Goal: Transaction & Acquisition: Purchase product/service

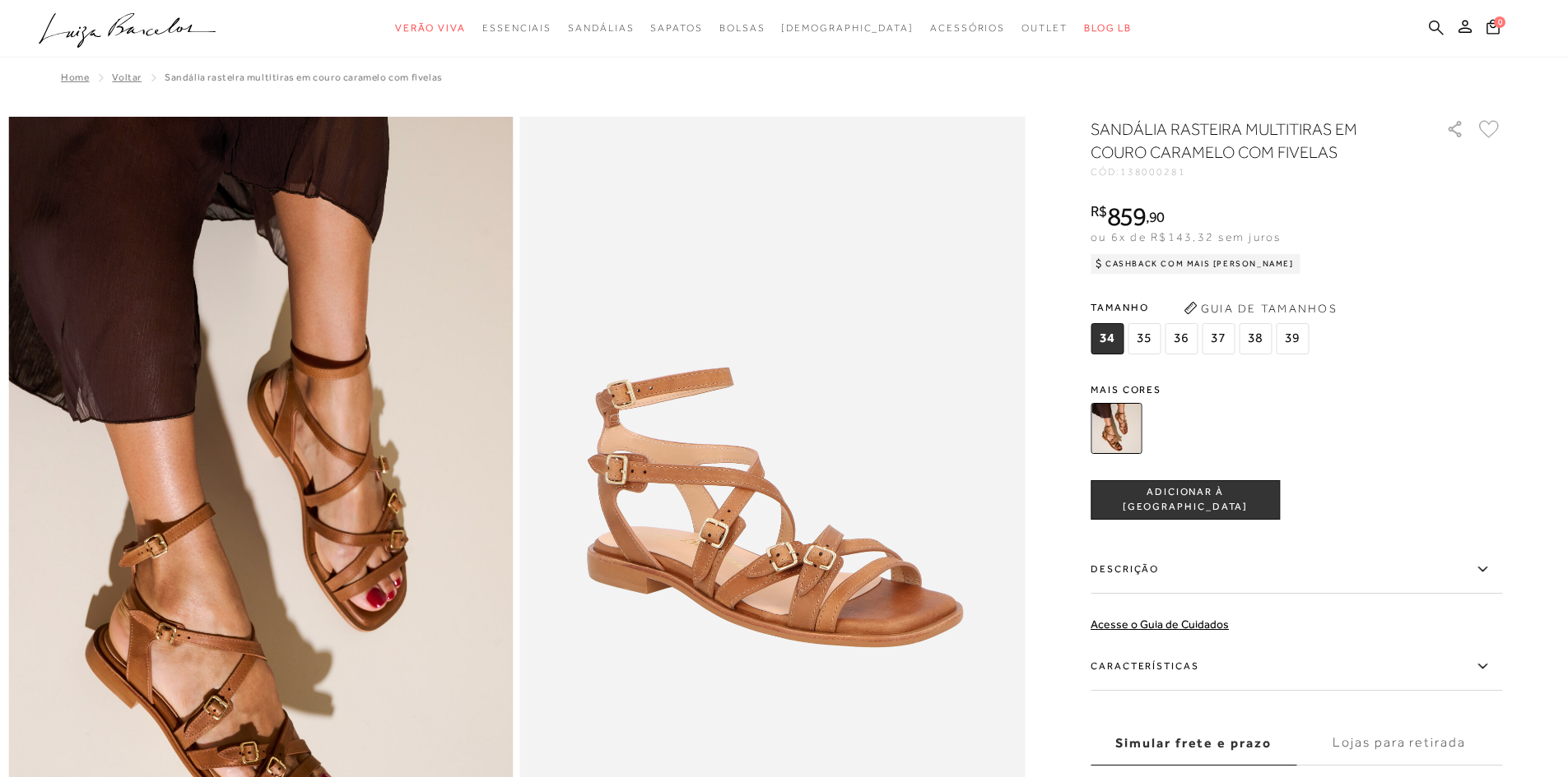
click at [1436, 26] on icon at bounding box center [1435, 28] width 15 height 16
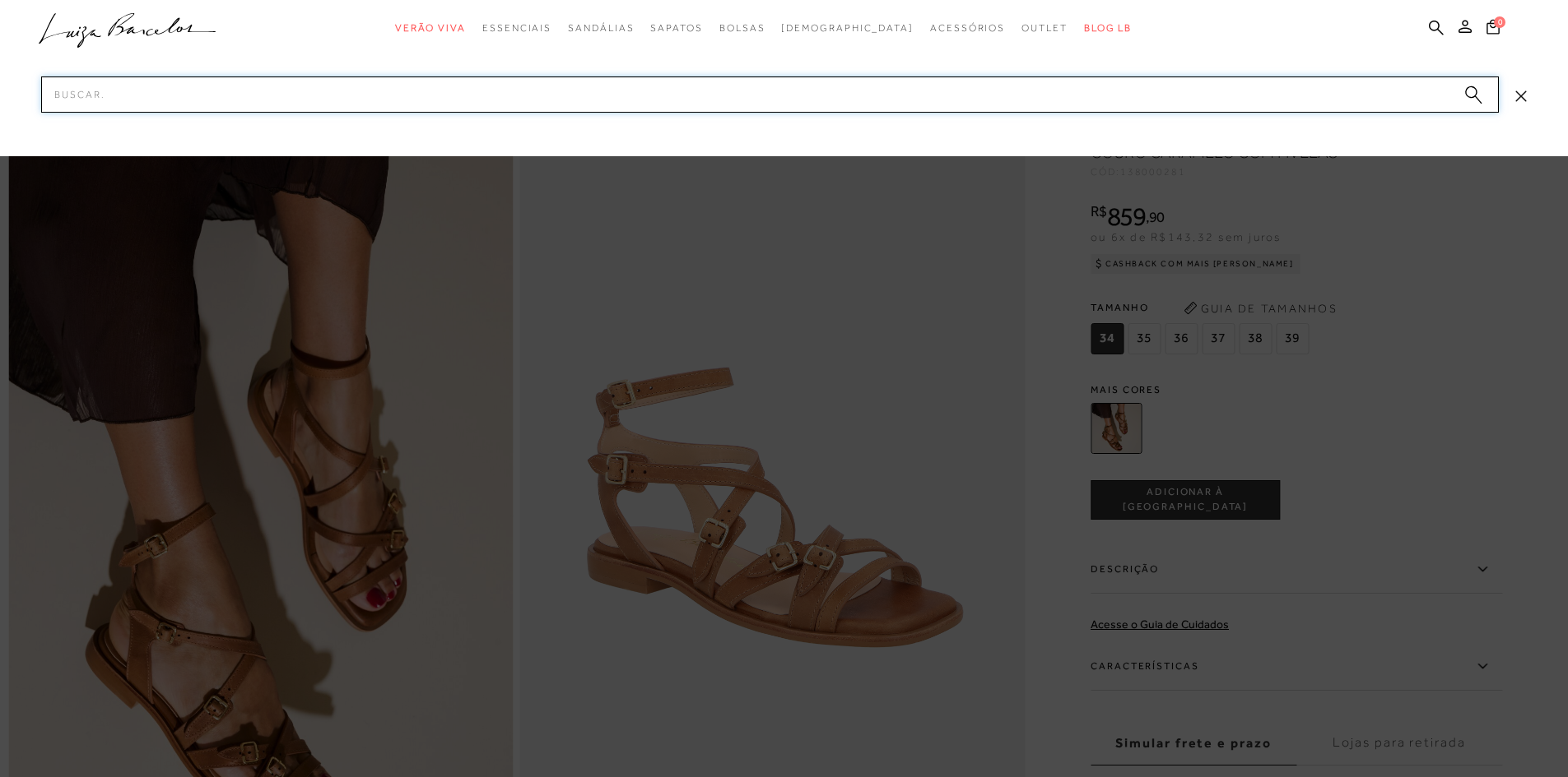
click at [135, 86] on input "Pesquisar" at bounding box center [770, 94] width 1457 height 36
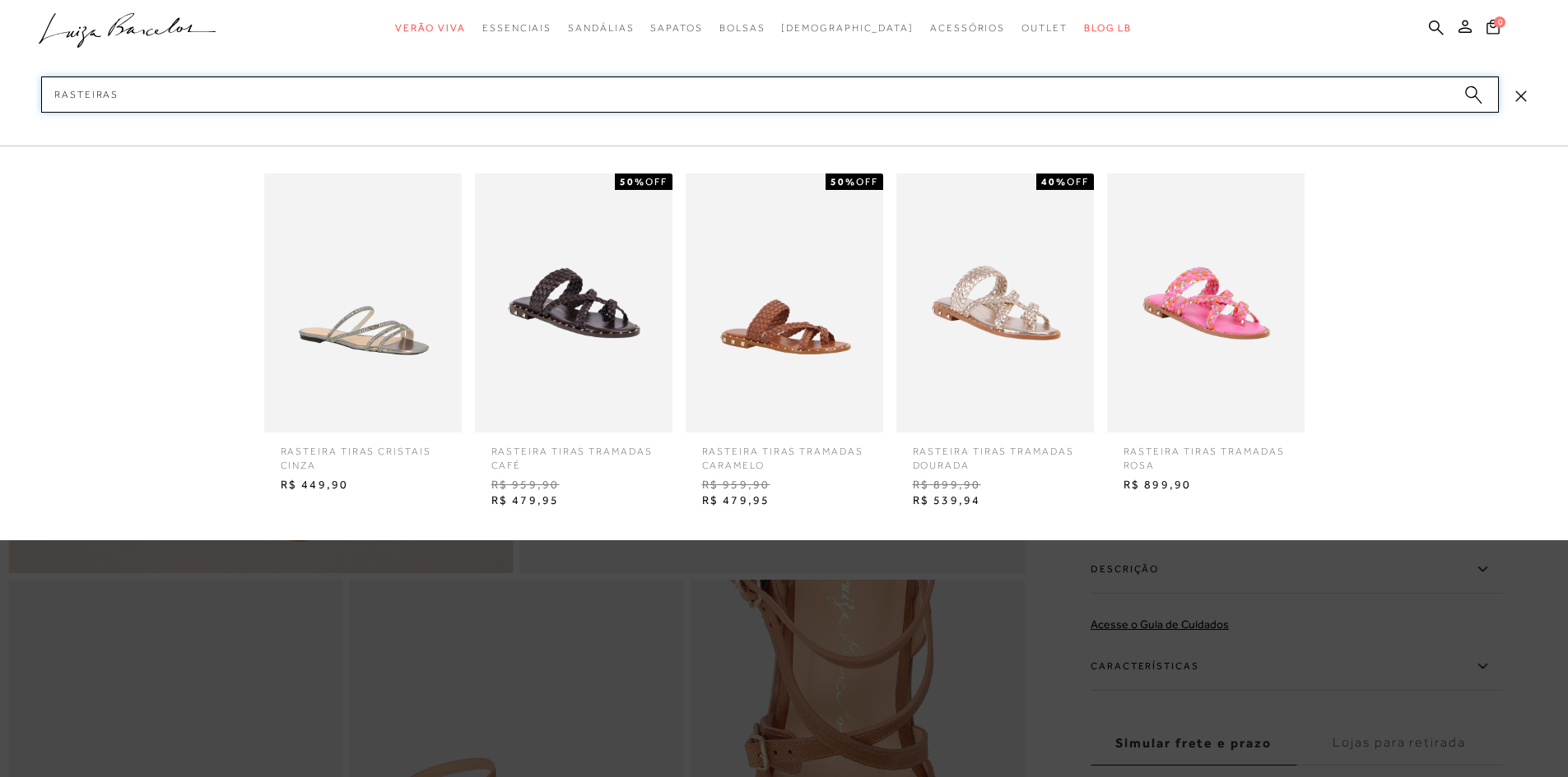
scroll to position [329, 0]
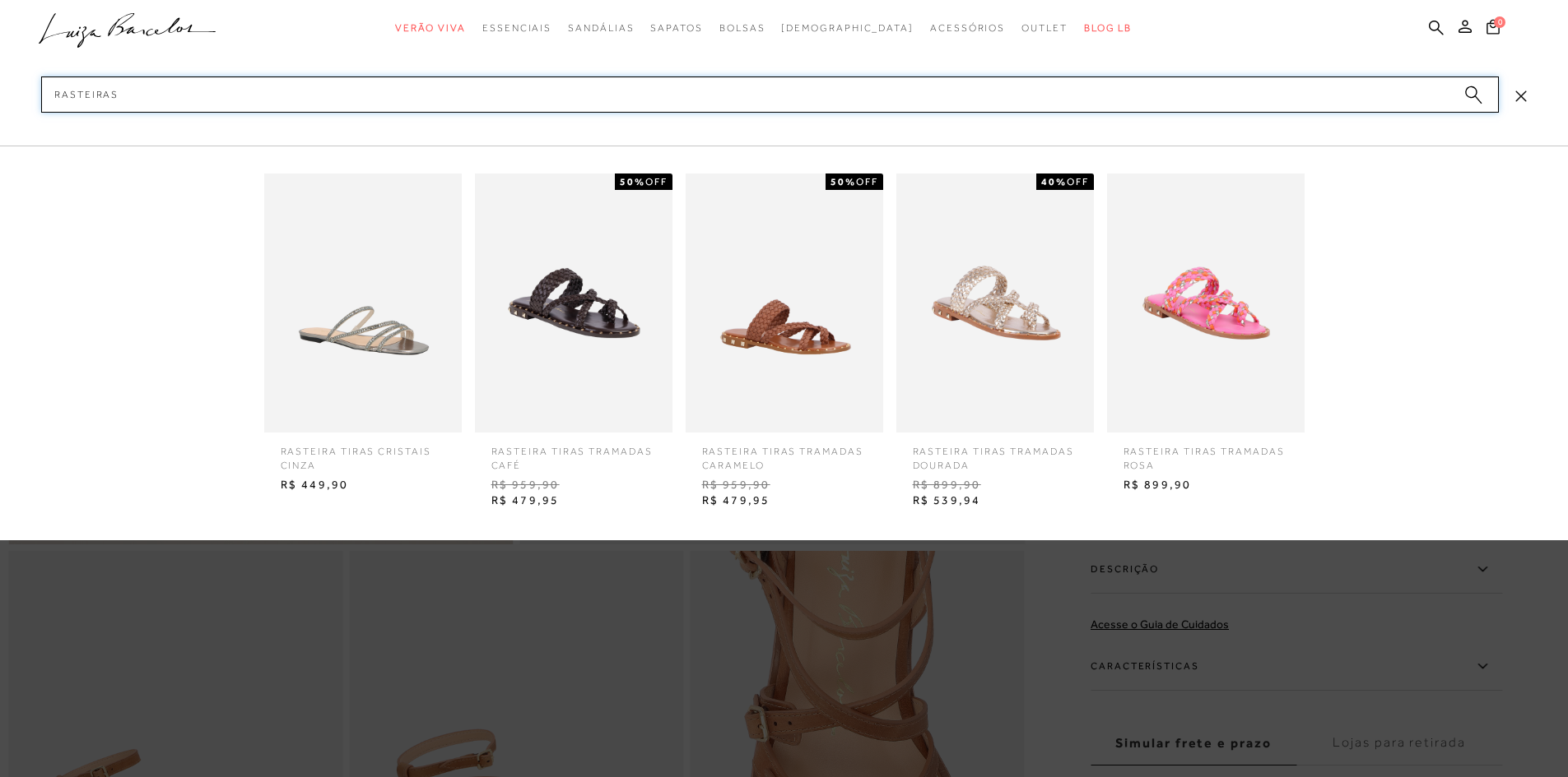
type input "rasteiras"
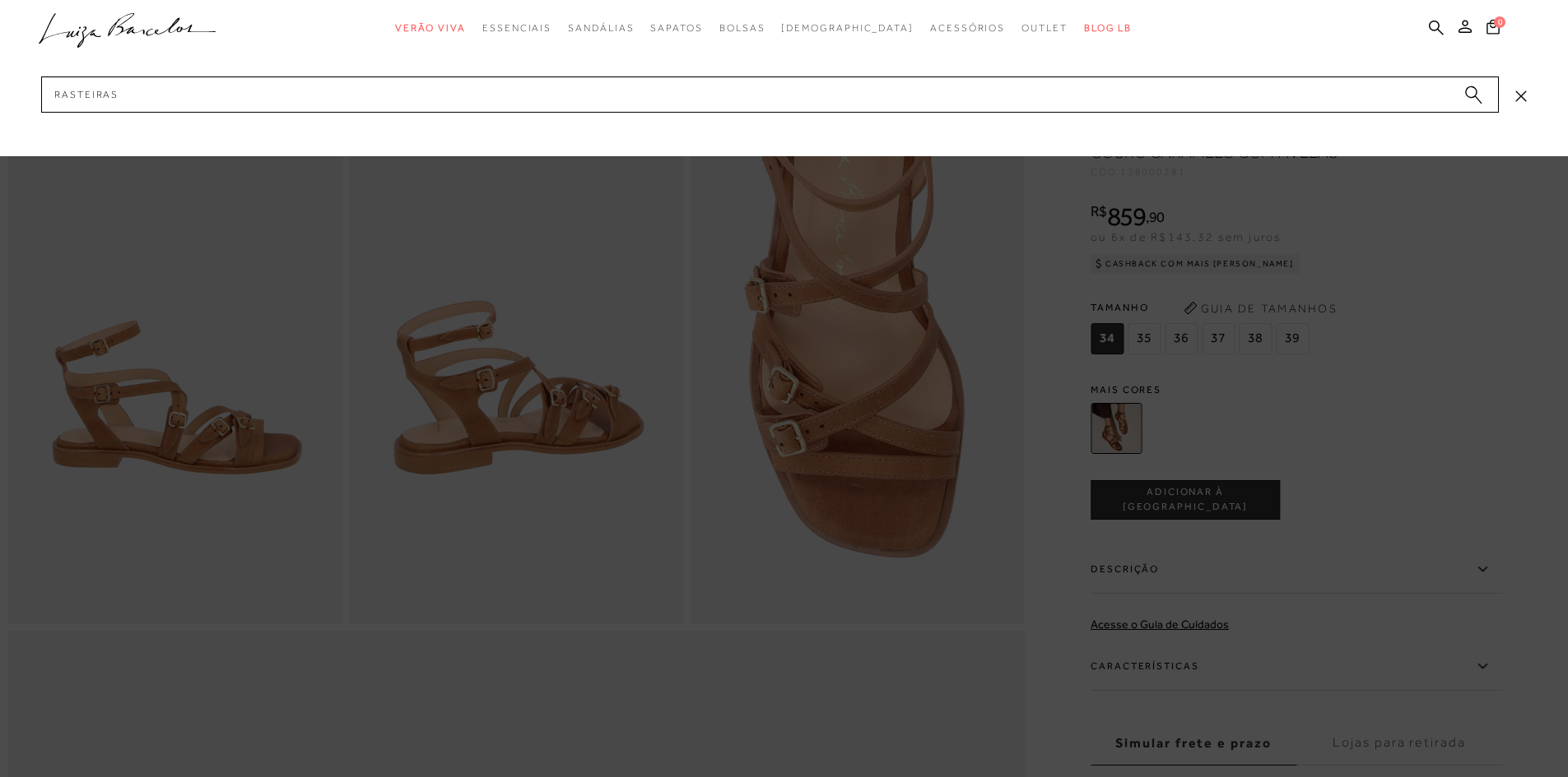
scroll to position [987, 0]
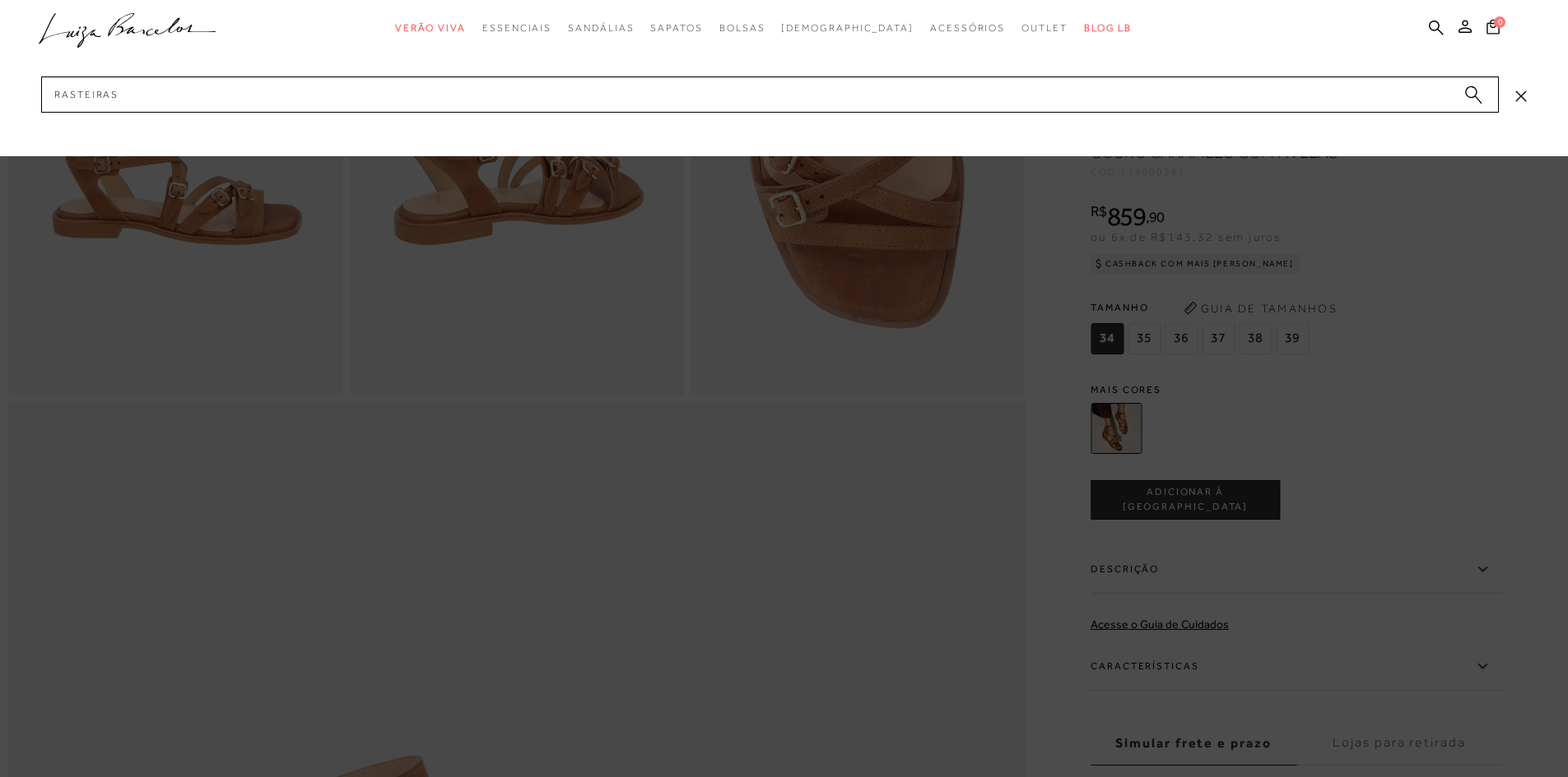
click at [908, 423] on div at bounding box center [784, 388] width 1568 height 777
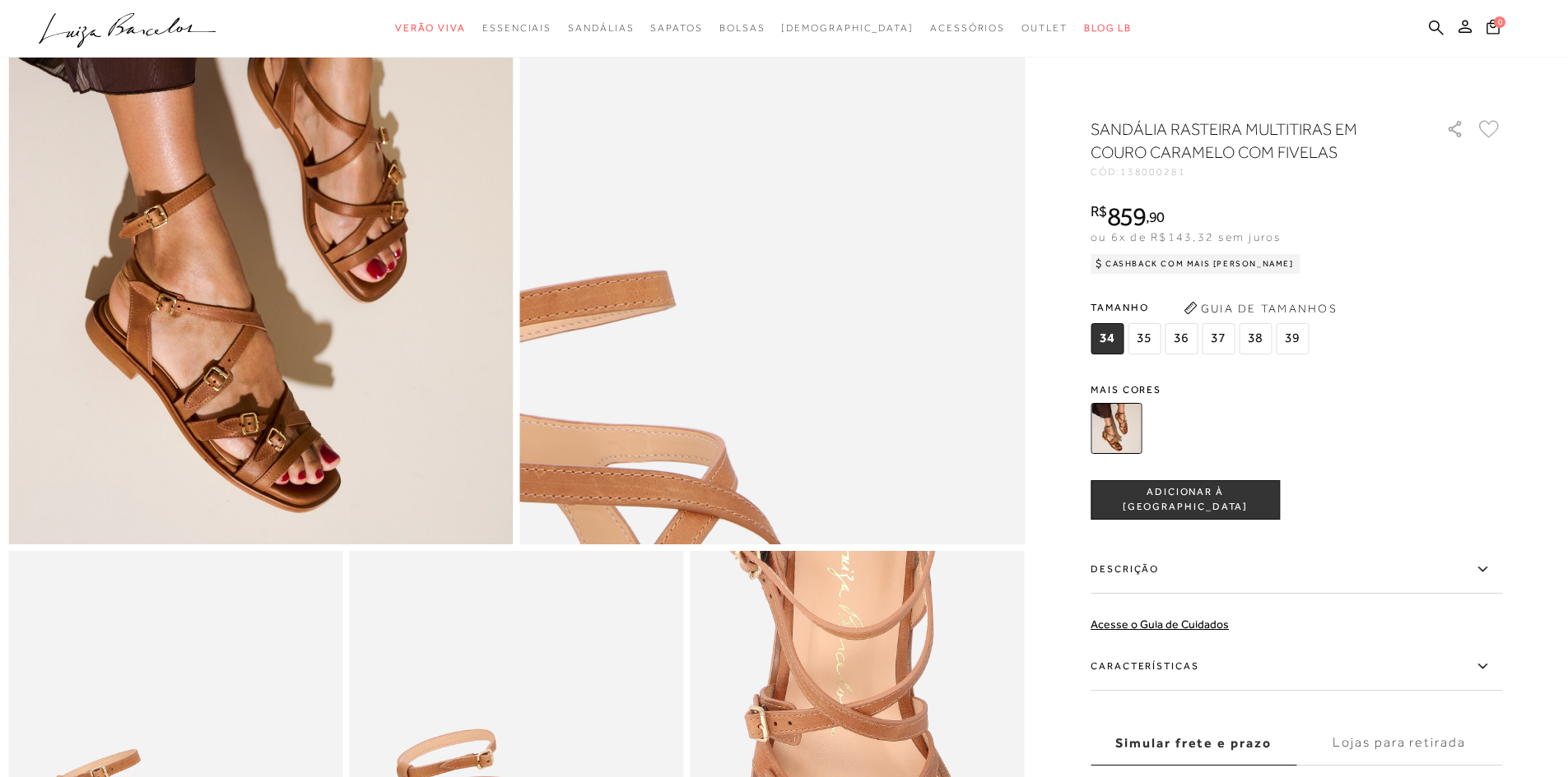
scroll to position [0, 0]
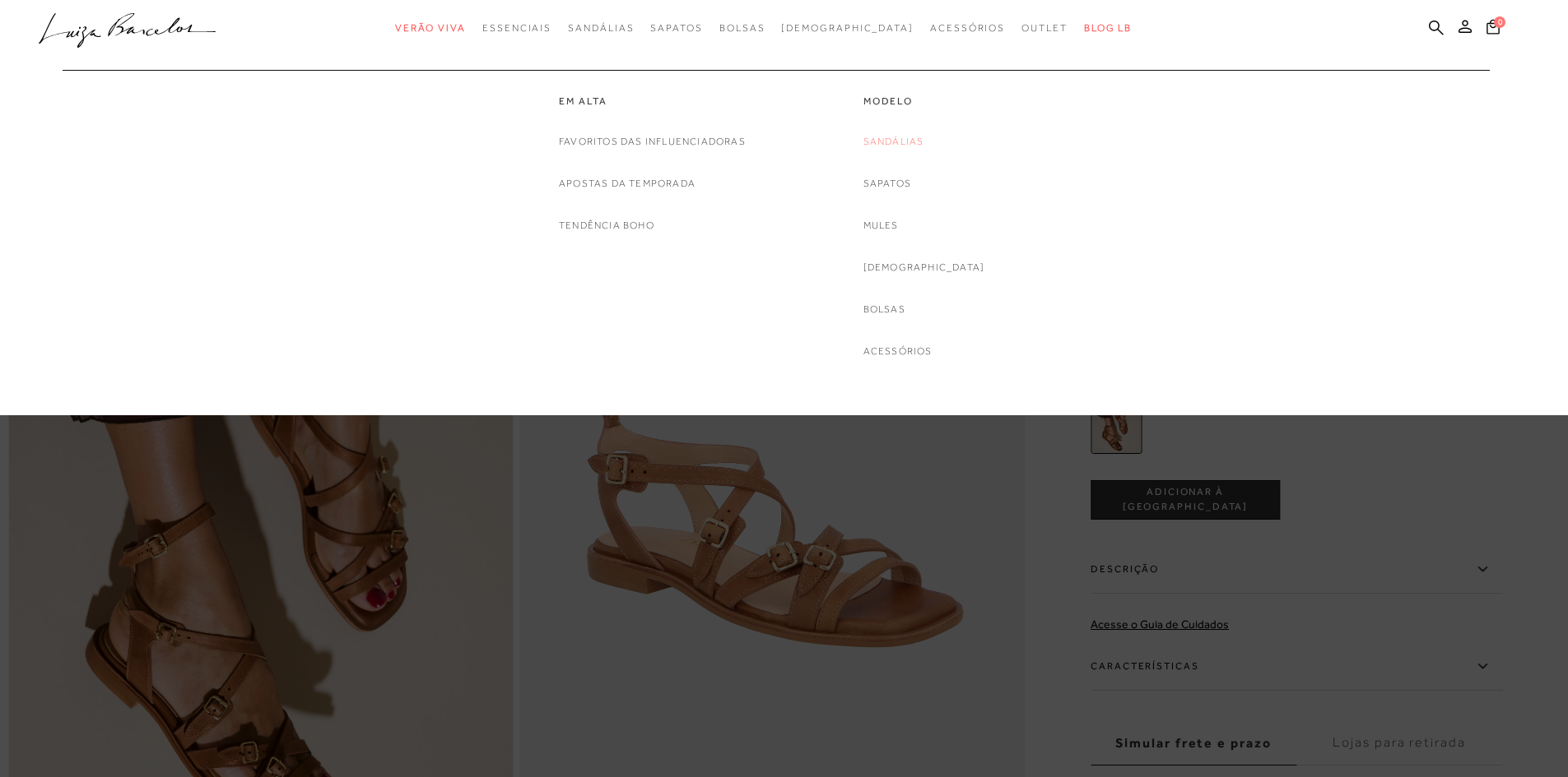
click at [915, 134] on link "Sandálias" at bounding box center [894, 142] width 61 height 17
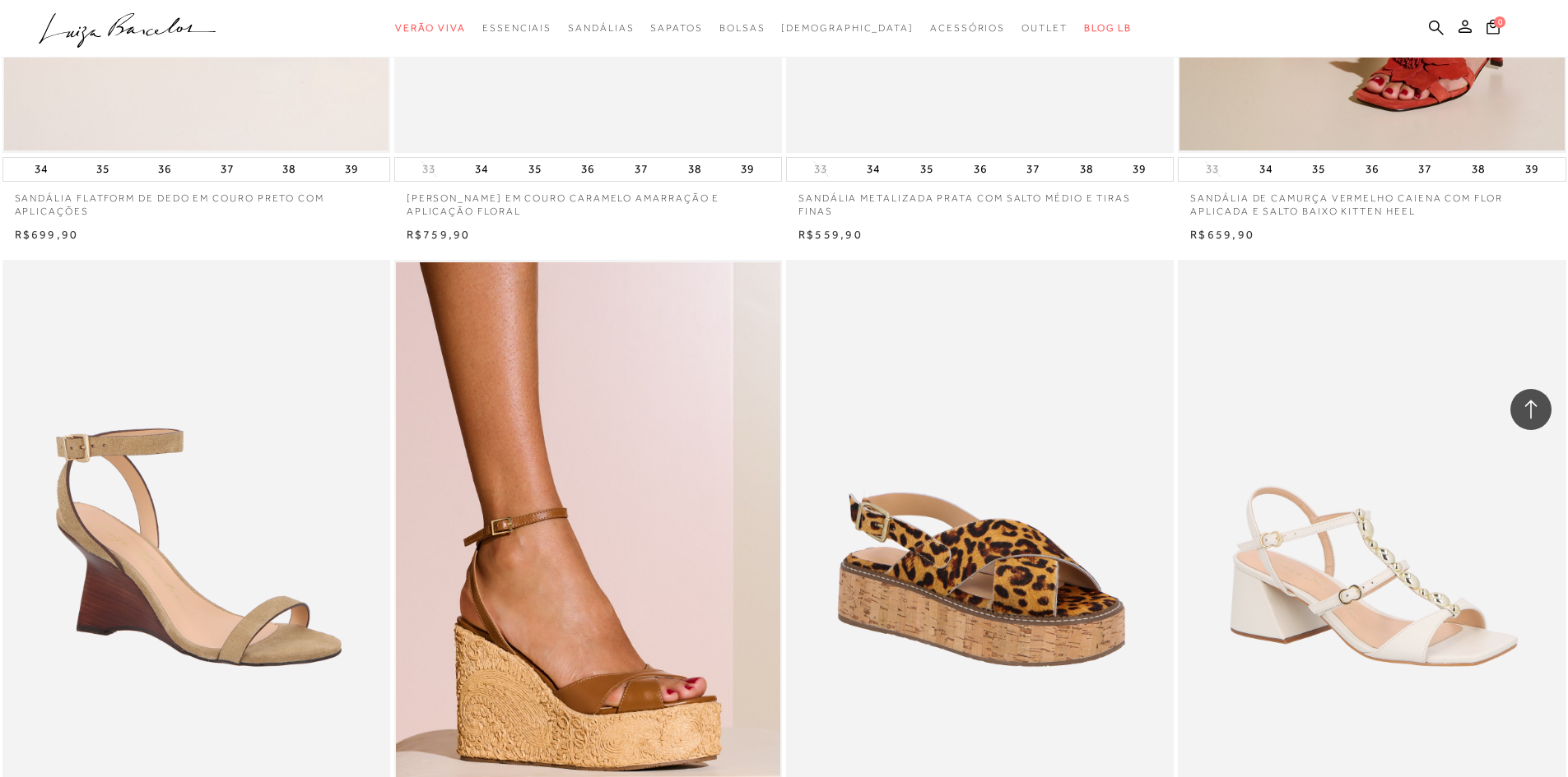
scroll to position [1234, 0]
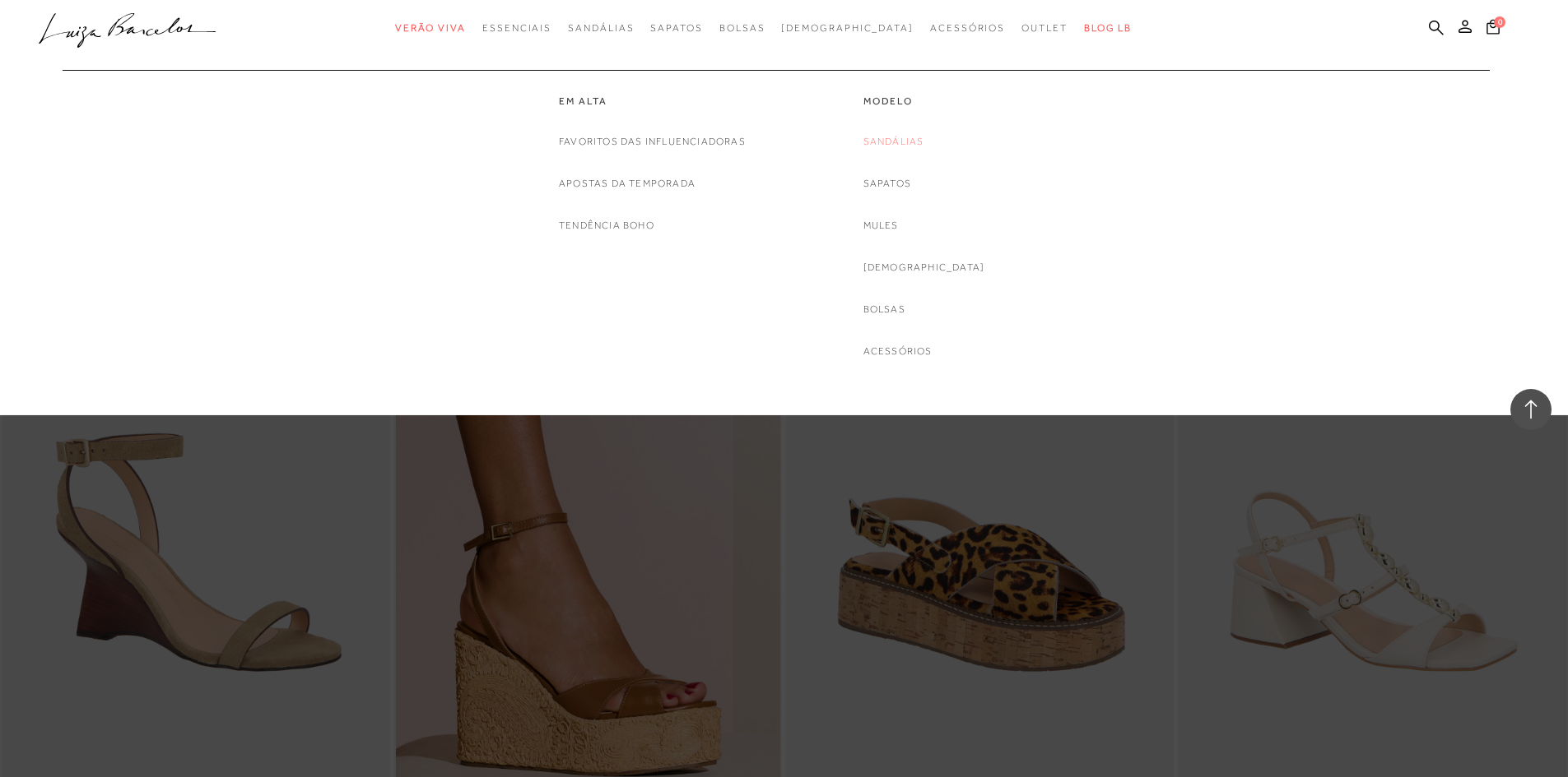
click at [904, 141] on link "Sandálias" at bounding box center [894, 142] width 61 height 17
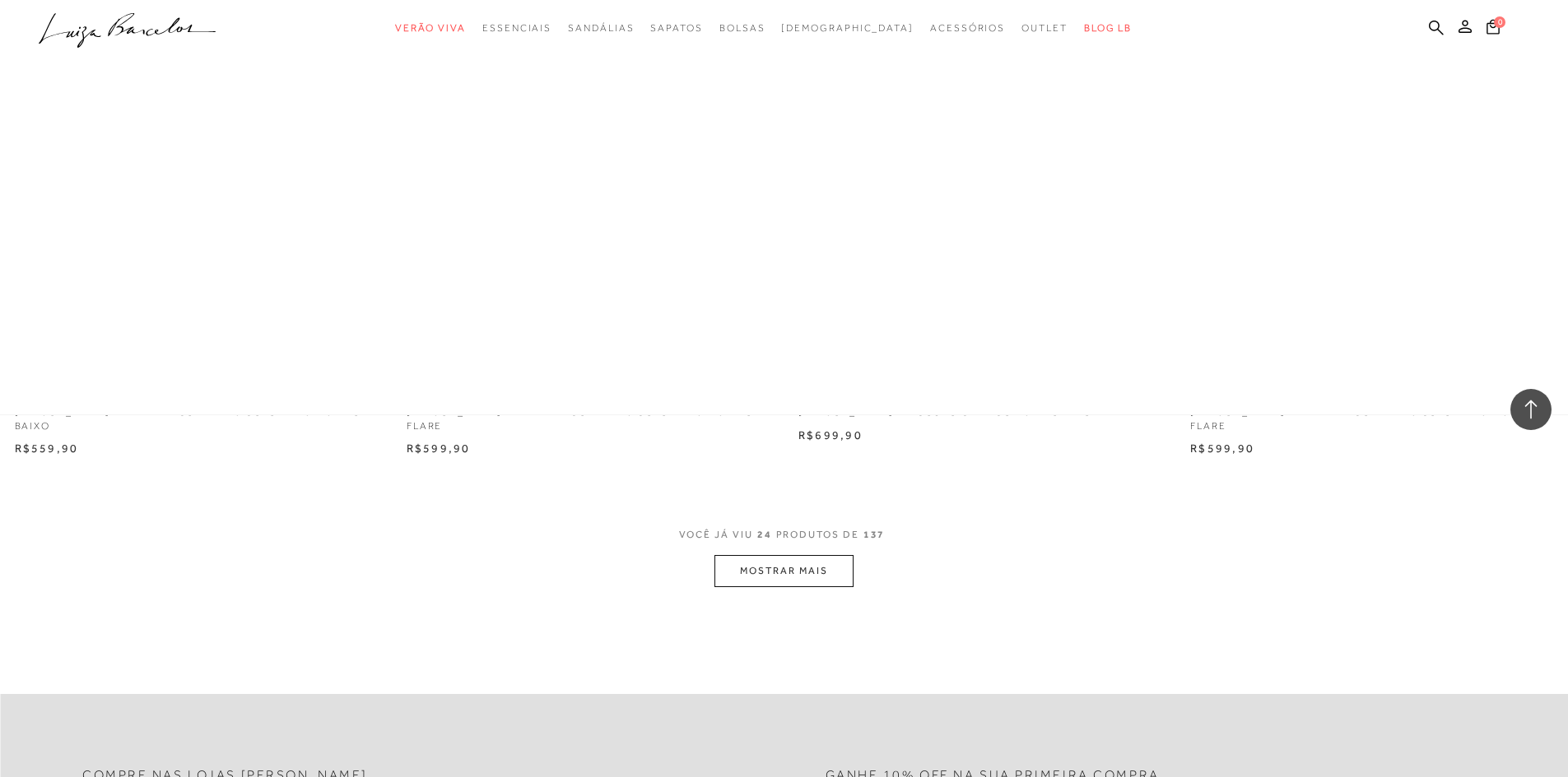
scroll to position [3783, 0]
click at [788, 553] on button "MOSTRAR MAIS" at bounding box center [784, 566] width 138 height 32
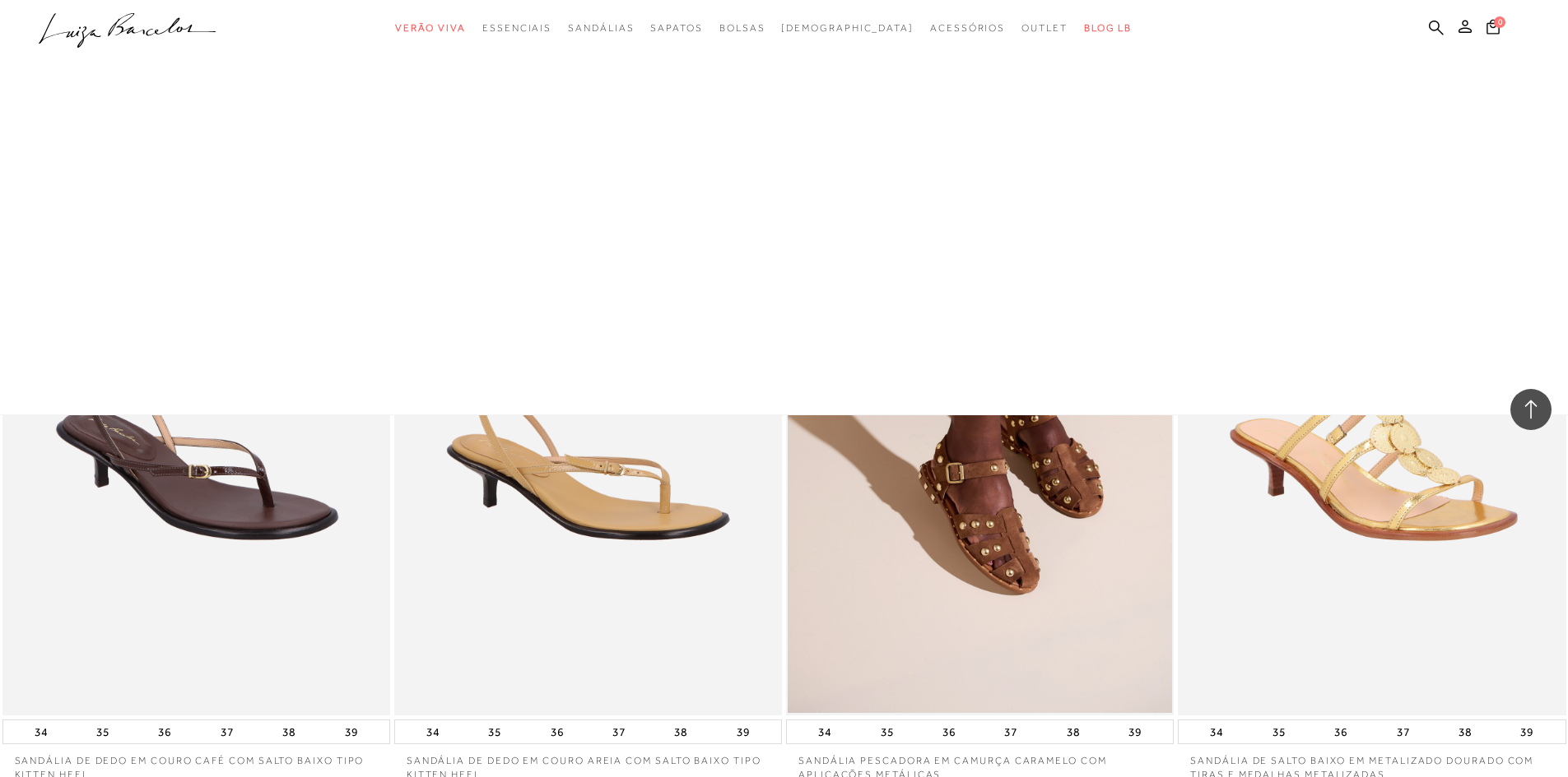
scroll to position [7567, 0]
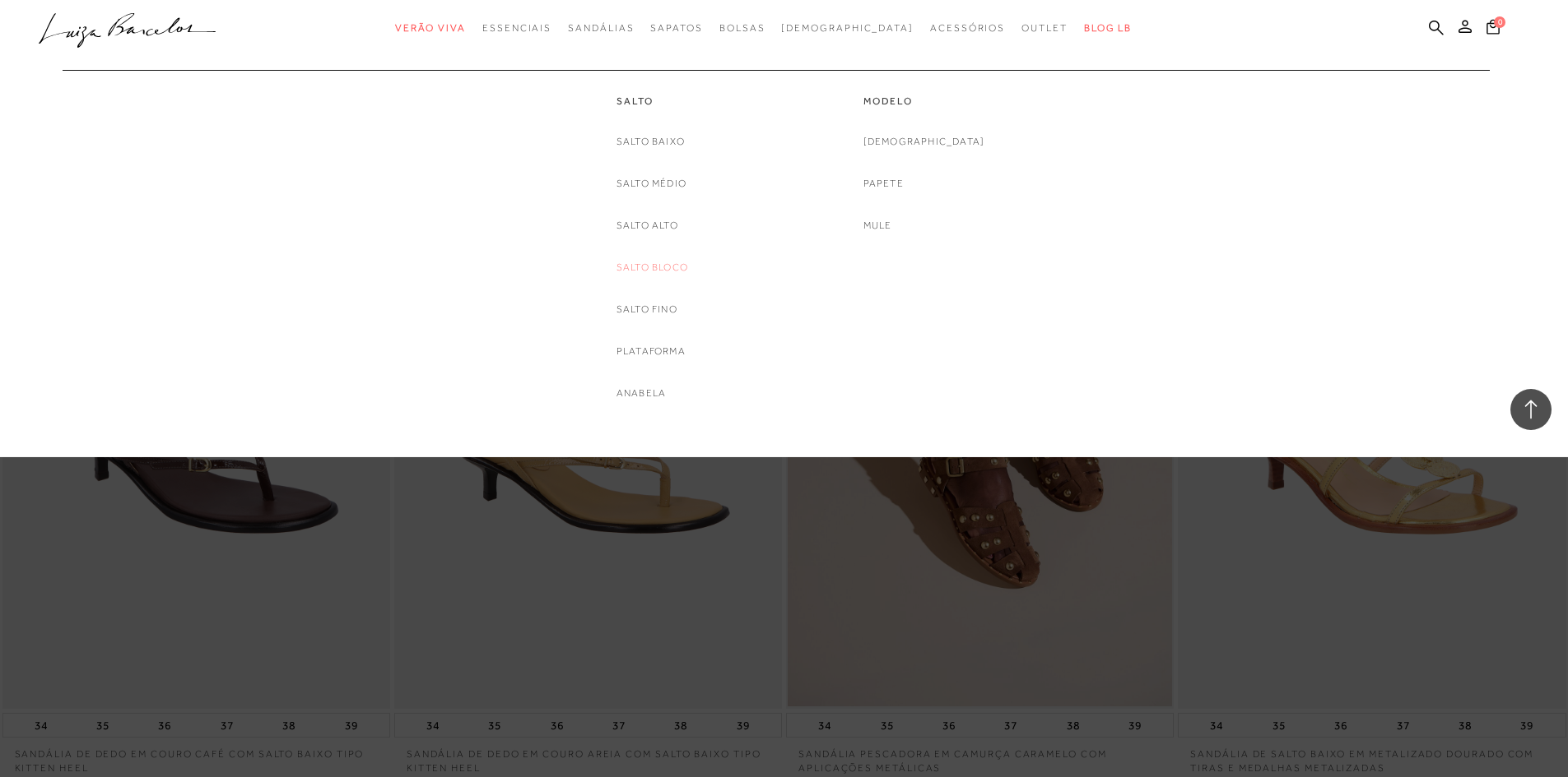
click at [650, 263] on link "Salto Bloco" at bounding box center [653, 268] width 72 height 17
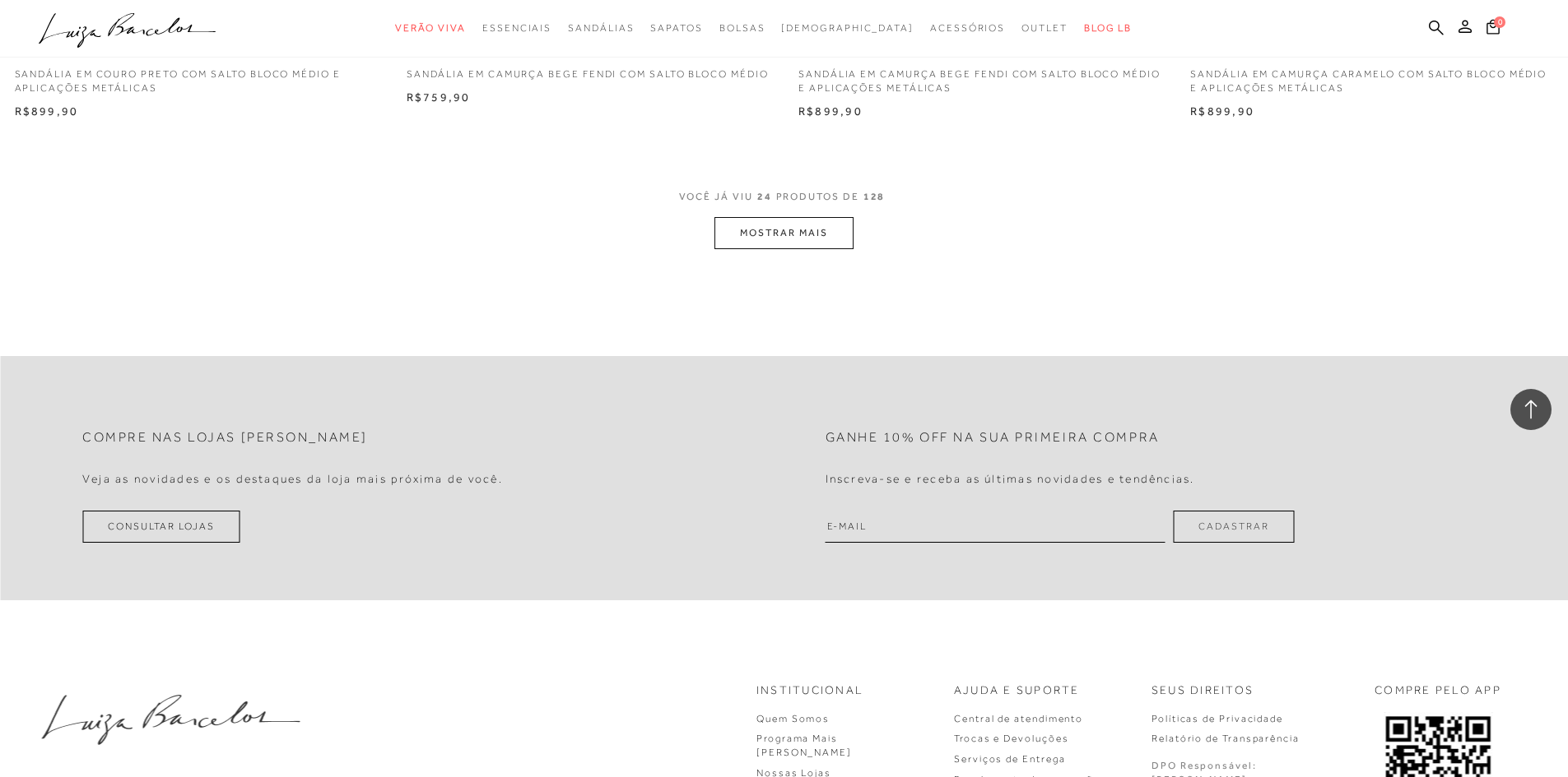
scroll to position [4112, 0]
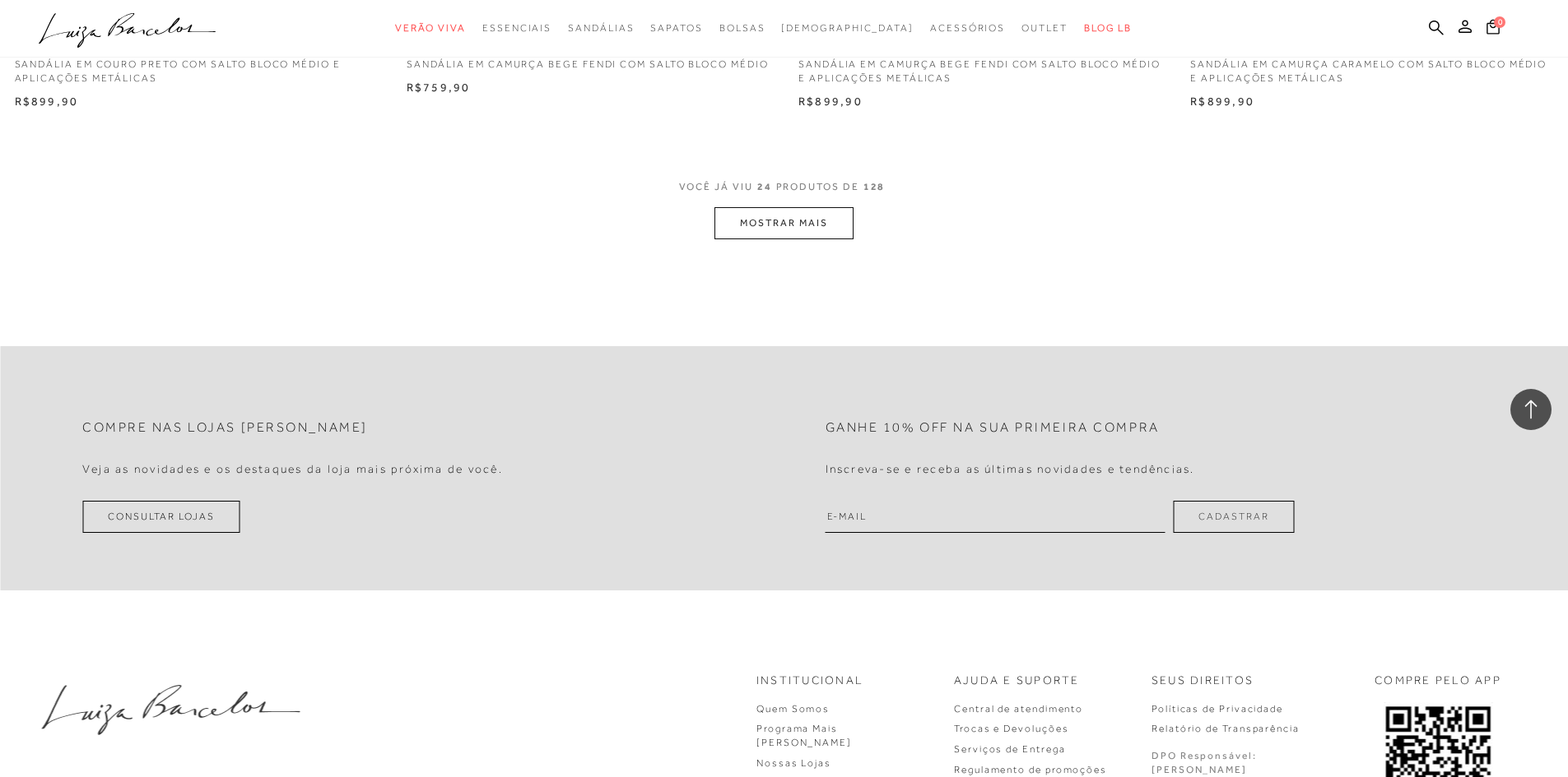
click at [756, 223] on button "MOSTRAR MAIS" at bounding box center [784, 223] width 138 height 32
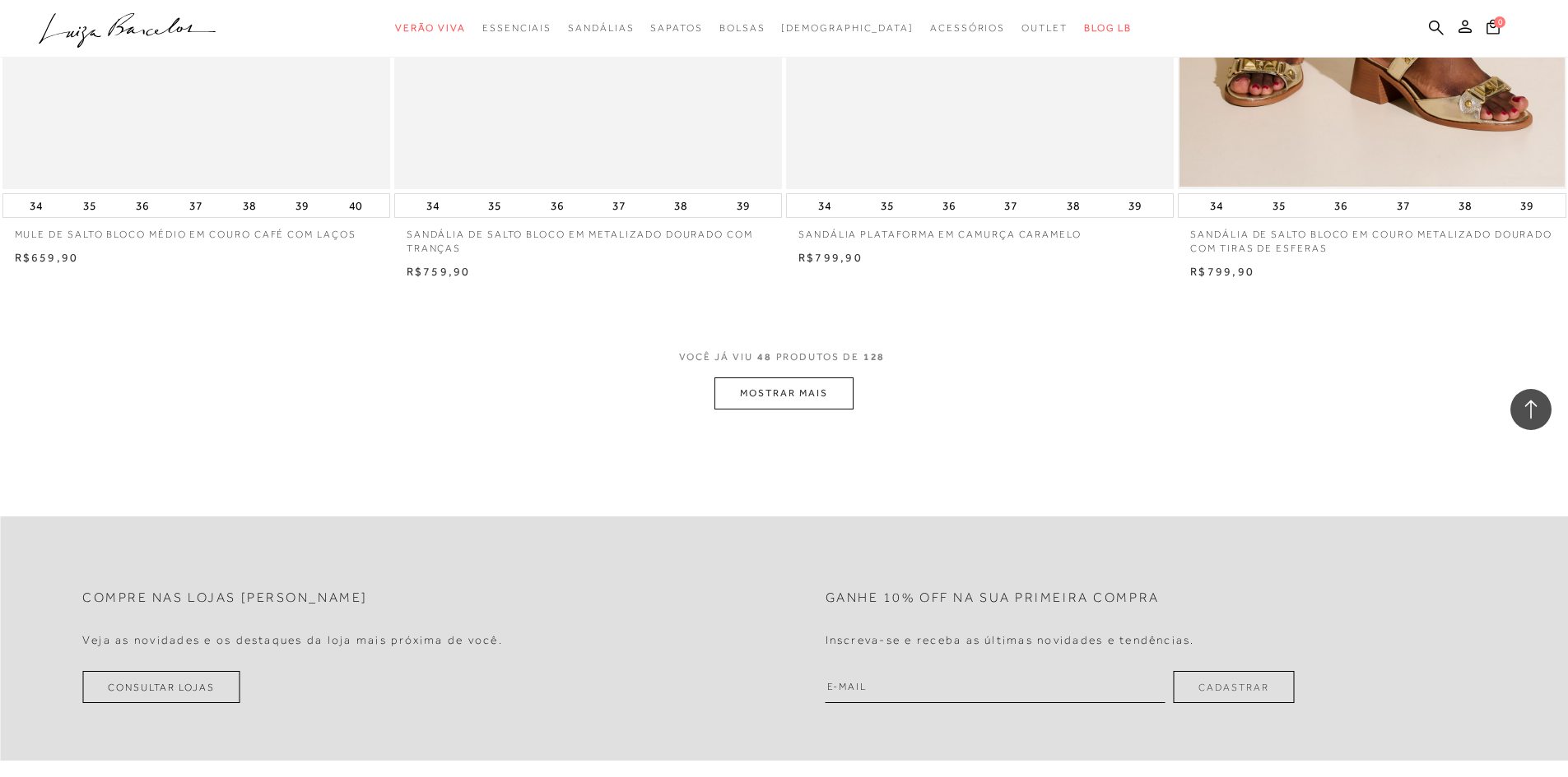
scroll to position [8224, 0]
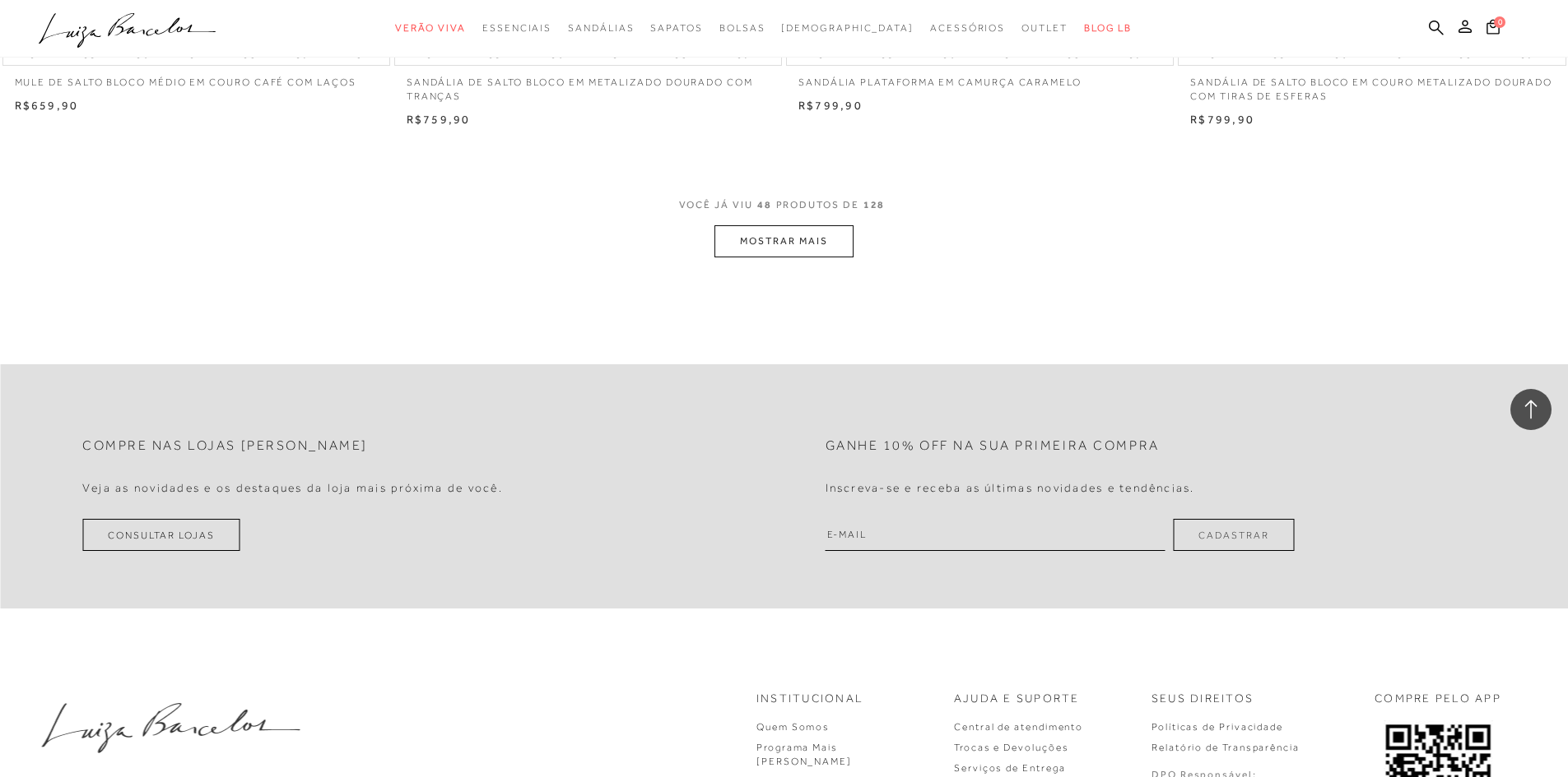
click at [777, 226] on div "VOCÊ JÁ VIU 48 PRODUTOS DE 128 MOSTRAR MAIS" at bounding box center [784, 226] width 1568 height 62
click at [777, 227] on button "MOSTRAR MAIS" at bounding box center [784, 241] width 138 height 32
click at [777, 238] on div "Loading..." at bounding box center [784, 388] width 1568 height 777
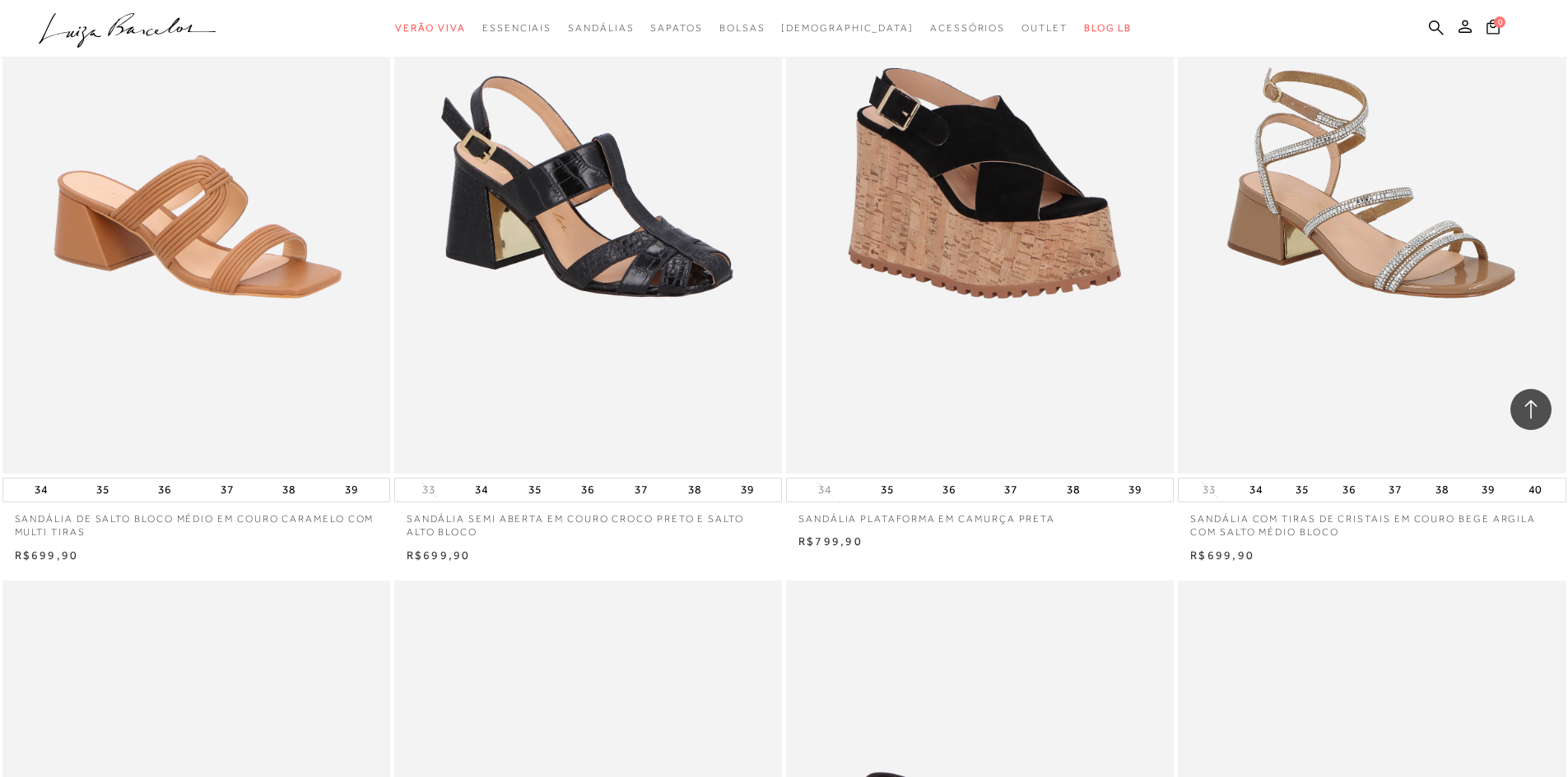
scroll to position [8471, 0]
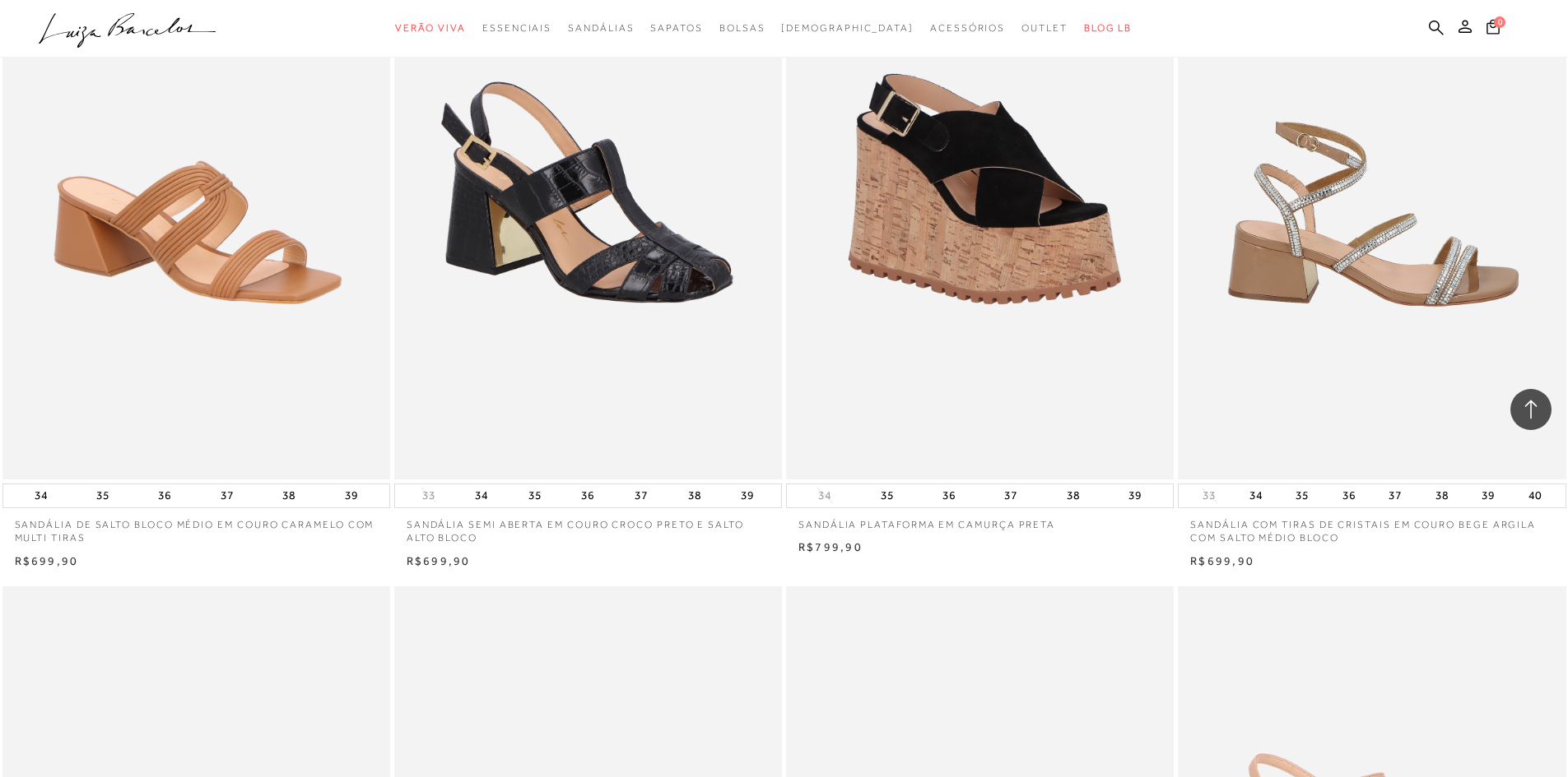
click at [1355, 281] on img at bounding box center [1372, 189] width 386 height 581
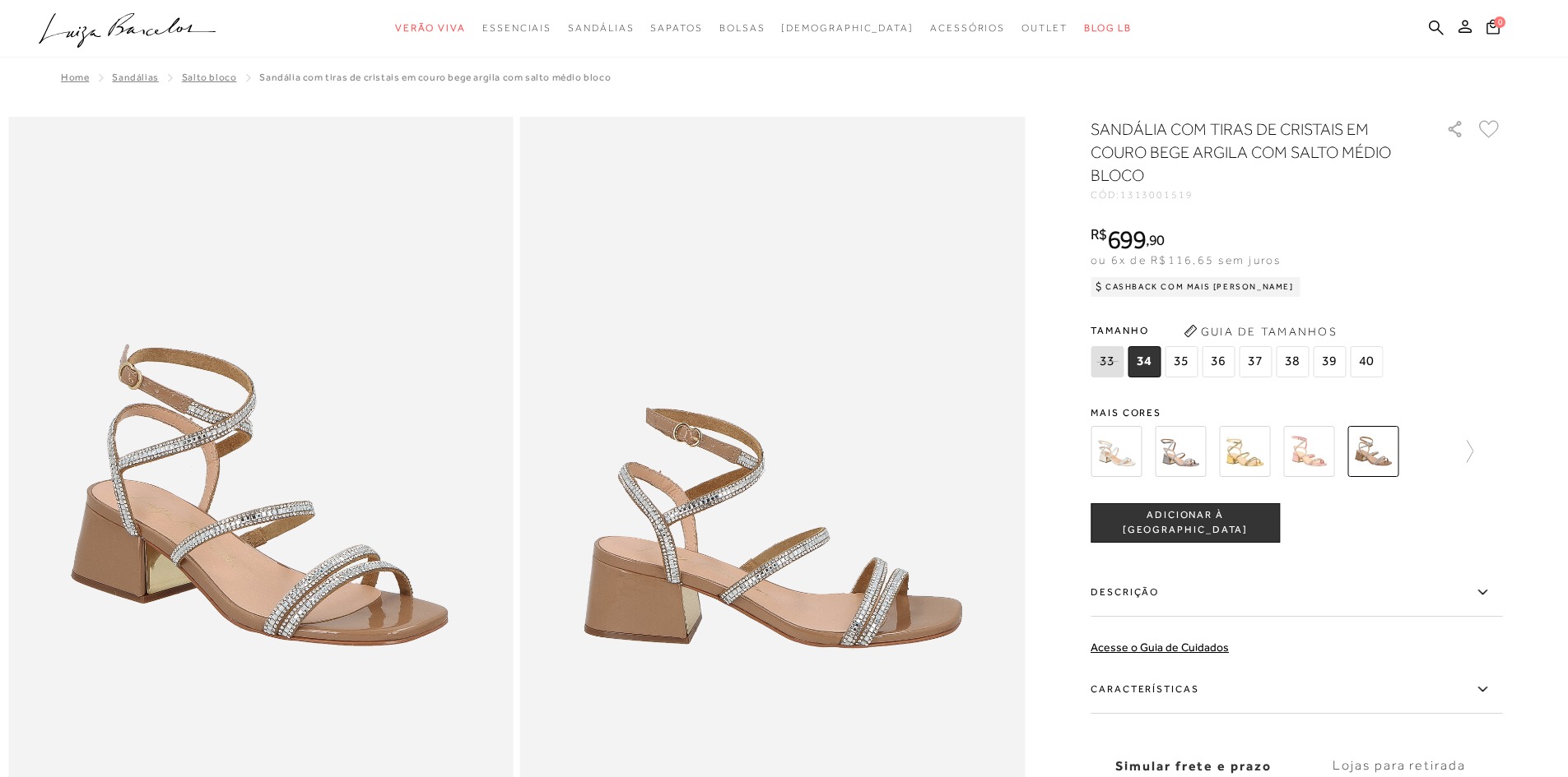
click at [1254, 450] on img at bounding box center [1244, 451] width 51 height 51
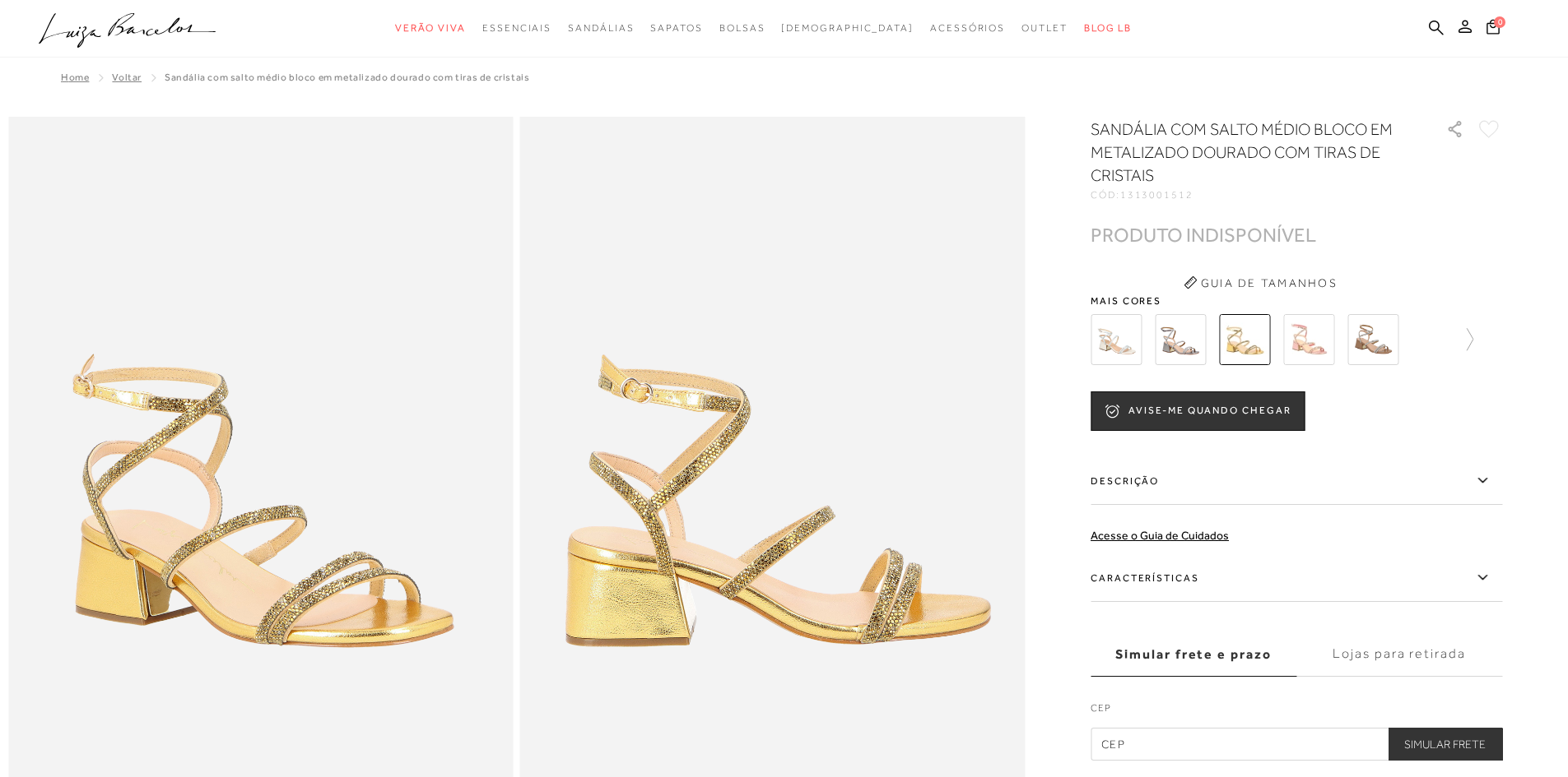
click at [1315, 343] on img at bounding box center [1309, 340] width 51 height 51
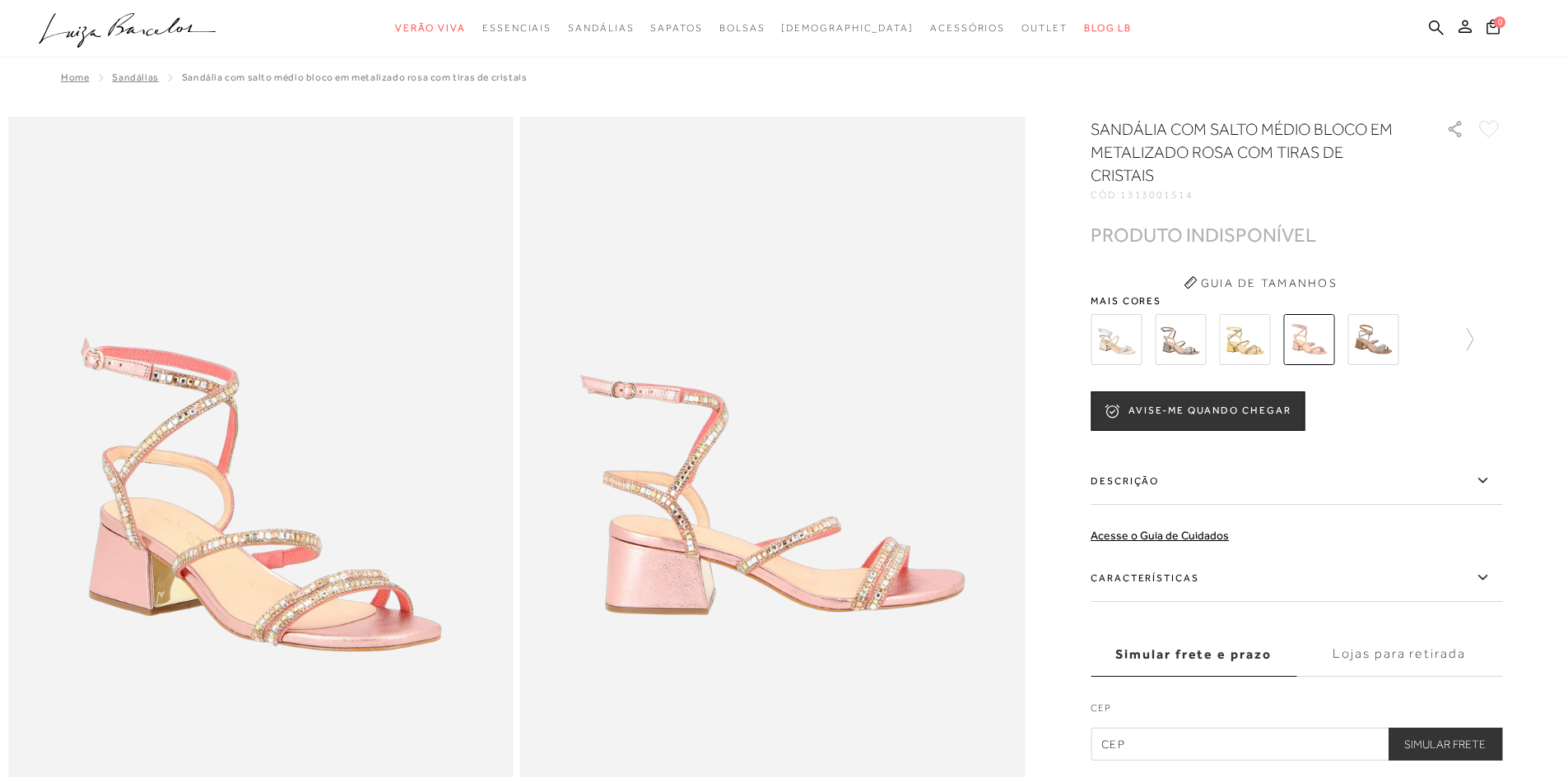
click at [1374, 337] on img at bounding box center [1372, 340] width 51 height 51
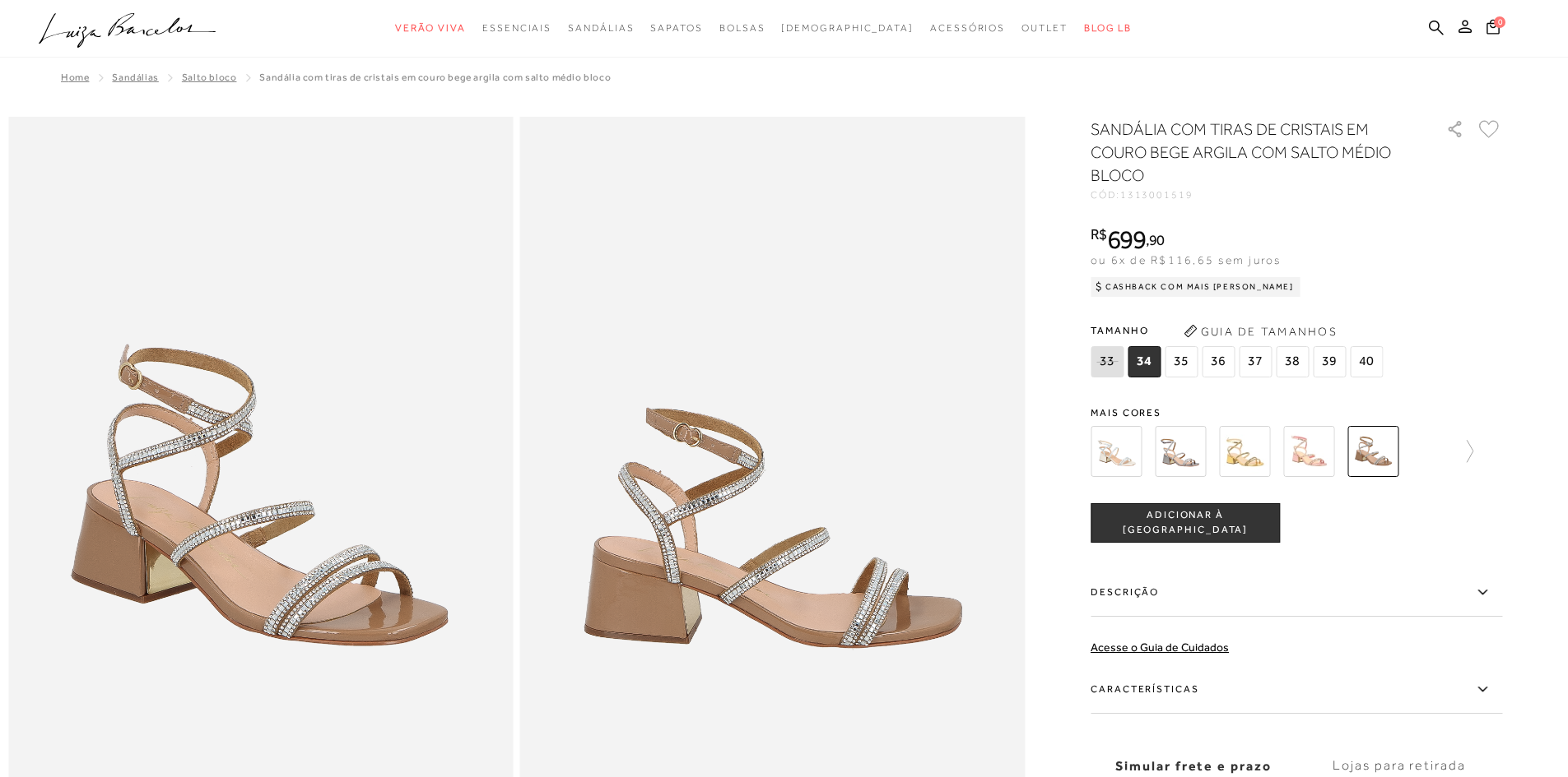
click at [1116, 462] on img at bounding box center [1116, 451] width 51 height 51
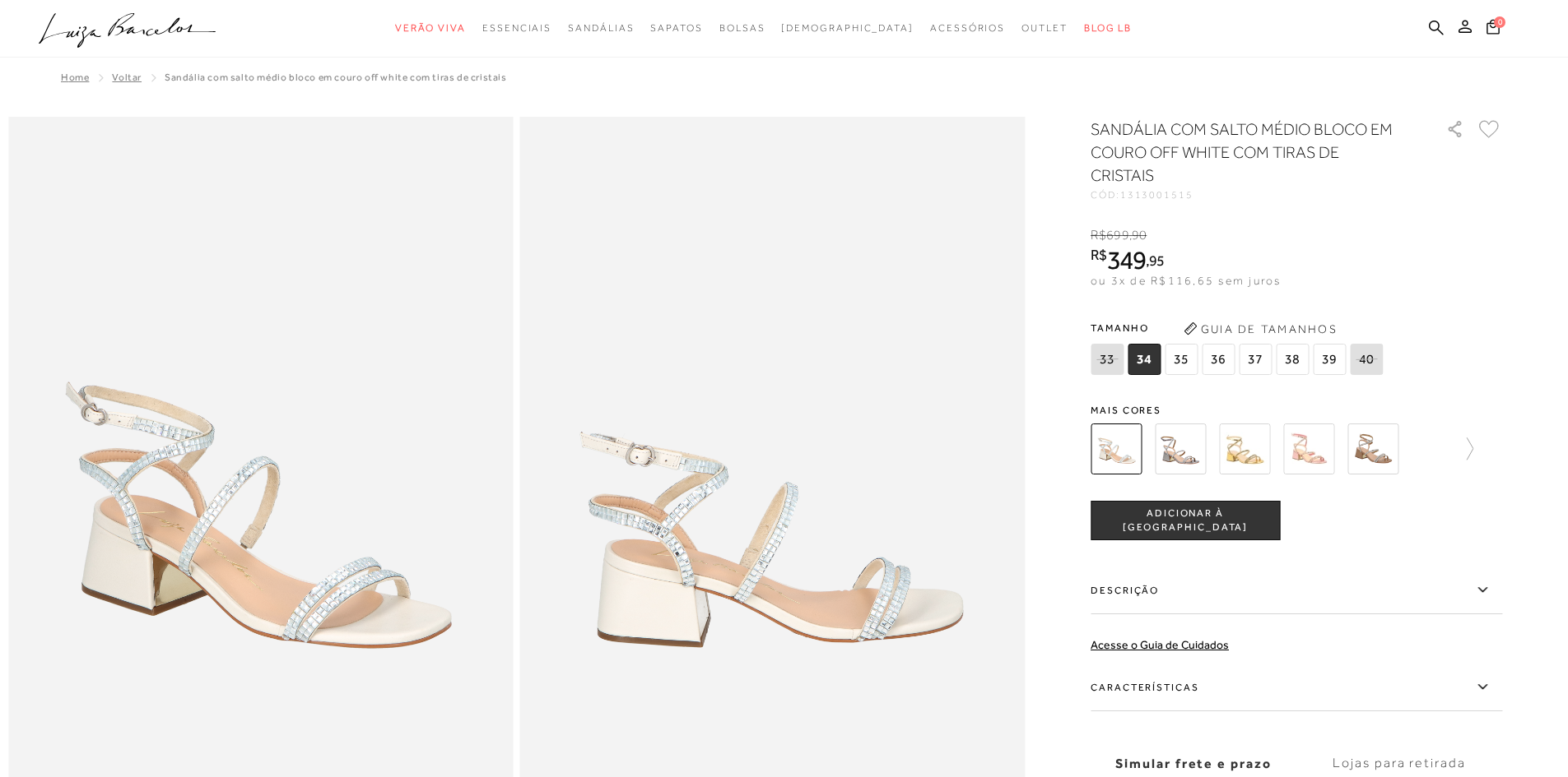
click at [1180, 445] on img at bounding box center [1180, 449] width 51 height 51
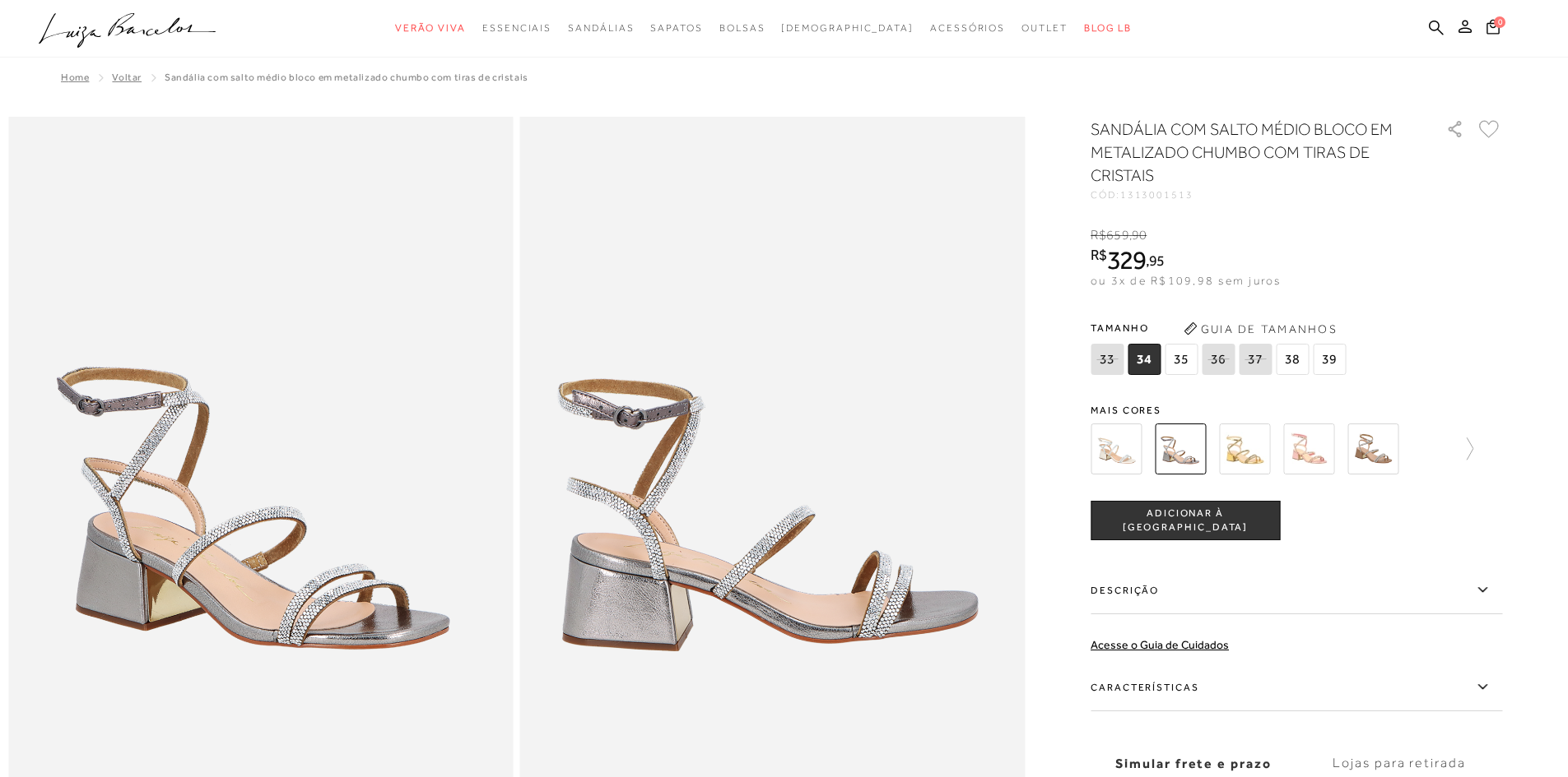
click at [1132, 441] on img at bounding box center [1116, 449] width 51 height 51
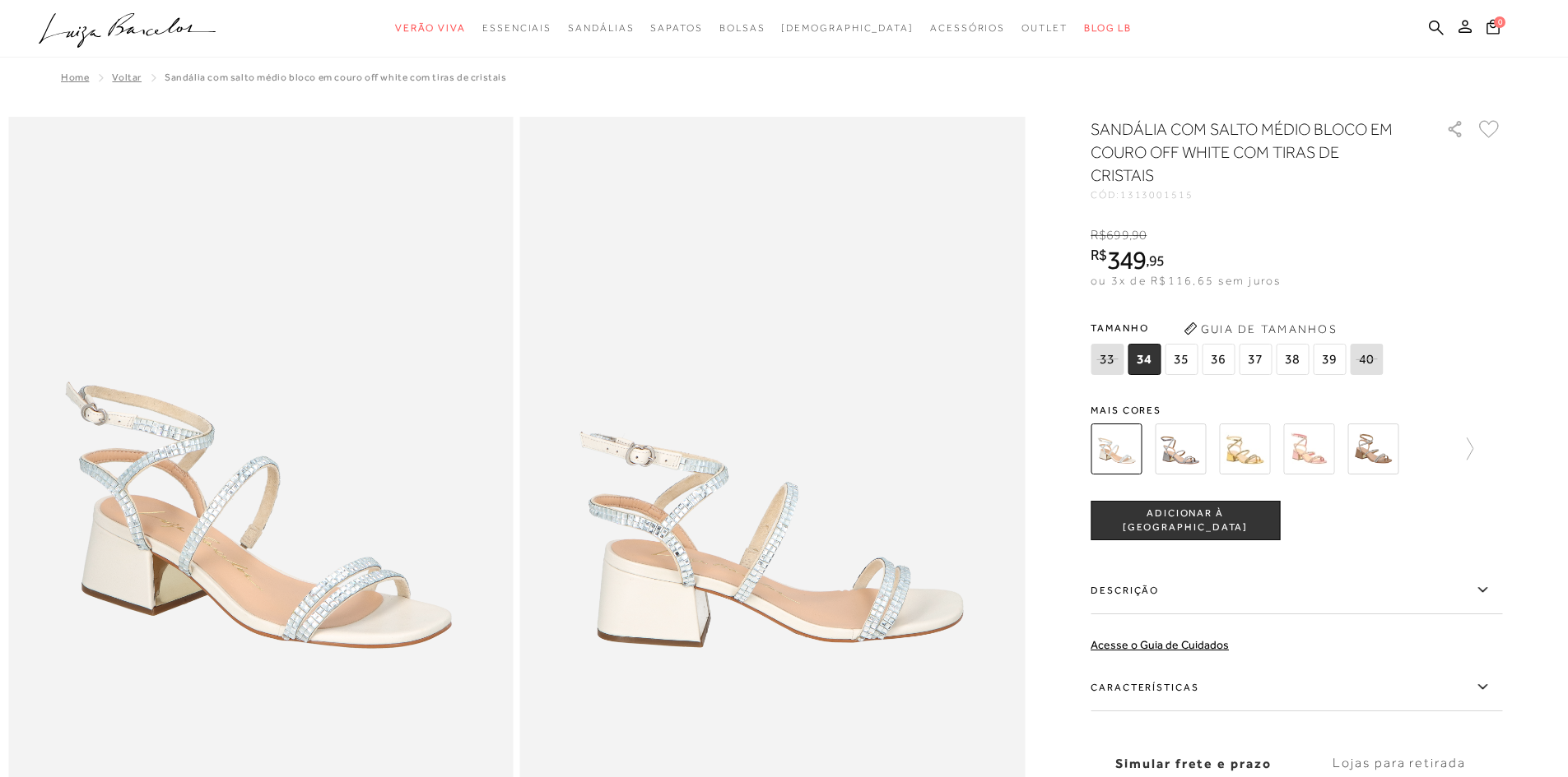
click at [1221, 356] on span "36" at bounding box center [1218, 360] width 33 height 31
click at [1192, 515] on span "ADICIONAR À [GEOGRAPHIC_DATA]" at bounding box center [1185, 520] width 188 height 29
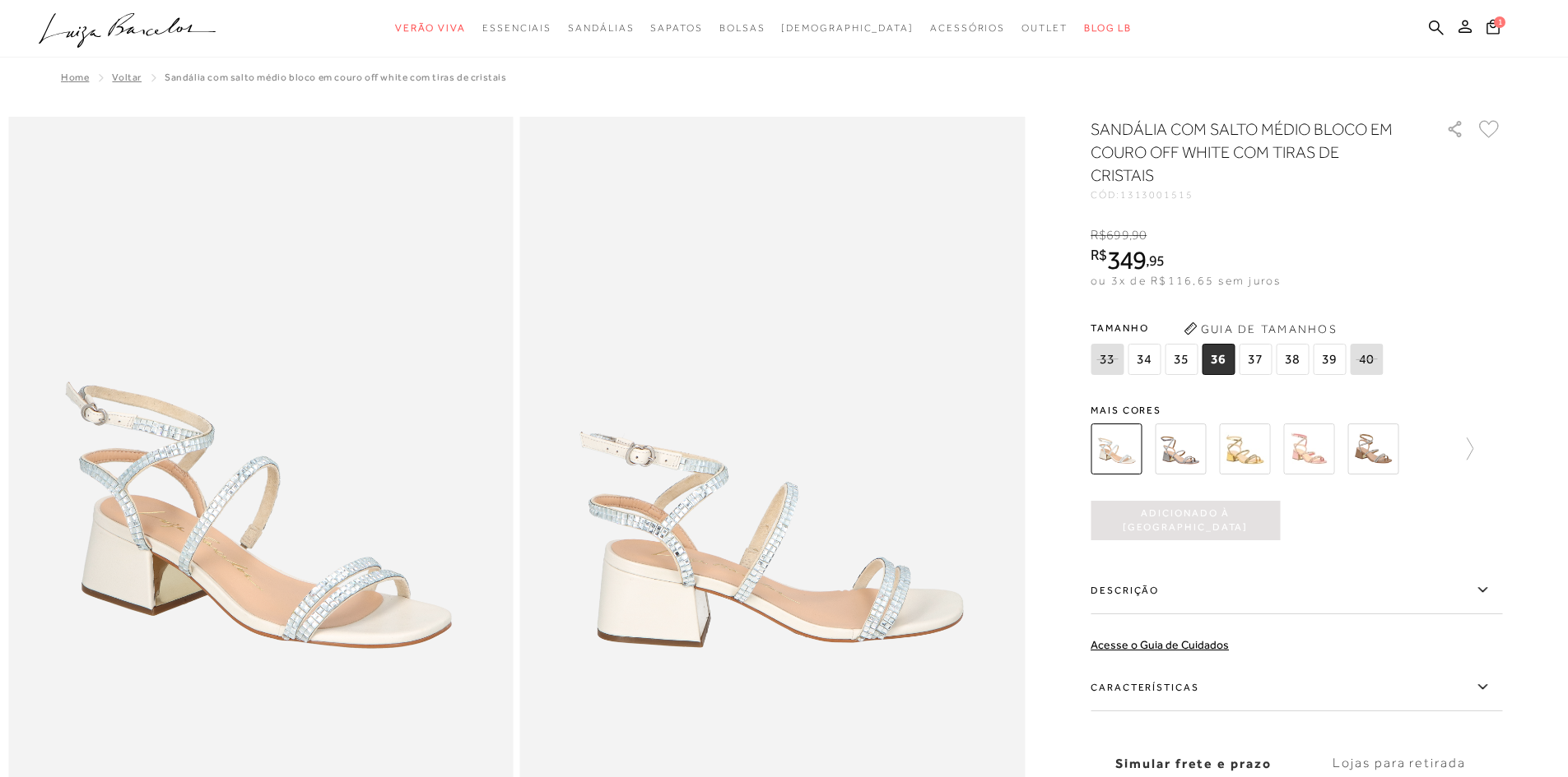
click at [1384, 443] on img at bounding box center [1372, 449] width 51 height 51
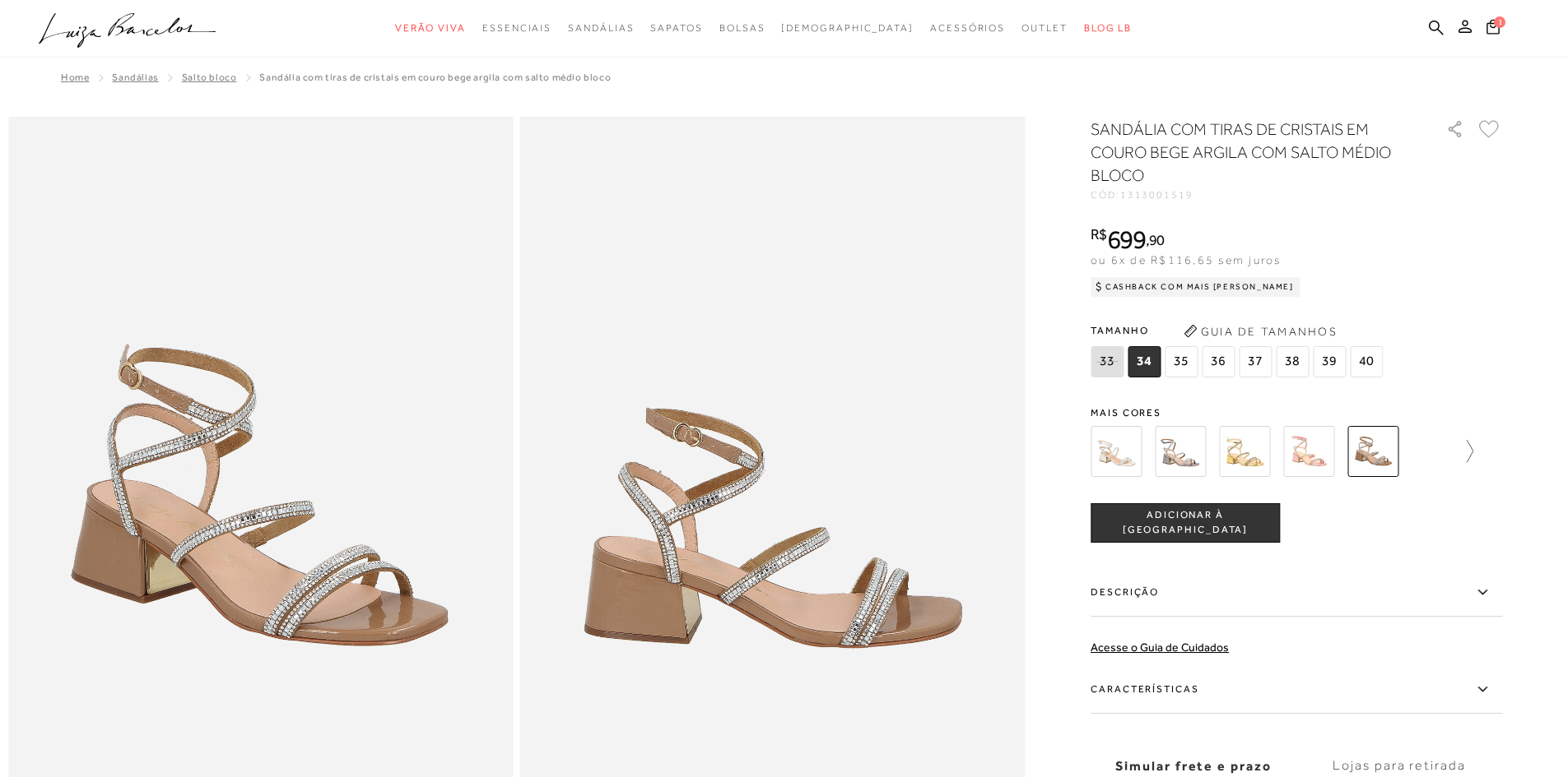
click at [1470, 458] on icon at bounding box center [1461, 451] width 23 height 23
click at [1151, 450] on img at bounding box center [1144, 451] width 51 height 51
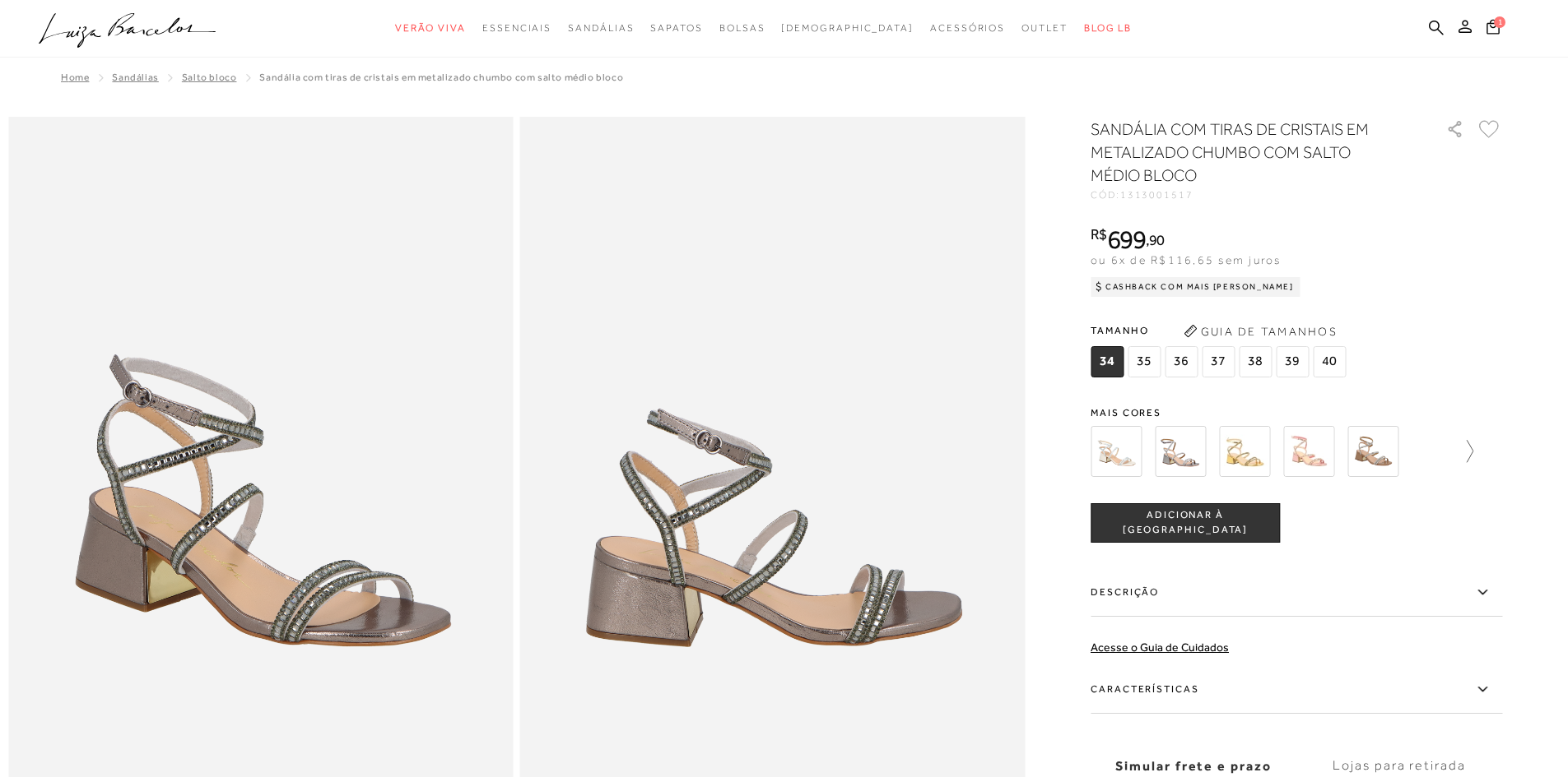
click at [1472, 457] on icon at bounding box center [1461, 451] width 23 height 23
click at [1226, 453] on img at bounding box center [1209, 451] width 51 height 51
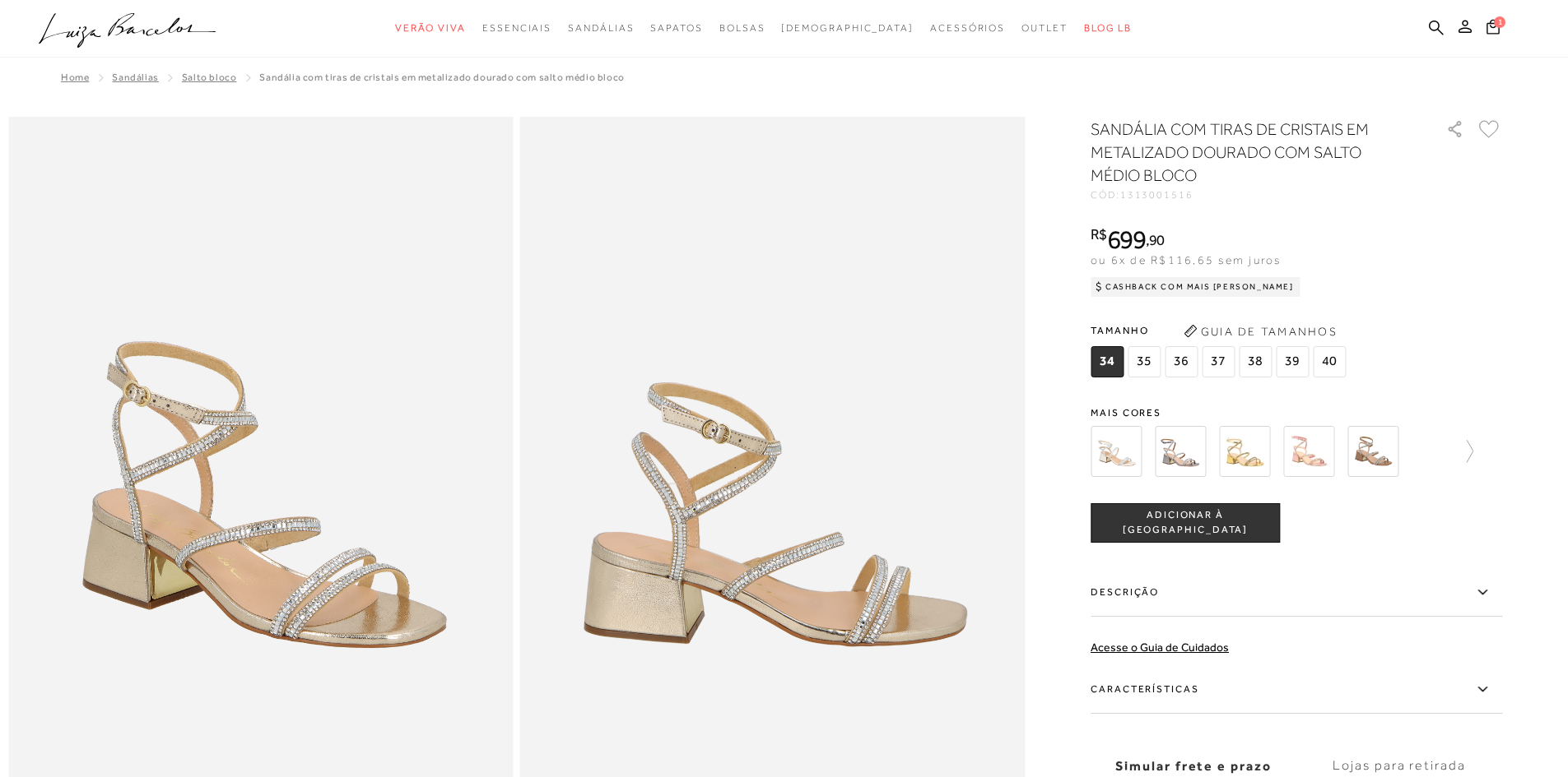
click at [1388, 450] on img at bounding box center [1372, 451] width 51 height 51
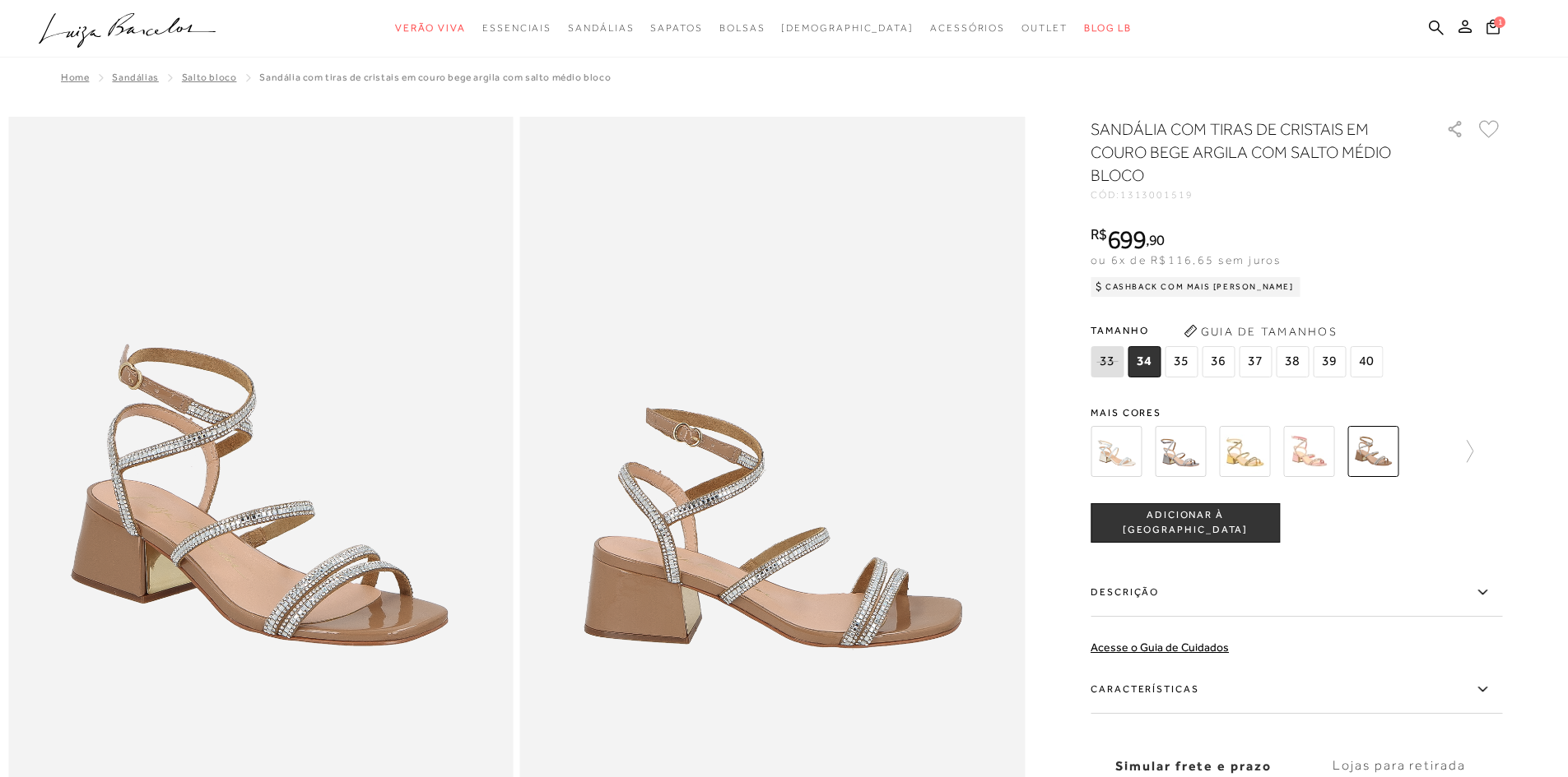
click at [1316, 449] on img at bounding box center [1309, 451] width 51 height 51
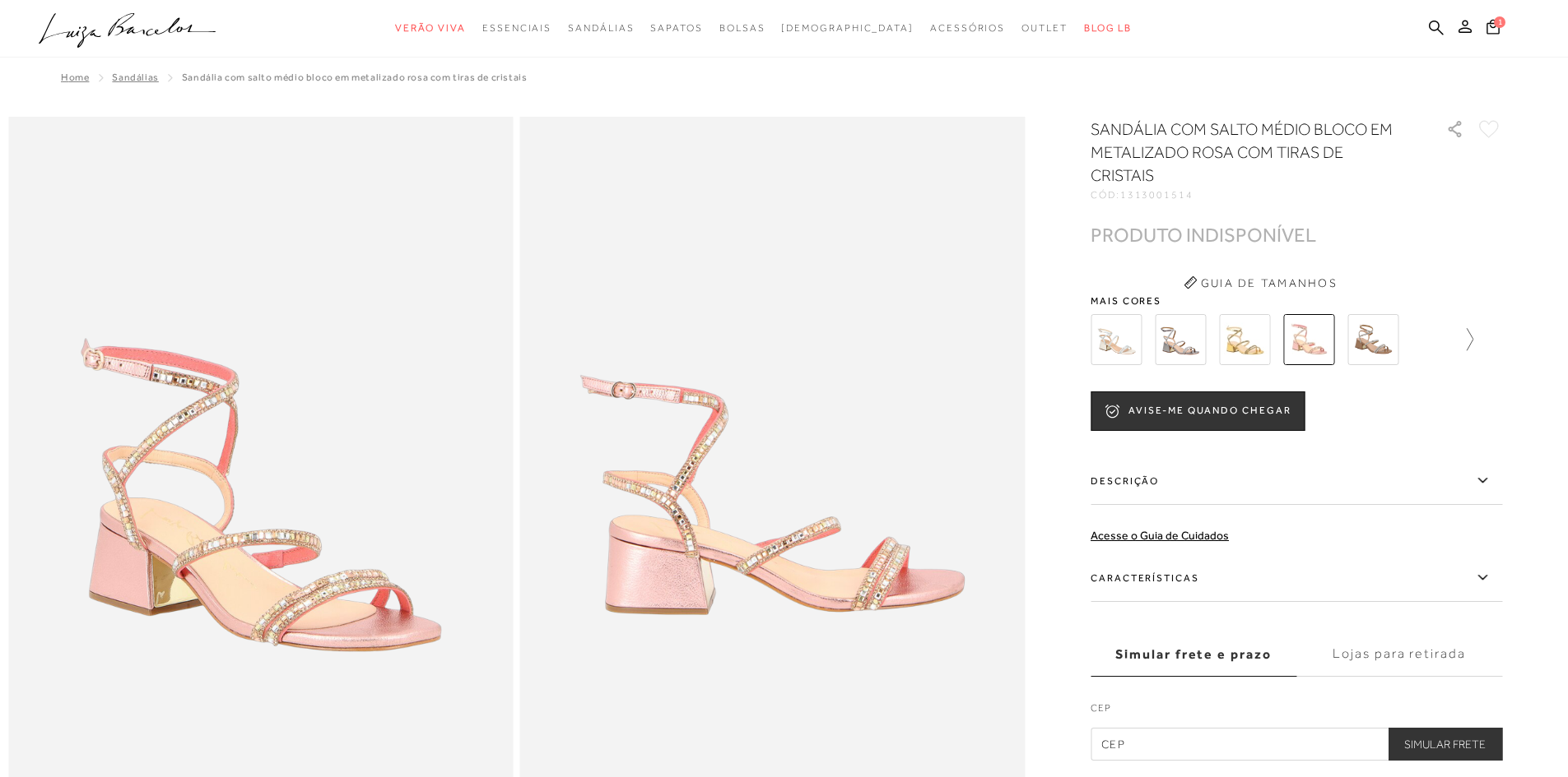
click at [1473, 344] on icon at bounding box center [1461, 340] width 23 height 23
click at [1337, 349] on img at bounding box center [1337, 340] width 51 height 51
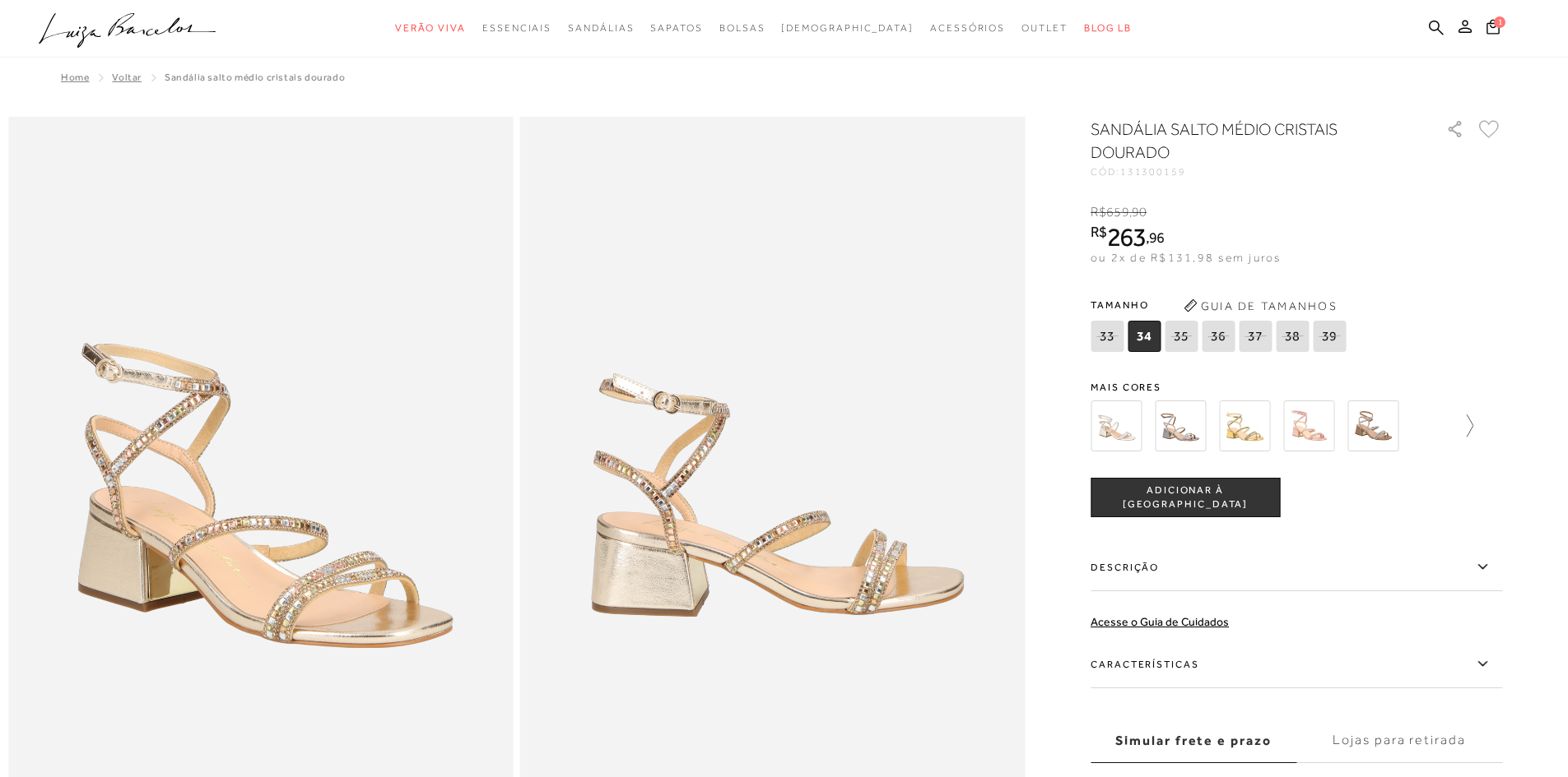
click at [1472, 432] on icon at bounding box center [1461, 426] width 23 height 23
click at [1216, 433] on img at bounding box center [1209, 426] width 51 height 51
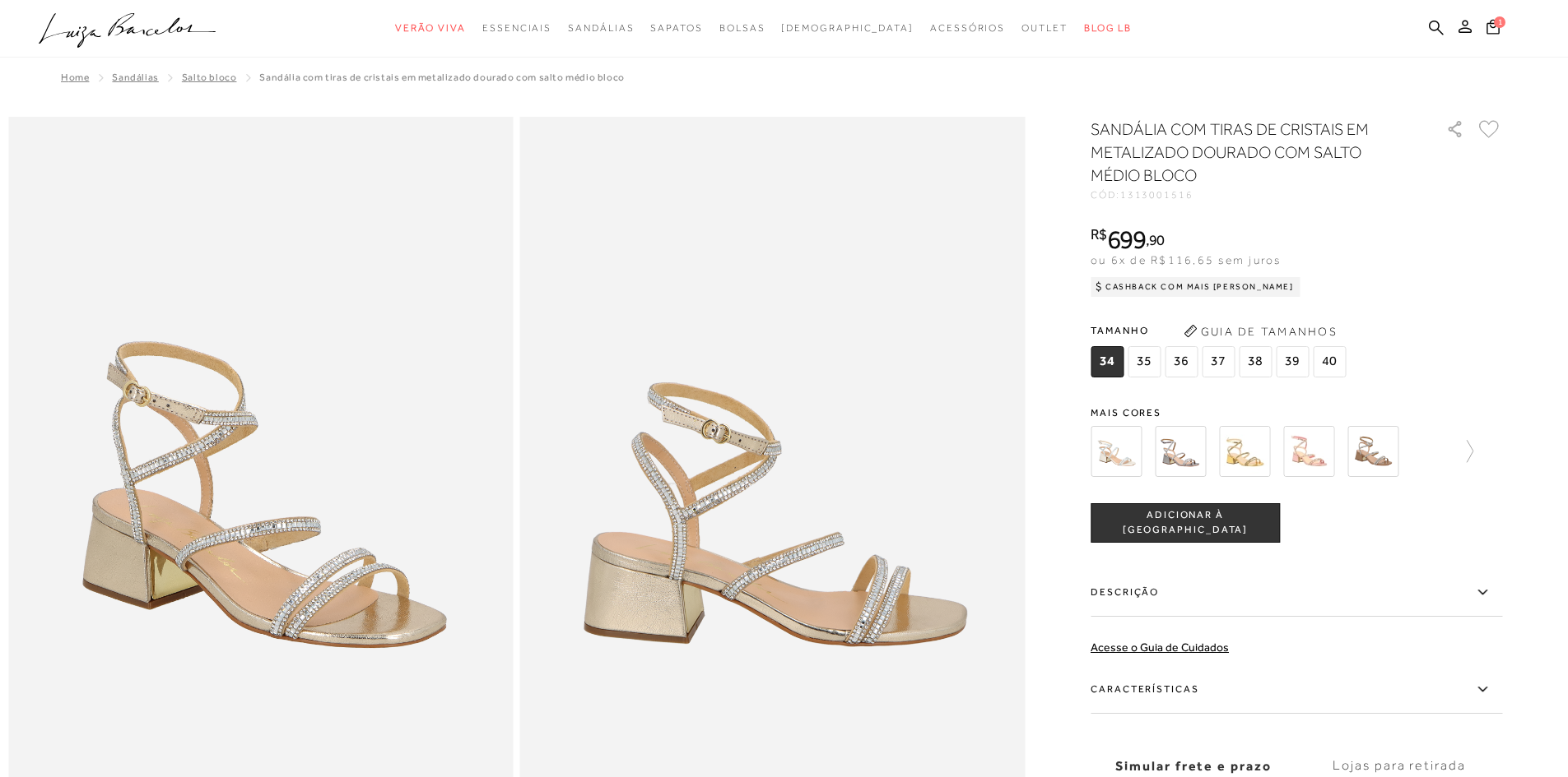
click at [1384, 450] on img at bounding box center [1372, 451] width 51 height 51
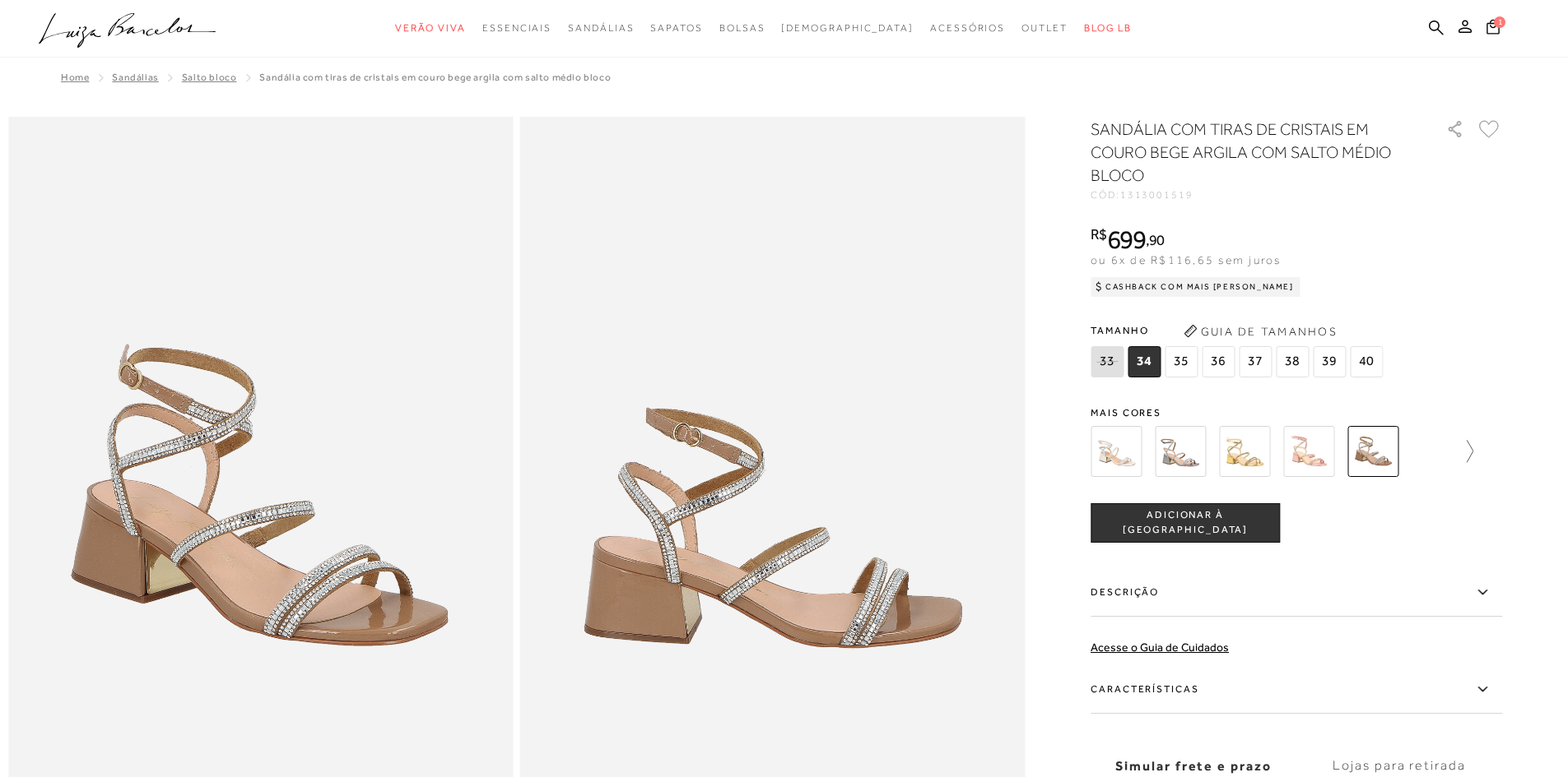
click at [1469, 451] on icon at bounding box center [1461, 451] width 23 height 23
click at [1410, 457] on img at bounding box center [1401, 451] width 51 height 51
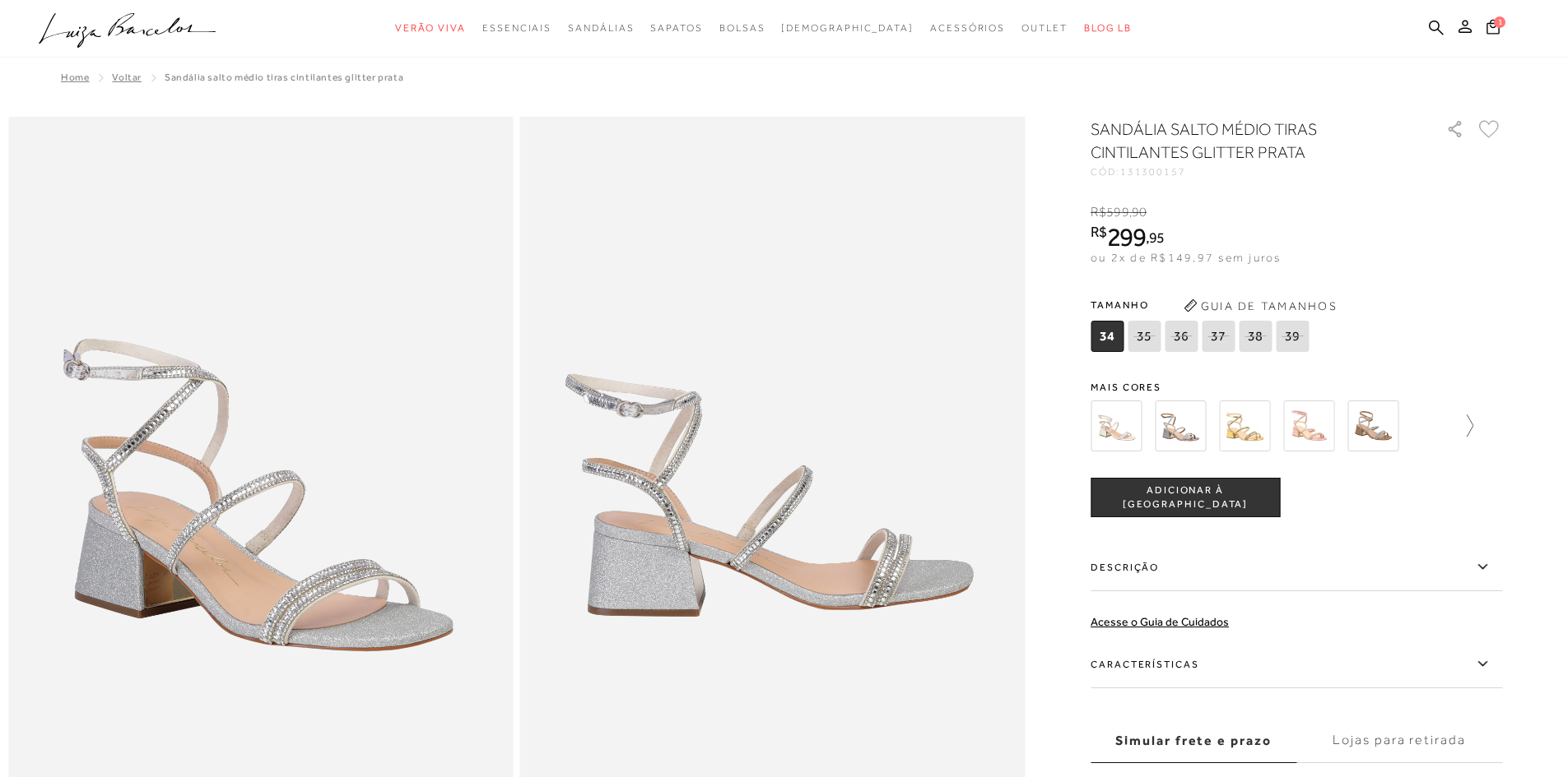
click at [1473, 421] on icon at bounding box center [1461, 426] width 23 height 23
click at [1216, 433] on img at bounding box center [1209, 426] width 51 height 51
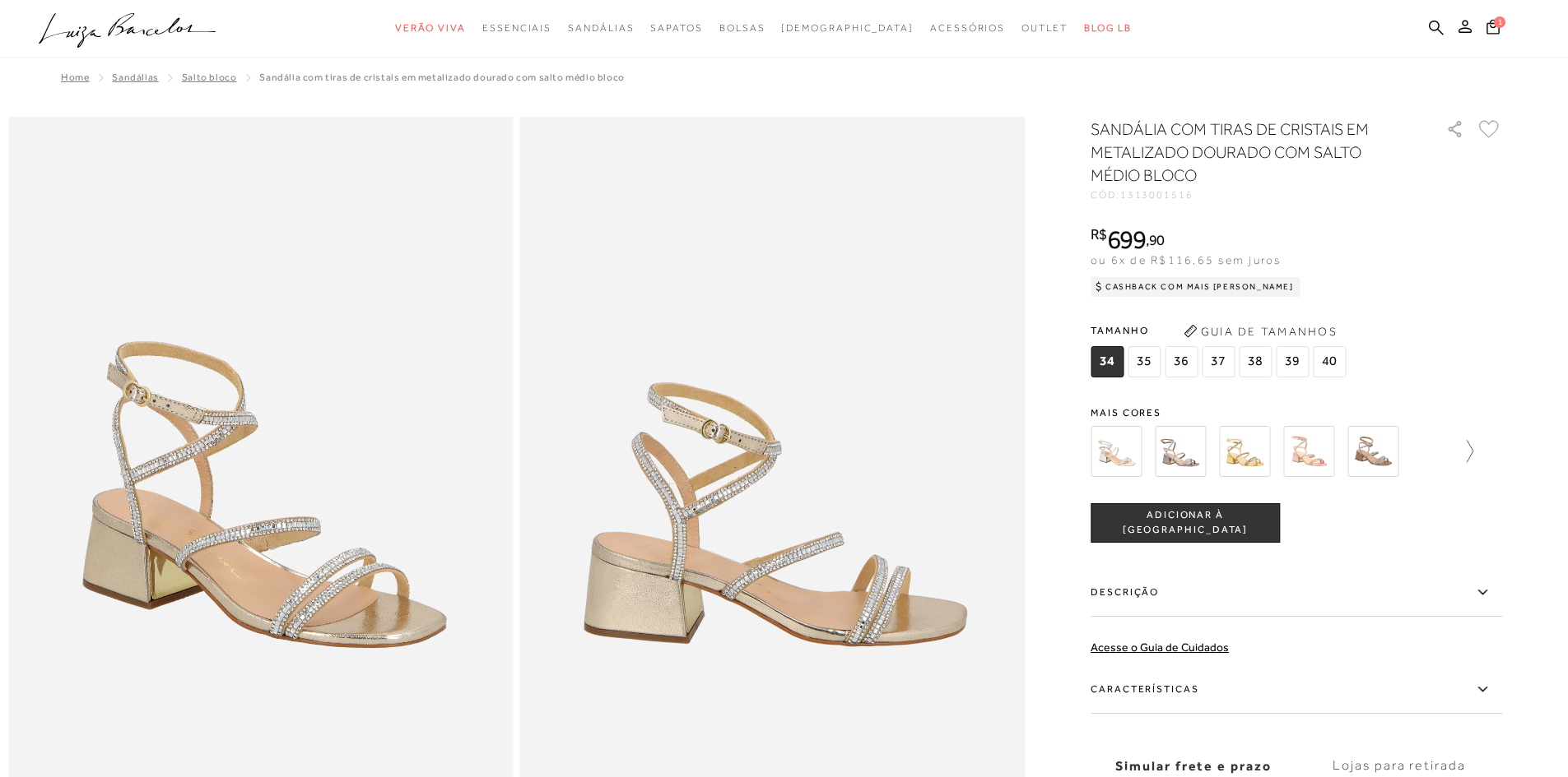
click at [1473, 454] on icon at bounding box center [1461, 451] width 23 height 23
click at [1353, 457] on img at bounding box center [1337, 451] width 51 height 51
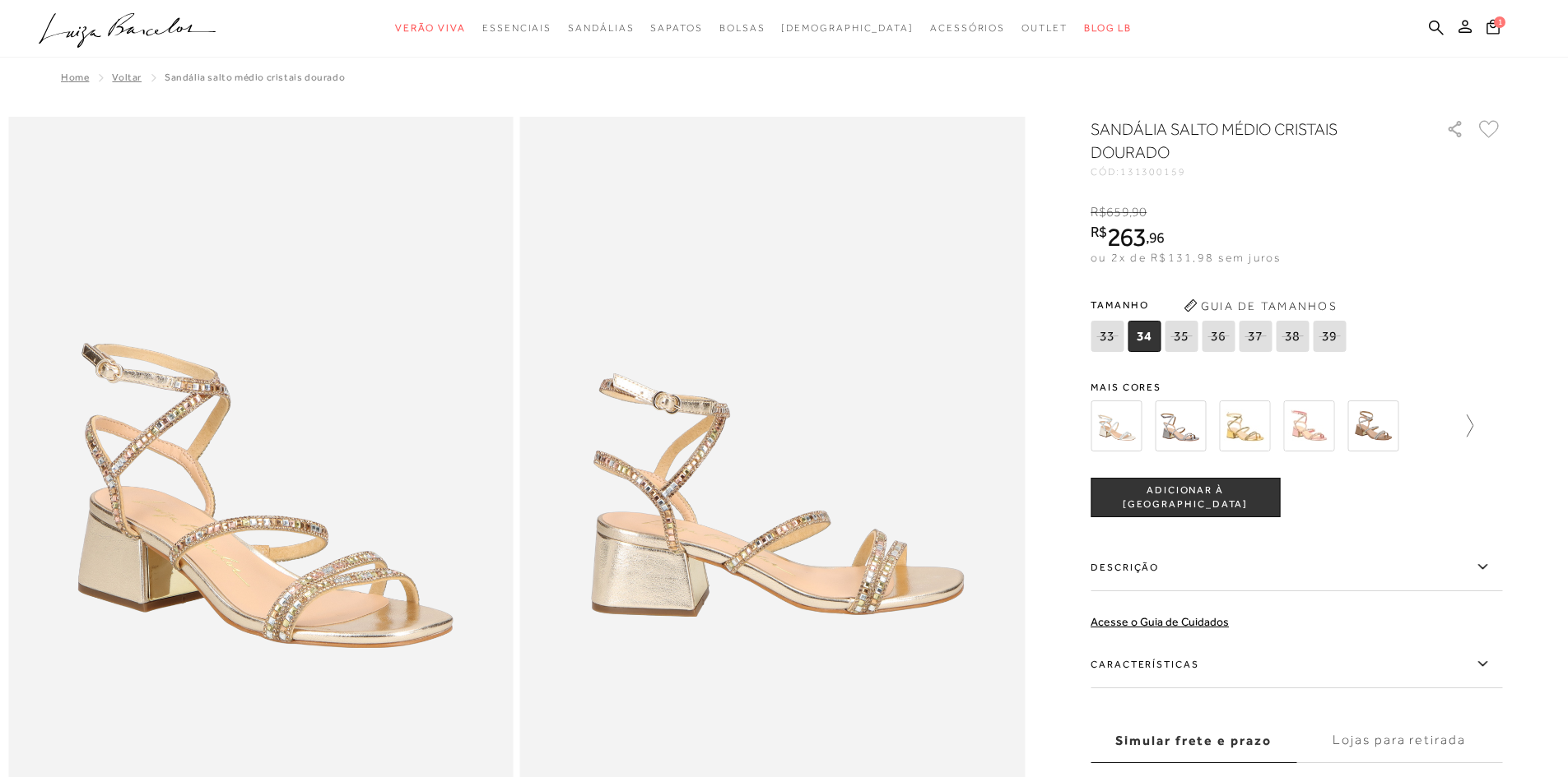
click at [1473, 424] on icon at bounding box center [1461, 426] width 23 height 23
click at [1414, 434] on img at bounding box center [1401, 426] width 51 height 51
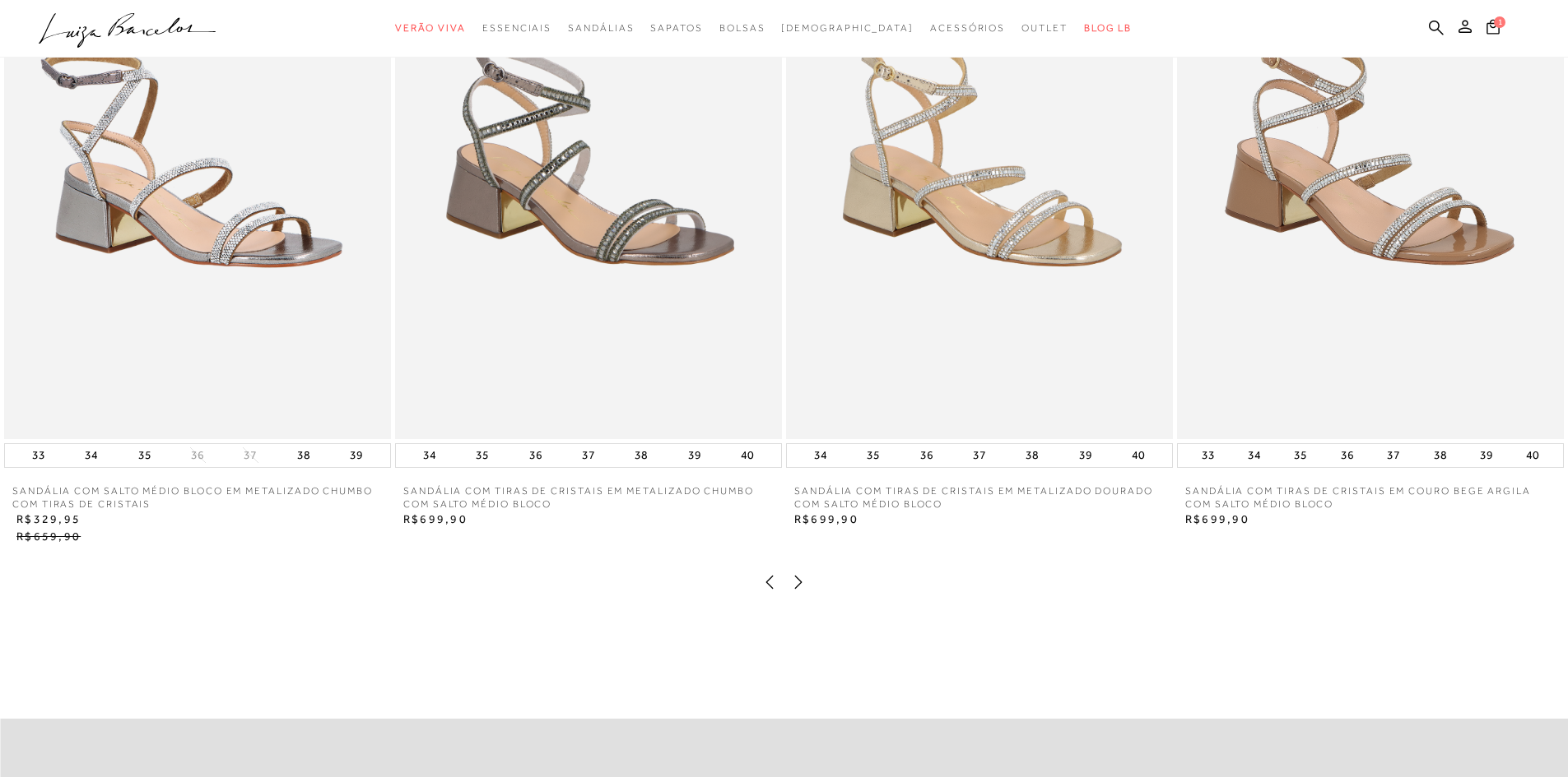
scroll to position [2056, 0]
click at [286, 201] on img at bounding box center [197, 148] width 387 height 580
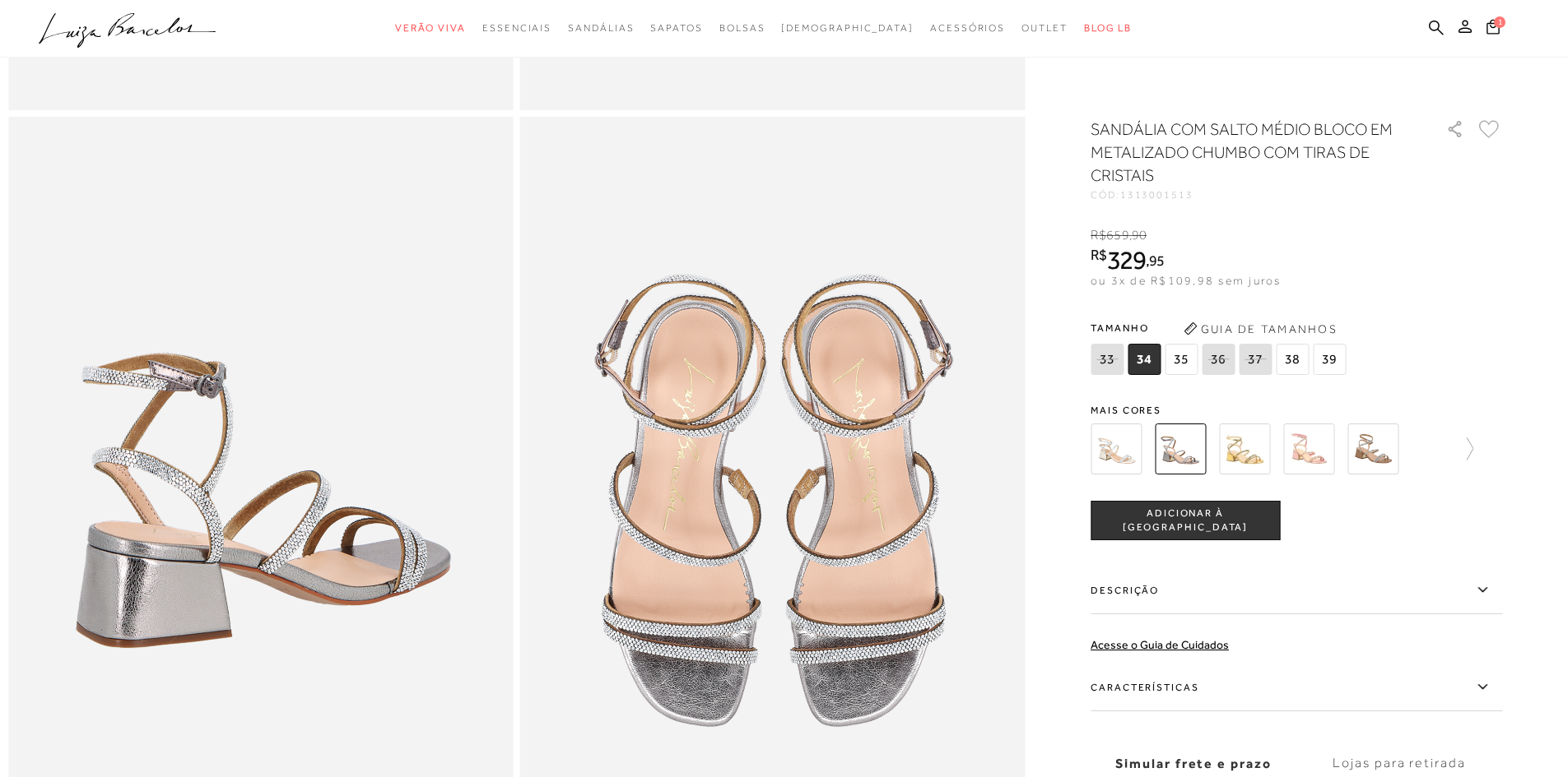
scroll to position [904, 0]
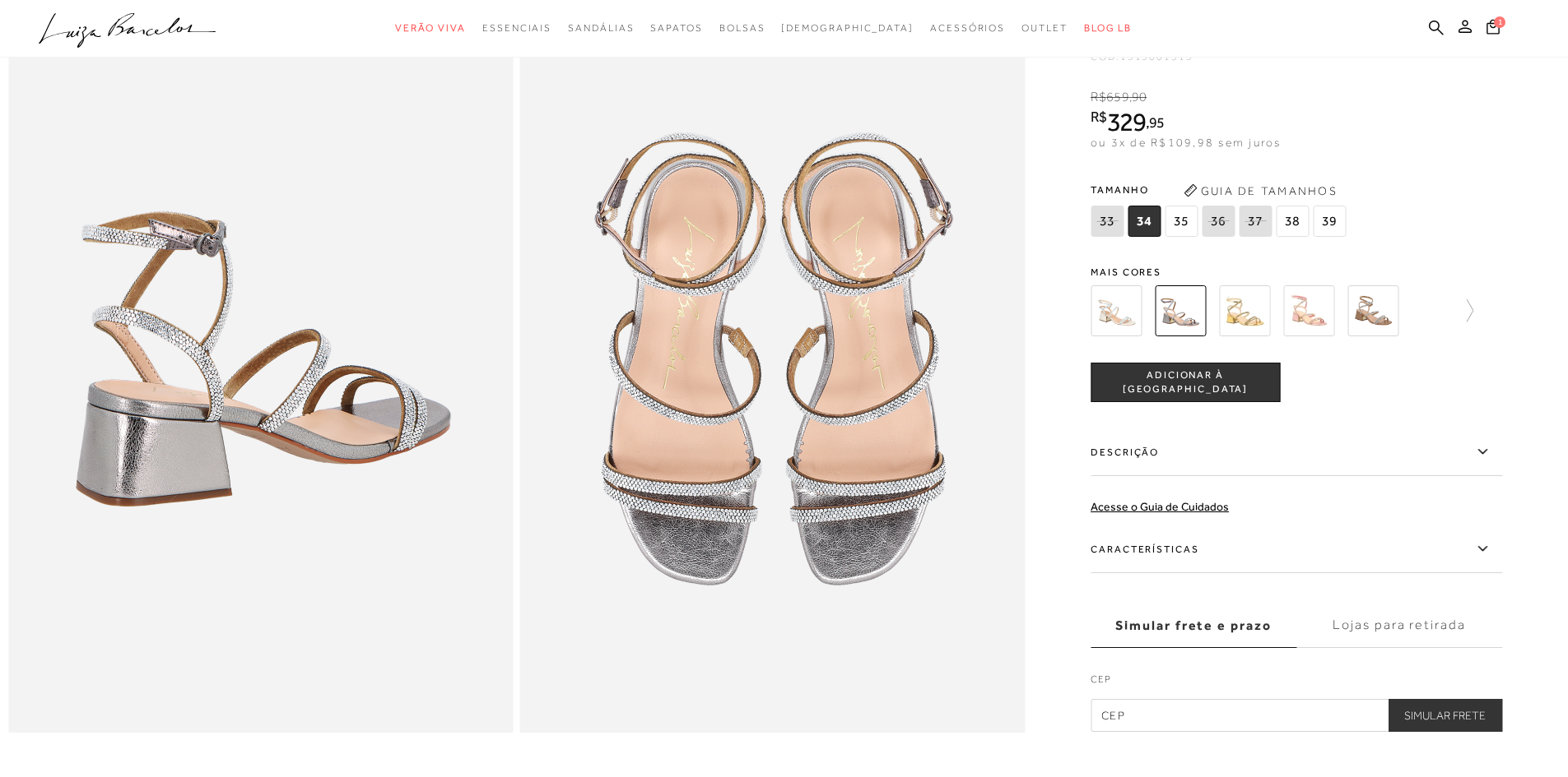
click at [1189, 237] on span "35" at bounding box center [1181, 222] width 33 height 31
click at [1197, 390] on button "ADICIONAR À [GEOGRAPHIC_DATA]" at bounding box center [1185, 382] width 190 height 39
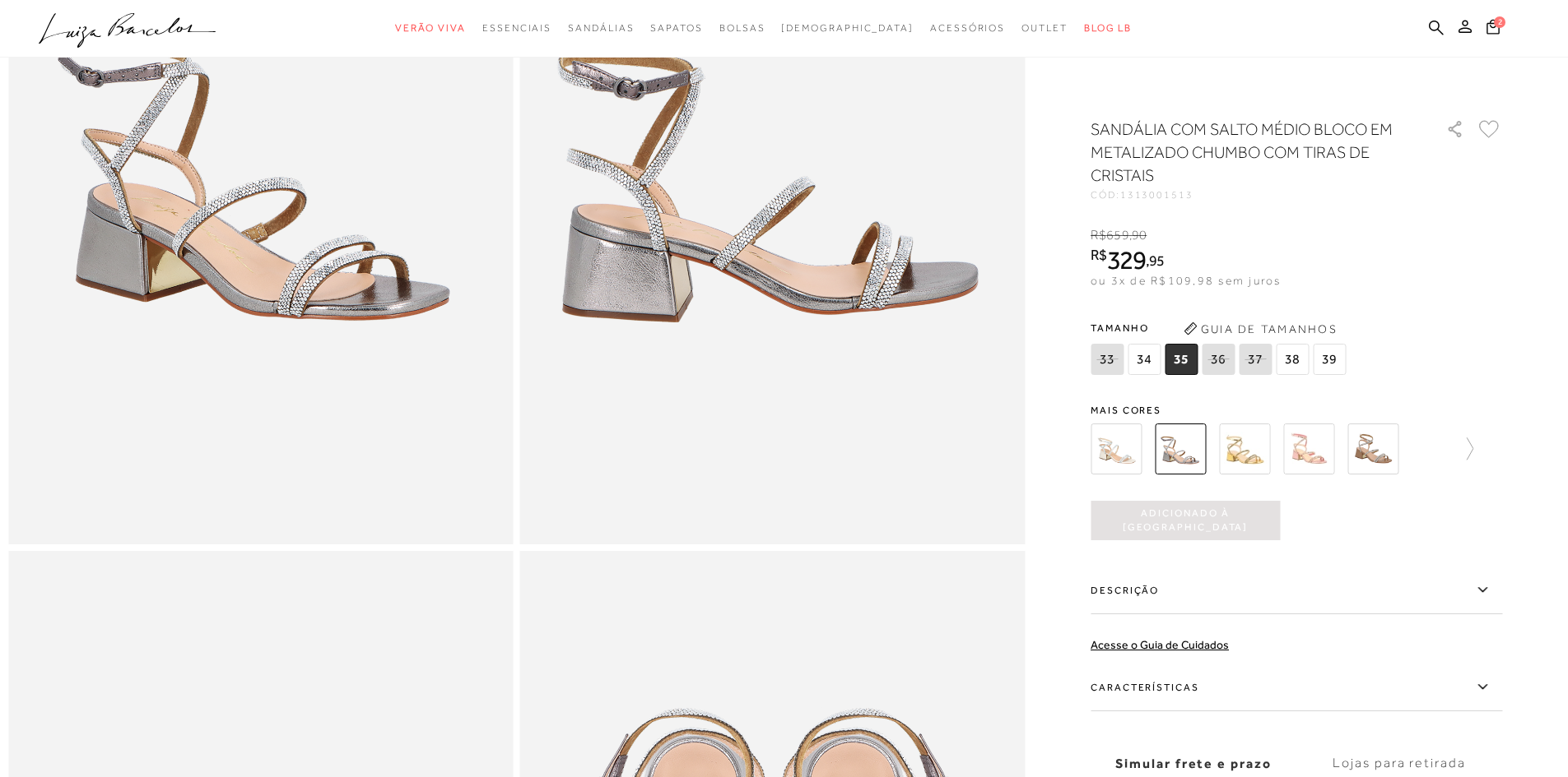
scroll to position [247, 0]
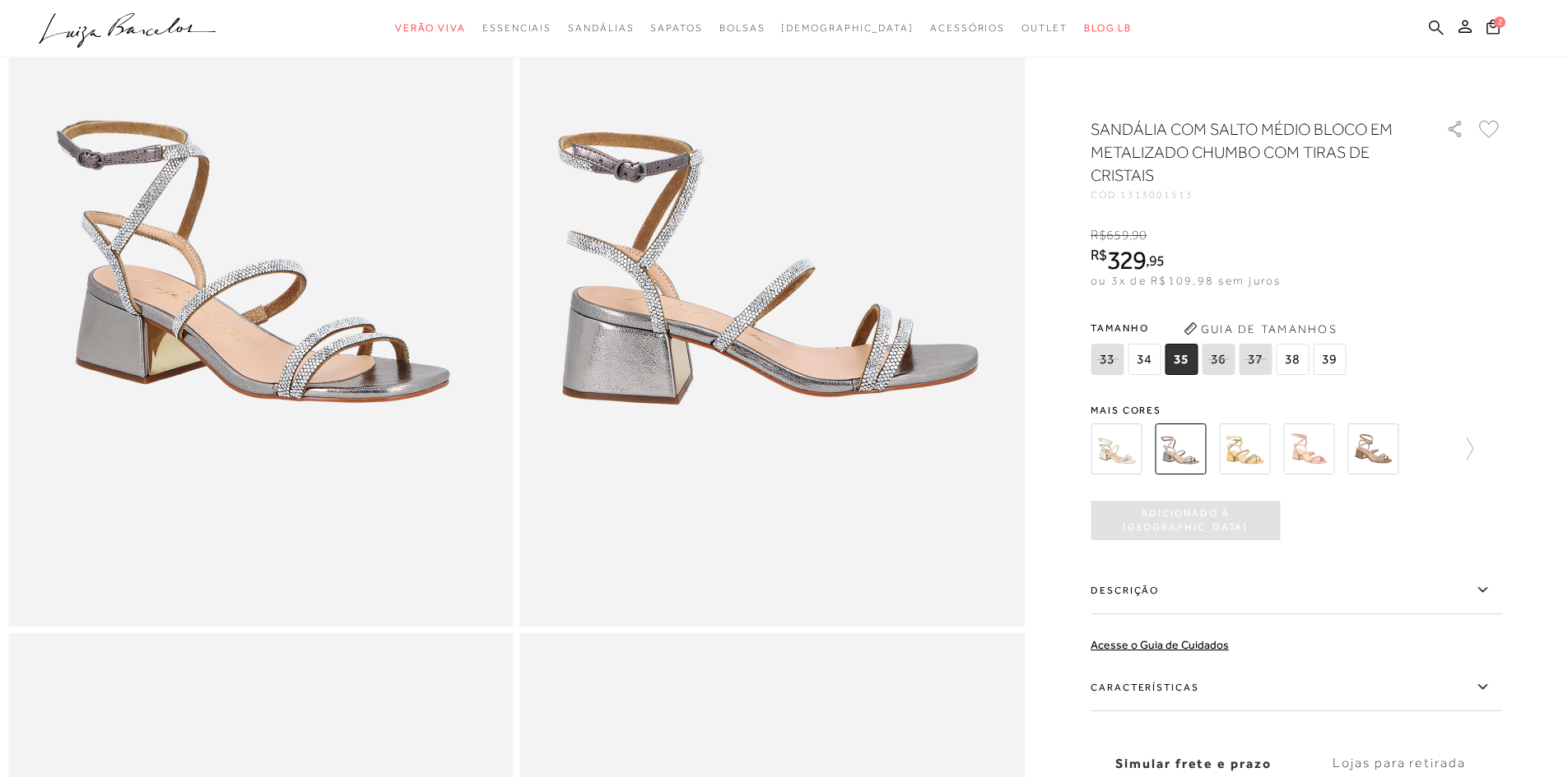
click at [1432, 24] on icon at bounding box center [1435, 28] width 15 height 16
click at [1426, 23] on ul ".a{fill-rule:evenodd;} Verão Viva Em alta Favoritos das Influenciadoras Apostas…" at bounding box center [771, 28] width 1466 height 31
click at [1432, 29] on icon at bounding box center [1435, 27] width 15 height 15
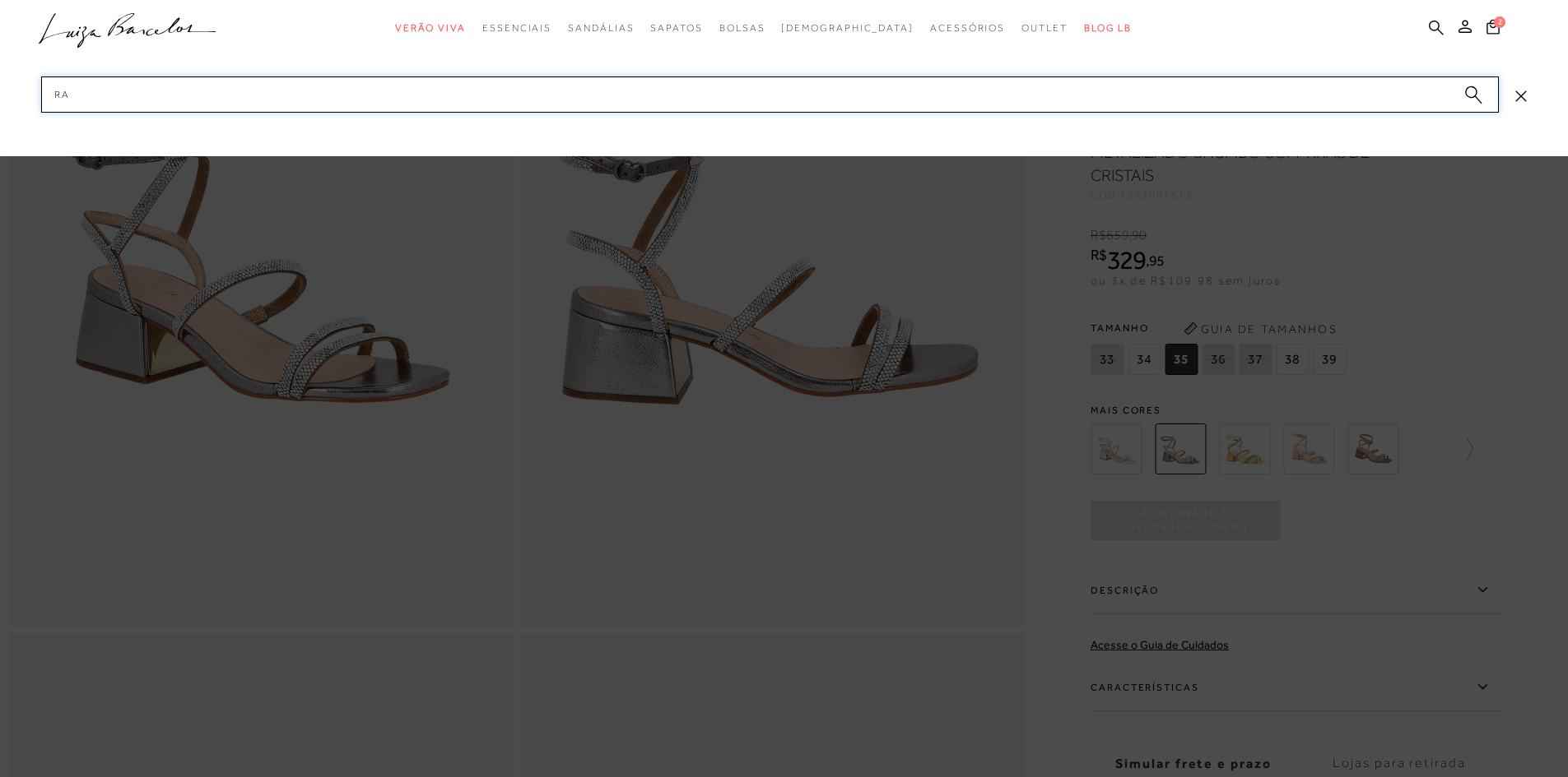
type input "r"
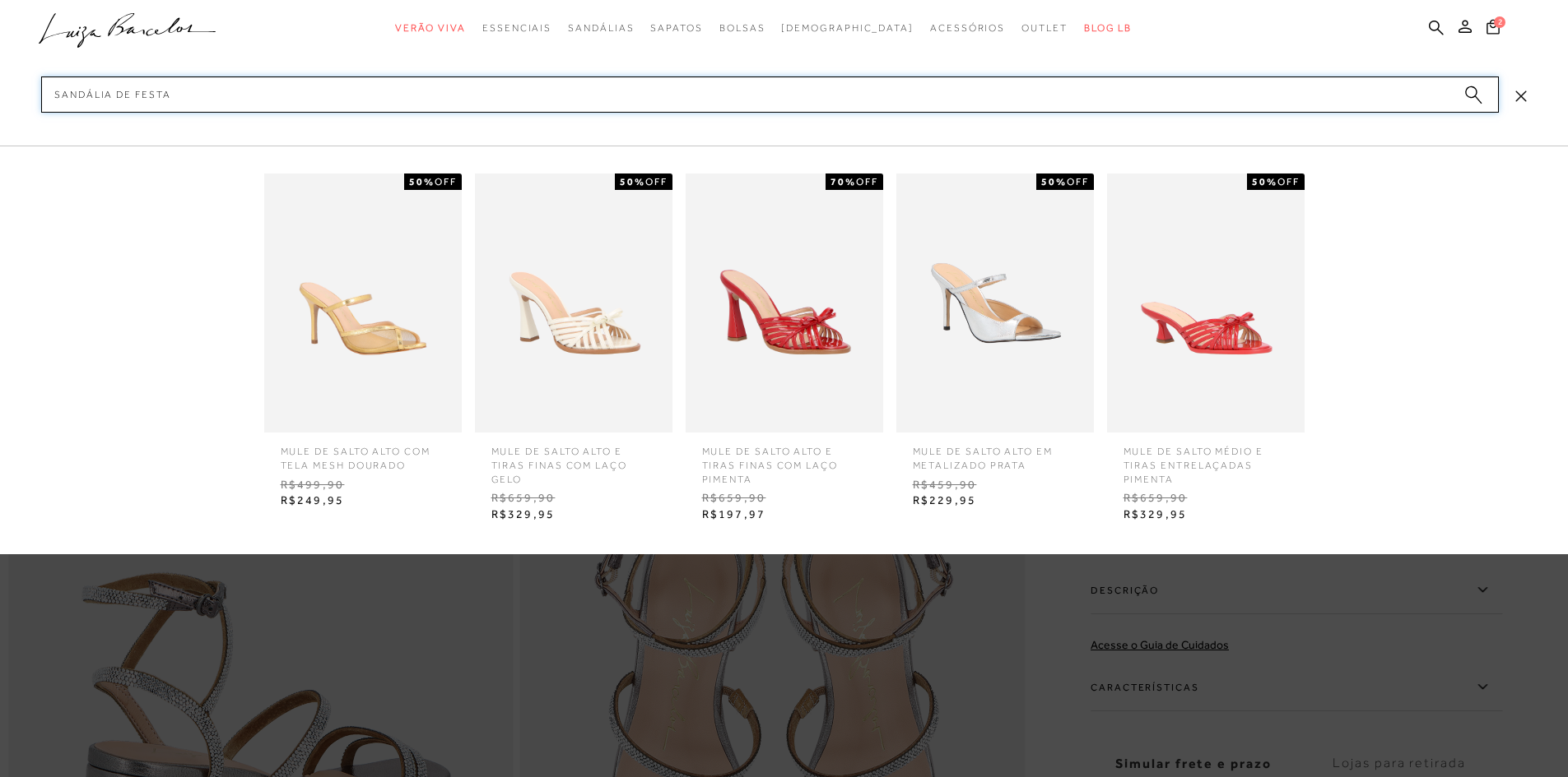
scroll to position [575, 0]
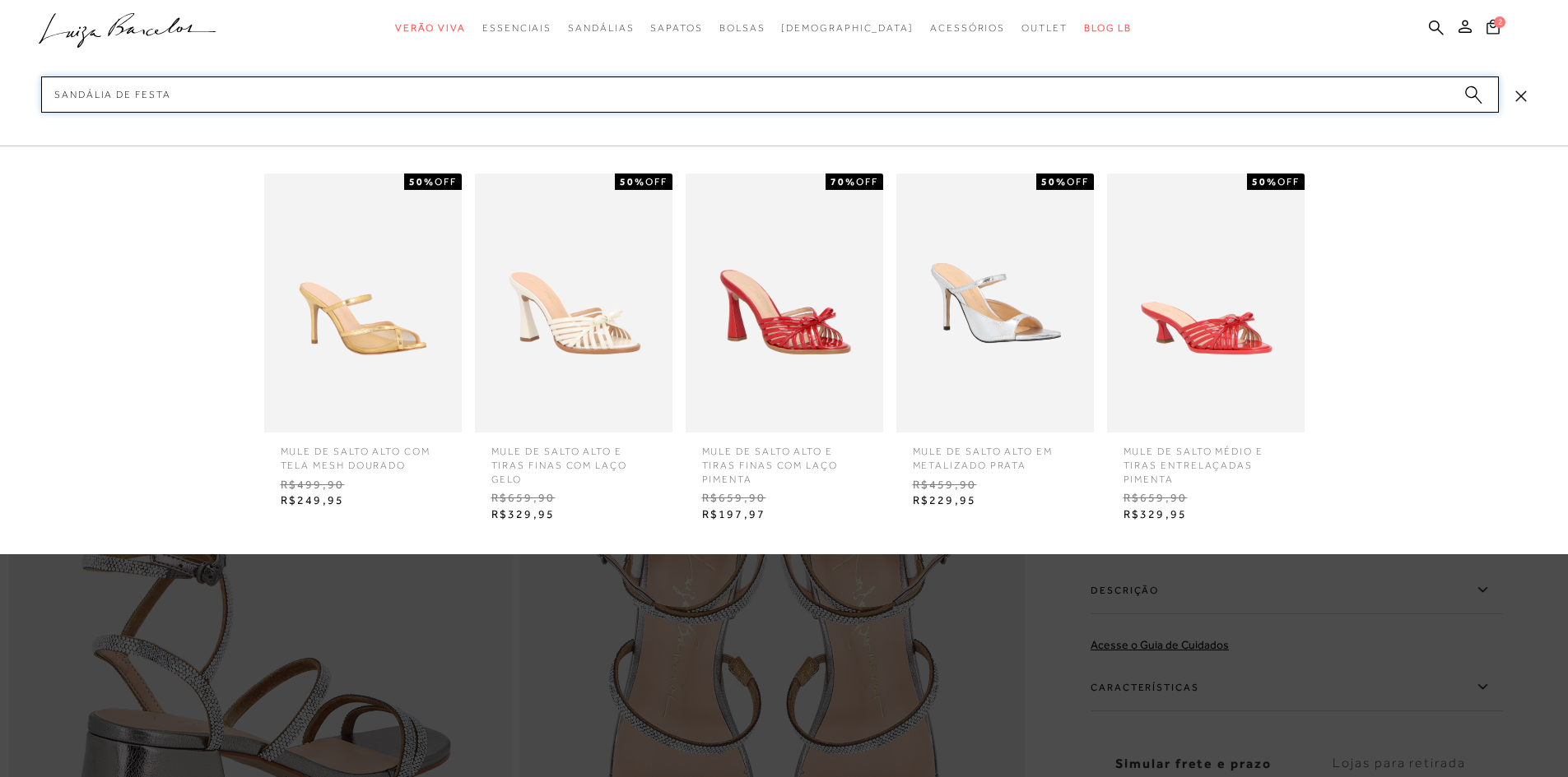
type input "sandália de festa"
click at [1481, 93] on icon "submit" at bounding box center [1473, 95] width 18 height 19
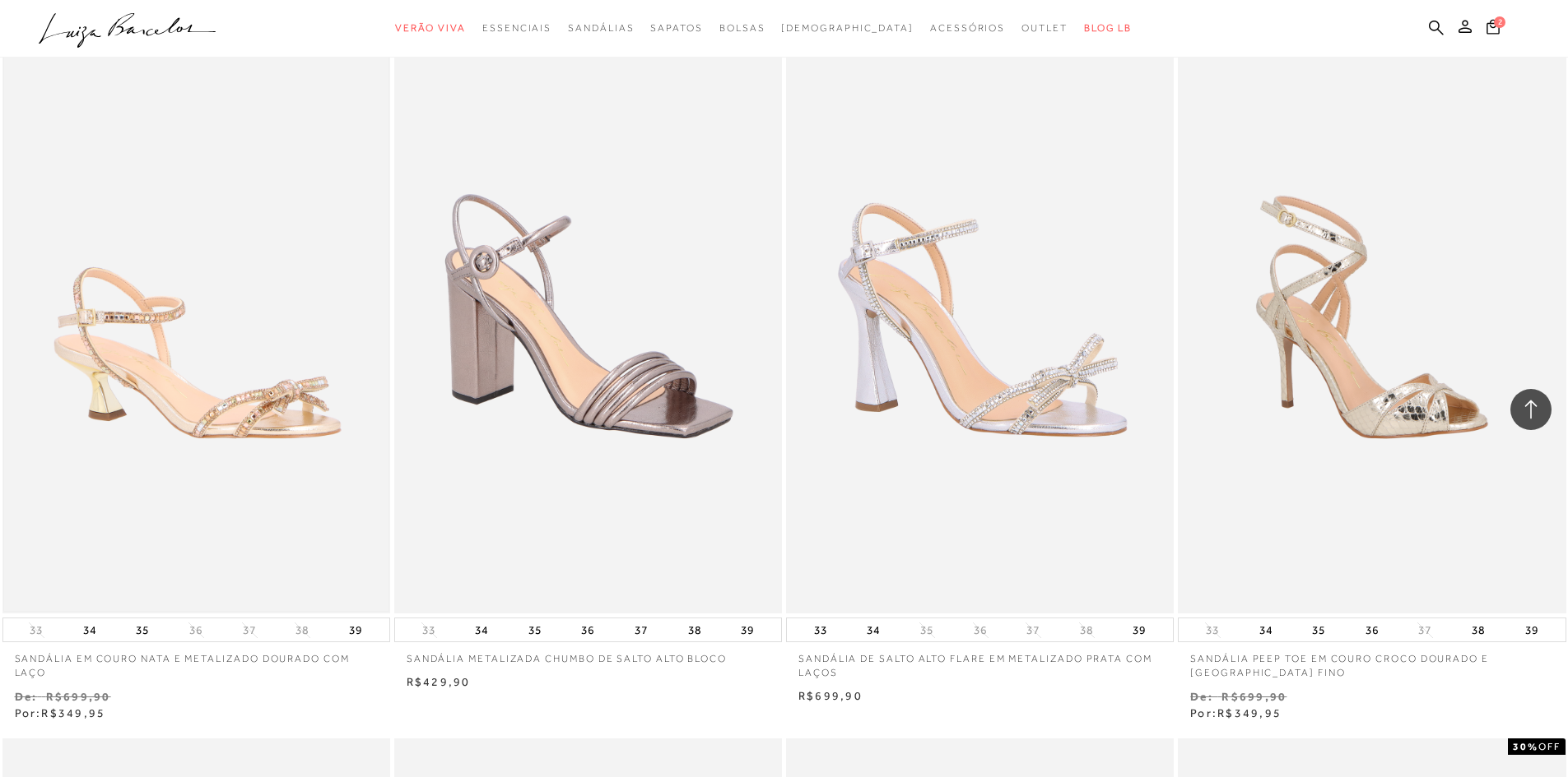
scroll to position [822, 0]
click at [263, 352] on img at bounding box center [197, 322] width 384 height 576
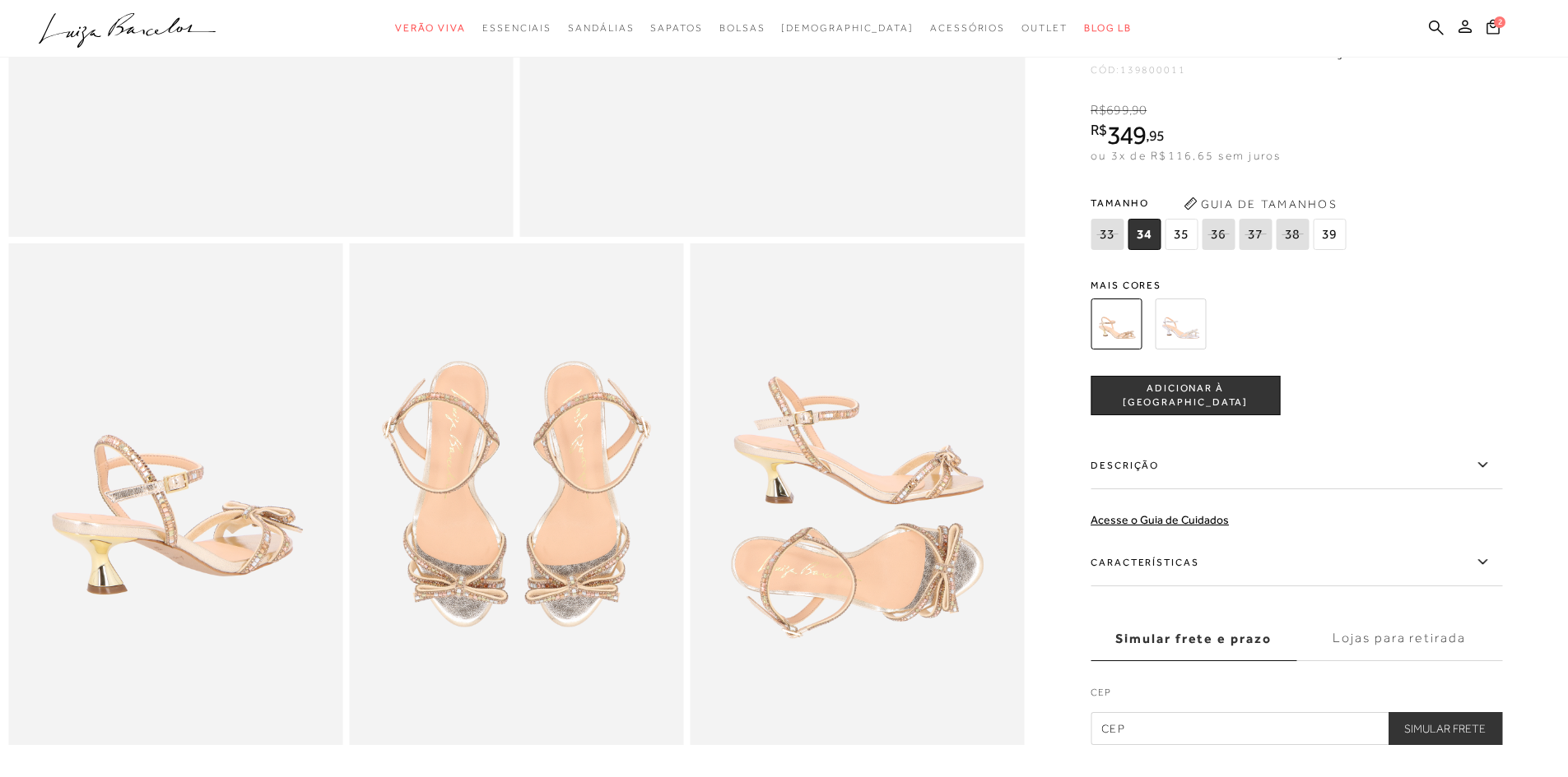
scroll to position [658, 0]
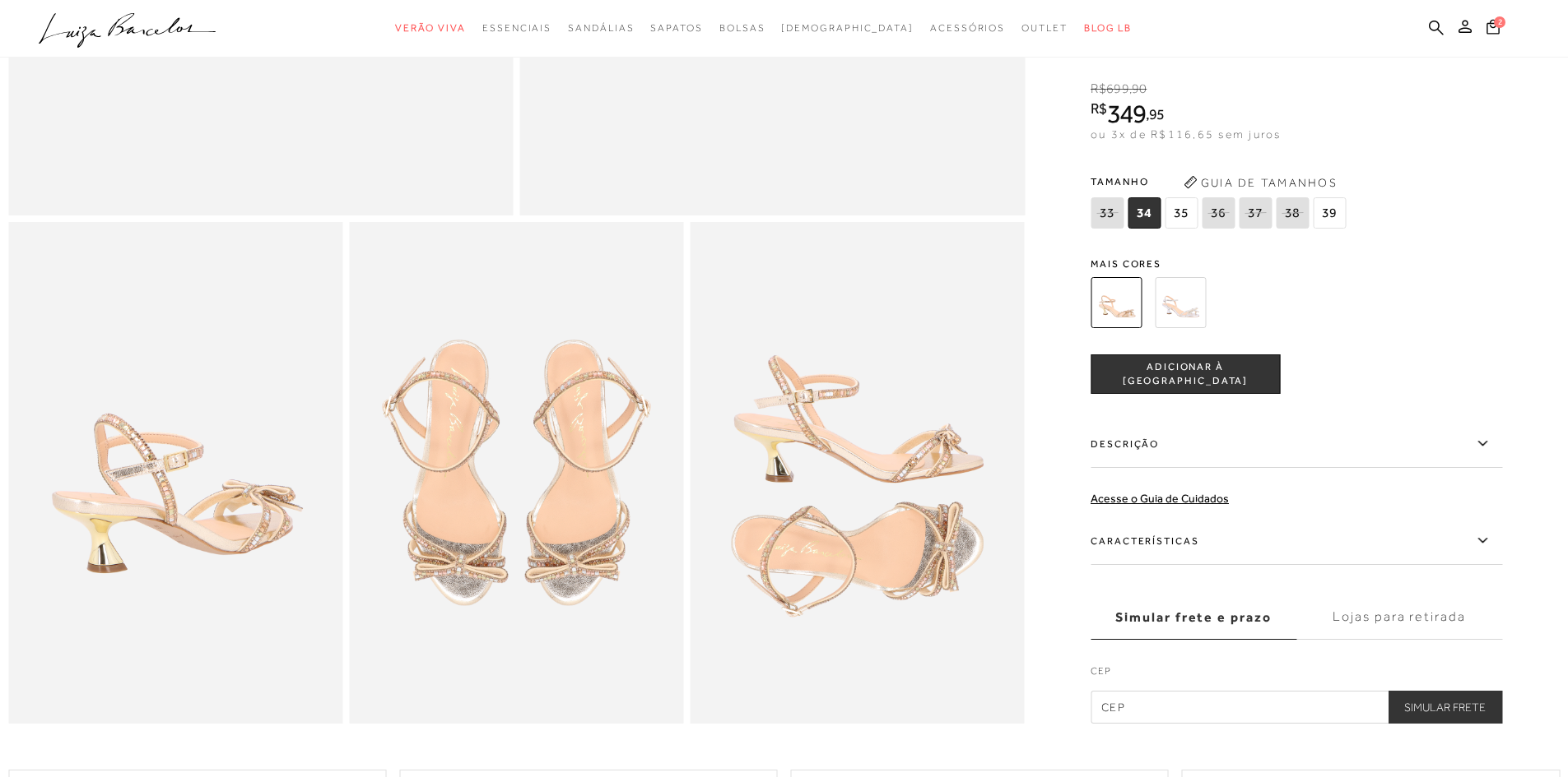
click at [1183, 328] on img at bounding box center [1180, 302] width 51 height 51
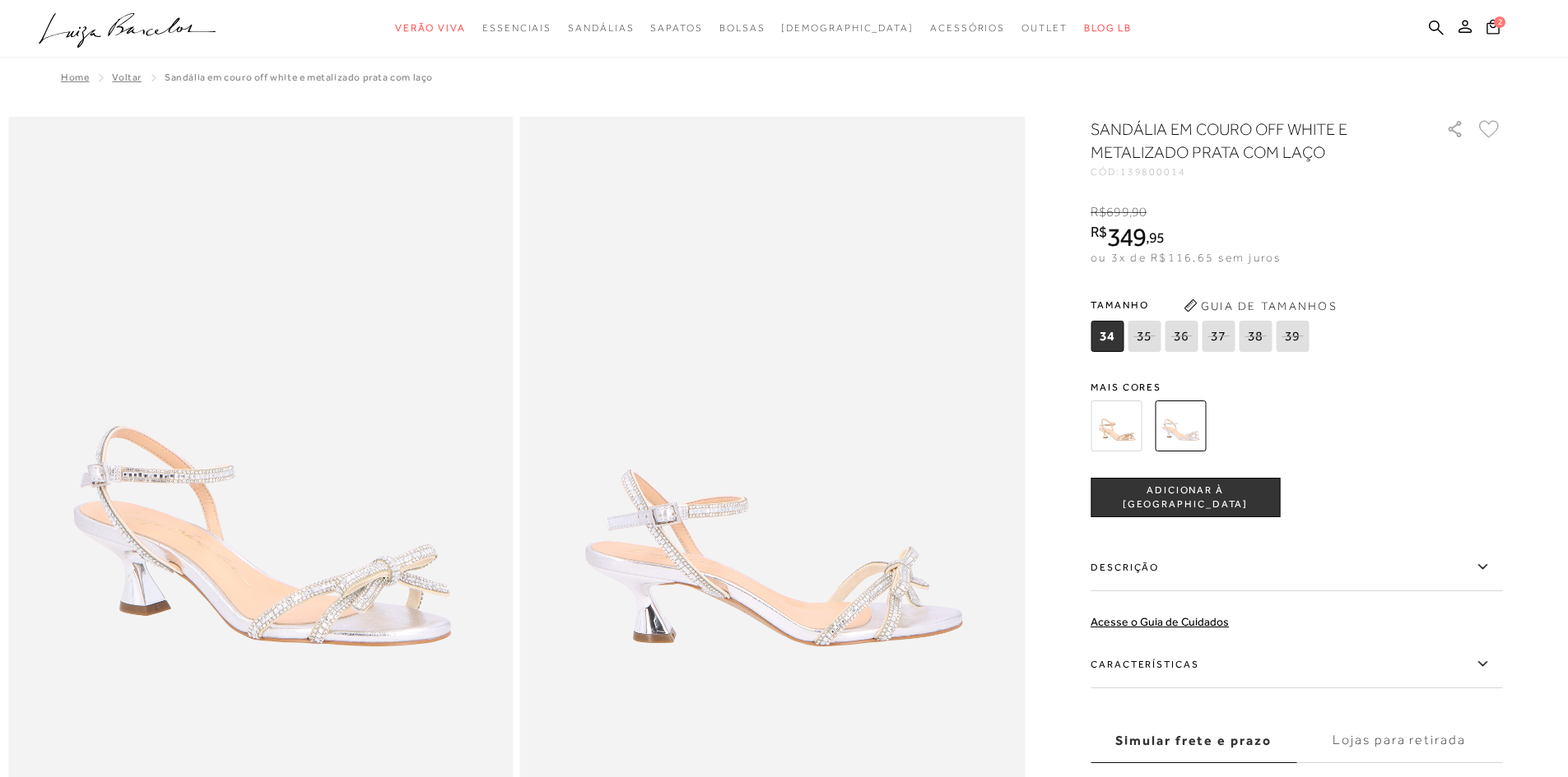
click at [1123, 420] on img at bounding box center [1116, 426] width 51 height 51
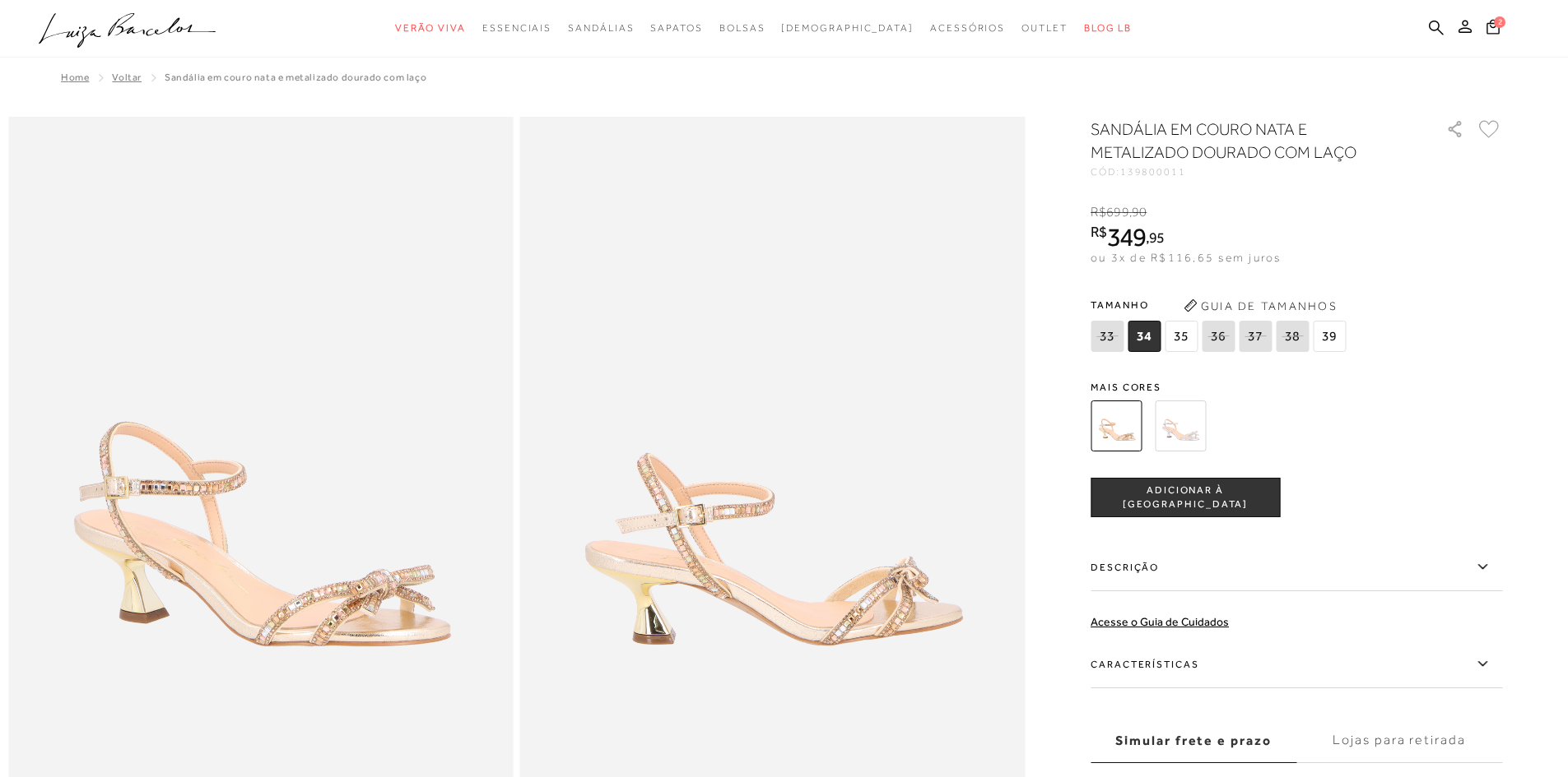
click at [1180, 333] on span "35" at bounding box center [1181, 336] width 33 height 31
click at [1171, 492] on span "ADICIONAR À [GEOGRAPHIC_DATA]" at bounding box center [1185, 498] width 188 height 29
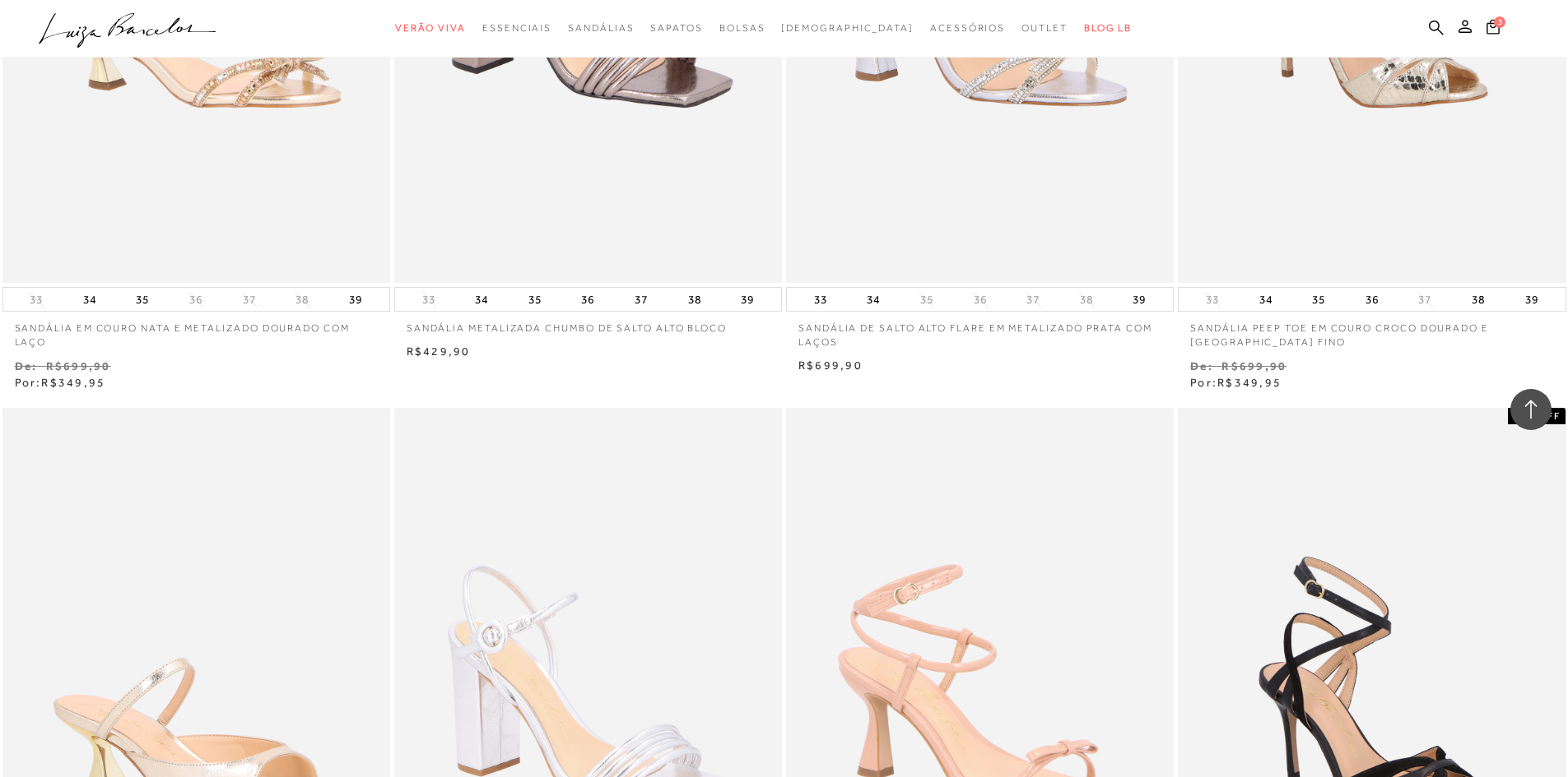
scroll to position [1481, 0]
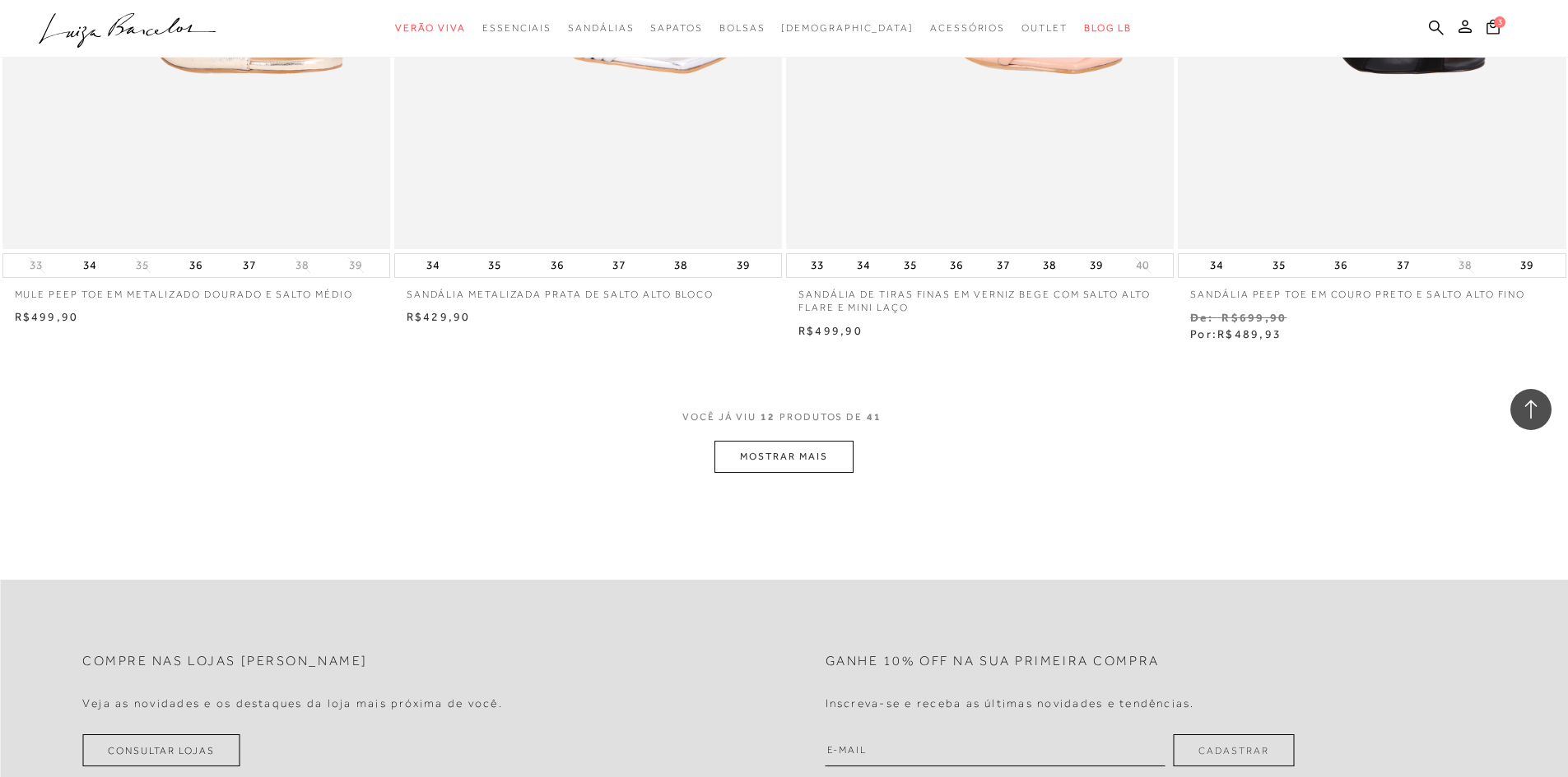
click at [810, 451] on button "MOSTRAR MAIS" at bounding box center [784, 457] width 138 height 32
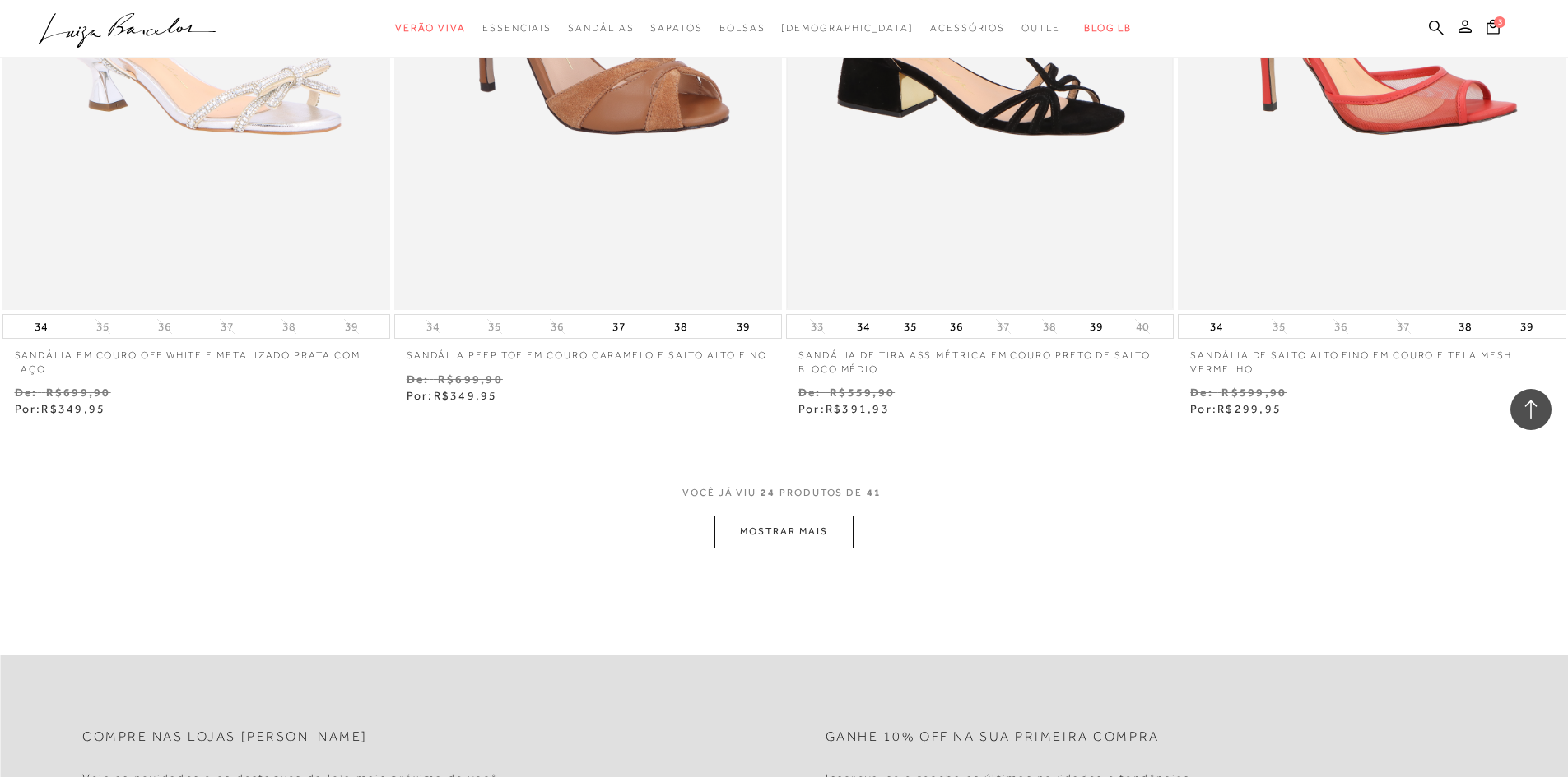
scroll to position [4112, 0]
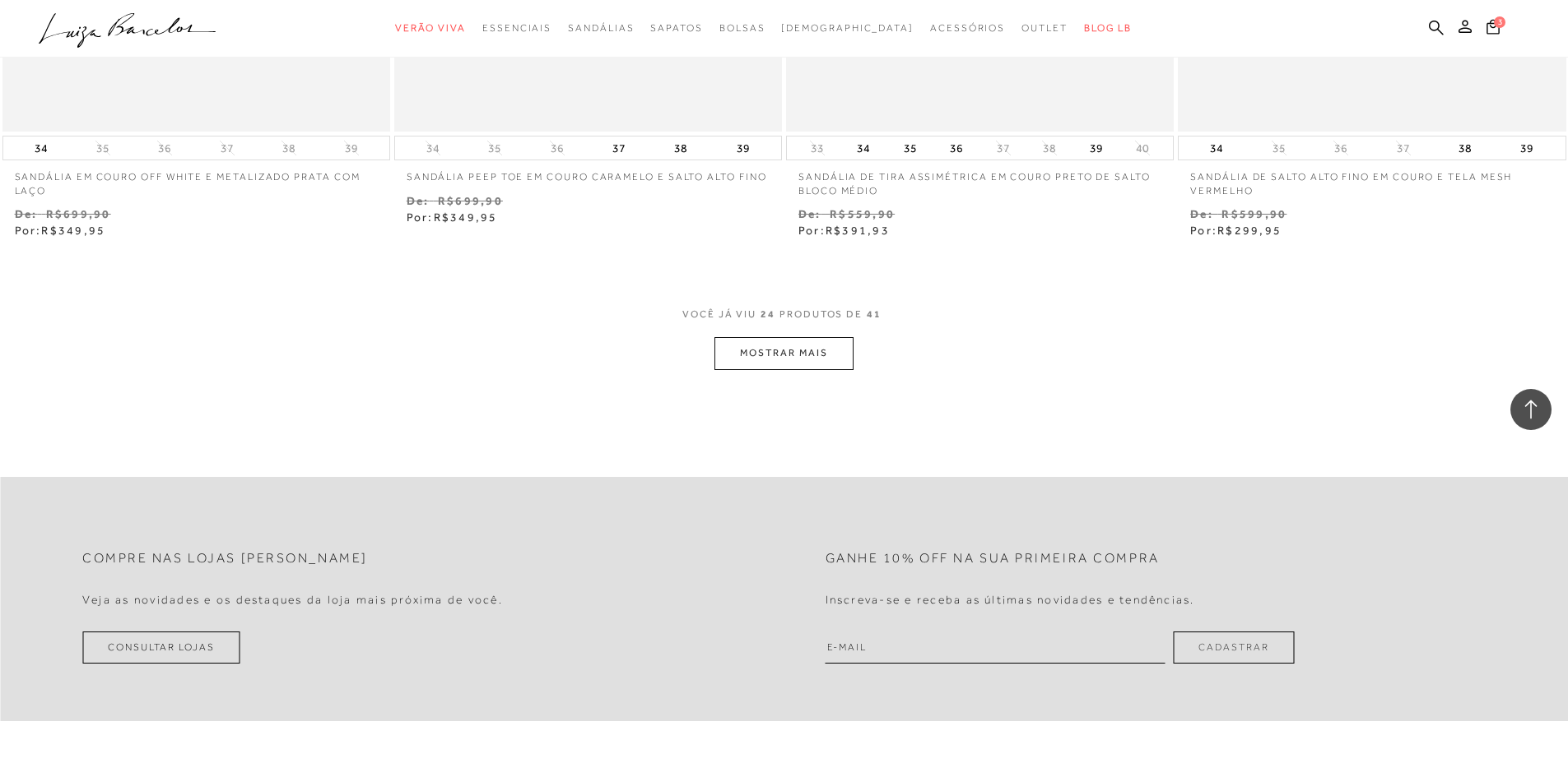
click at [798, 361] on button "MOSTRAR MAIS" at bounding box center [784, 353] width 138 height 32
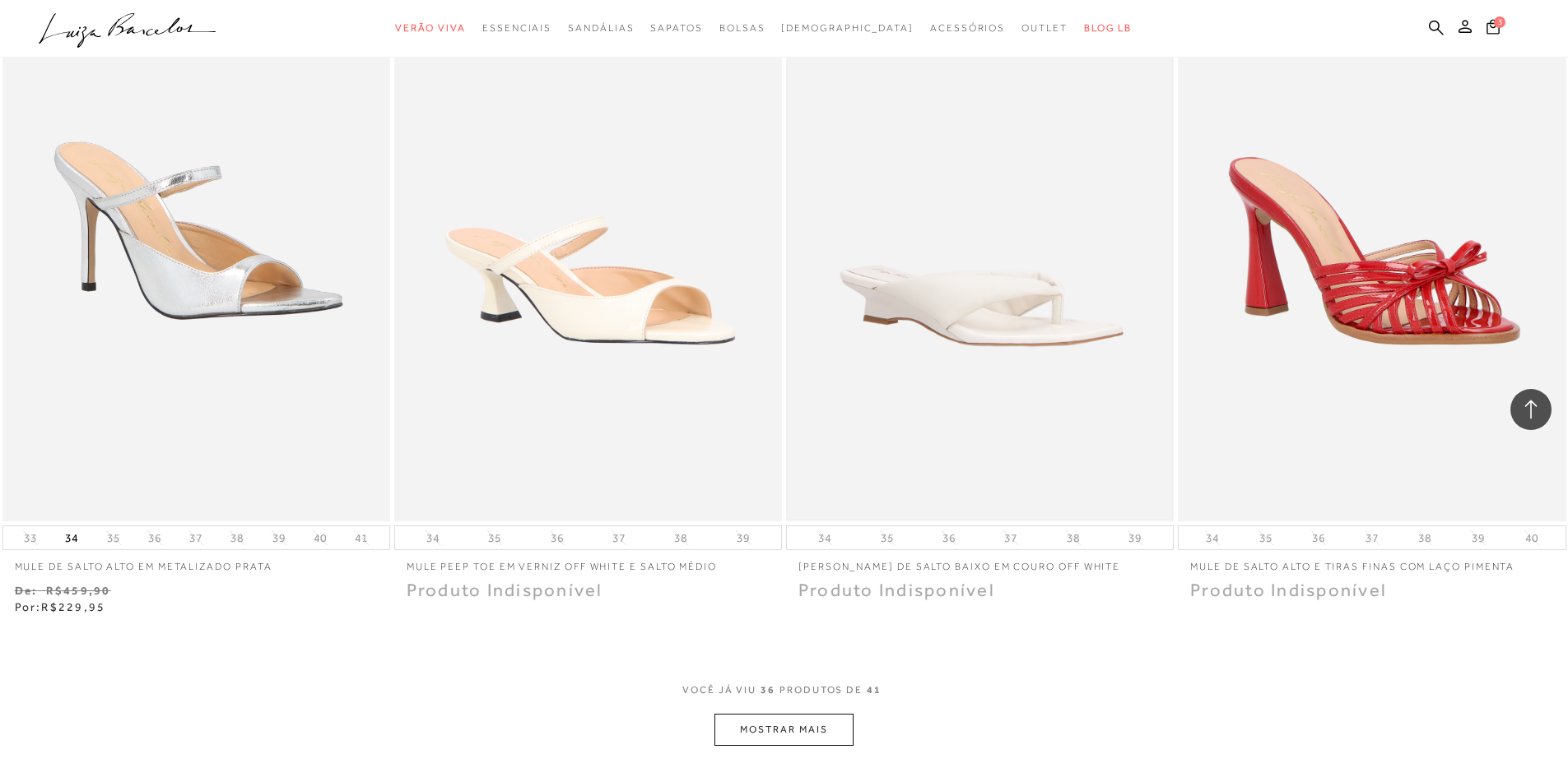
scroll to position [6250, 0]
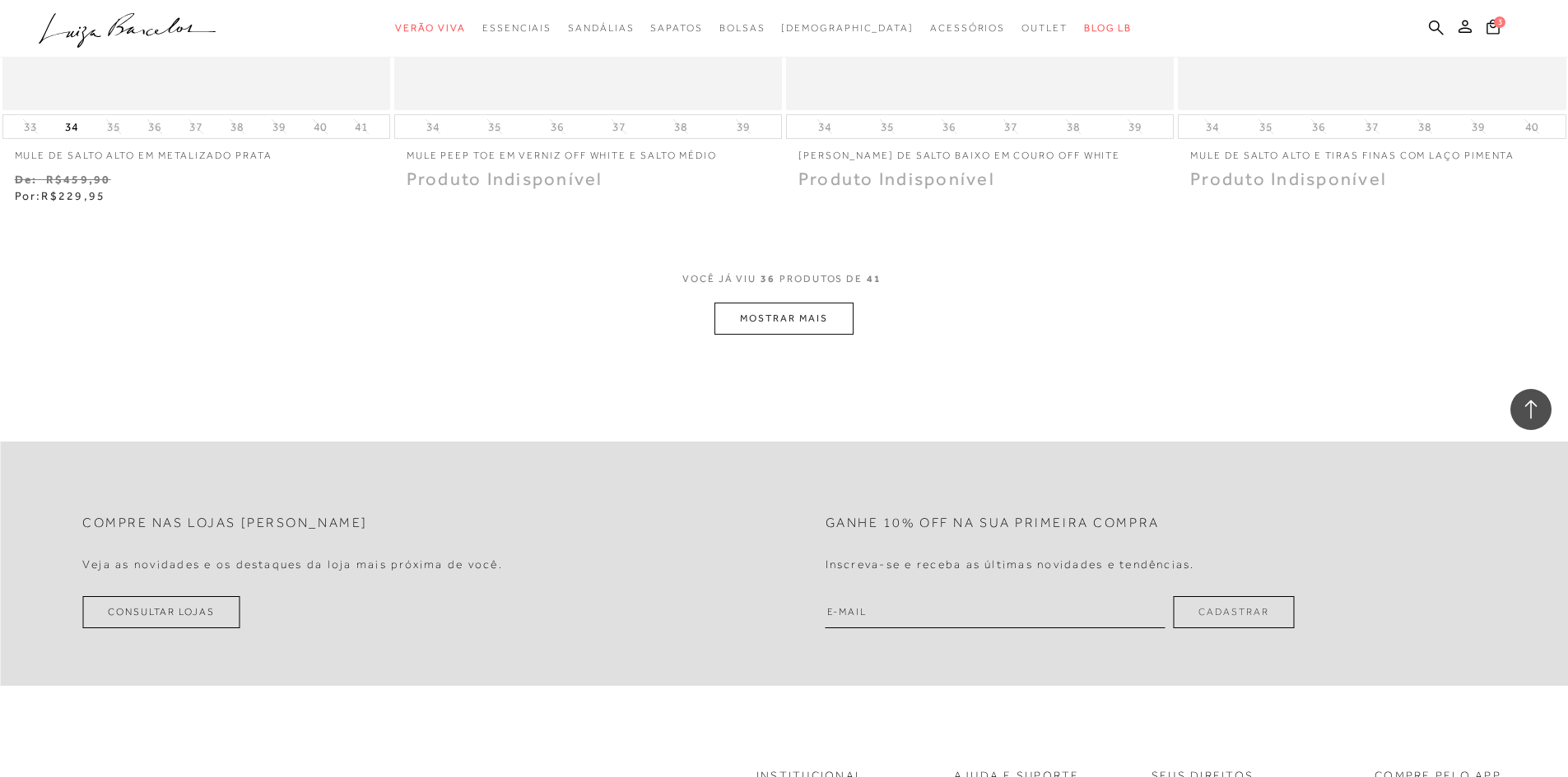
click at [824, 314] on button "MOSTRAR MAIS" at bounding box center [784, 319] width 138 height 32
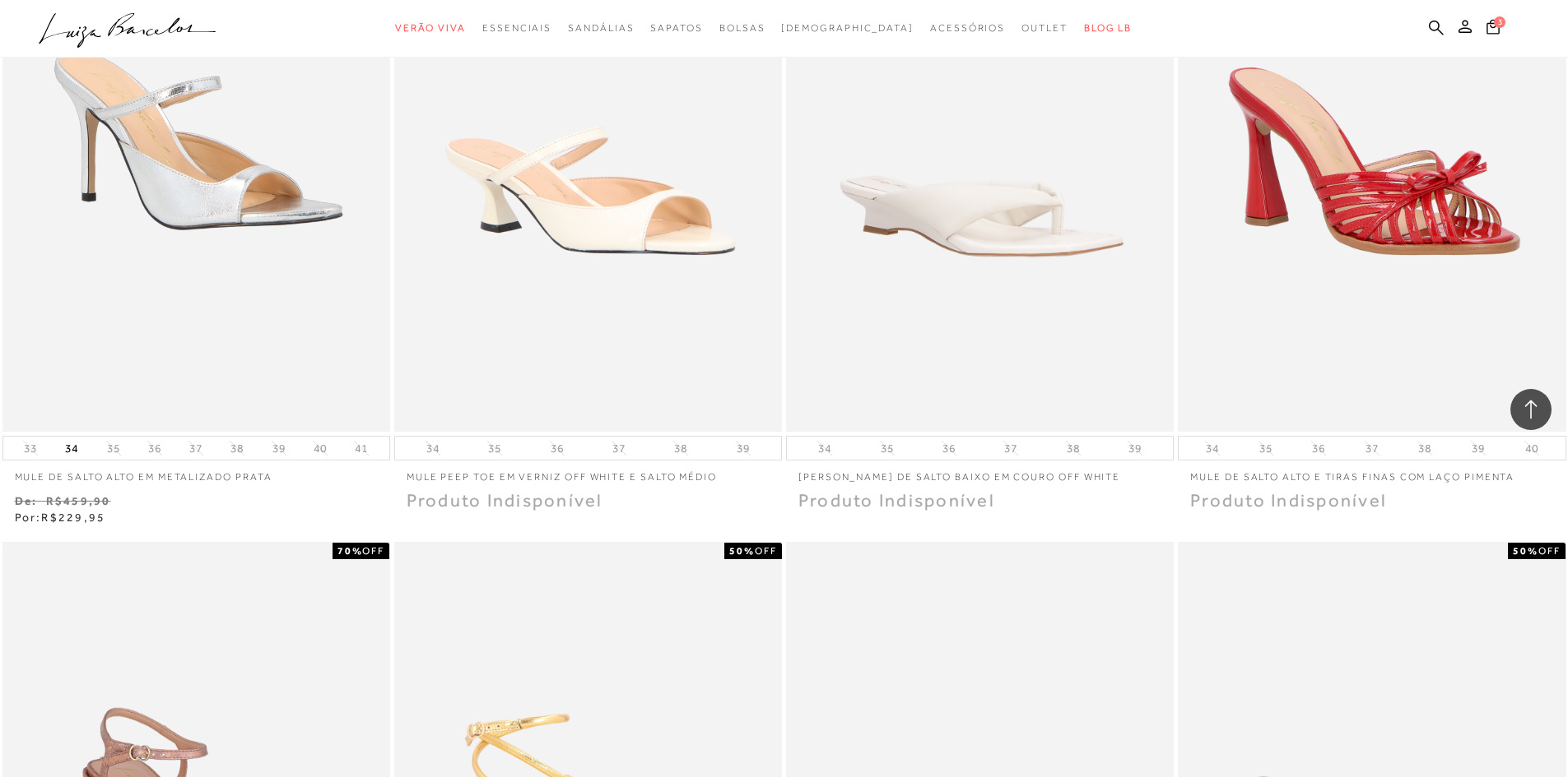
scroll to position [5838, 0]
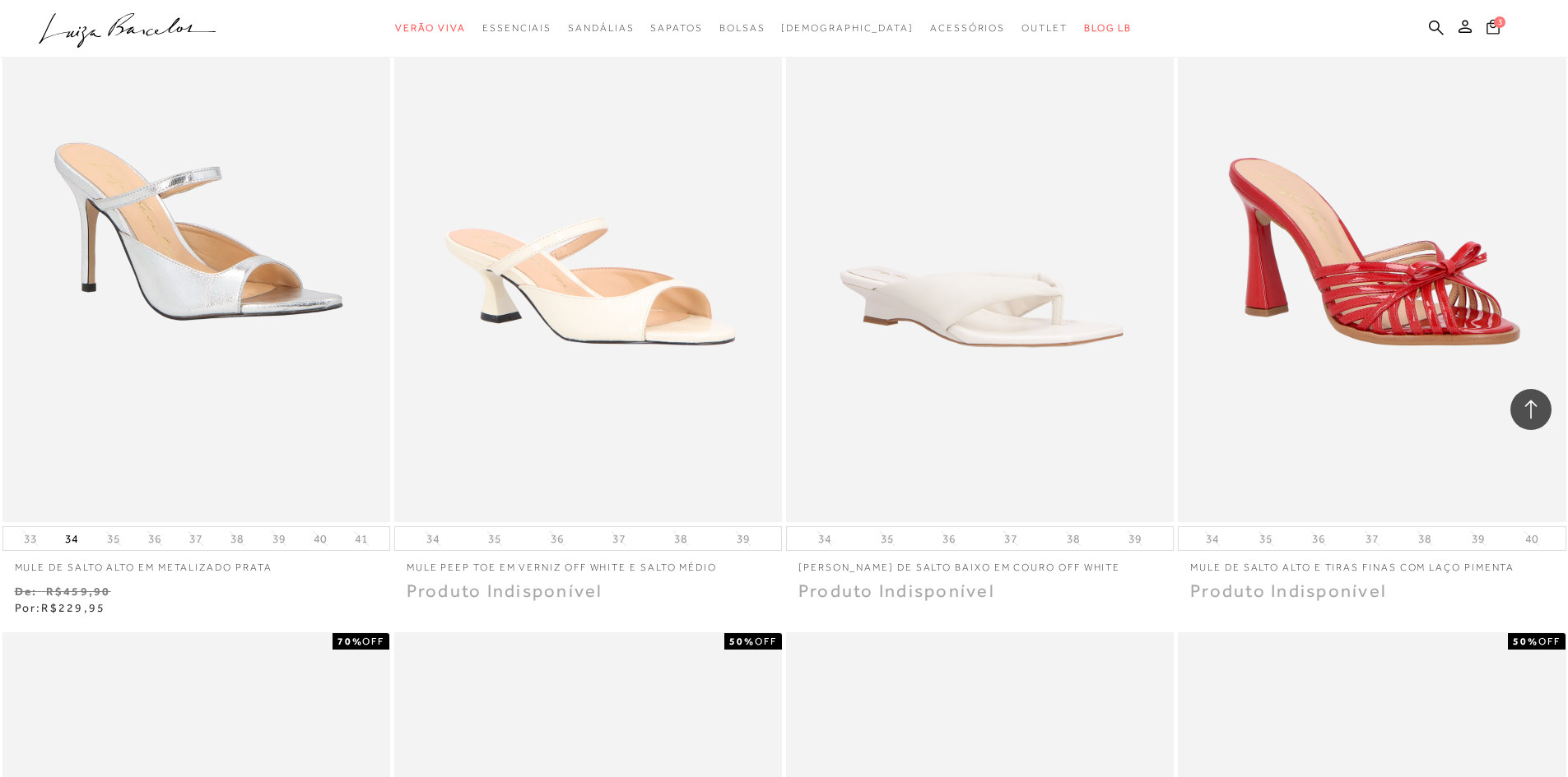
click at [1491, 22] on icon at bounding box center [1492, 26] width 13 height 15
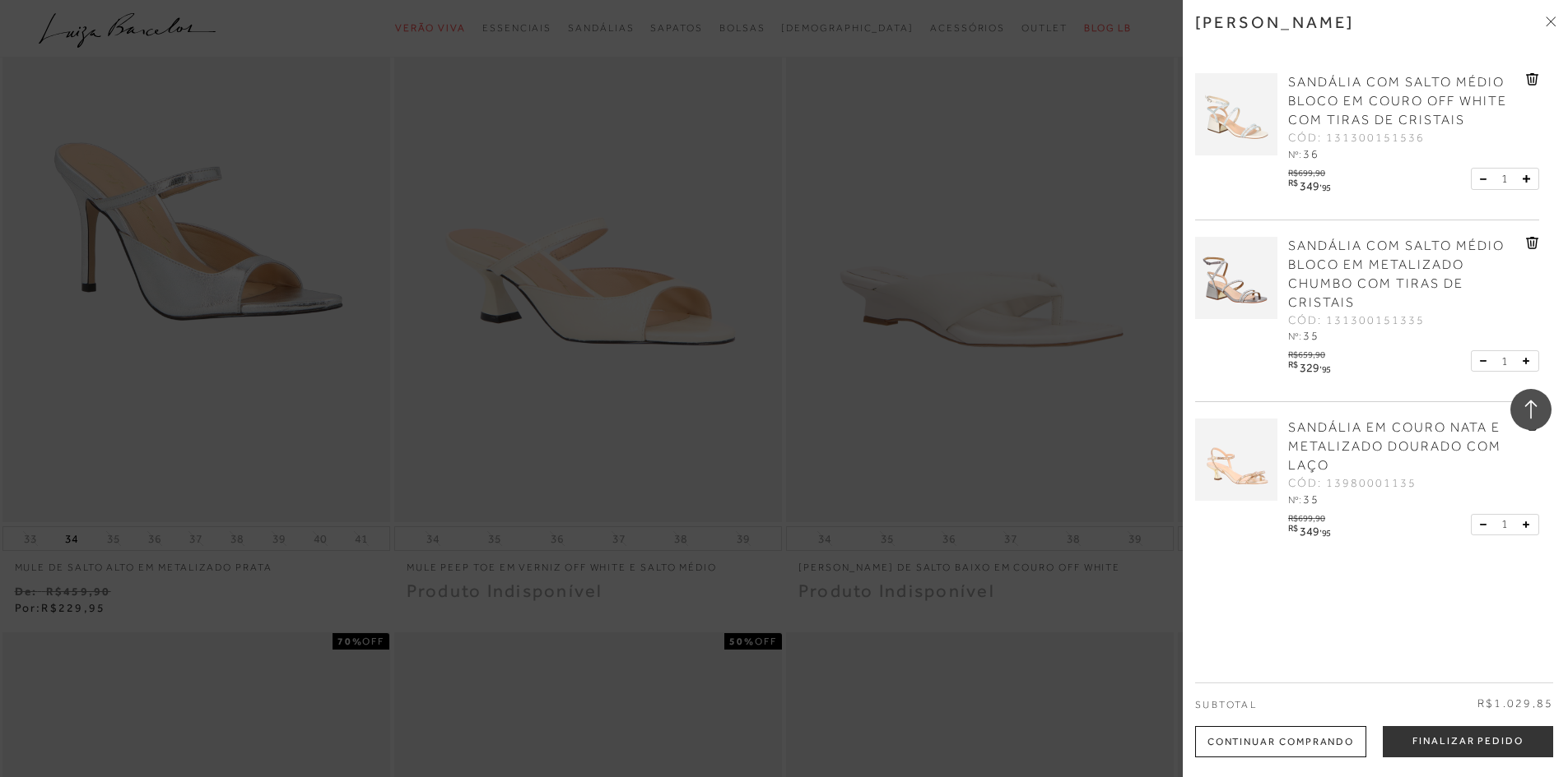
click at [1421, 444] on span "SANDÁLIA EM COURO NATA E METALIZADO DOURADO COM LAÇO" at bounding box center [1394, 446] width 213 height 52
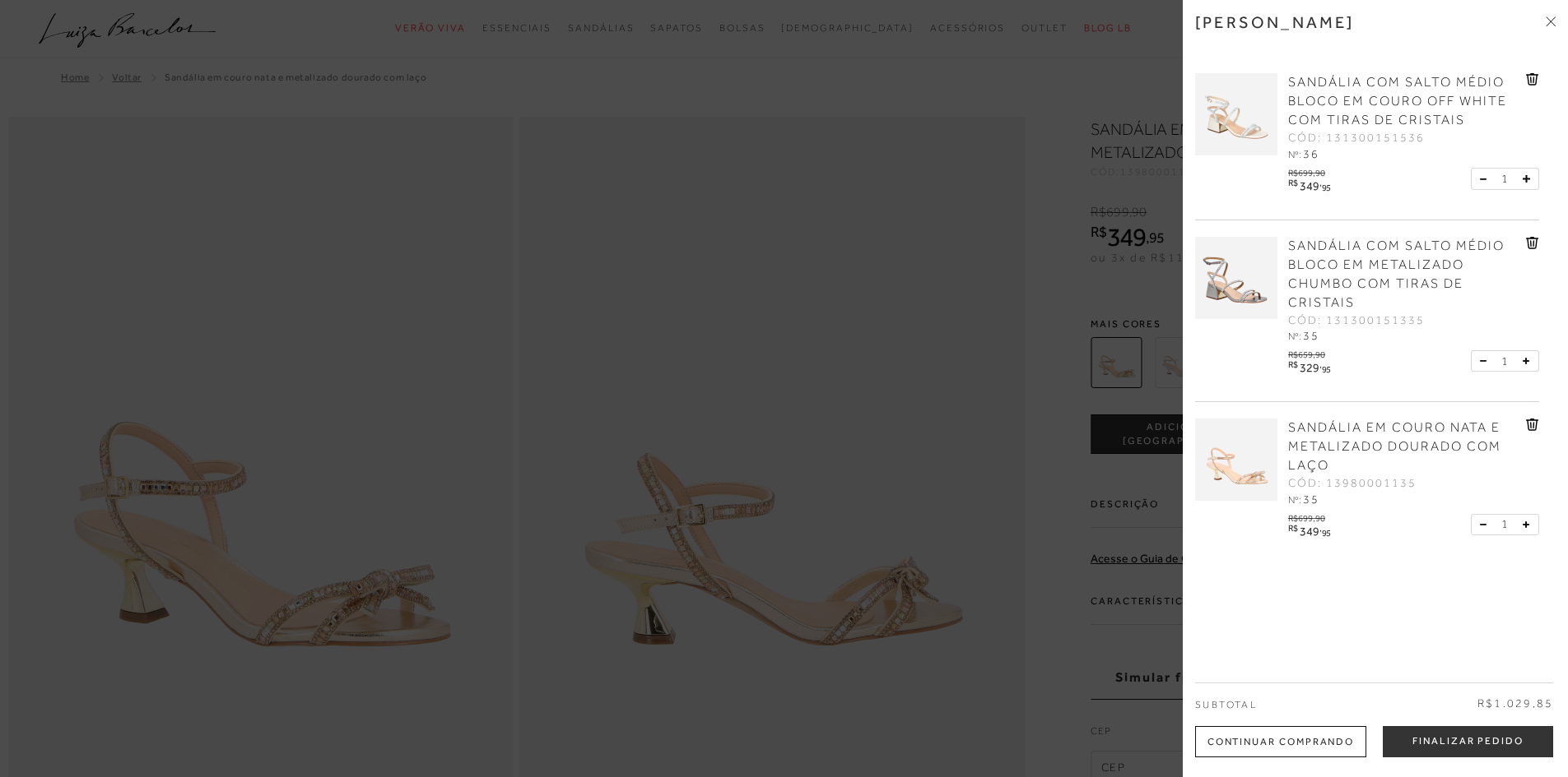
click at [850, 327] on div at bounding box center [784, 388] width 1568 height 777
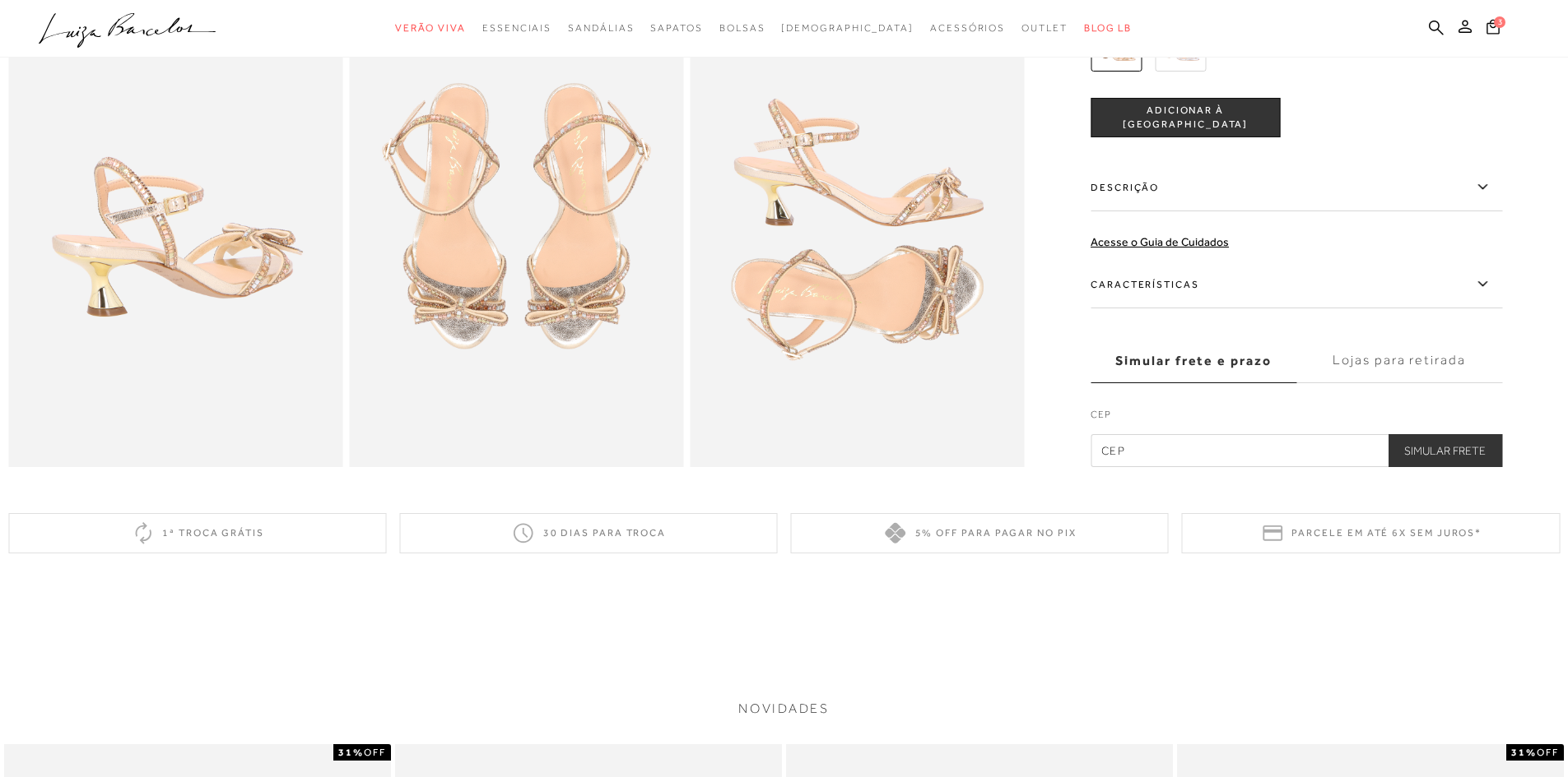
scroll to position [822, 0]
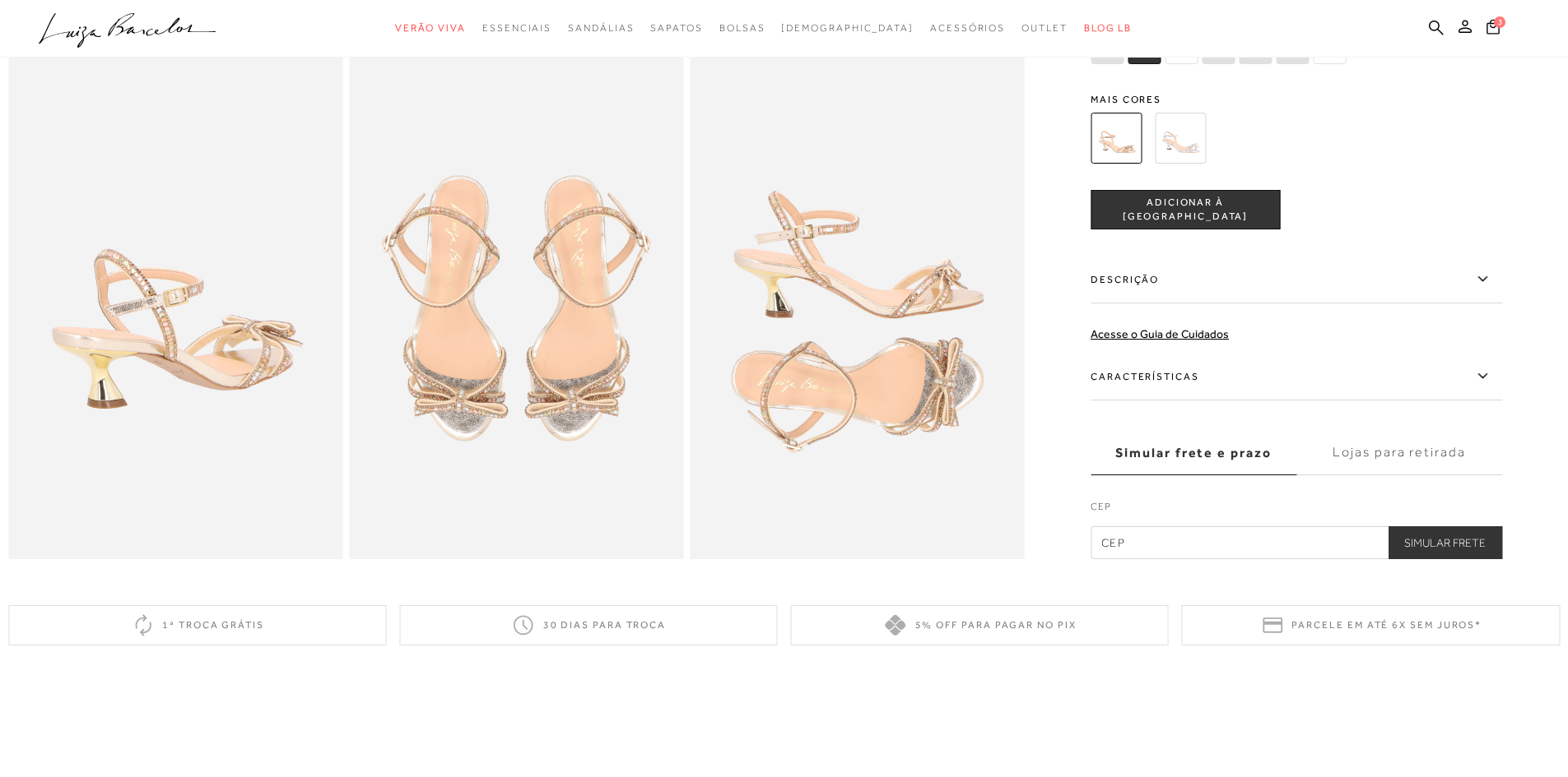
click at [1178, 396] on label "Características" at bounding box center [1295, 376] width 411 height 48
click at [0, 0] on input "Características" at bounding box center [0, 0] width 0 height 0
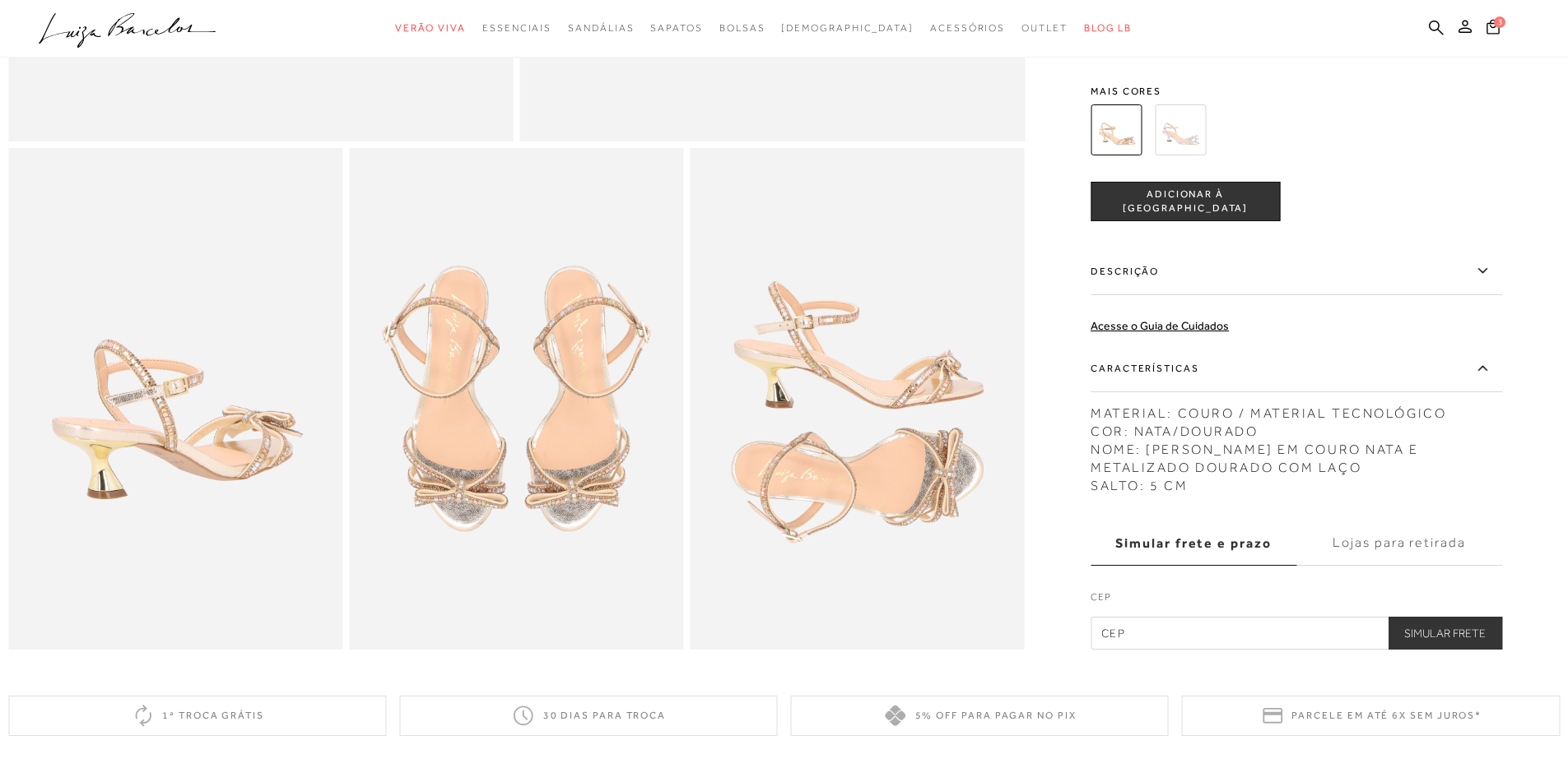
scroll to position [493, 0]
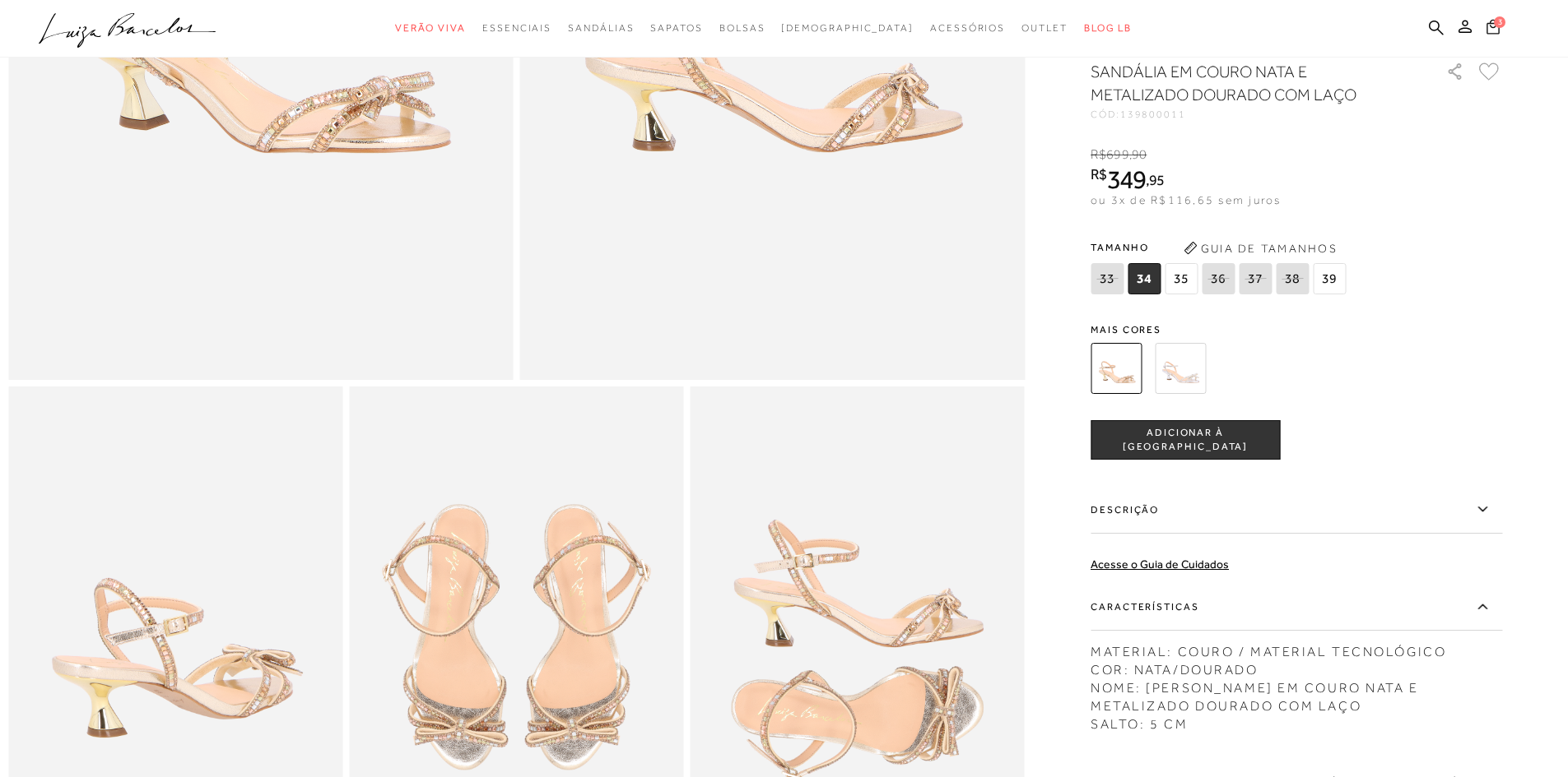
click at [1497, 24] on span "3" at bounding box center [1499, 22] width 11 height 11
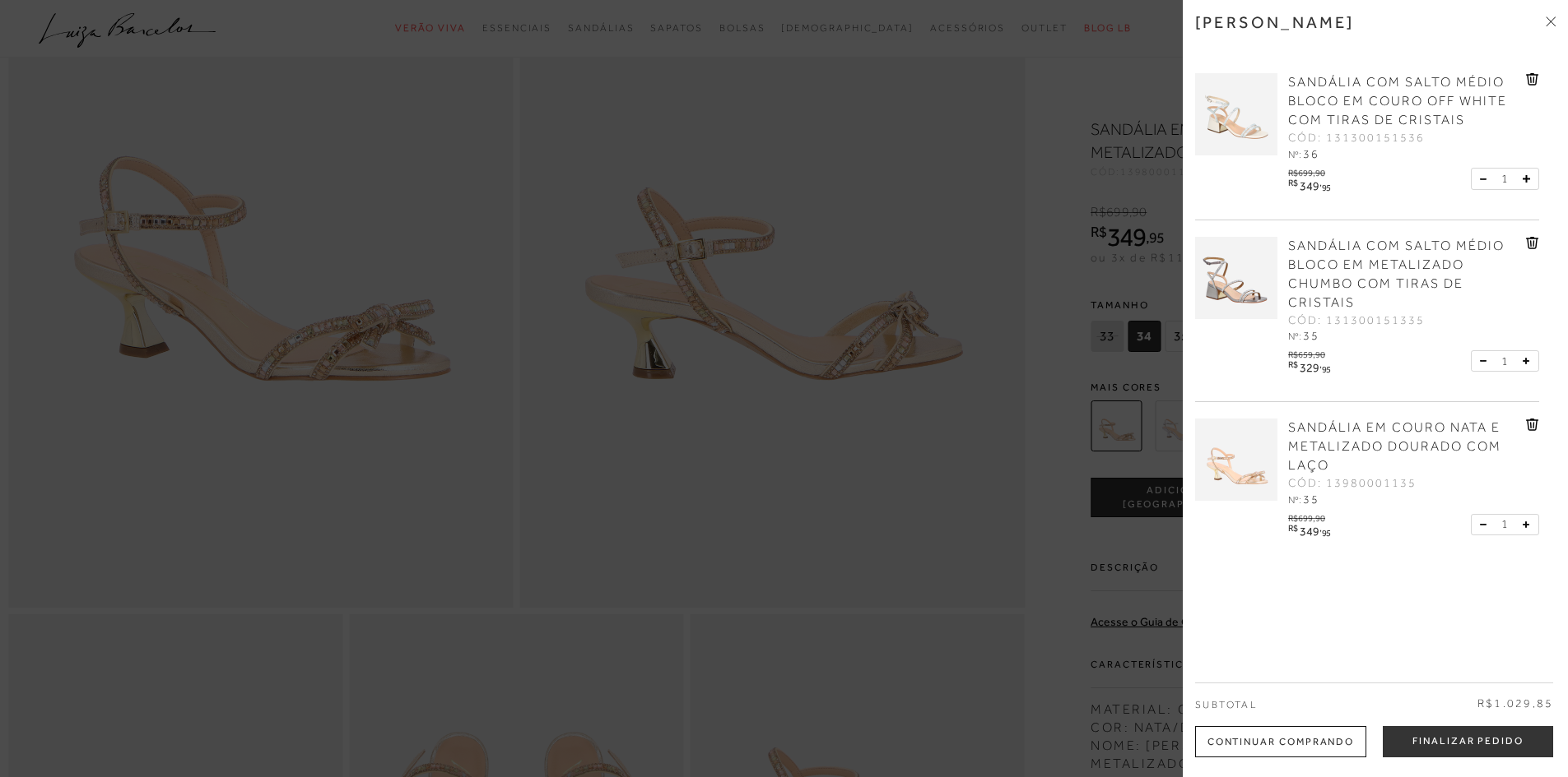
scroll to position [247, 0]
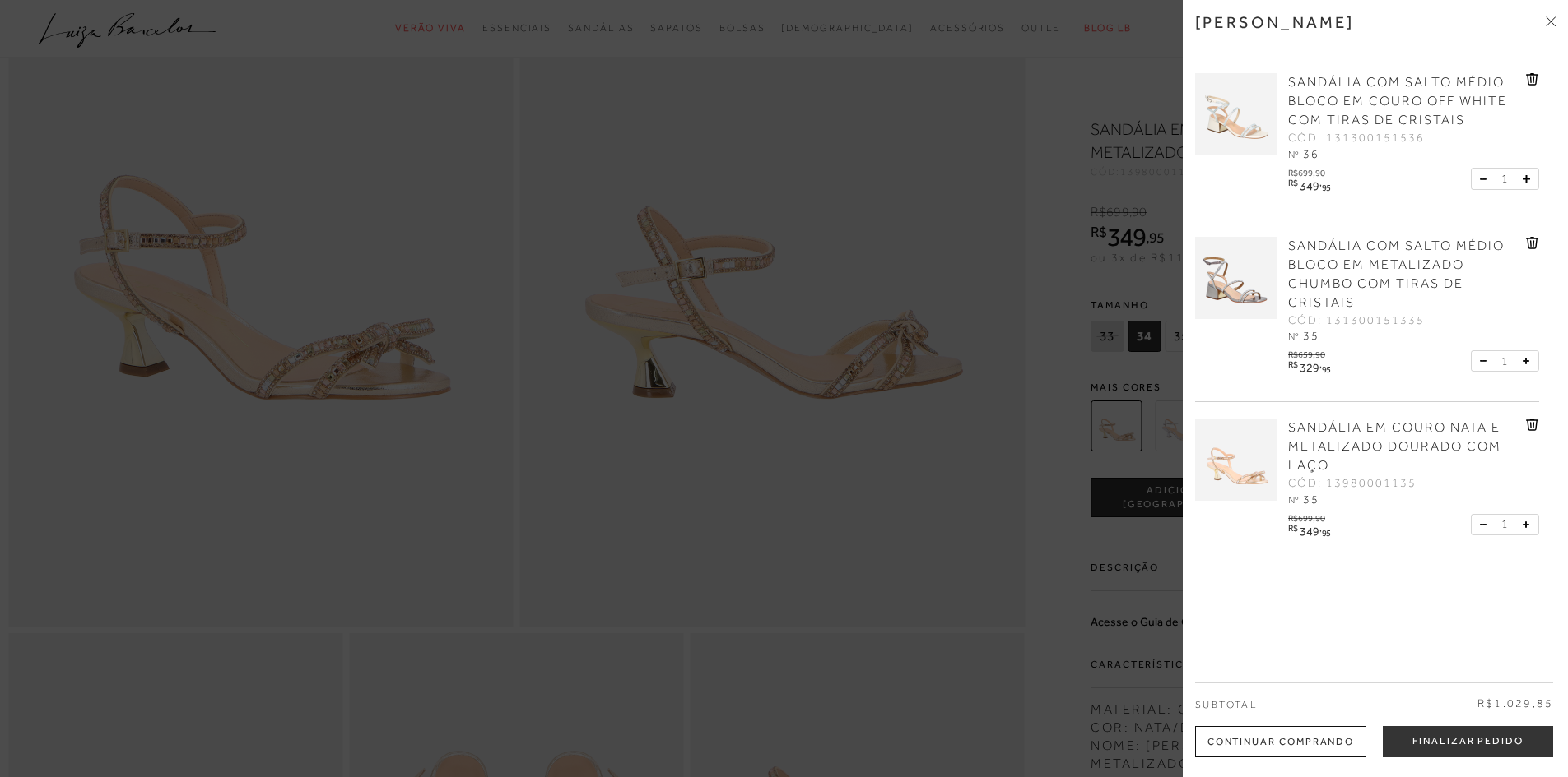
click at [1309, 104] on span "SANDÁLIA COM SALTO MÉDIO BLOCO EM COURO OFF WHITE COM TIRAS DE CRISTAIS" at bounding box center [1397, 101] width 219 height 52
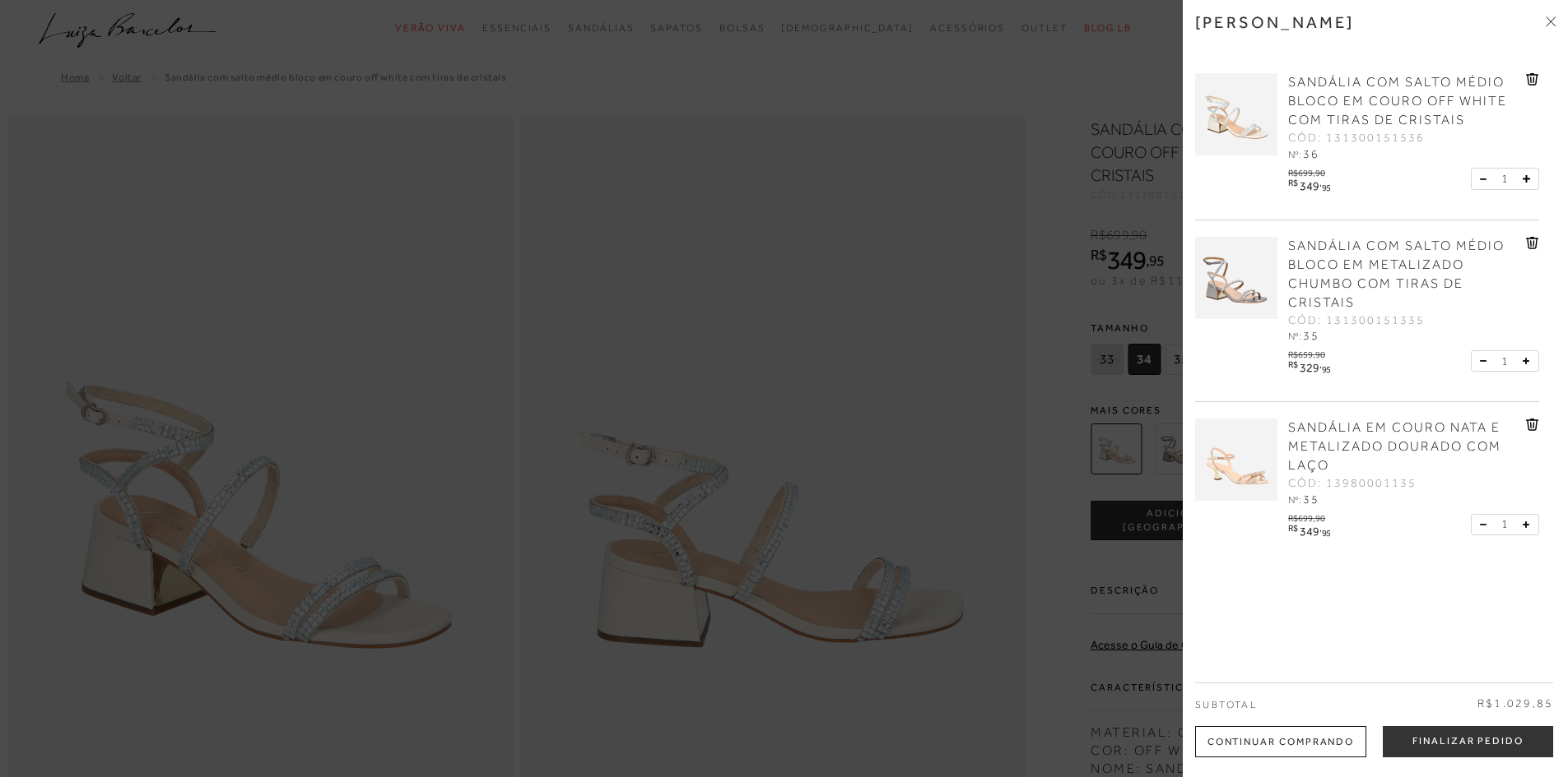
click at [1334, 82] on span "SANDÁLIA COM SALTO MÉDIO BLOCO EM COURO OFF WHITE COM TIRAS DE CRISTAIS" at bounding box center [1397, 101] width 219 height 52
click at [819, 404] on div at bounding box center [784, 388] width 1568 height 777
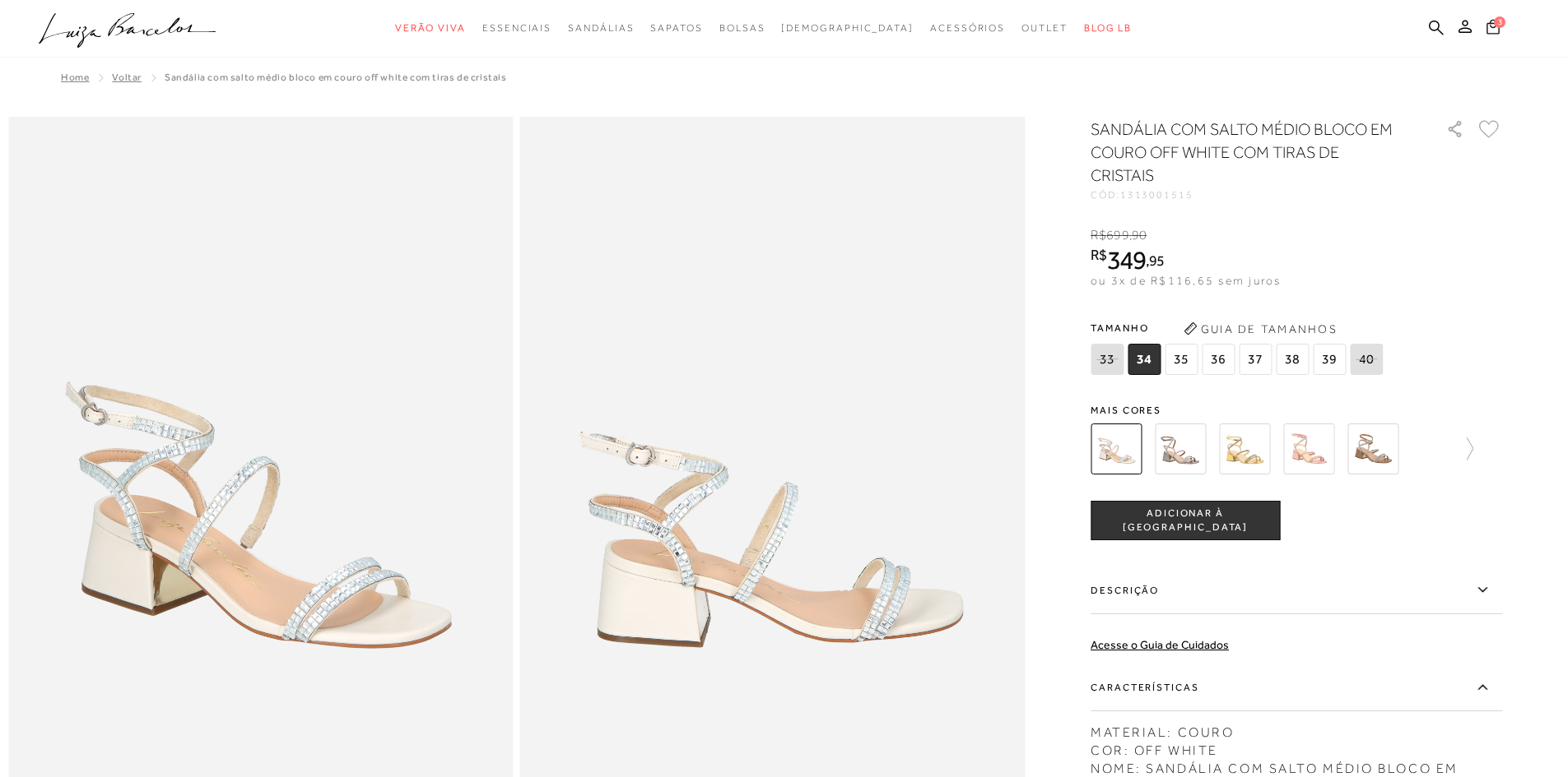
click at [1490, 31] on icon at bounding box center [1492, 27] width 13 height 16
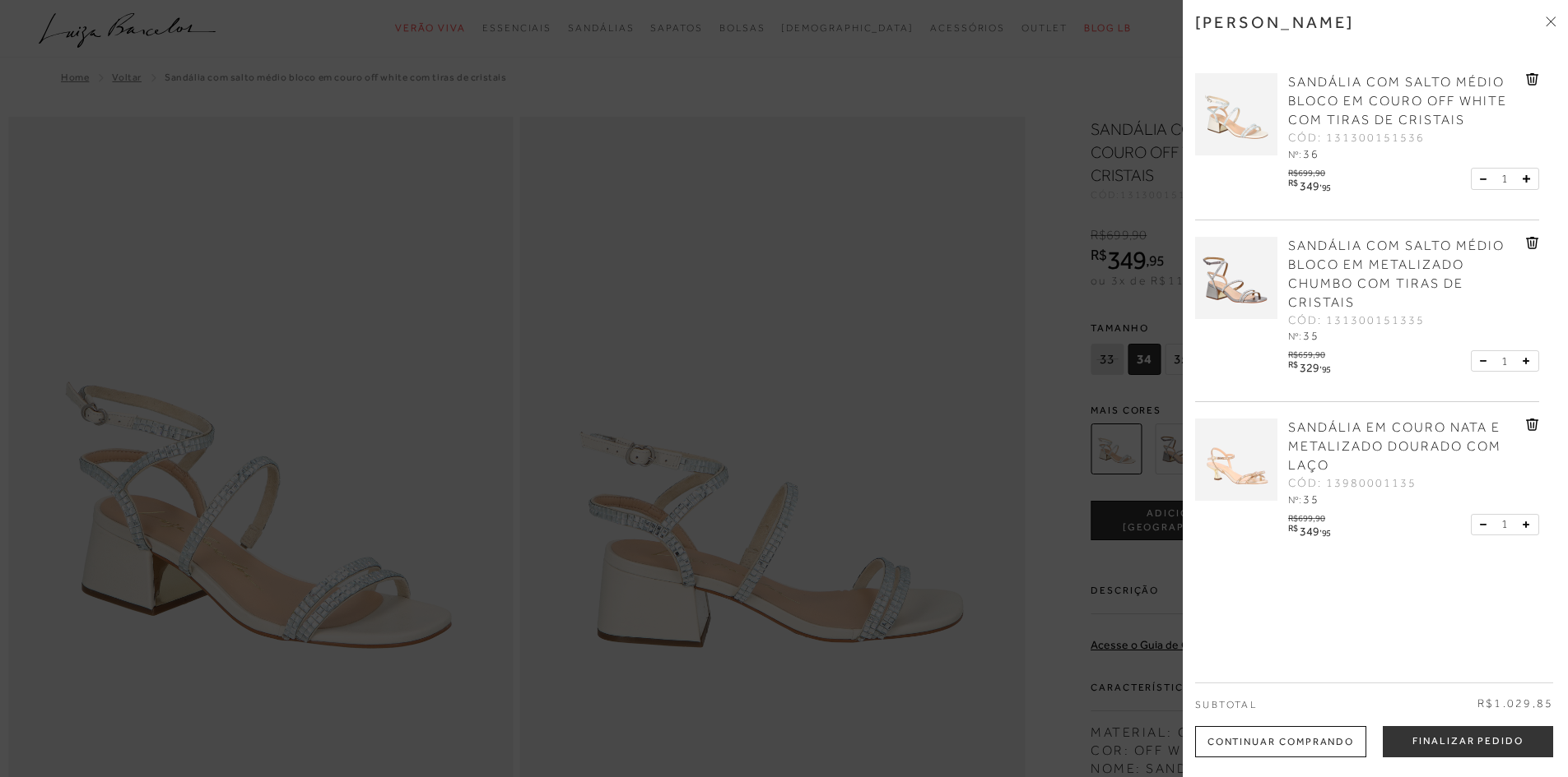
click at [1350, 443] on span "SANDÁLIA EM COURO NATA E METALIZADO DOURADO COM LAÇO" at bounding box center [1394, 446] width 213 height 52
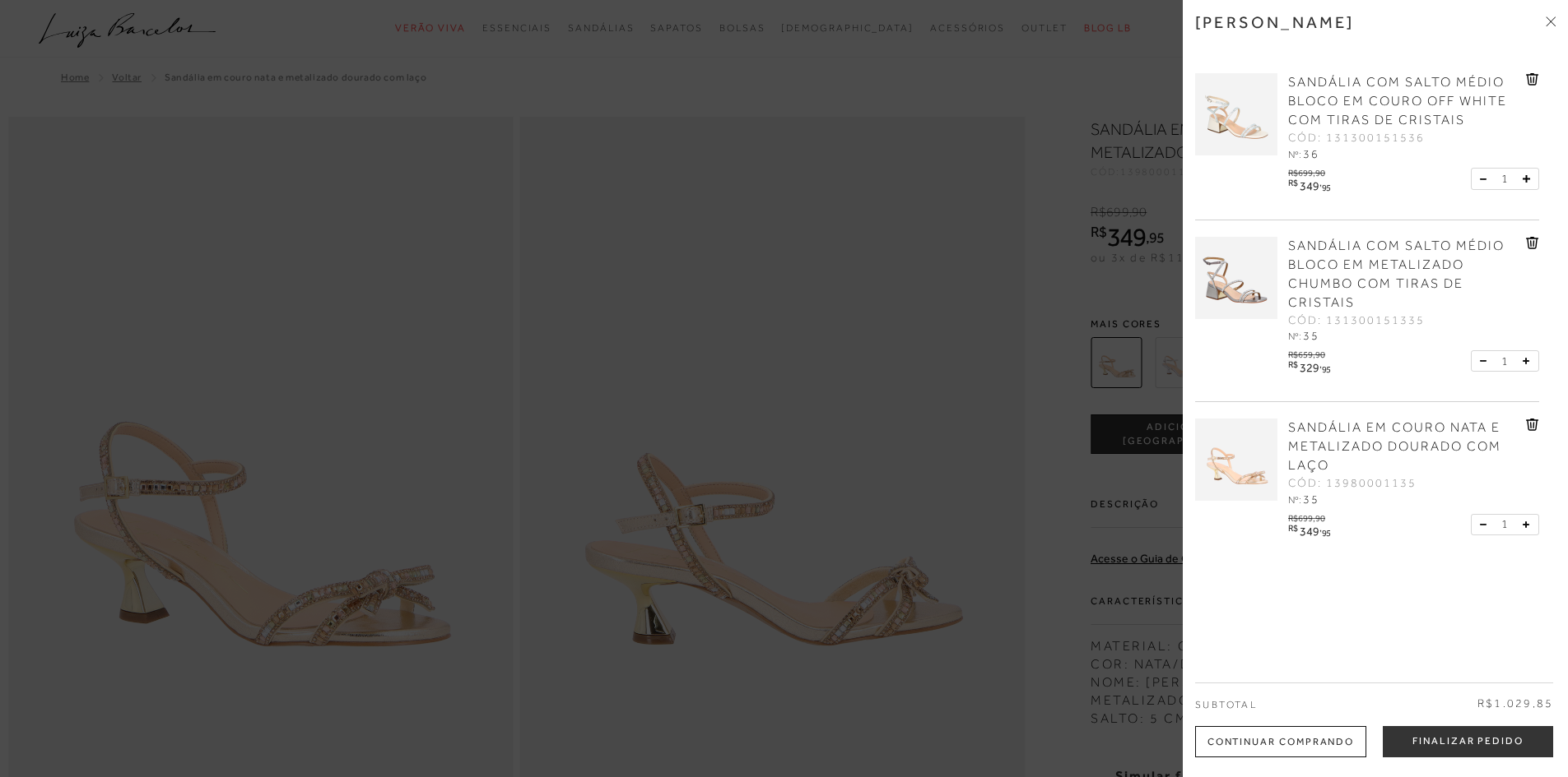
click at [1031, 333] on div at bounding box center [784, 388] width 1568 height 777
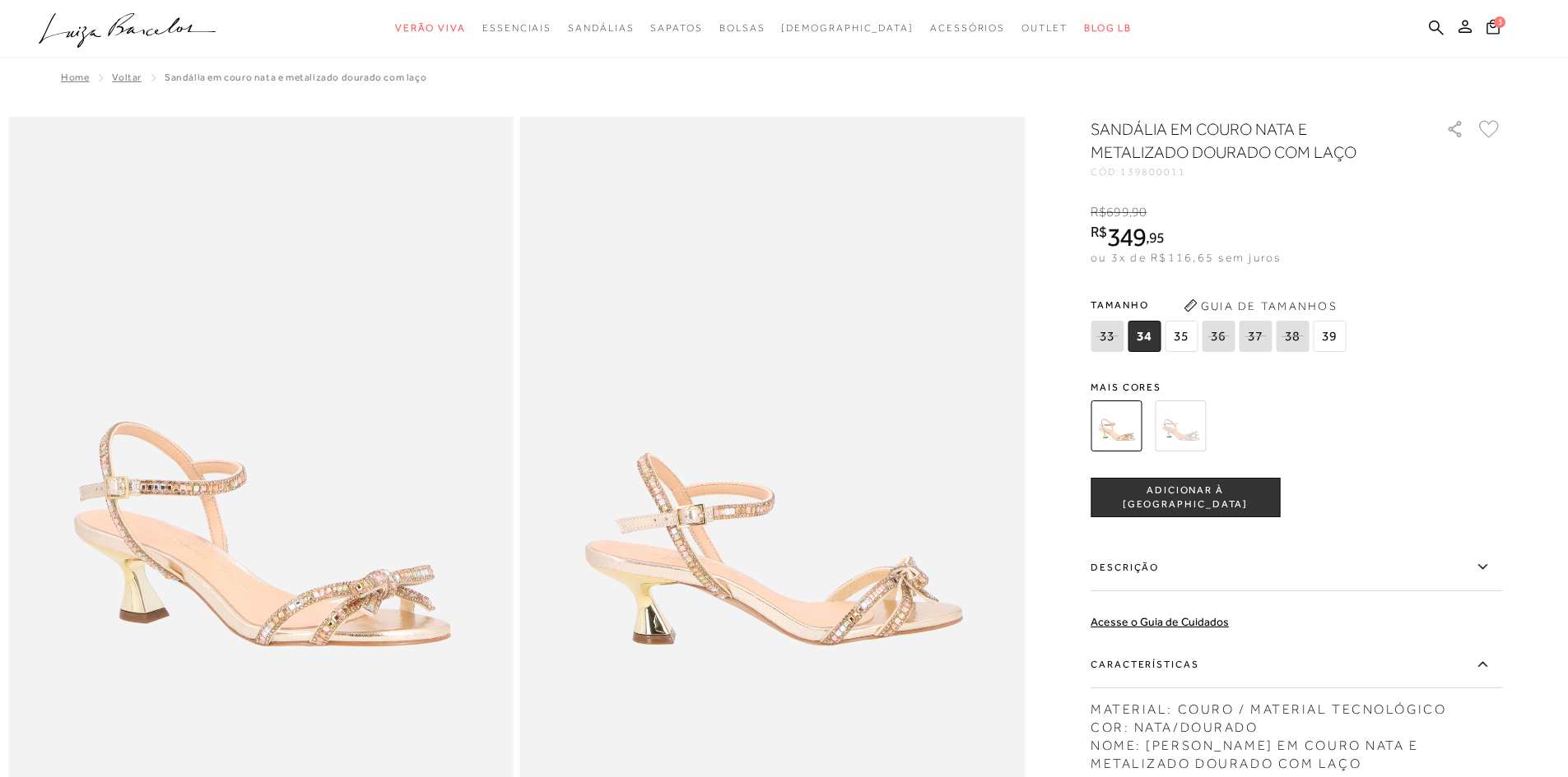
click at [1333, 333] on span "39" at bounding box center [1330, 336] width 33 height 31
click at [1187, 498] on span "ADICIONAR À [GEOGRAPHIC_DATA]" at bounding box center [1185, 498] width 188 height 29
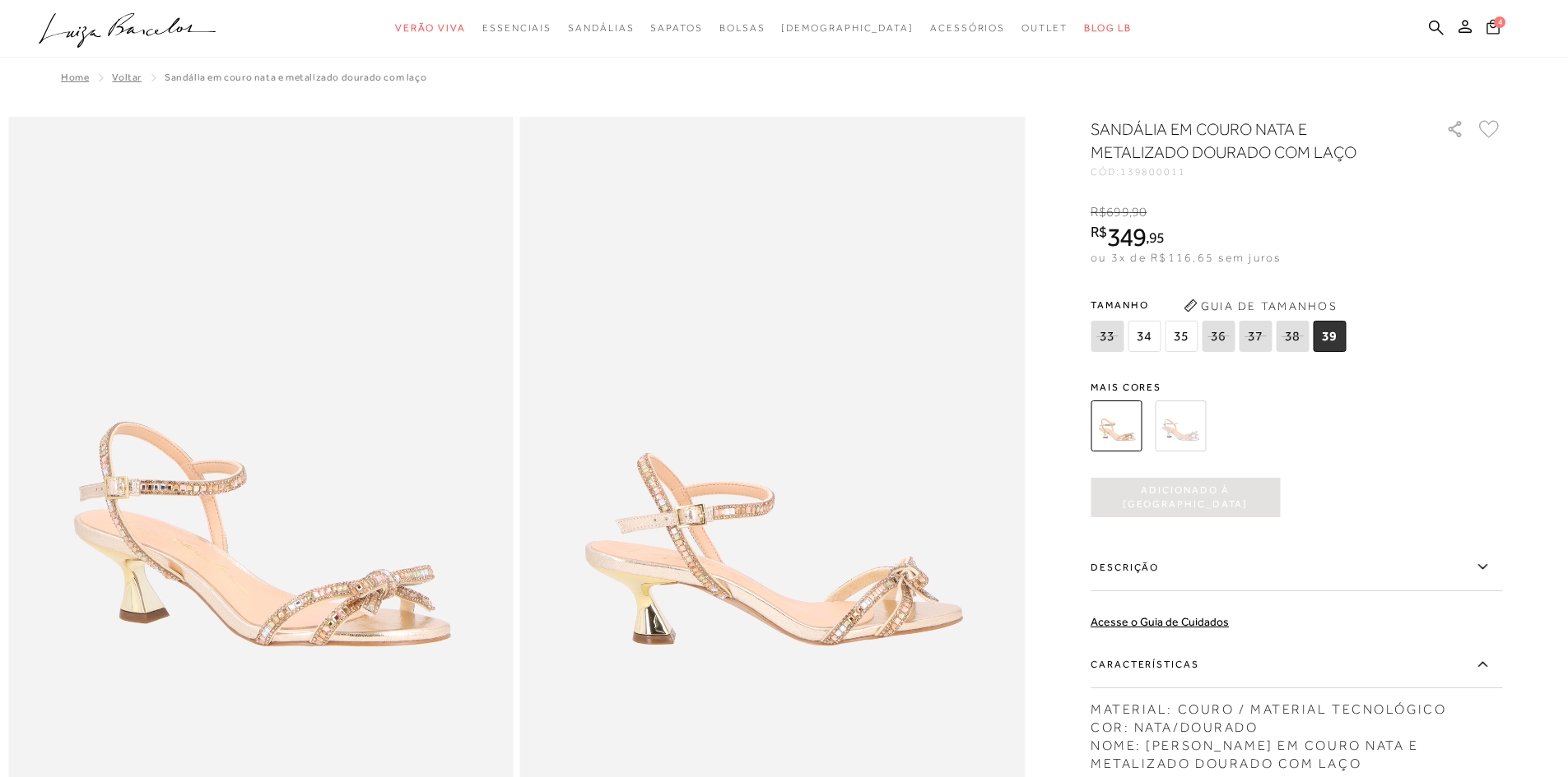
click at [1497, 26] on span "4" at bounding box center [1499, 21] width 11 height 11
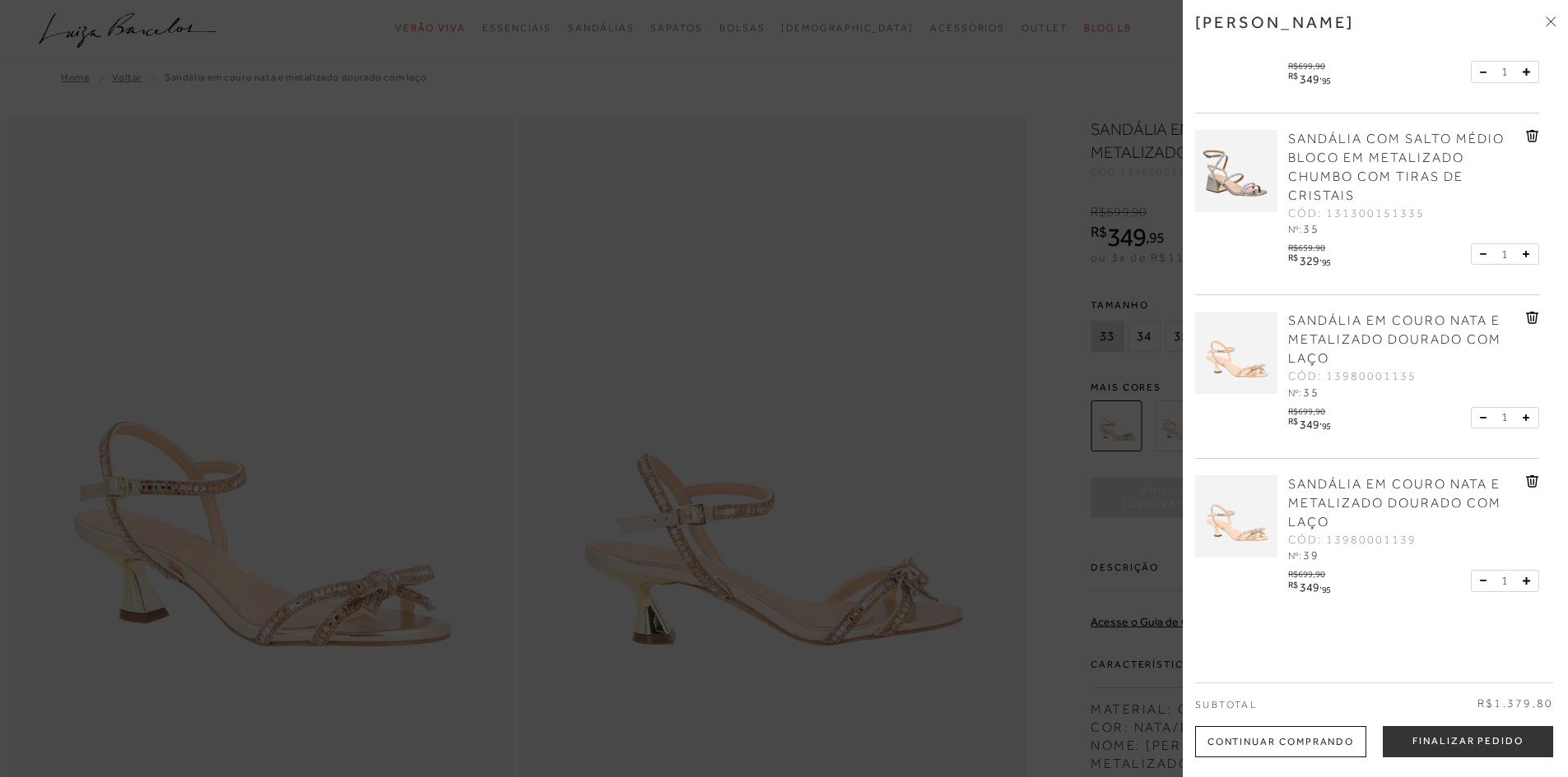
scroll to position [133, 0]
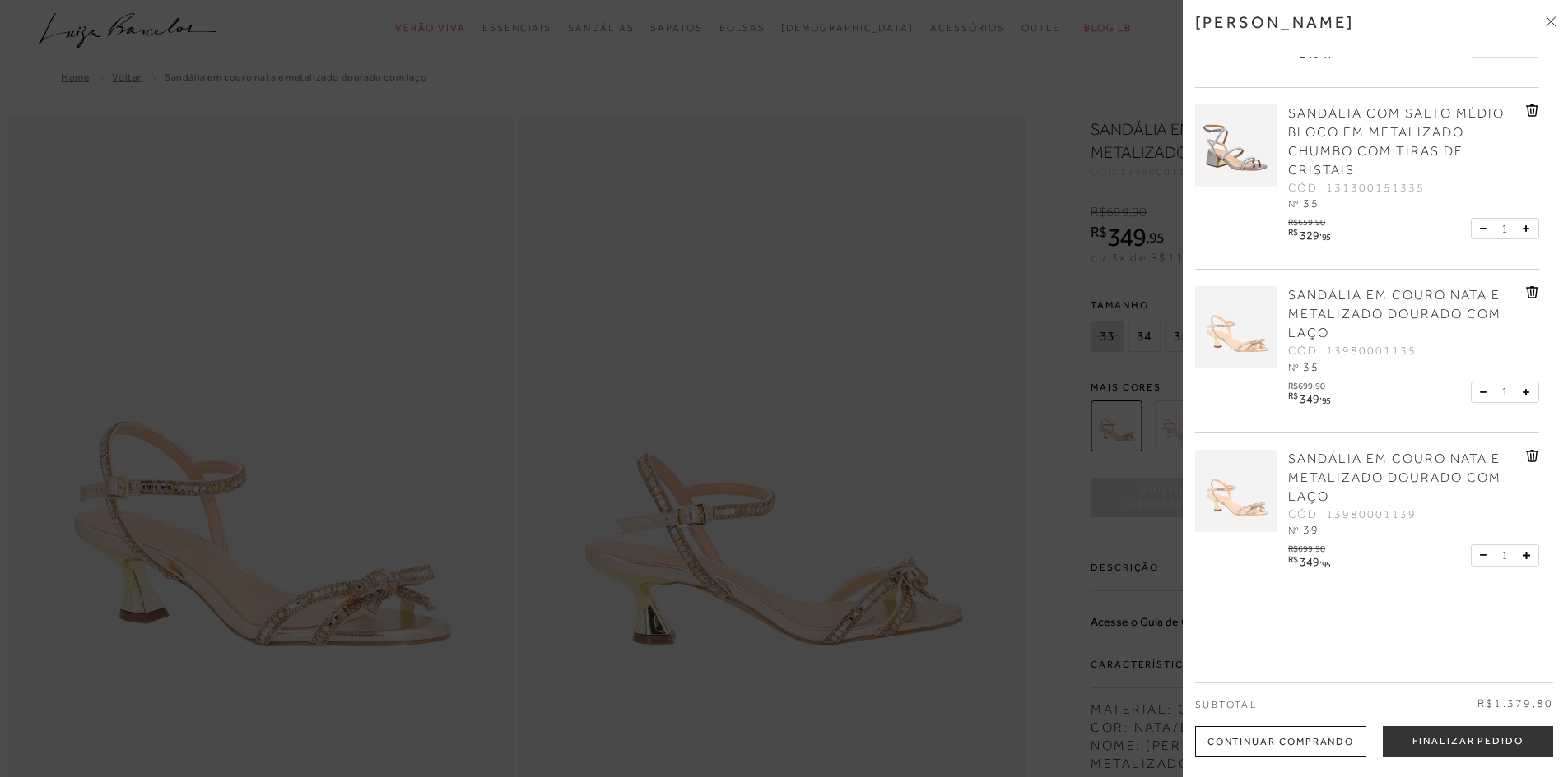
click at [1393, 461] on span "SANDÁLIA EM COURO NATA E METALIZADO DOURADO COM LAÇO" at bounding box center [1394, 478] width 213 height 52
click at [1373, 461] on span "SANDÁLIA EM COURO NATA E METALIZADO DOURADO COM LAÇO" at bounding box center [1394, 478] width 213 height 52
drag, startPoint x: 775, startPoint y: 262, endPoint x: 787, endPoint y: 264, distance: 12.2
click at [774, 261] on div at bounding box center [784, 388] width 1568 height 777
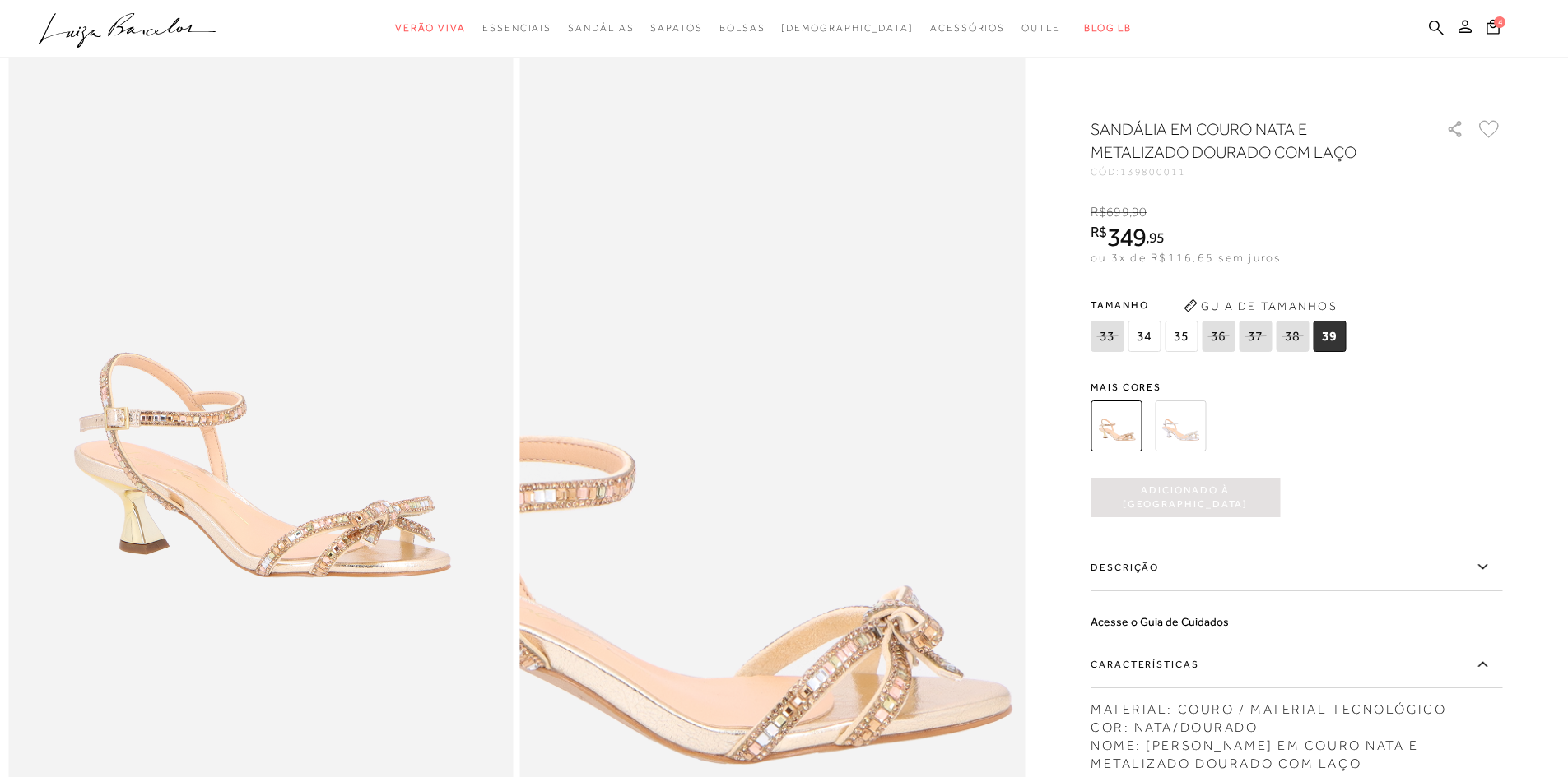
scroll to position [164, 0]
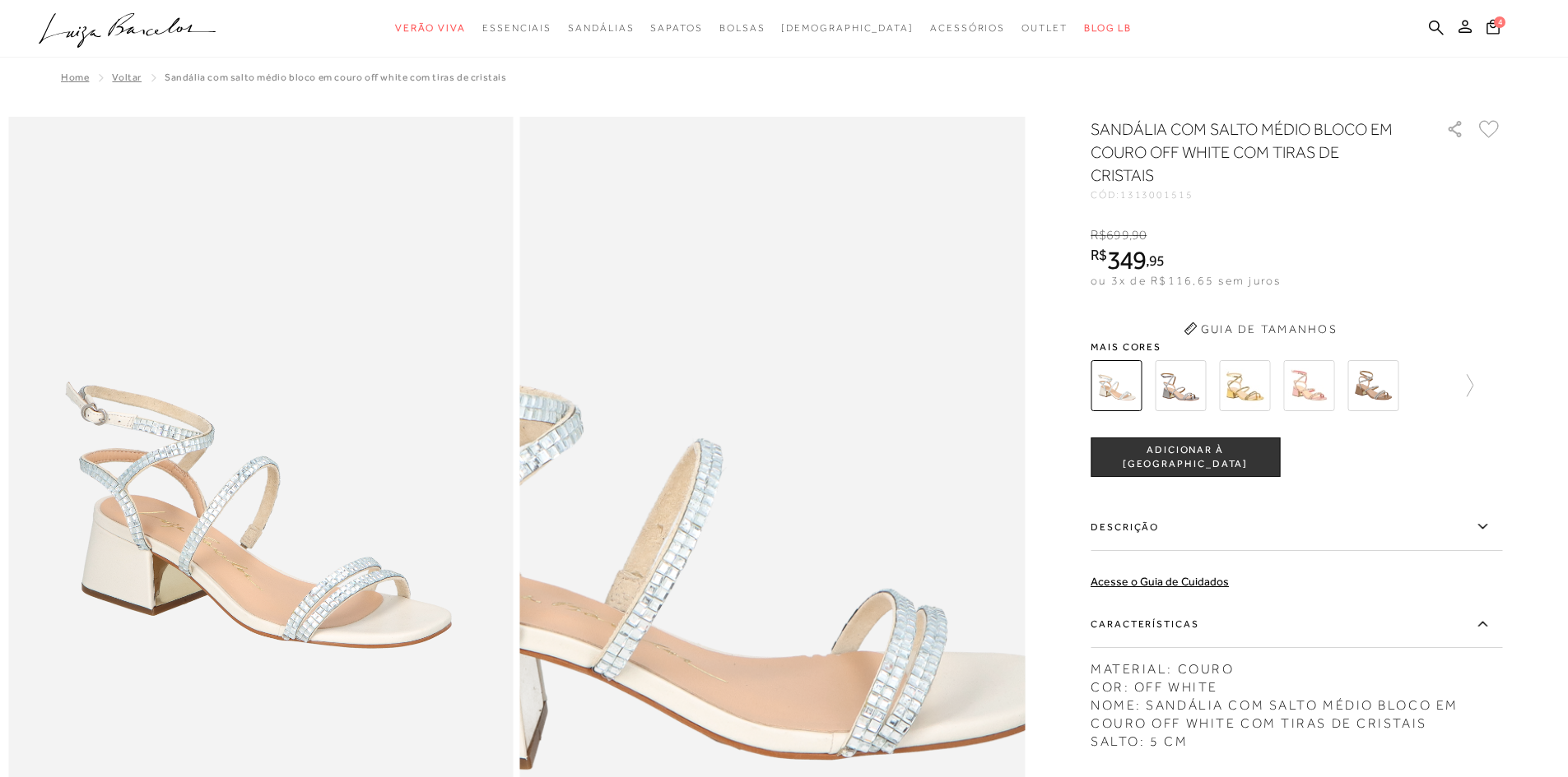
scroll to position [10, 0]
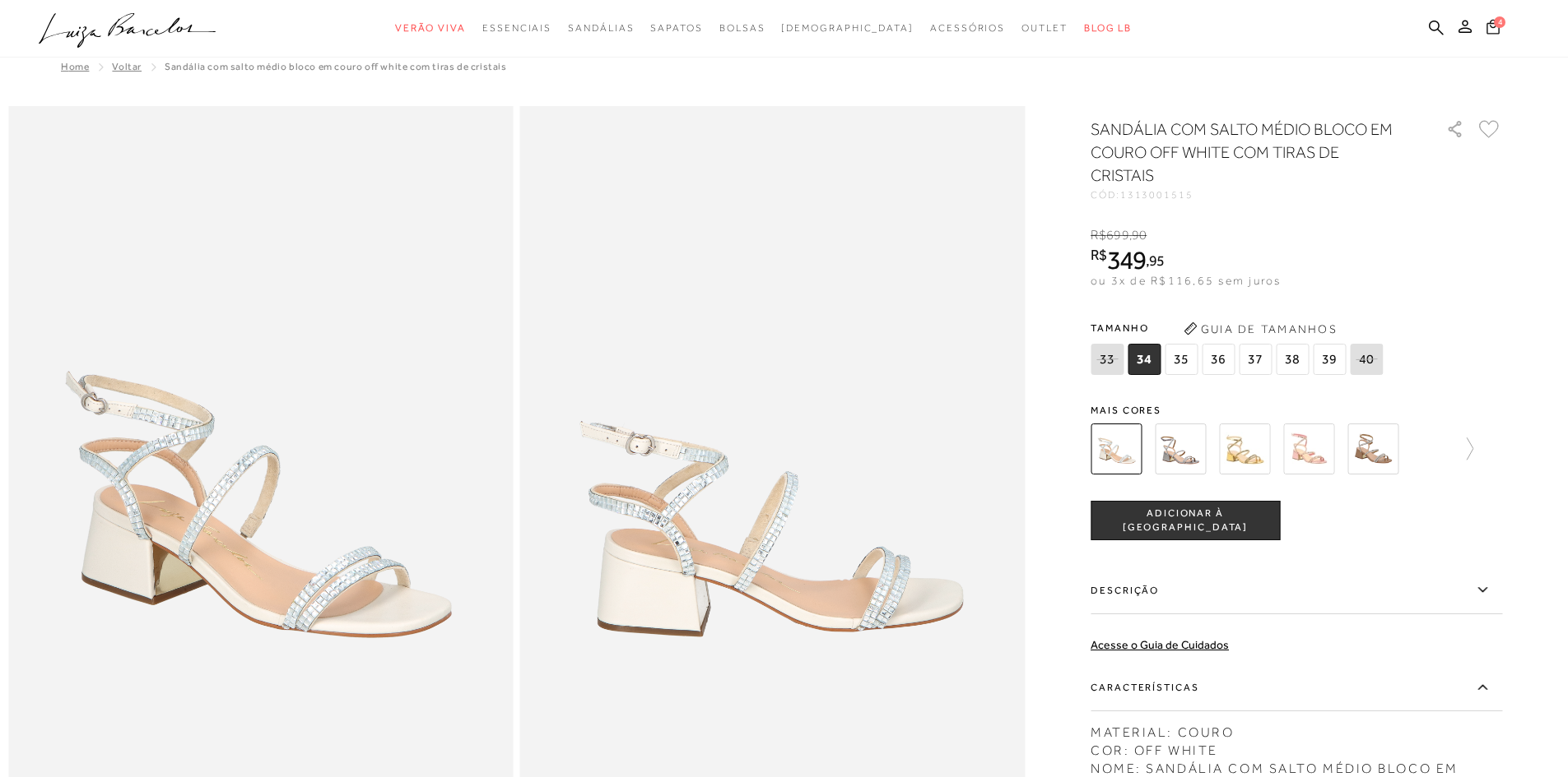
click at [1494, 25] on icon at bounding box center [1492, 26] width 13 height 17
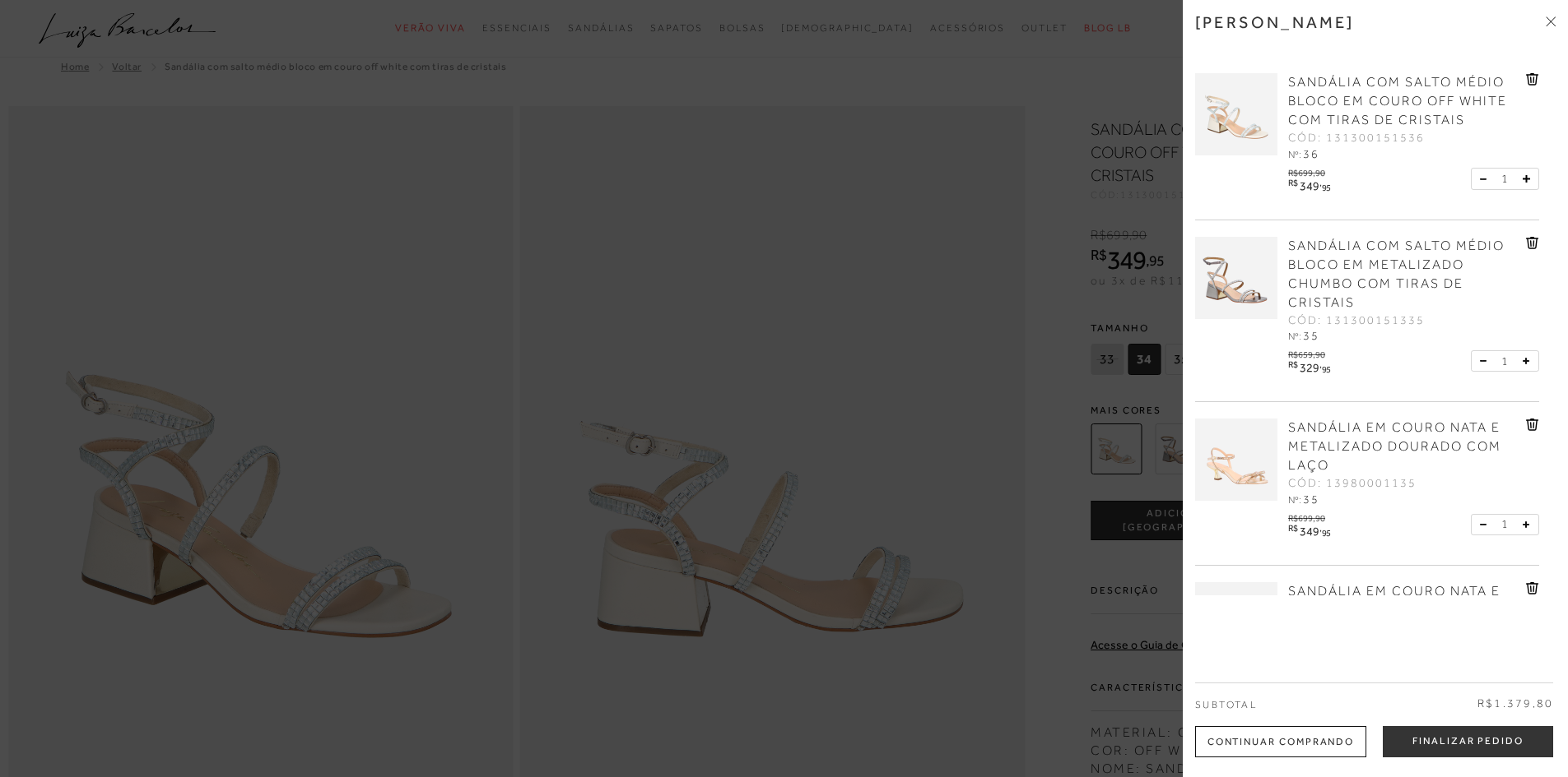
click at [1370, 435] on span "SANDÁLIA EM COURO NATA E METALIZADO DOURADO COM LAÇO" at bounding box center [1394, 446] width 213 height 52
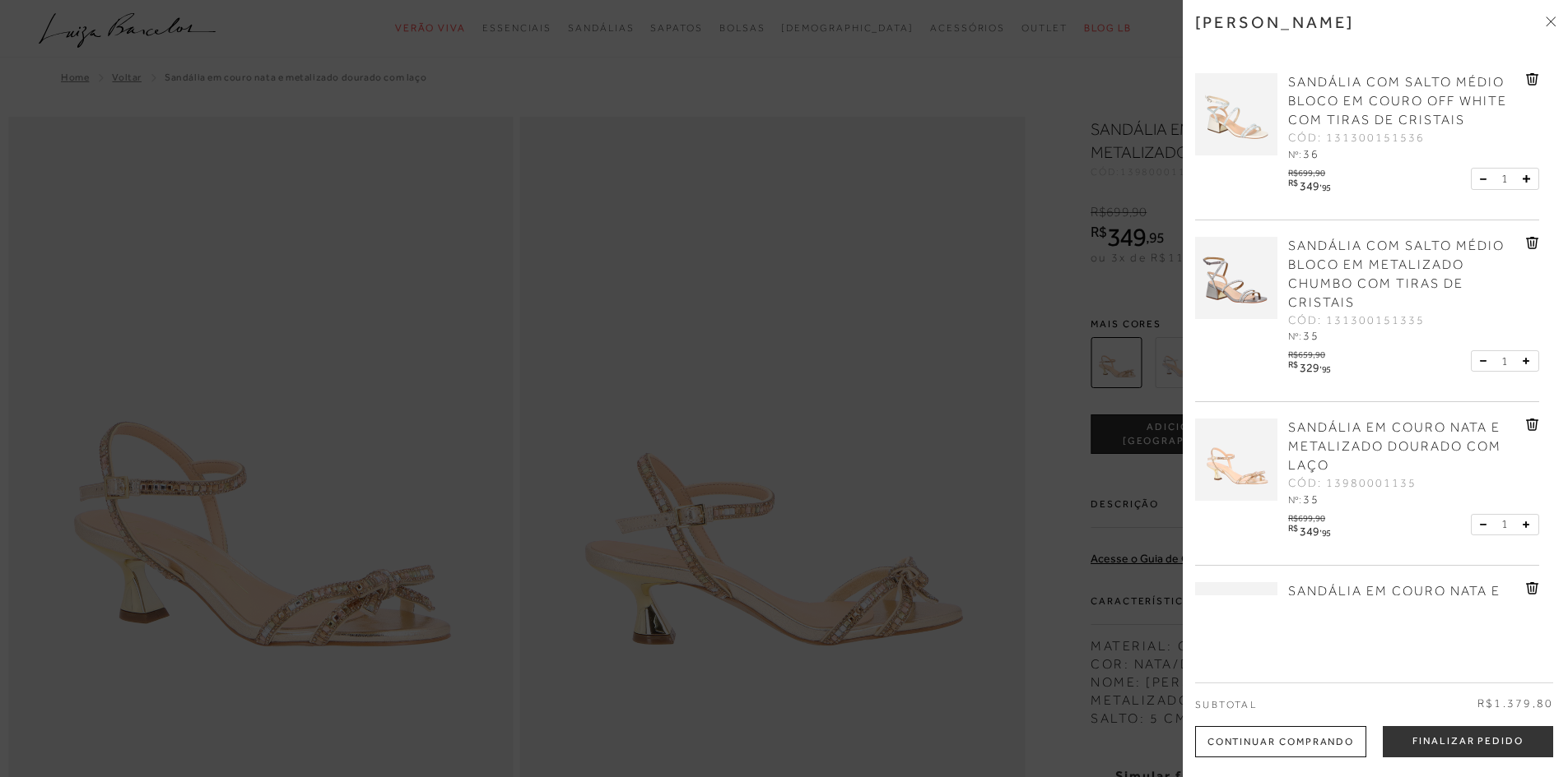
click at [673, 492] on div at bounding box center [784, 388] width 1568 height 777
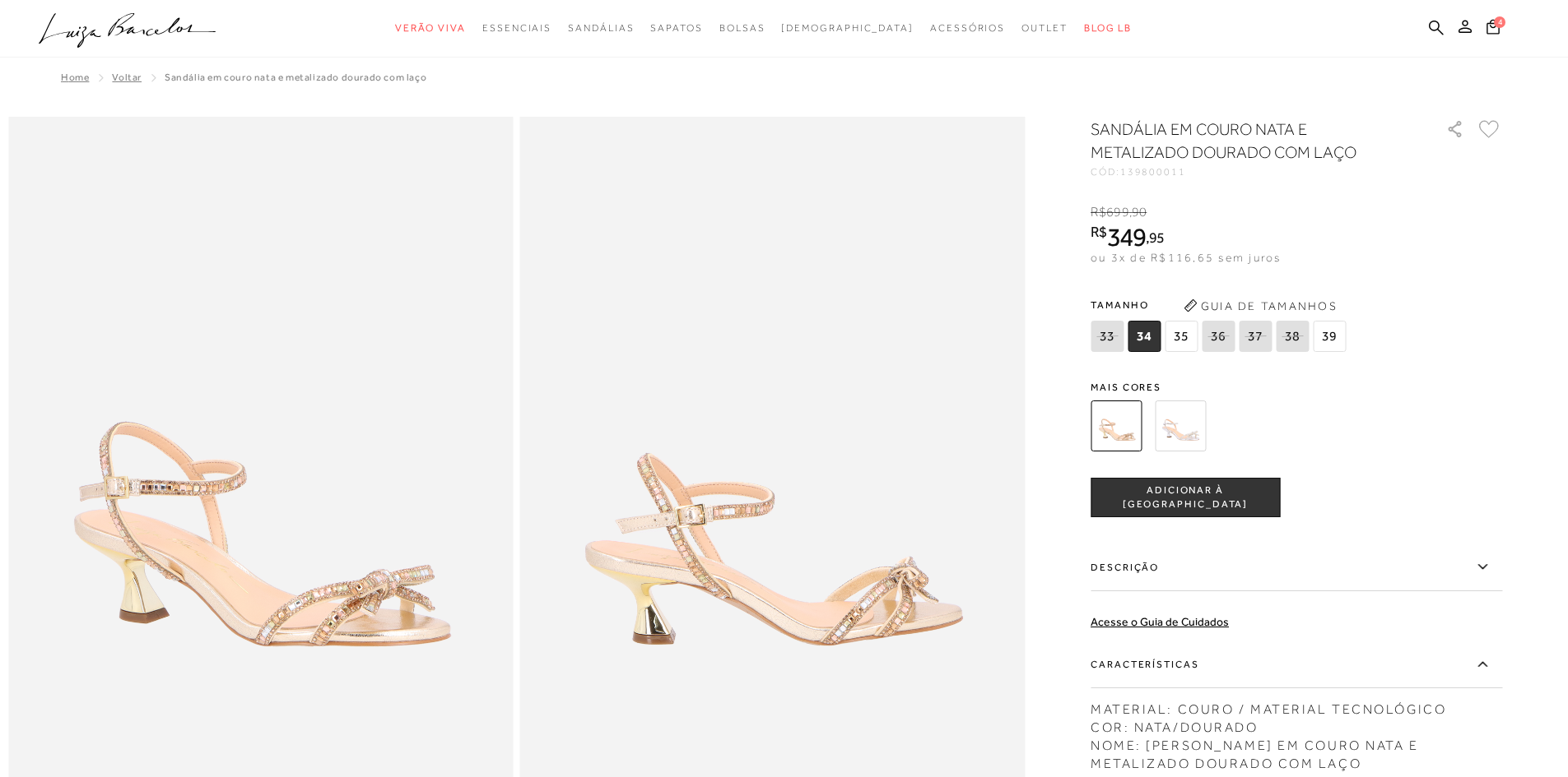
click at [1178, 419] on img at bounding box center [1180, 426] width 51 height 51
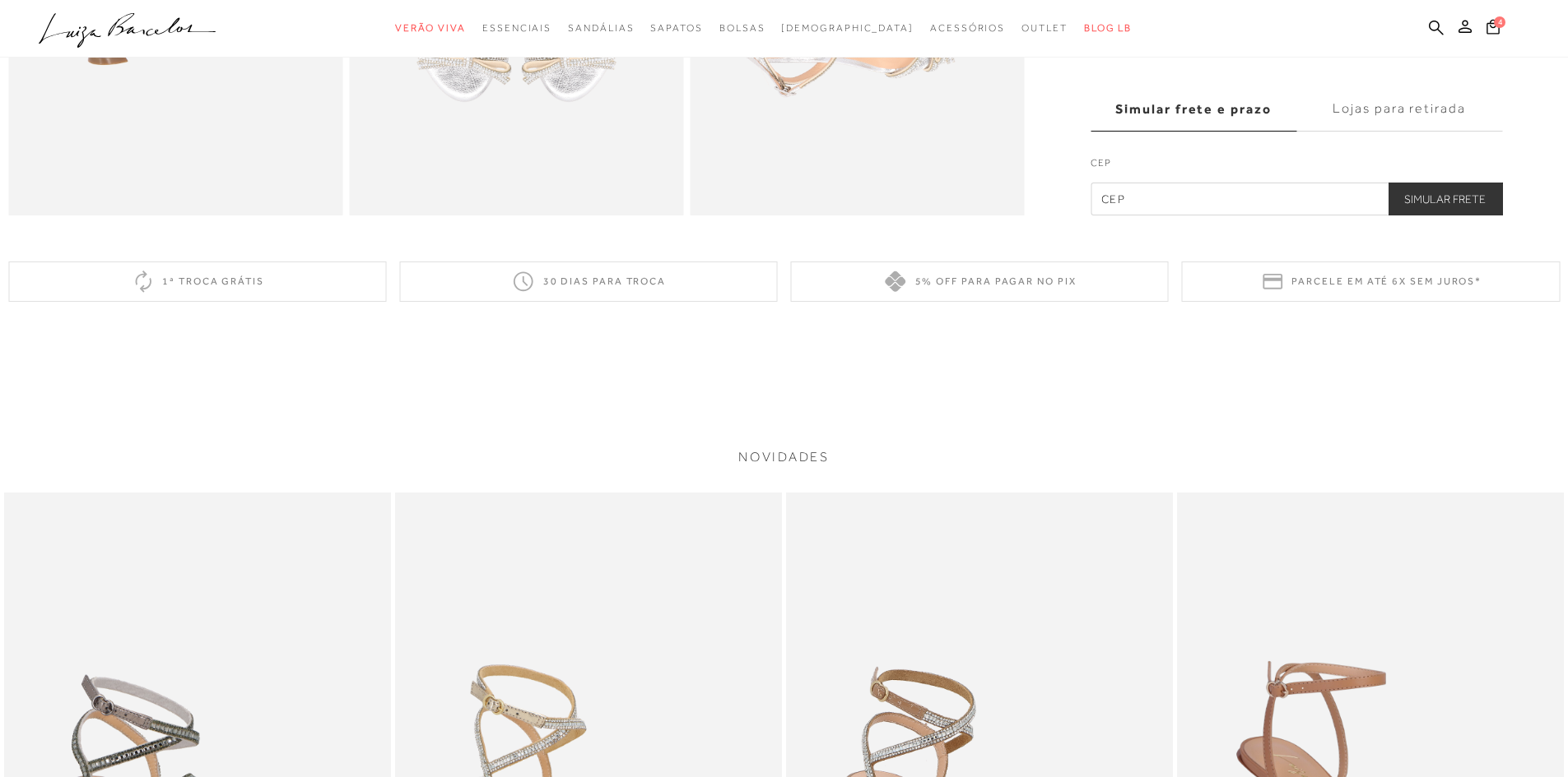
scroll to position [1152, 0]
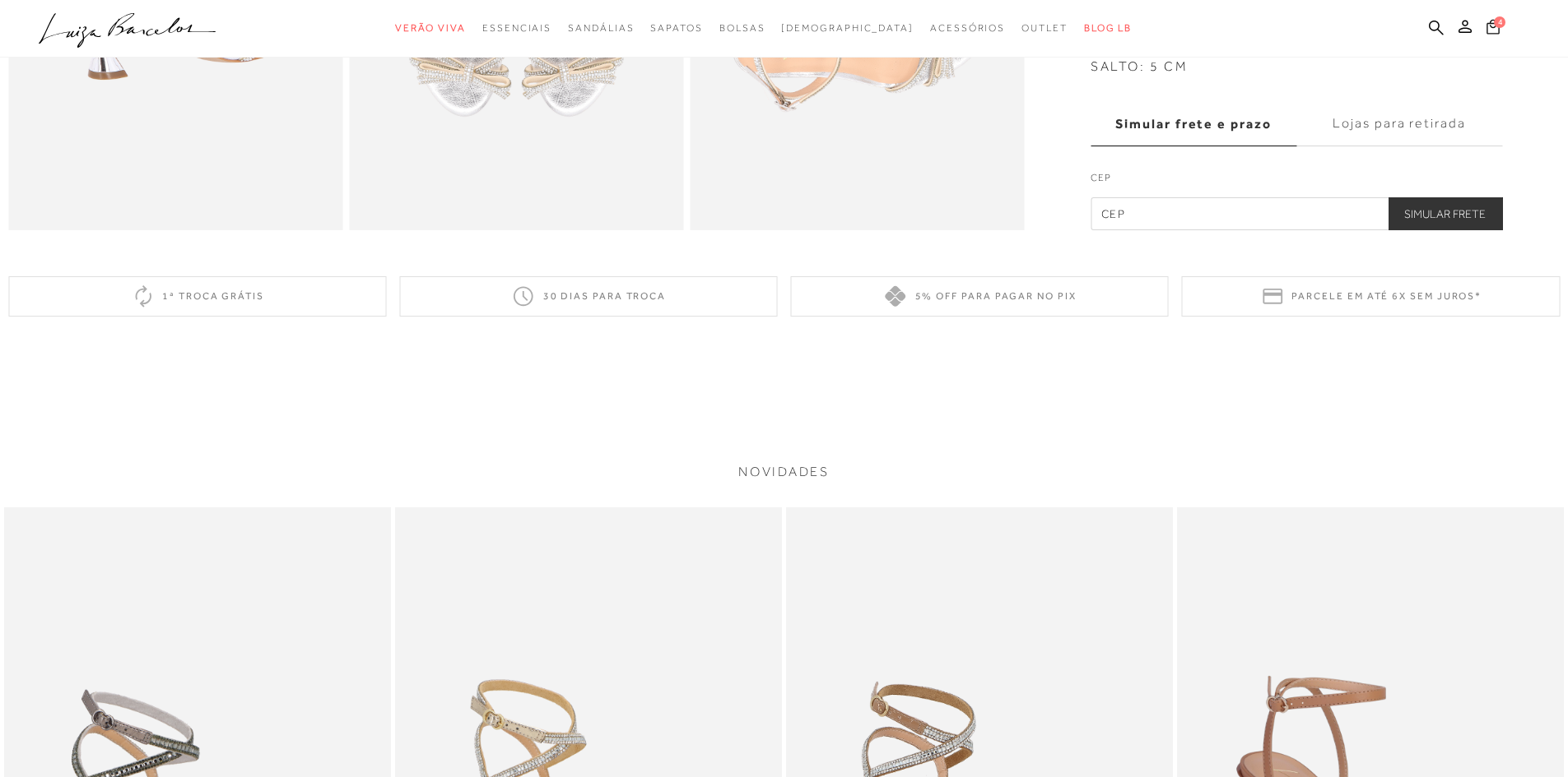
click at [1489, 27] on icon at bounding box center [1493, 26] width 14 height 17
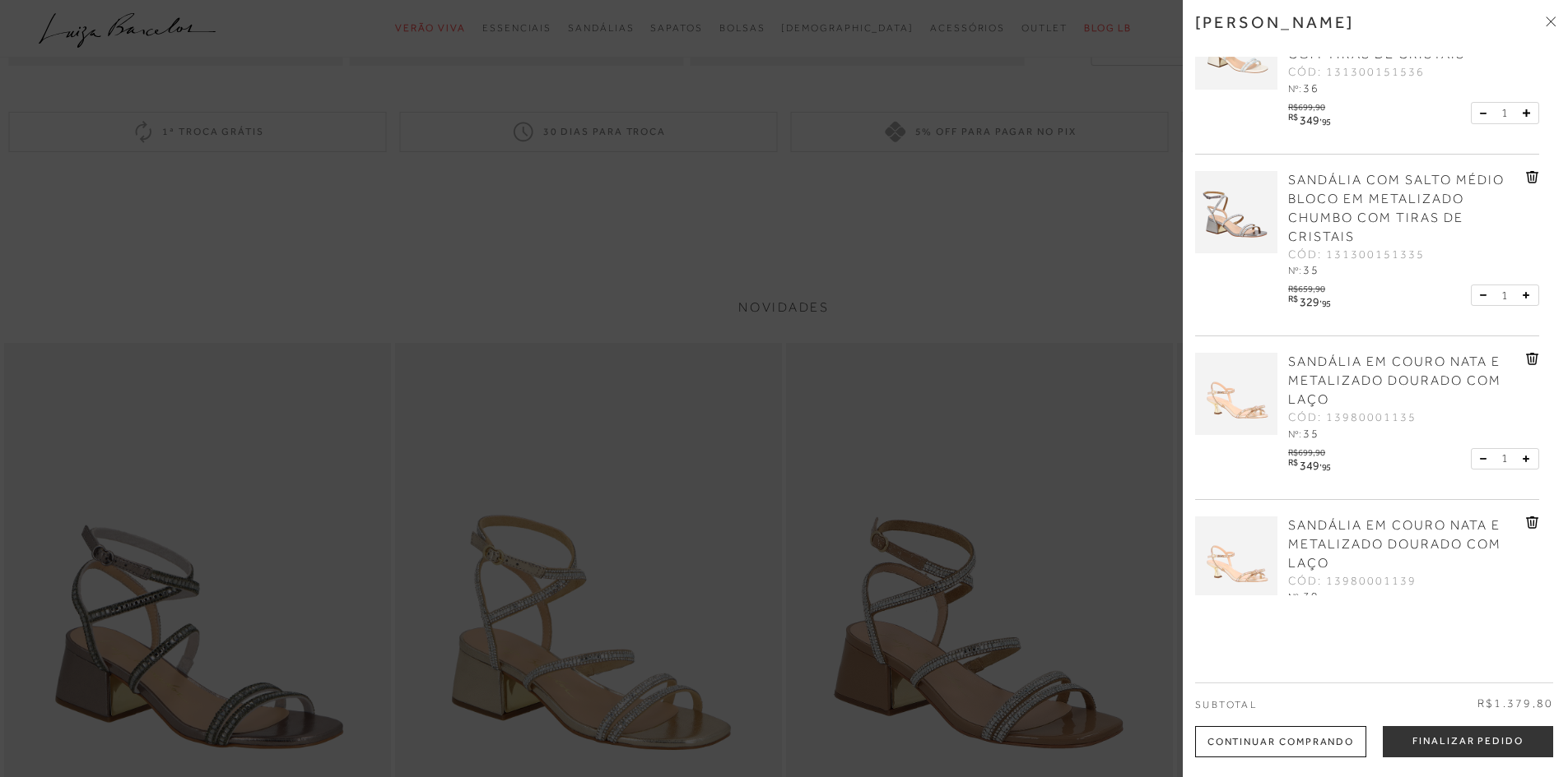
scroll to position [133, 0]
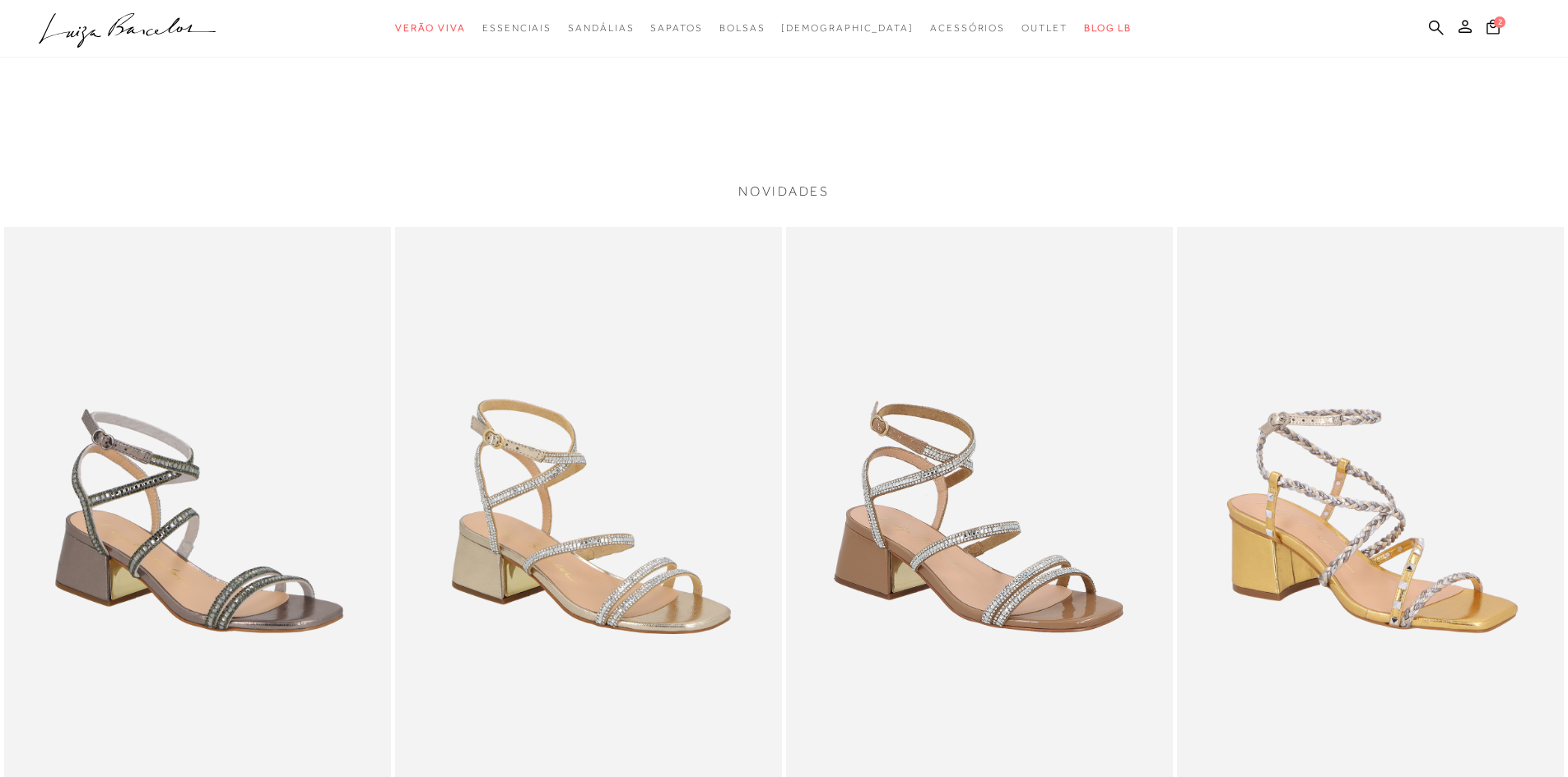
scroll to position [2796, 0]
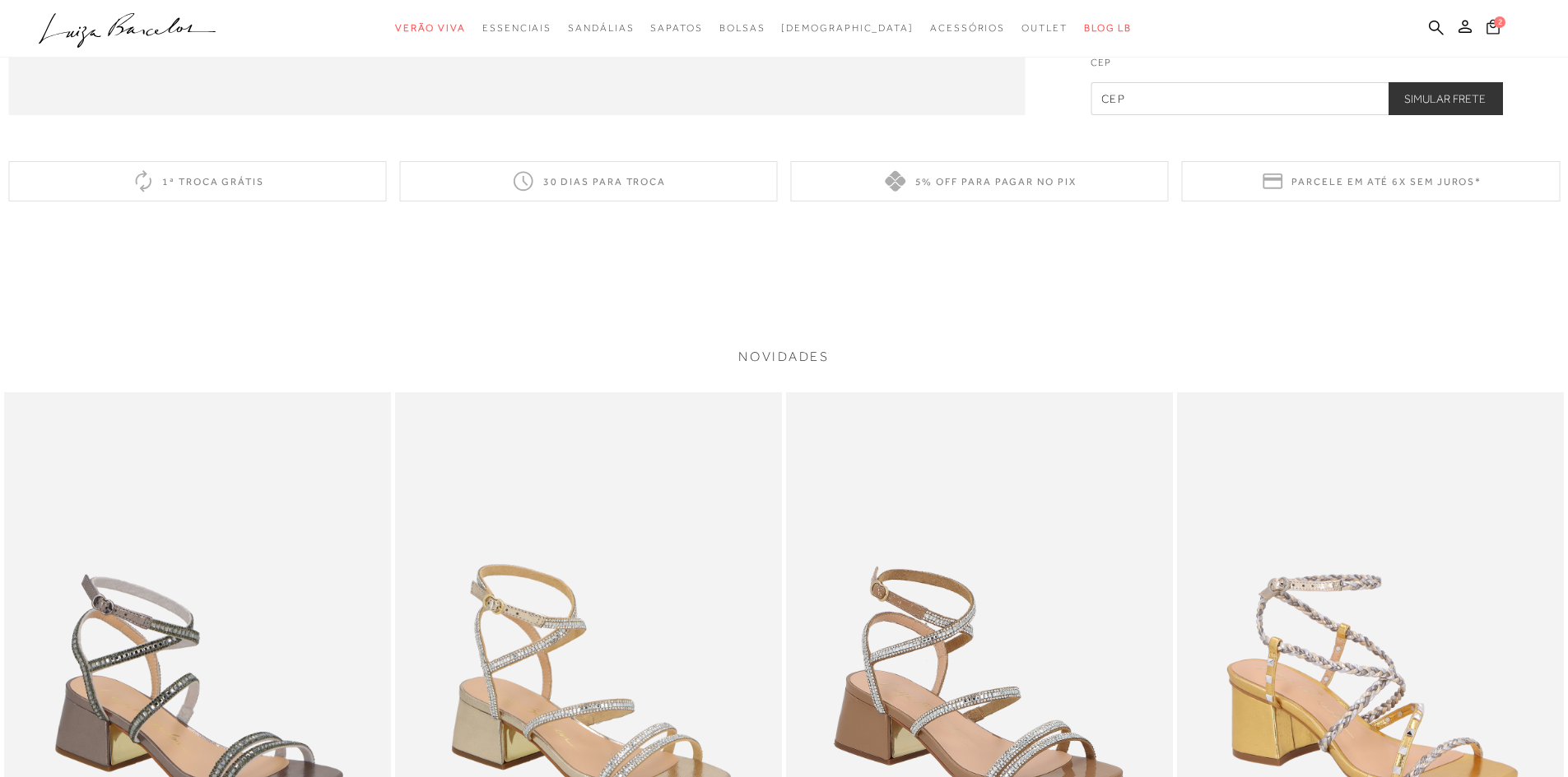
click at [1494, 31] on icon at bounding box center [1492, 27] width 13 height 16
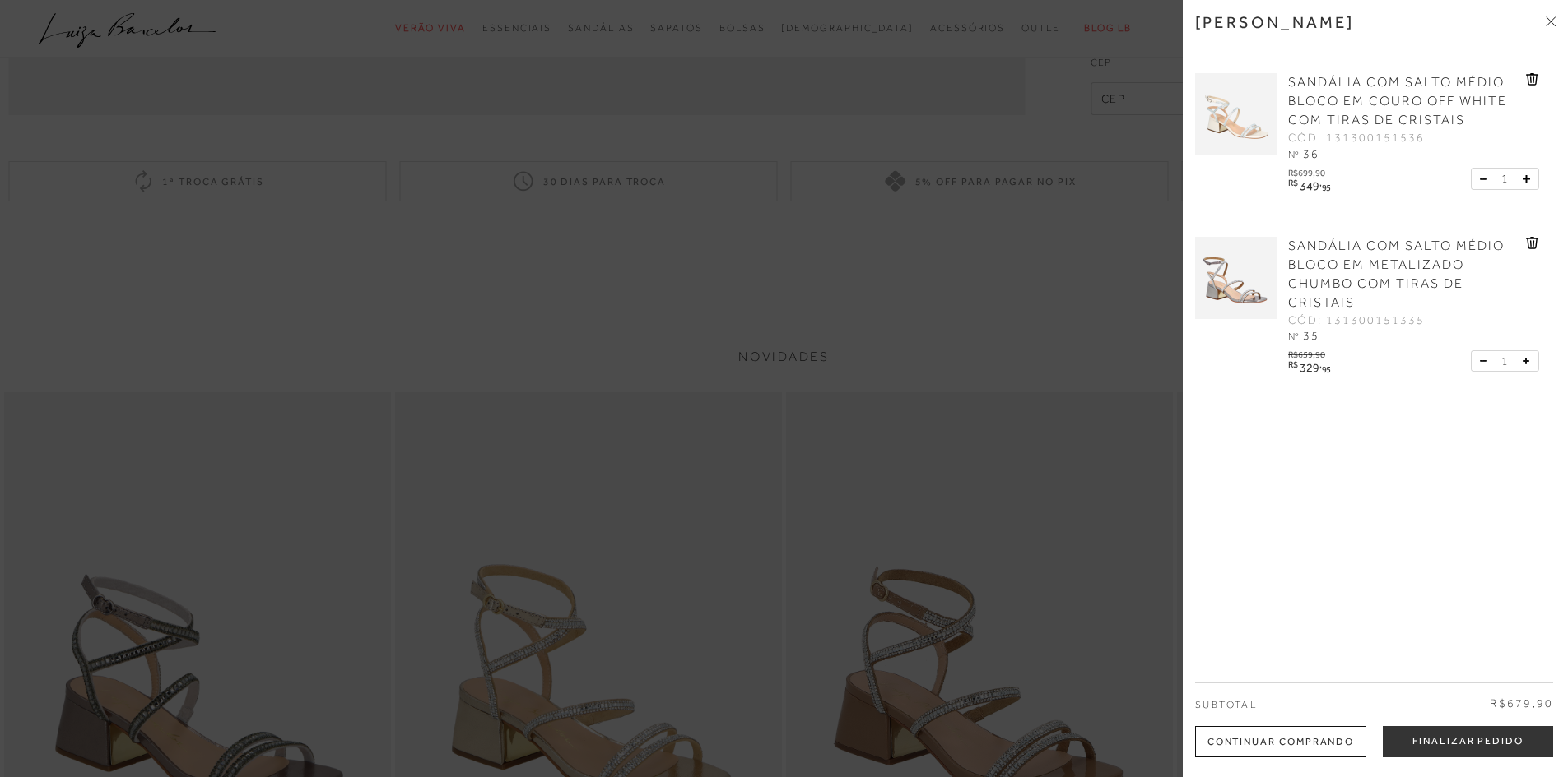
click at [1028, 356] on div at bounding box center [784, 388] width 1568 height 777
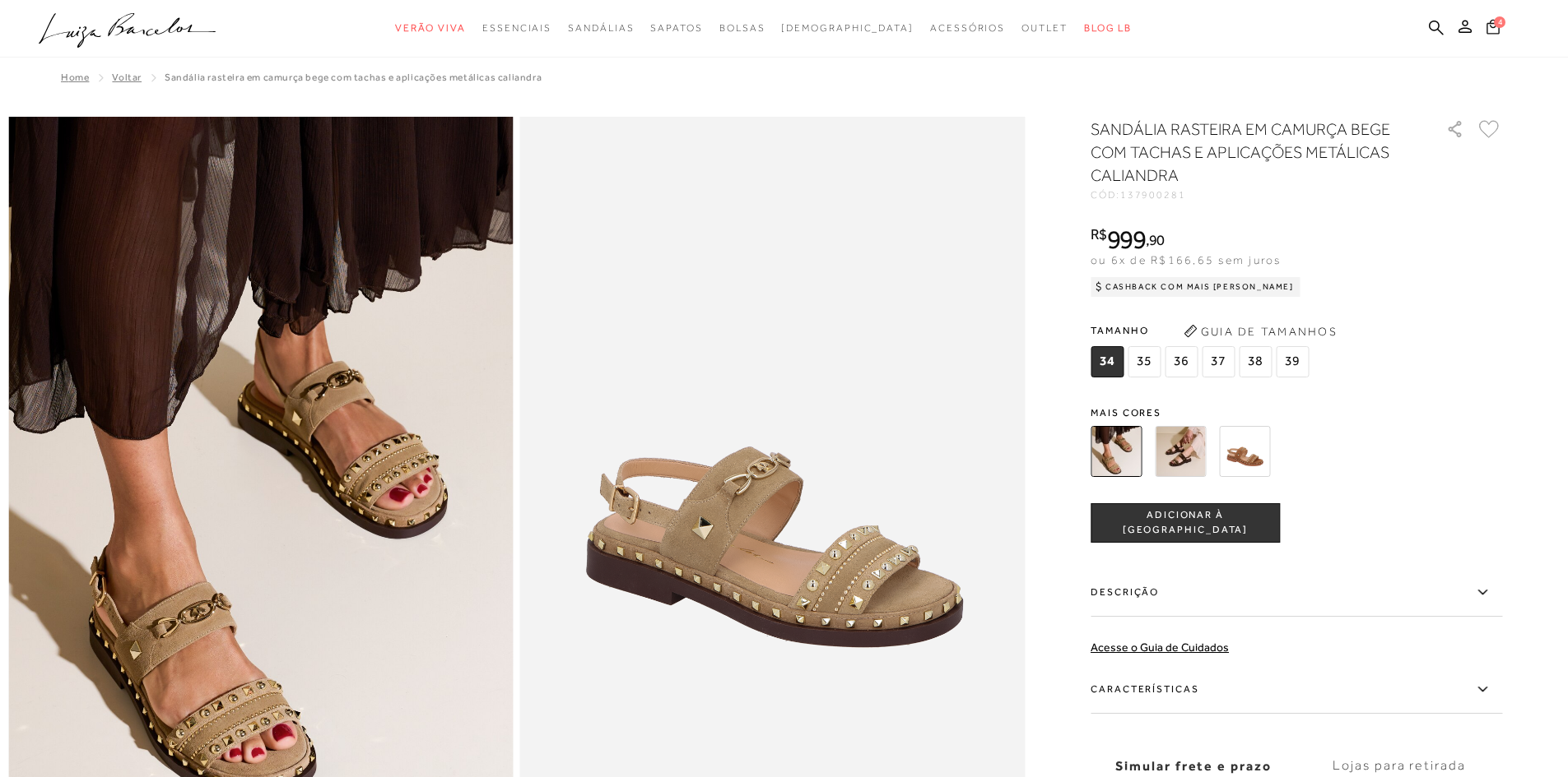
click at [1497, 24] on span "4" at bounding box center [1499, 22] width 11 height 11
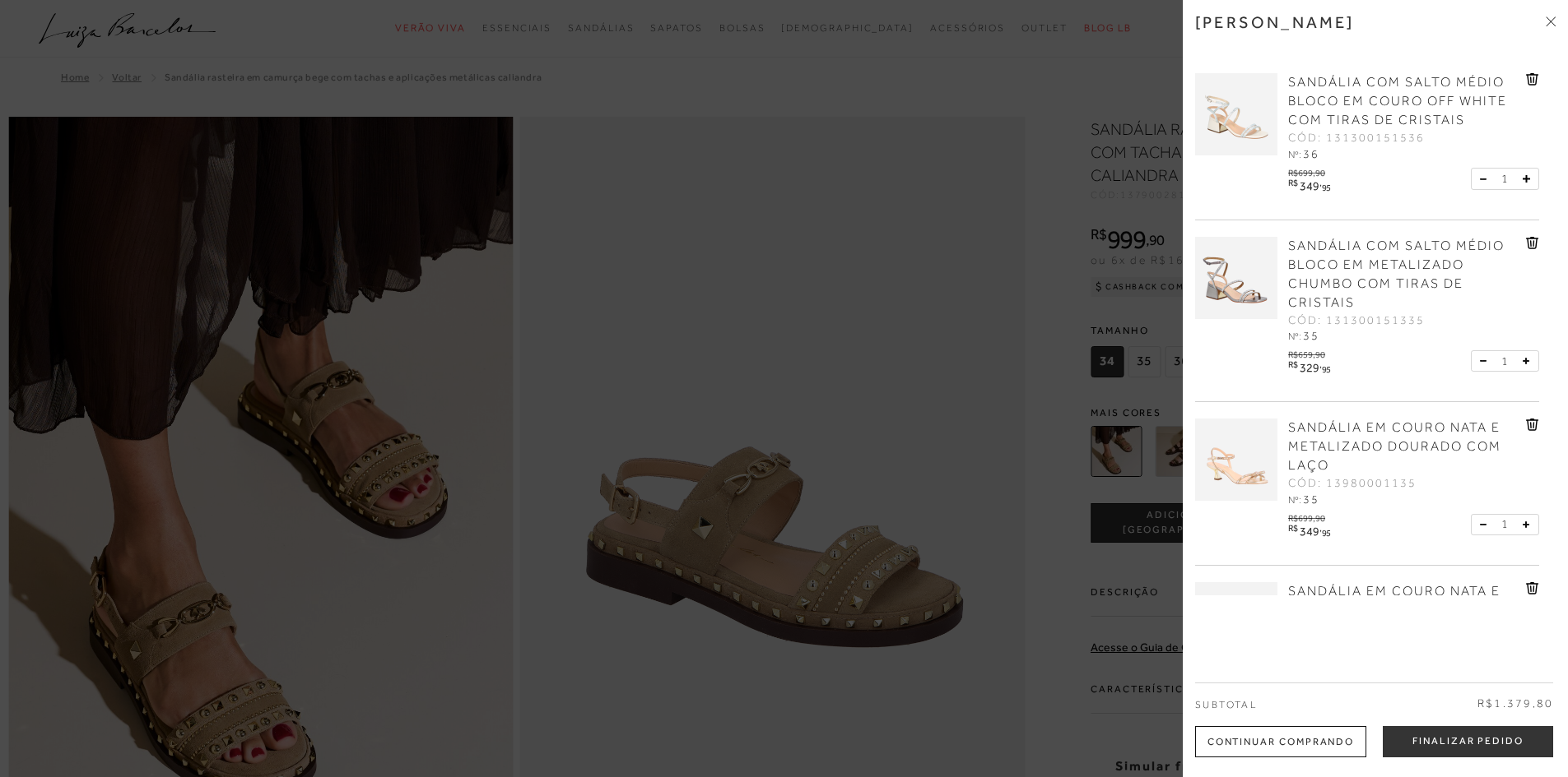
click at [1400, 435] on span "SANDÁLIA EM COURO NATA E METALIZADO DOURADO COM LAÇO" at bounding box center [1394, 446] width 213 height 52
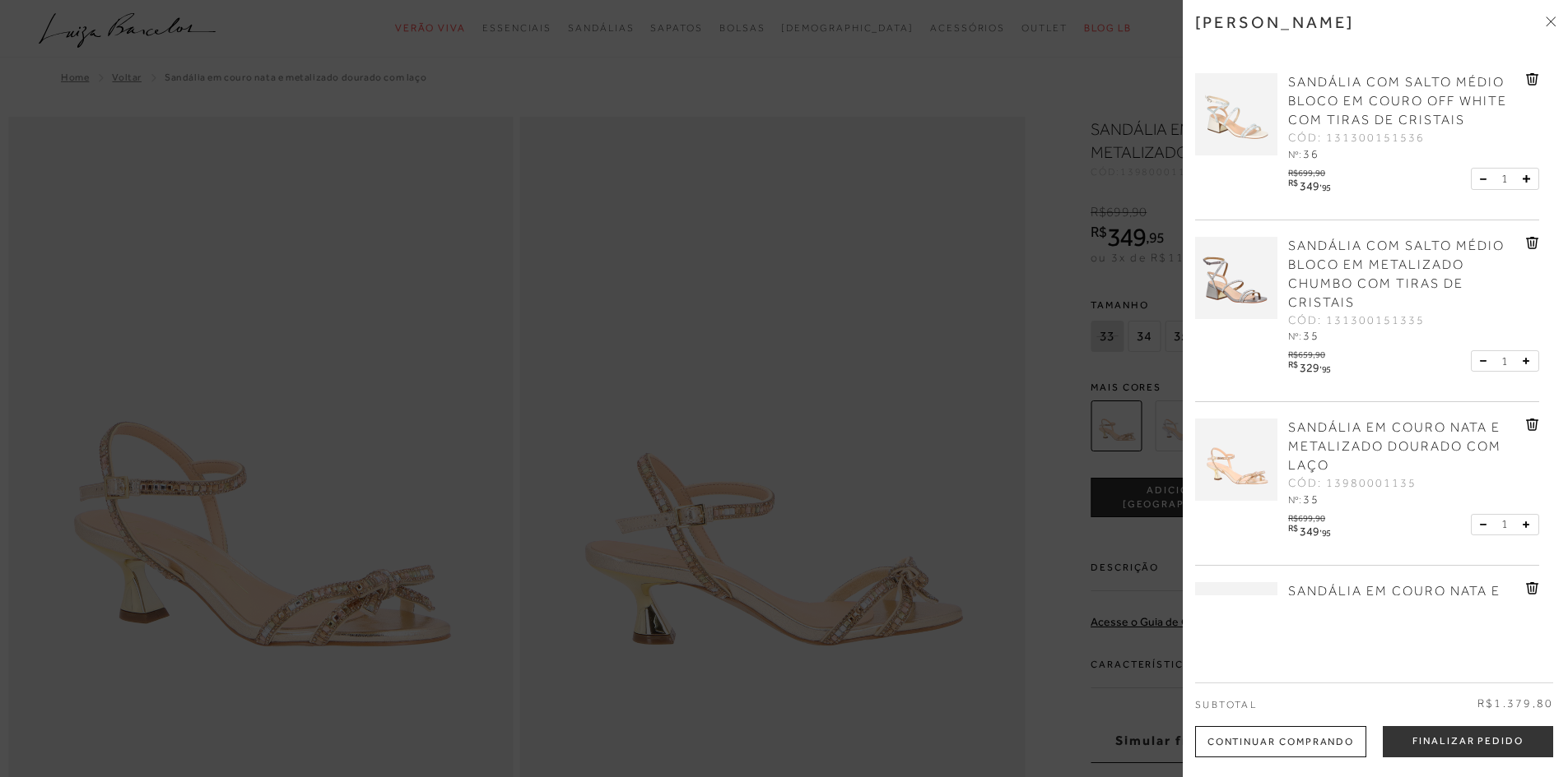
click at [876, 258] on div at bounding box center [784, 388] width 1568 height 777
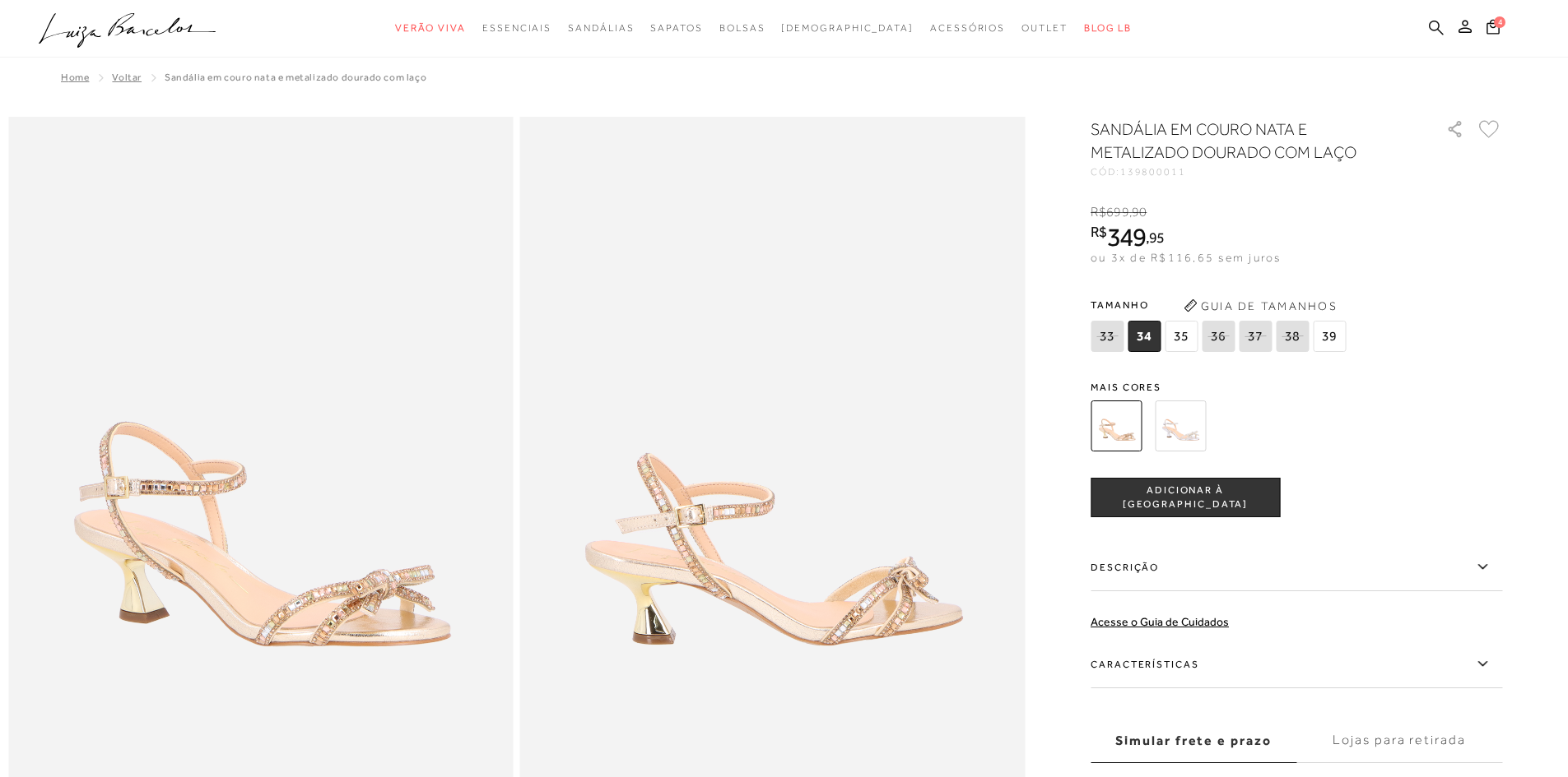
click at [1434, 31] on icon at bounding box center [1435, 27] width 15 height 15
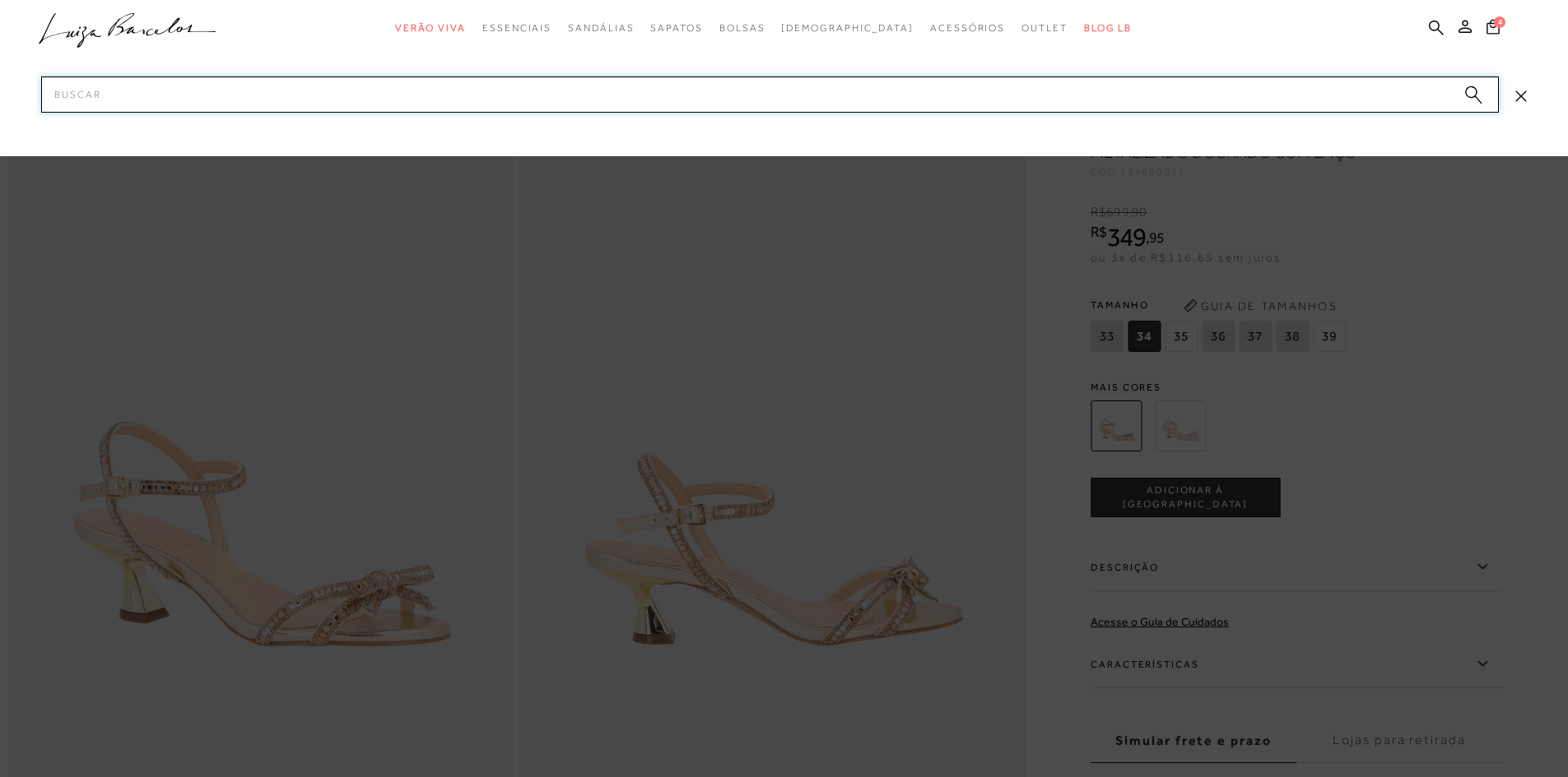
click at [175, 102] on input "Pesquisar" at bounding box center [770, 94] width 1457 height 36
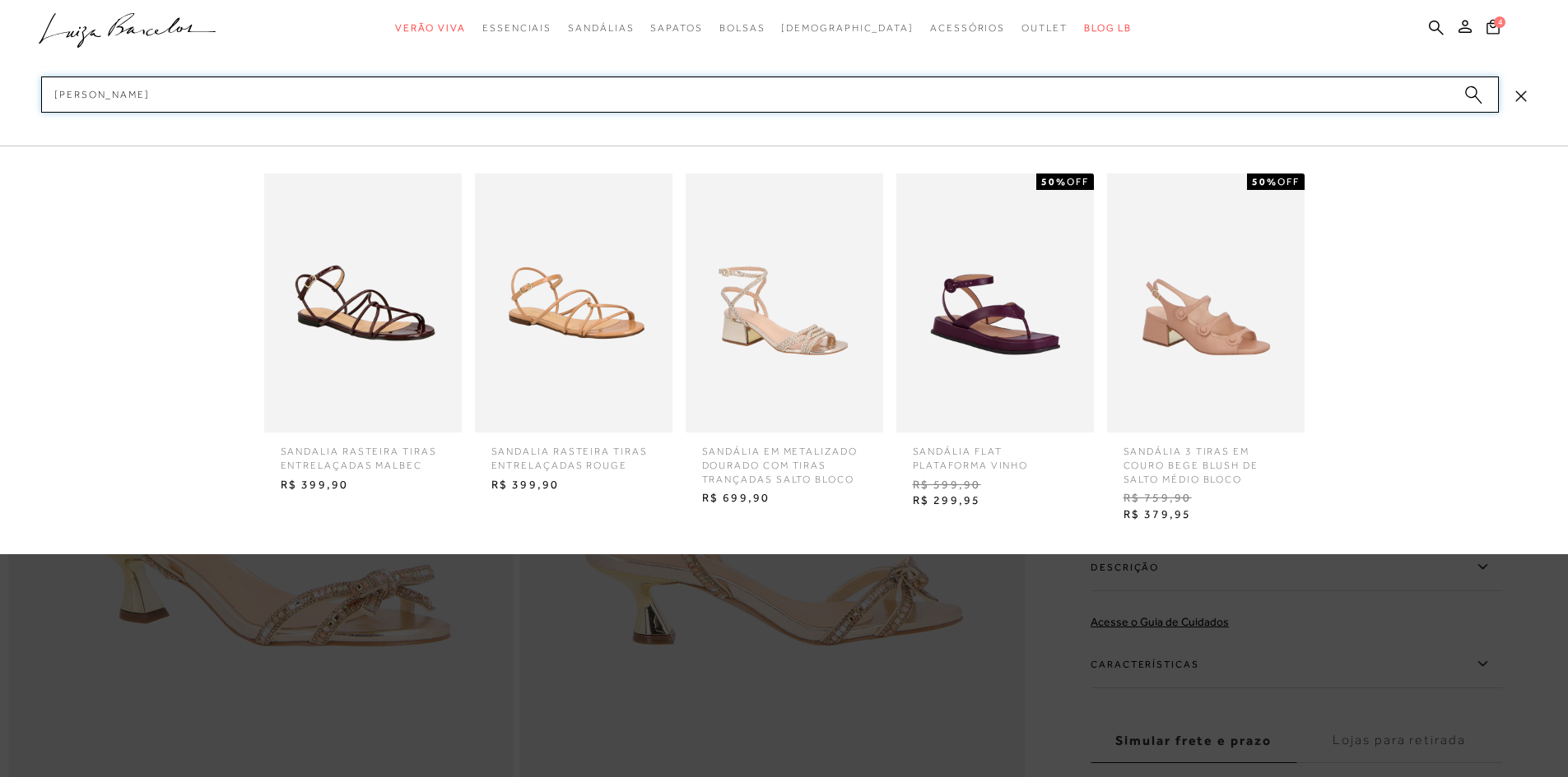
type input "sandália prata"
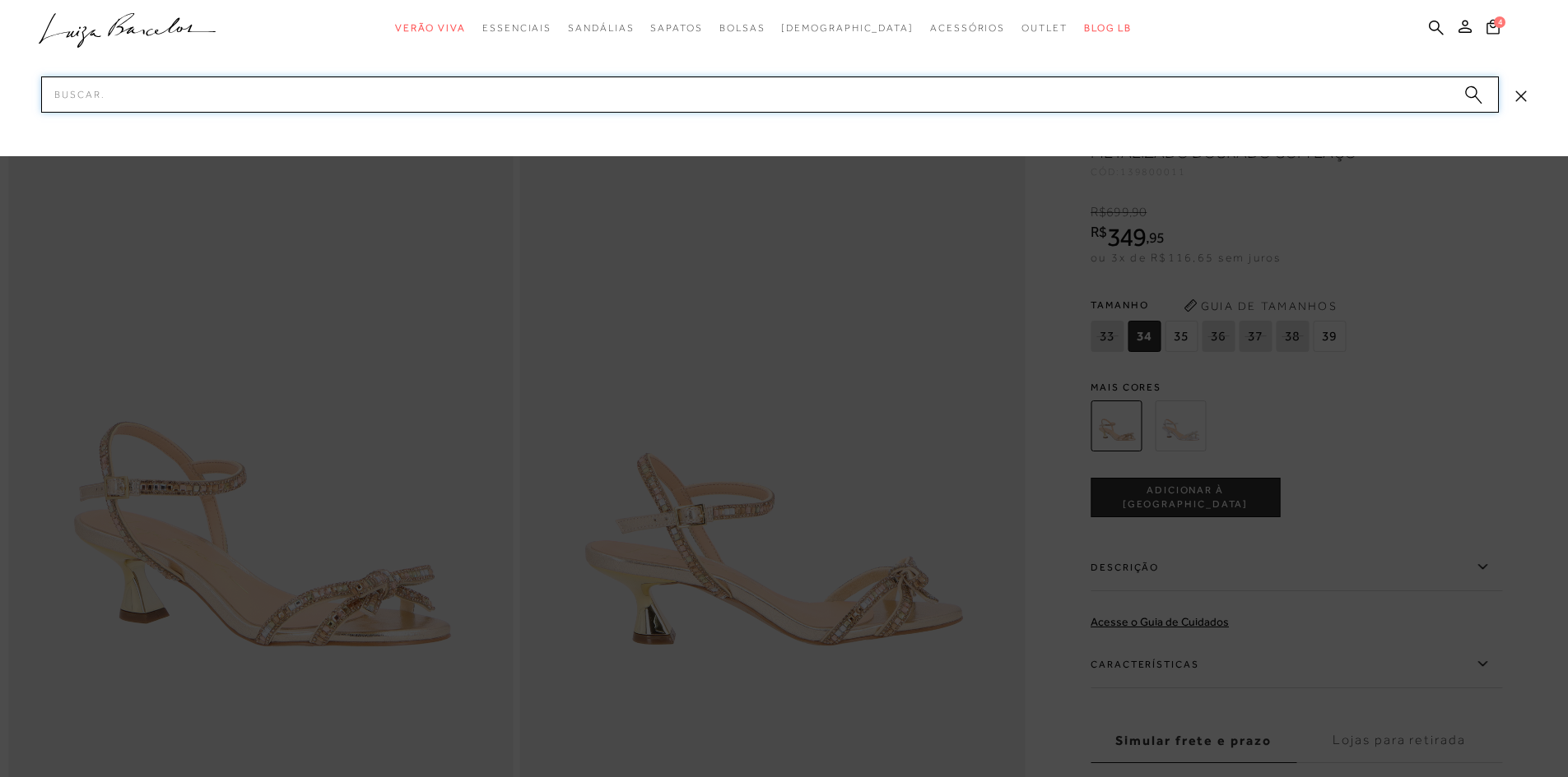
click at [155, 101] on input "Pesquisar" at bounding box center [770, 94] width 1457 height 36
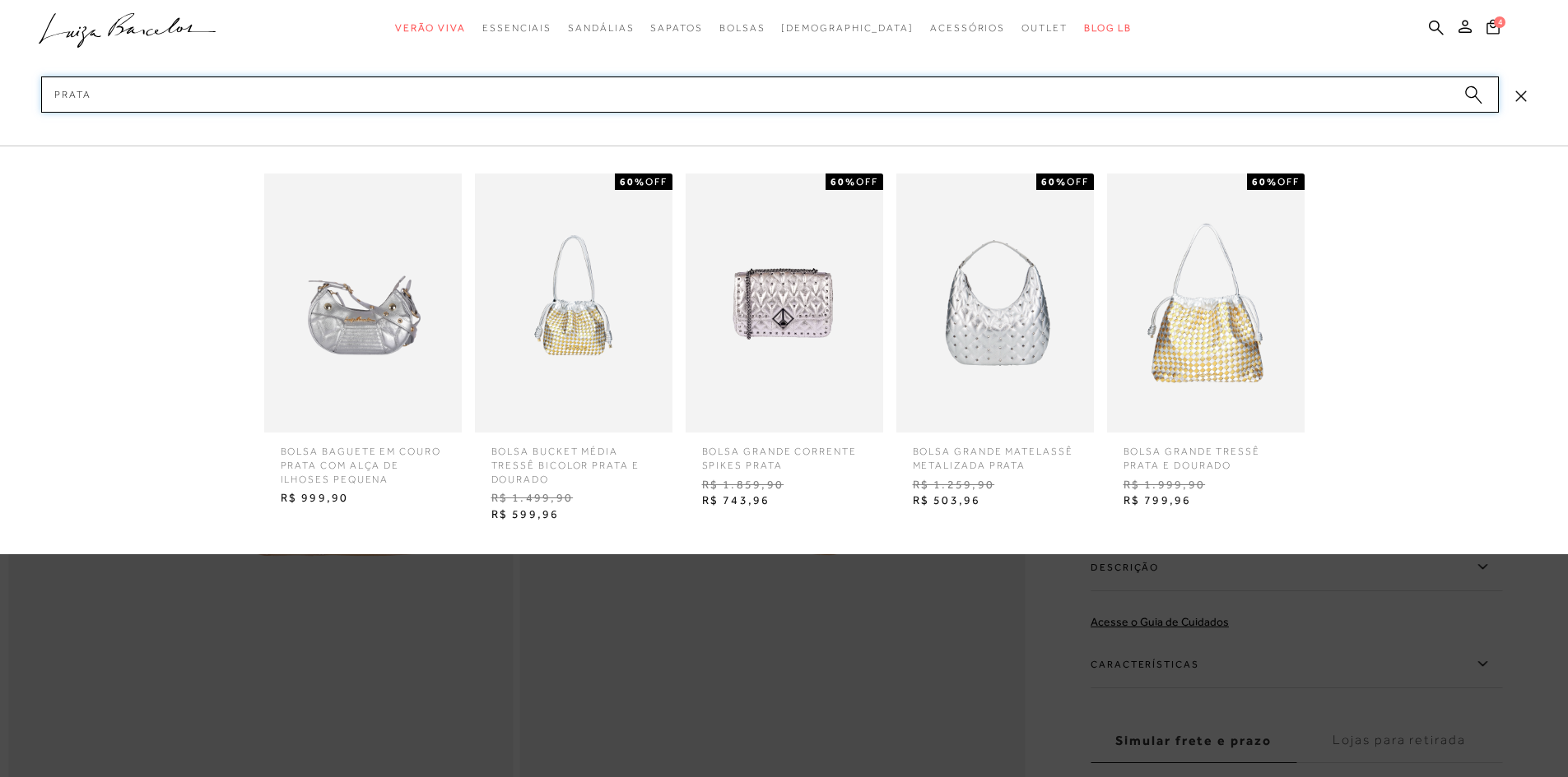
scroll to position [247, 0]
type input "prata"
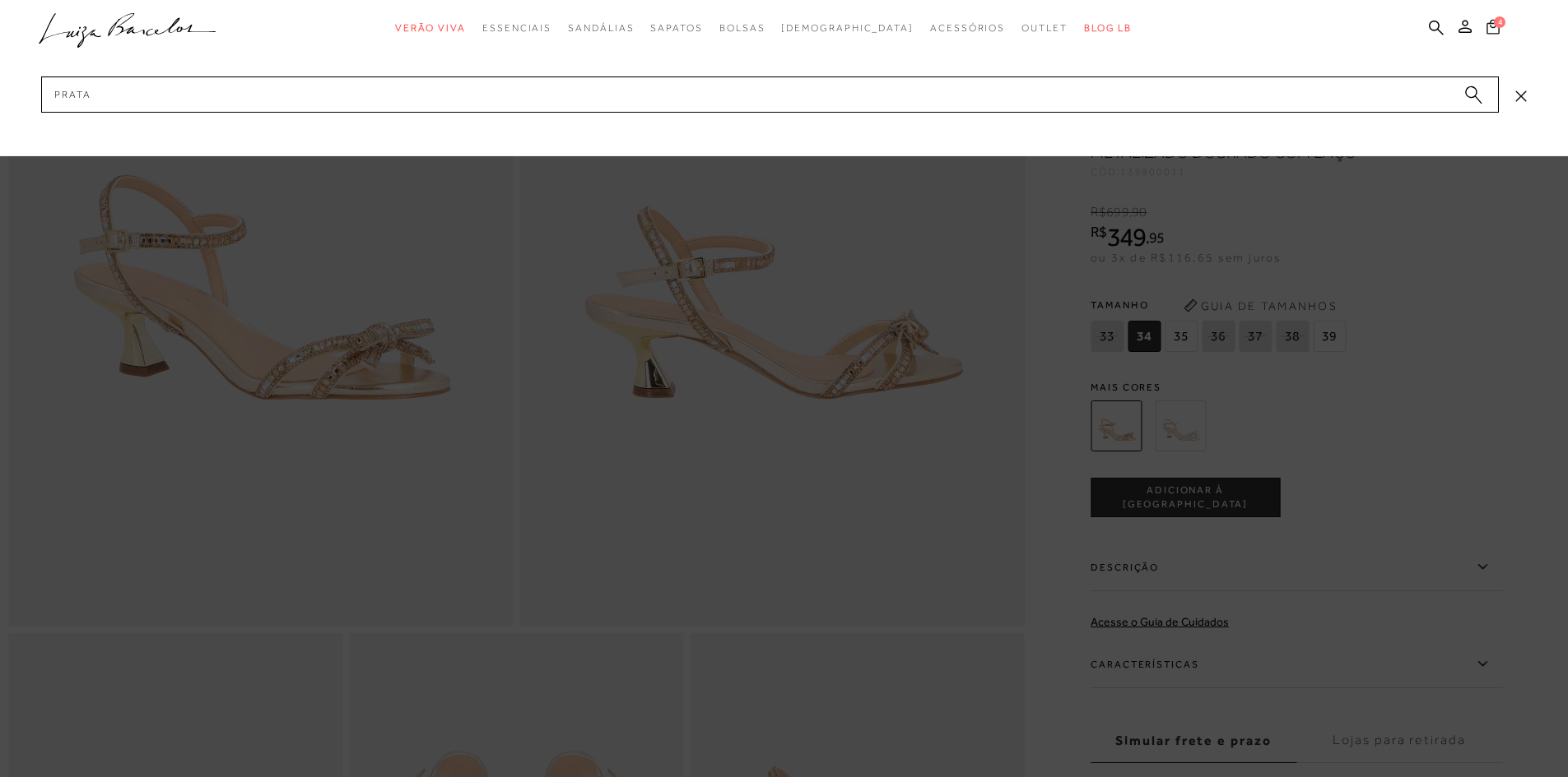
click at [1496, 21] on span "4" at bounding box center [1499, 22] width 11 height 11
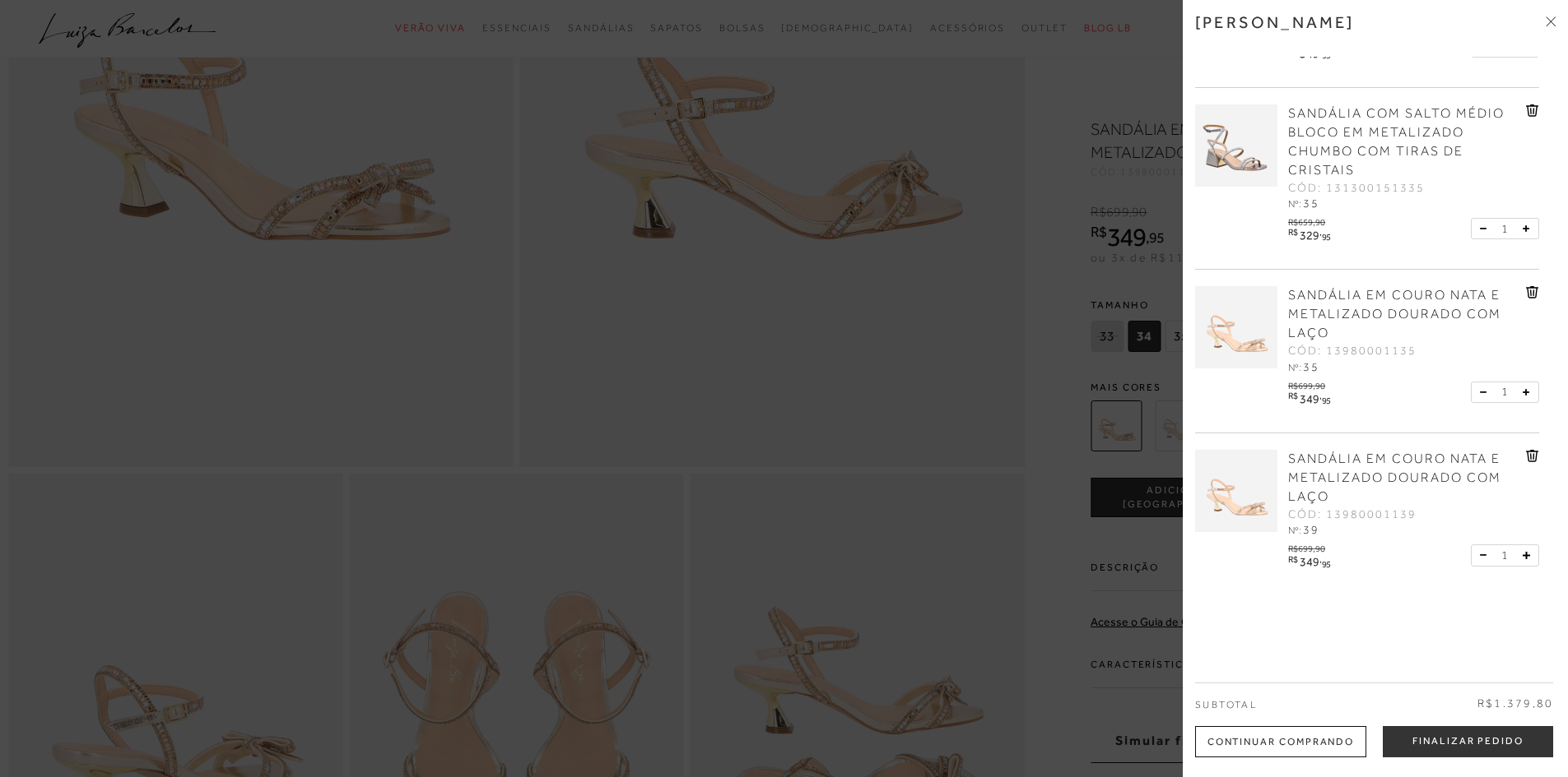
scroll to position [411, 0]
click at [1358, 467] on link "SANDÁLIA EM COURO NATA E METALIZADO DOURADO COM LAÇO" at bounding box center [1405, 478] width 234 height 57
click at [1335, 468] on link "SANDÁLIA EM COURO NATA E METALIZADO DOURADO COM LAÇO" at bounding box center [1405, 478] width 234 height 57
click at [1373, 464] on span "SANDÁLIA EM COURO NATA E METALIZADO DOURADO COM LAÇO" at bounding box center [1394, 478] width 213 height 52
click at [1446, 751] on button "Finalizar Pedido" at bounding box center [1468, 742] width 170 height 31
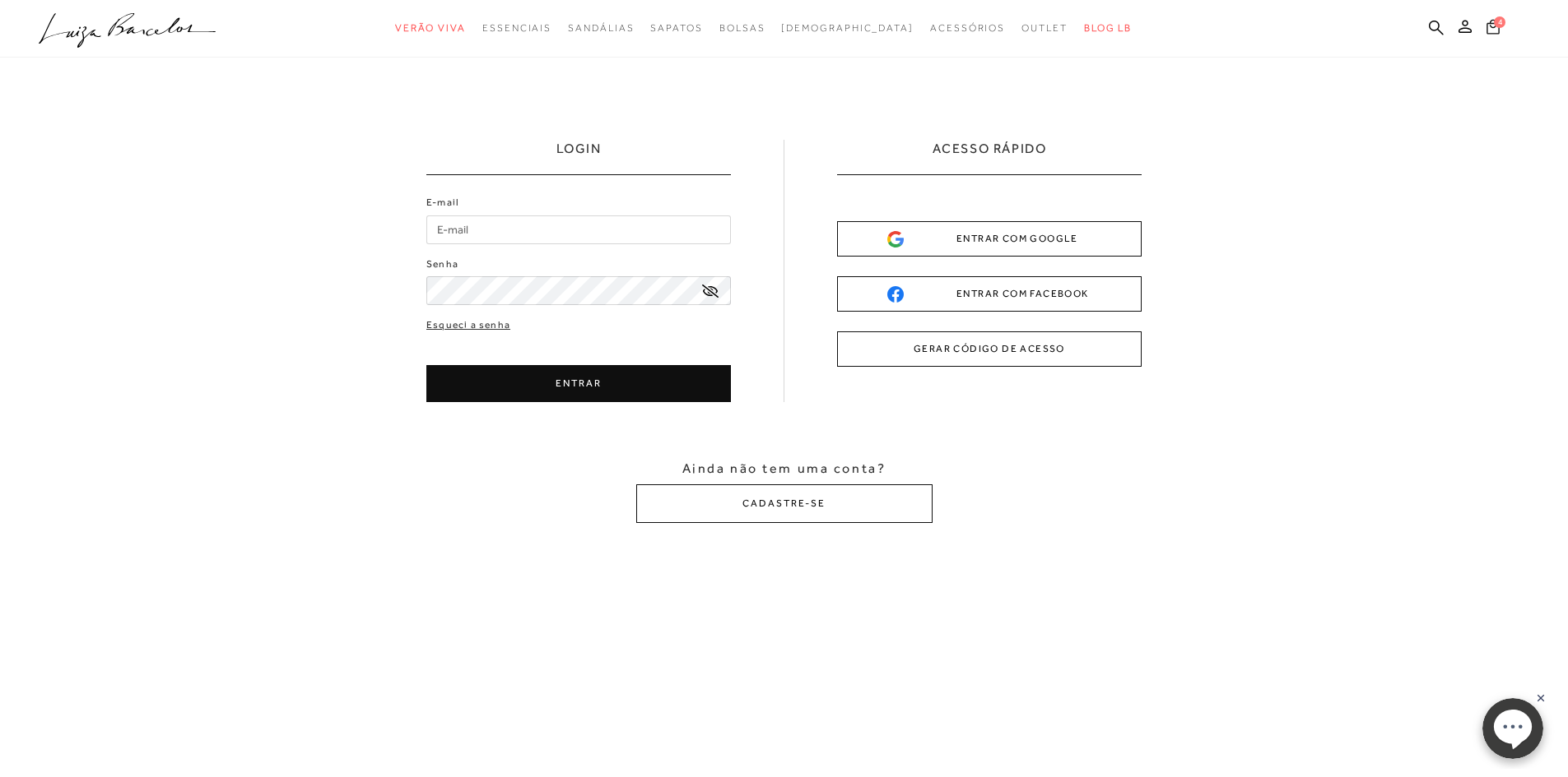
click at [1497, 28] on icon at bounding box center [1492, 26] width 13 height 15
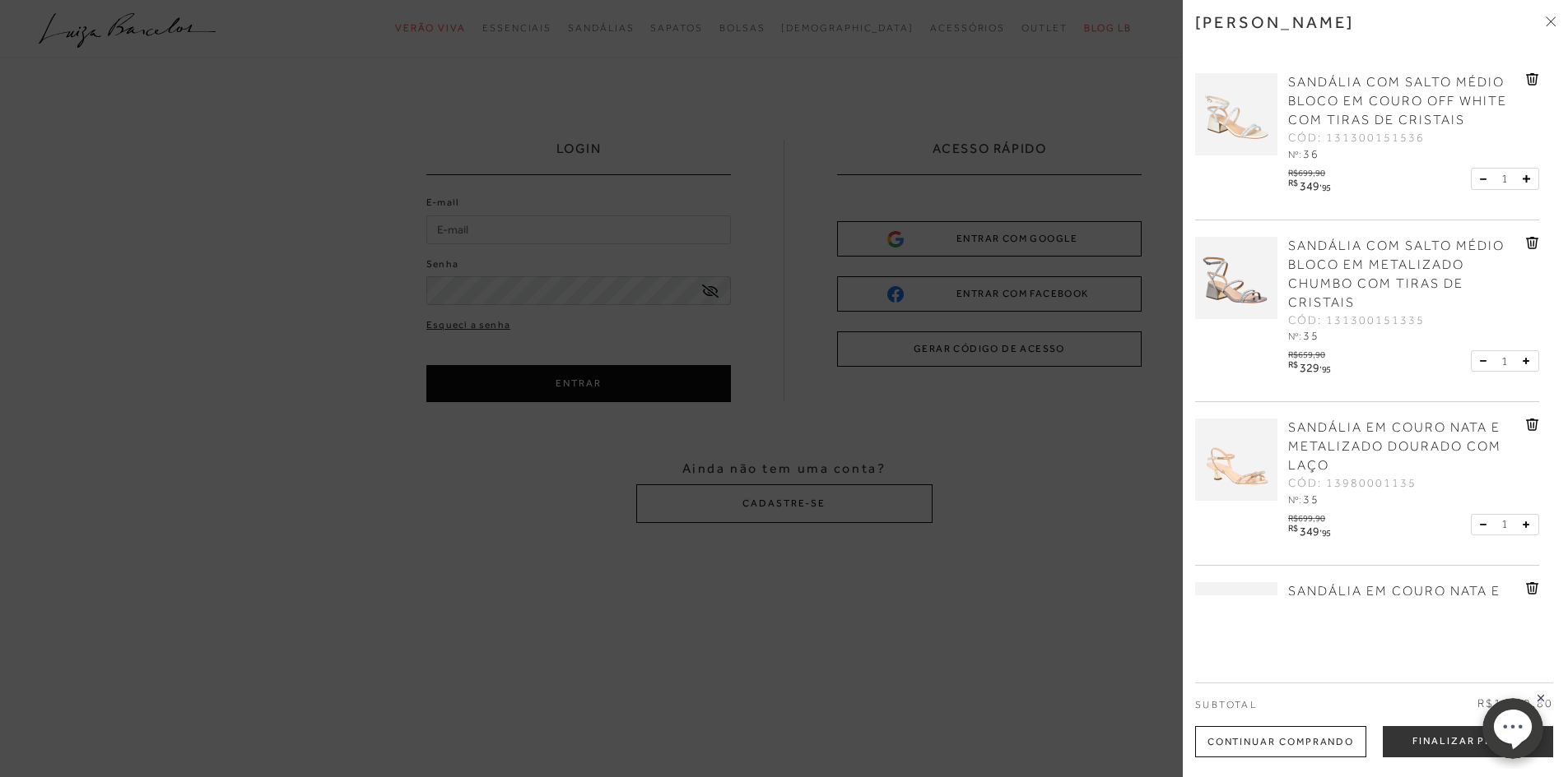
click at [1532, 80] on icon at bounding box center [1532, 79] width 12 height 12
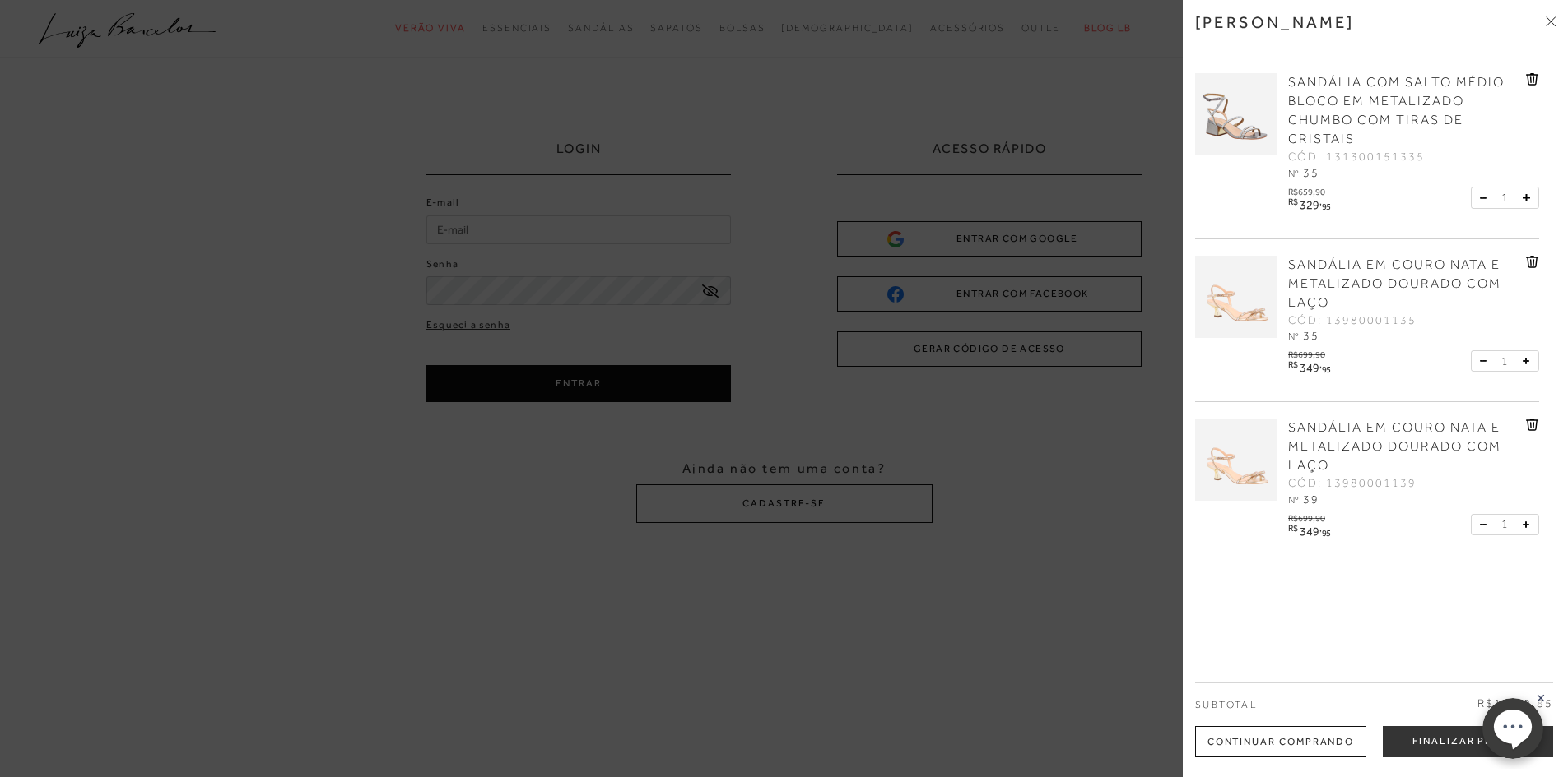
click at [1526, 73] on icon at bounding box center [1532, 79] width 13 height 12
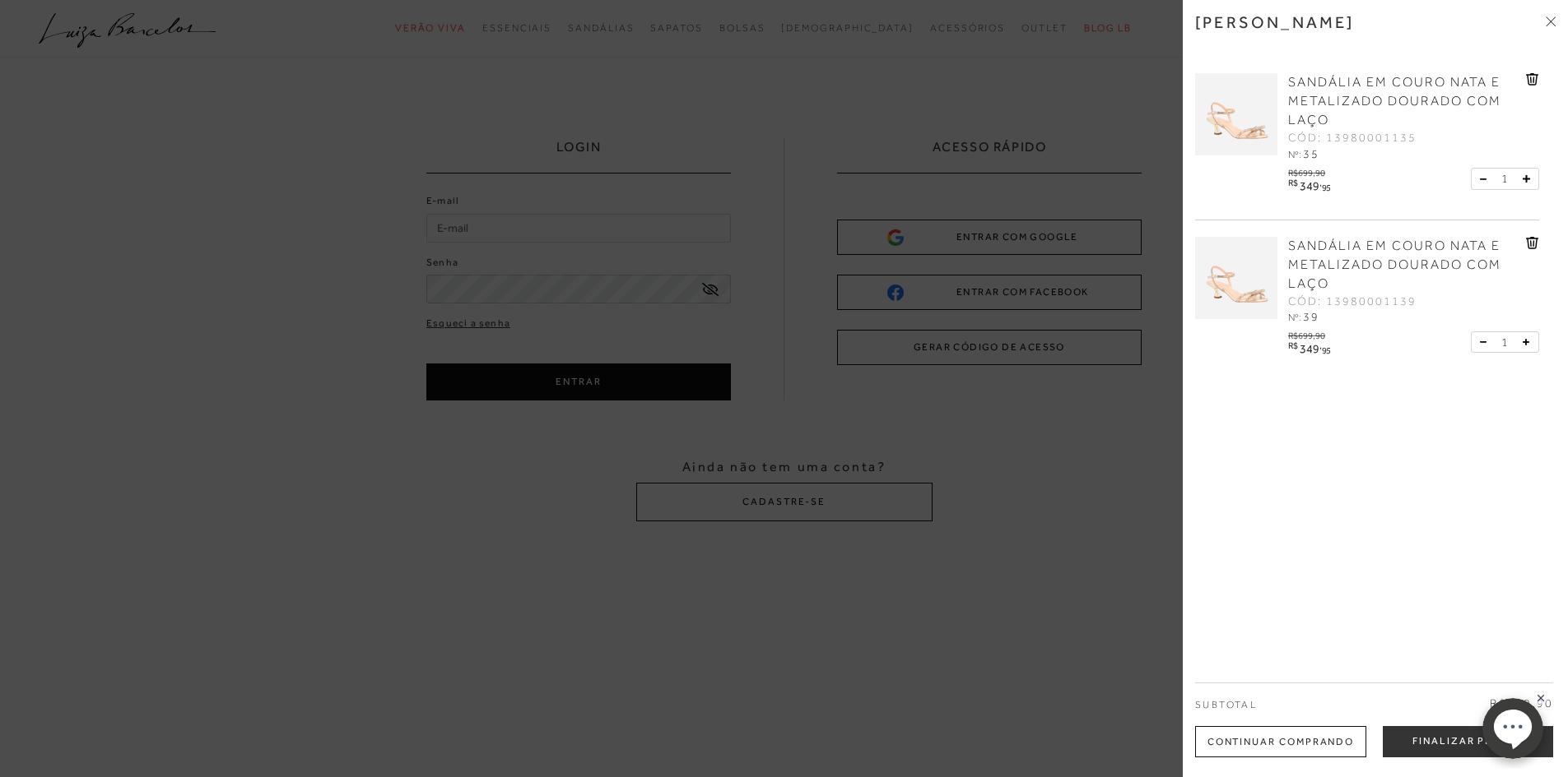
scroll to position [247, 0]
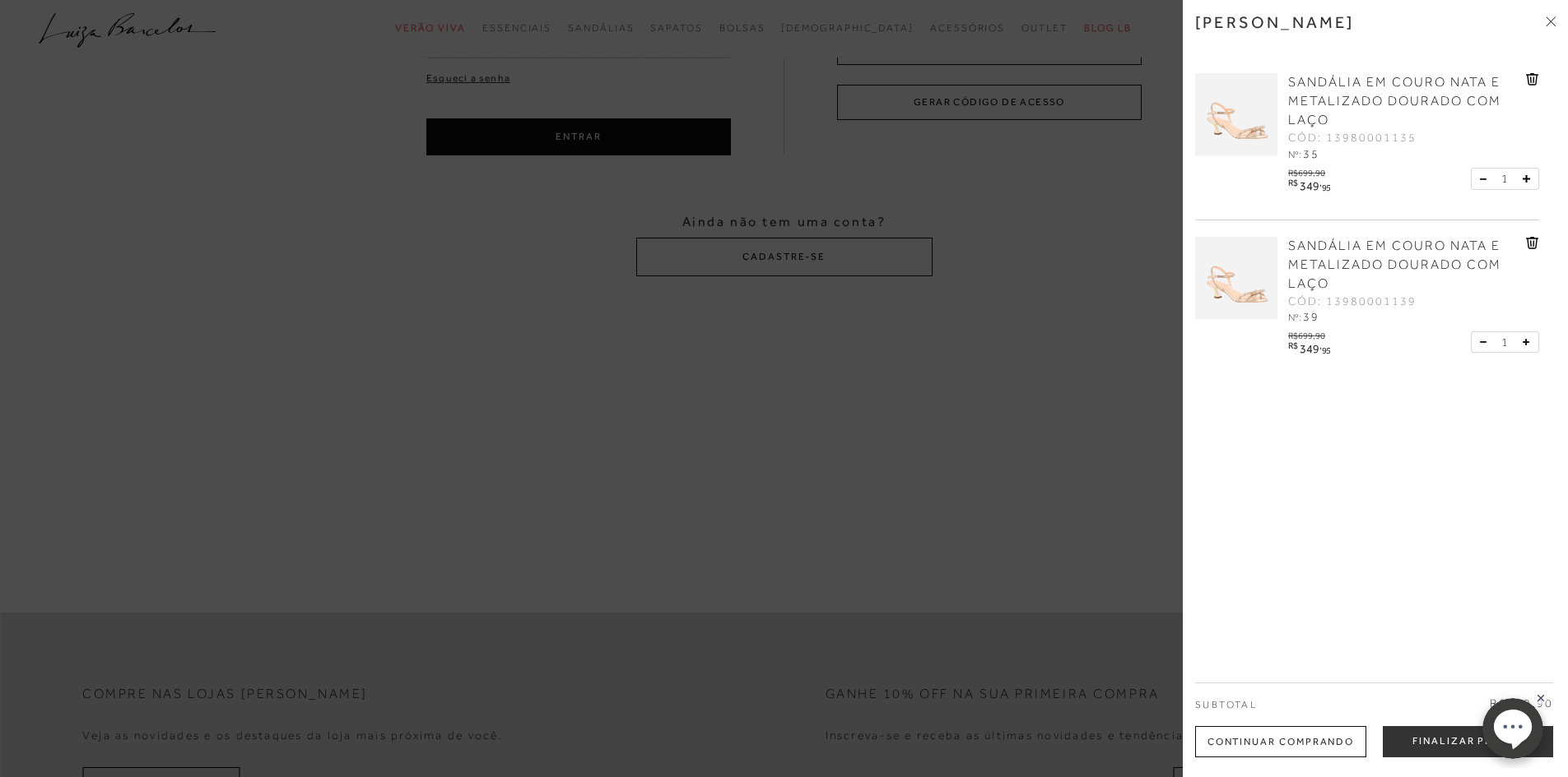
click at [1372, 499] on div "Minha sacola SANDÁLIA EM COURO NATA E METALIZADO DOURADO COM LAÇO CÓD: 13980001…" at bounding box center [1375, 388] width 385 height 777
click at [1321, 96] on span "SANDÁLIA EM COURO NATA E METALIZADO DOURADO COM LAÇO" at bounding box center [1394, 101] width 213 height 52
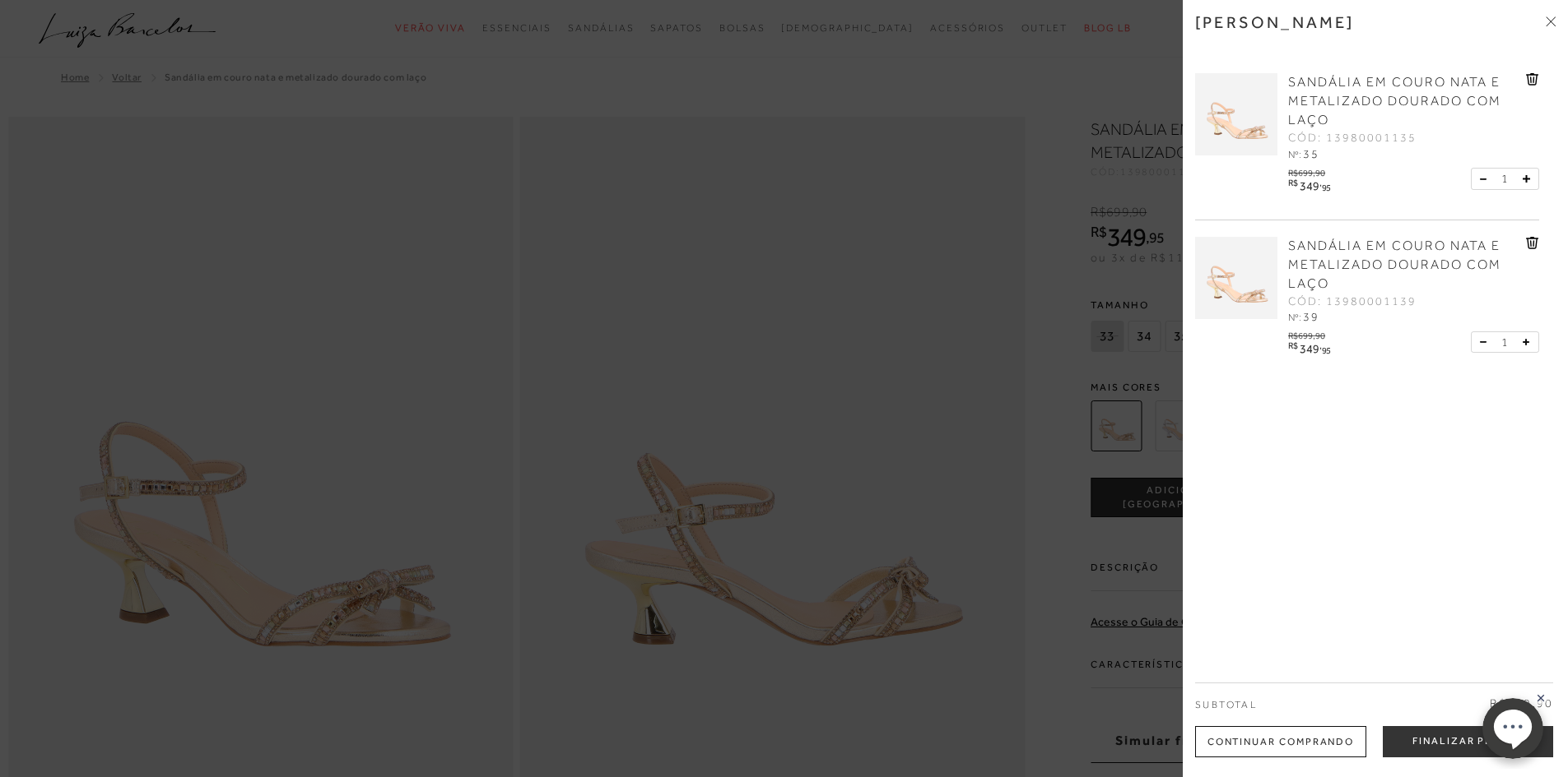
drag, startPoint x: 892, startPoint y: 207, endPoint x: 898, endPoint y: 198, distance: 10.8
click at [892, 207] on div at bounding box center [784, 388] width 1568 height 777
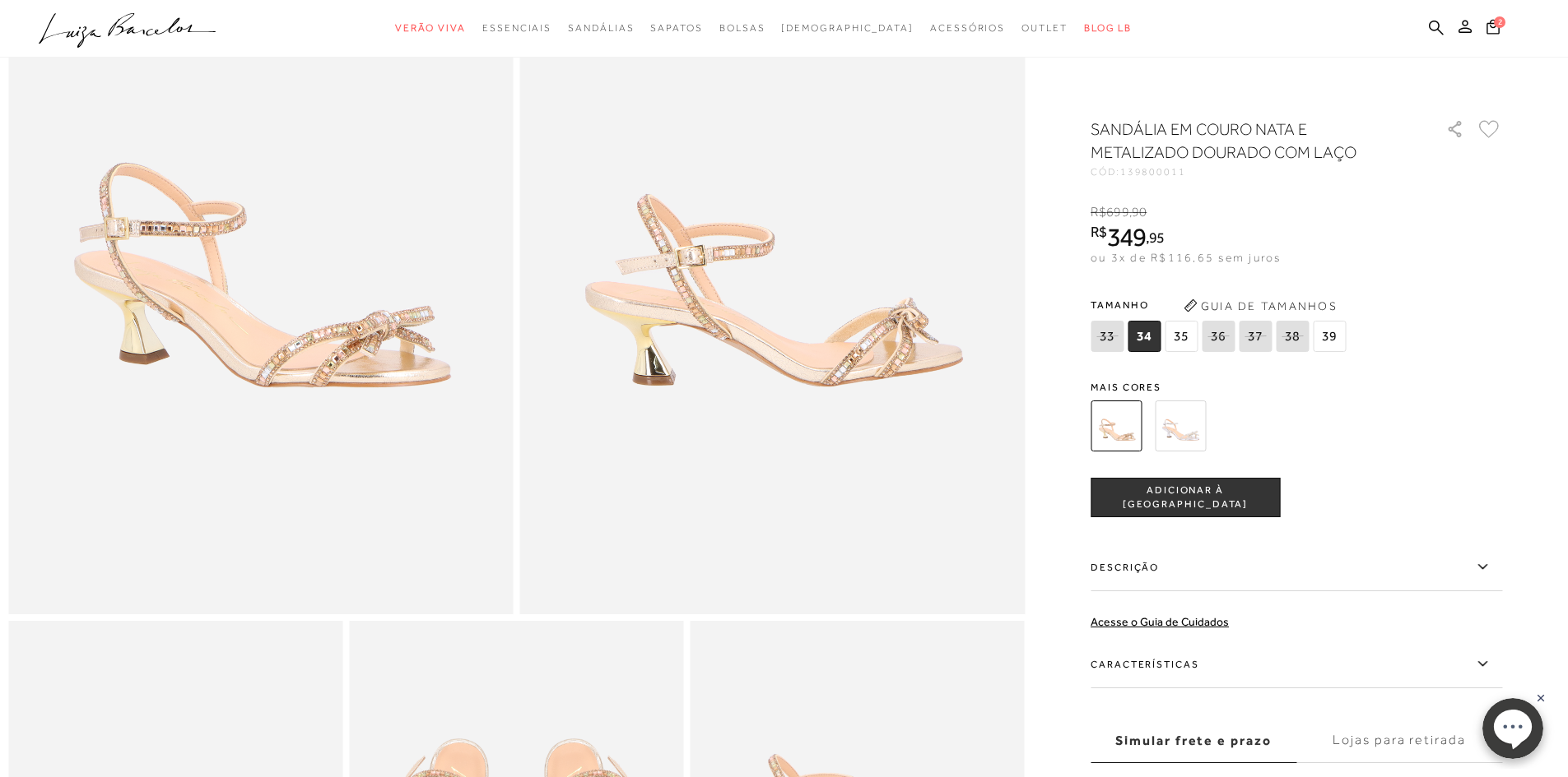
scroll to position [247, 0]
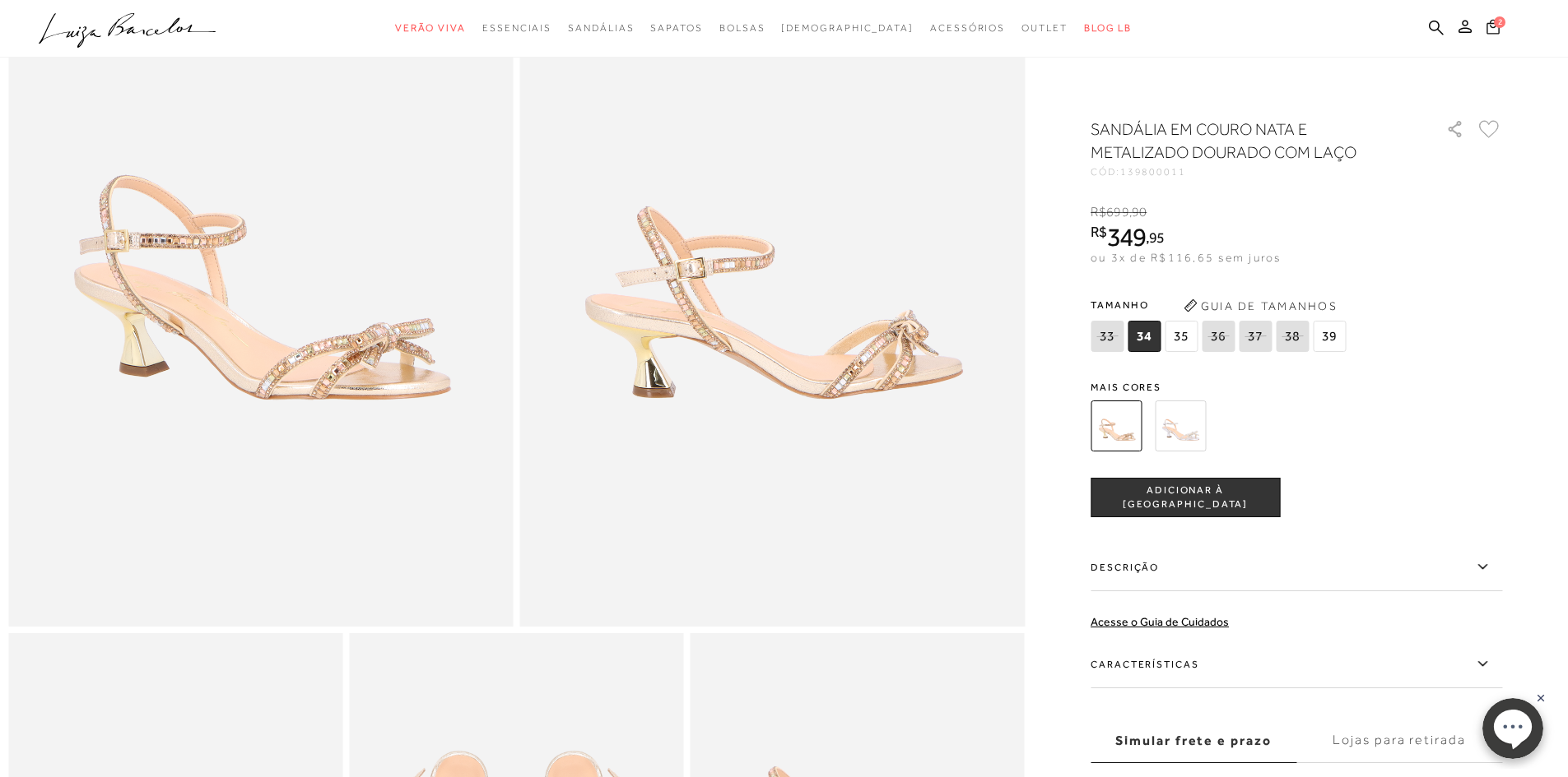
click at [1495, 33] on icon at bounding box center [1492, 26] width 13 height 15
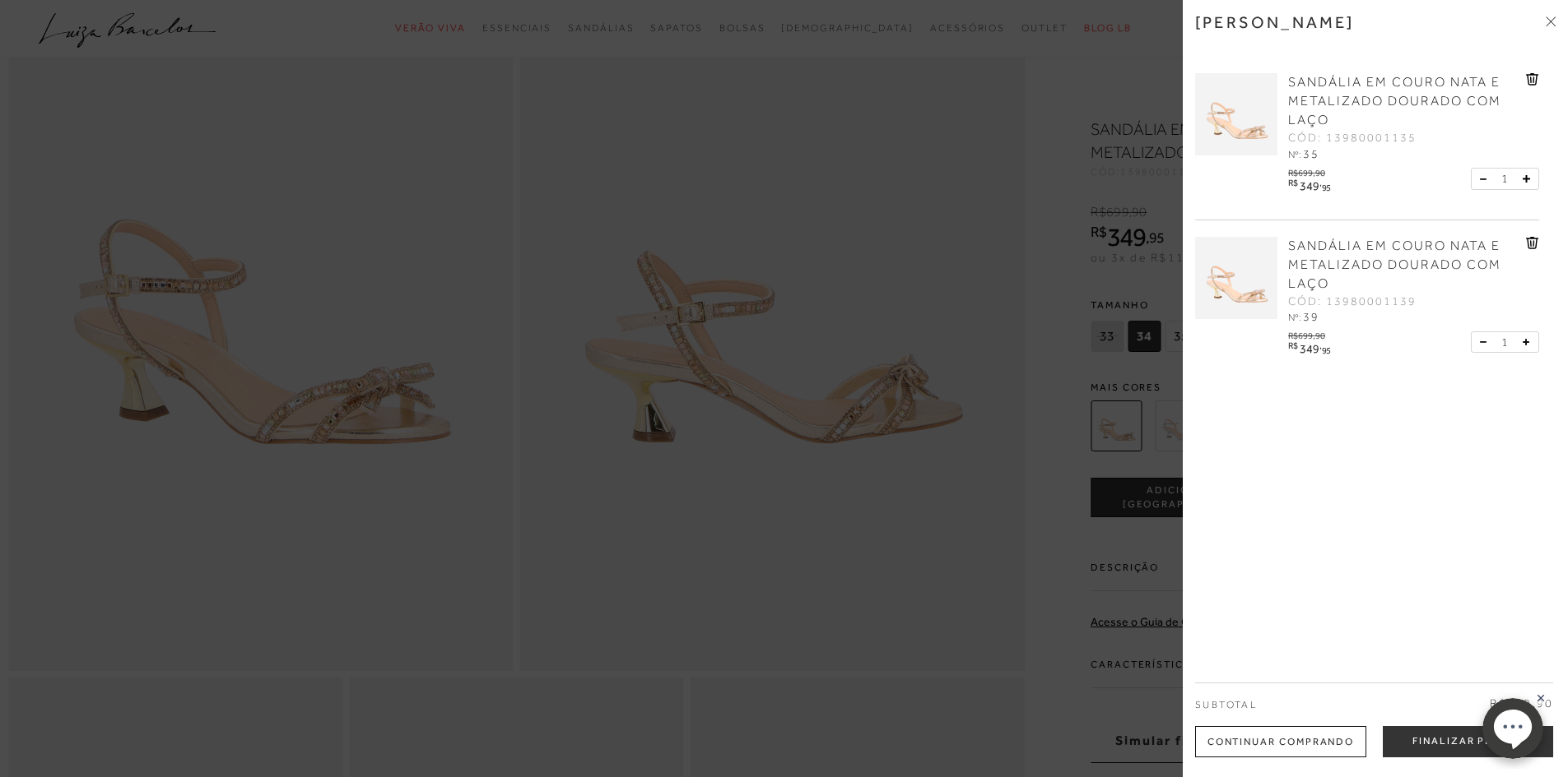
scroll to position [164, 0]
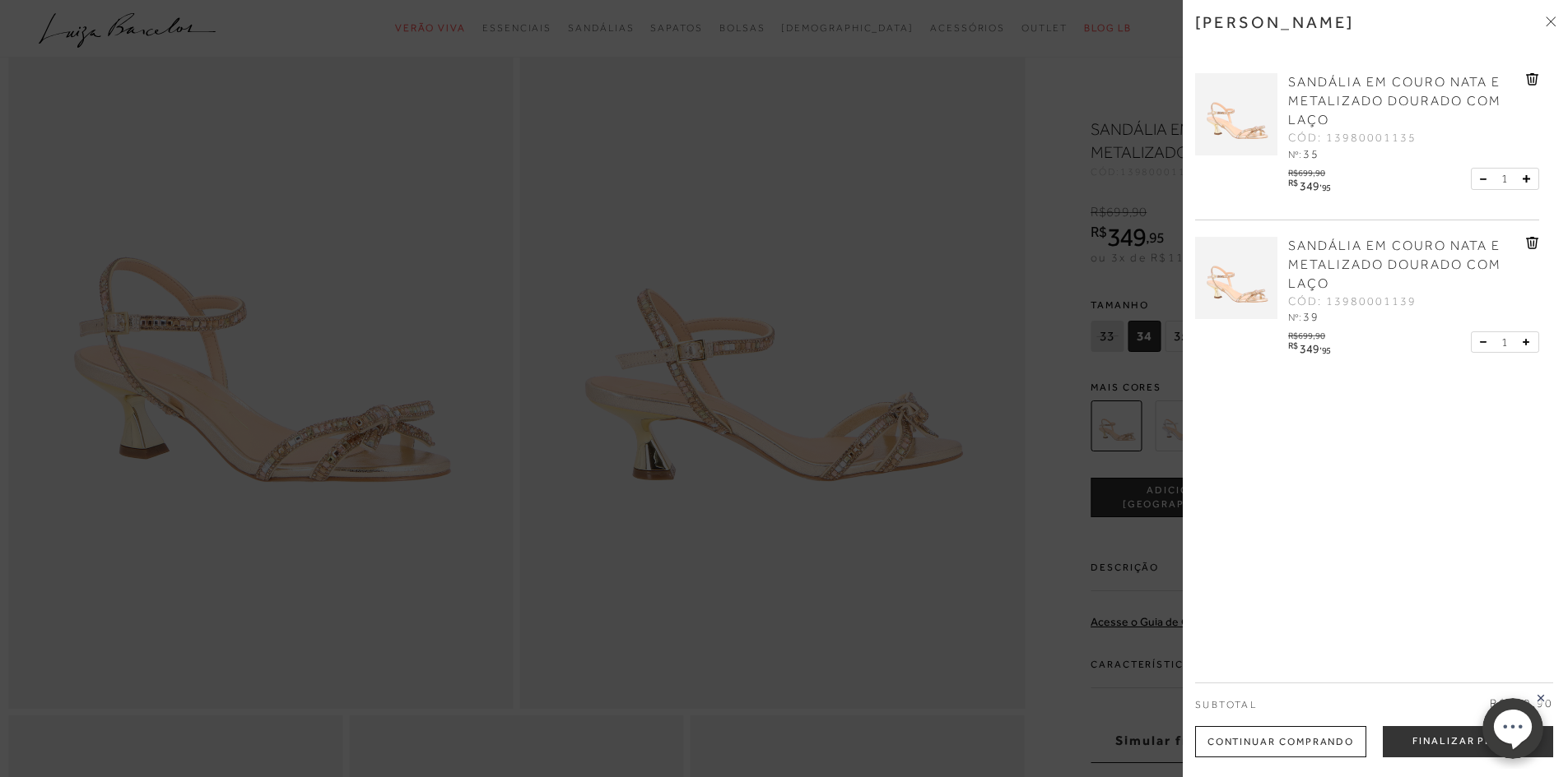
click at [781, 298] on div at bounding box center [784, 388] width 1568 height 777
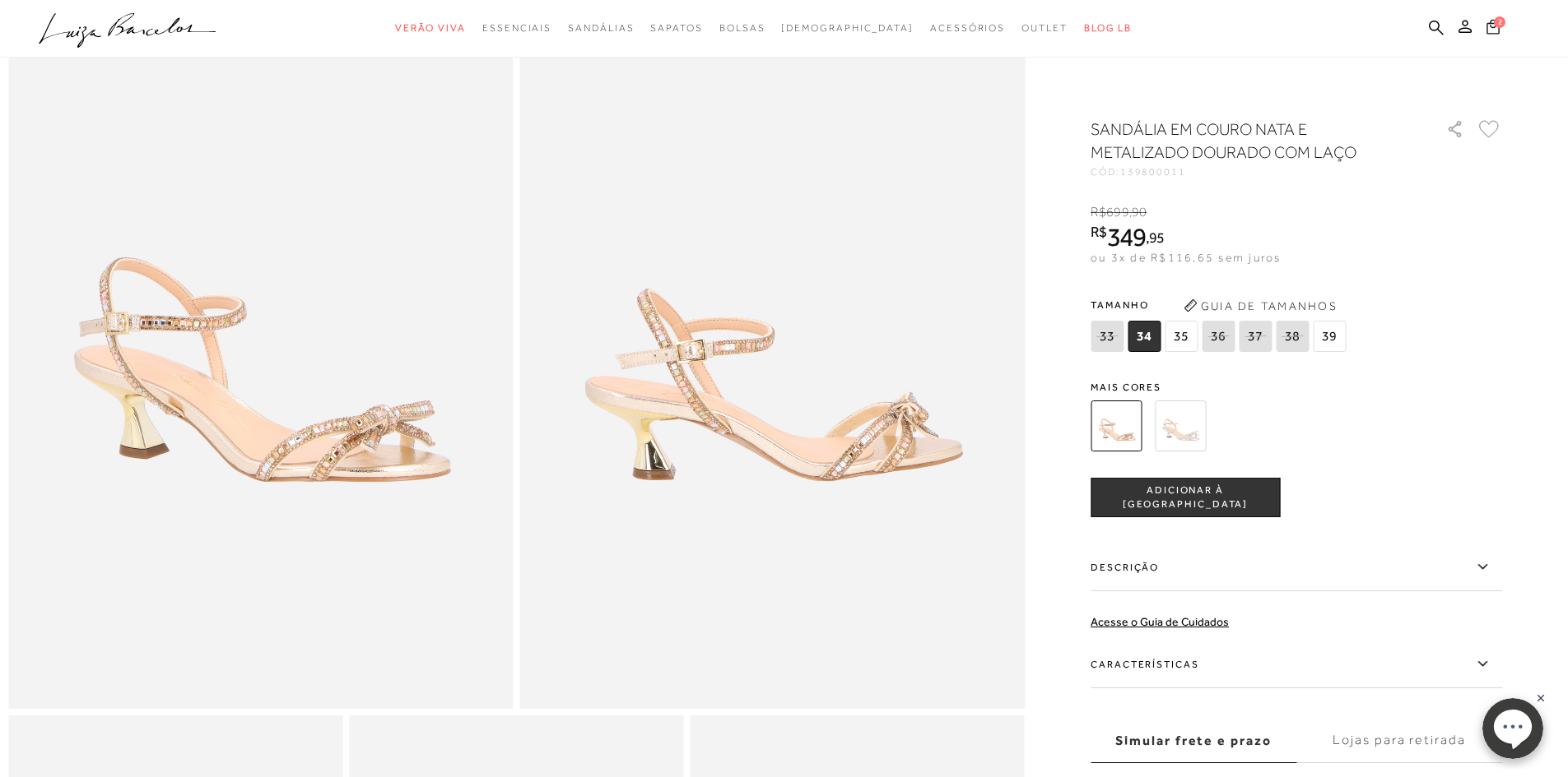
click at [1492, 29] on icon at bounding box center [1492, 27] width 13 height 16
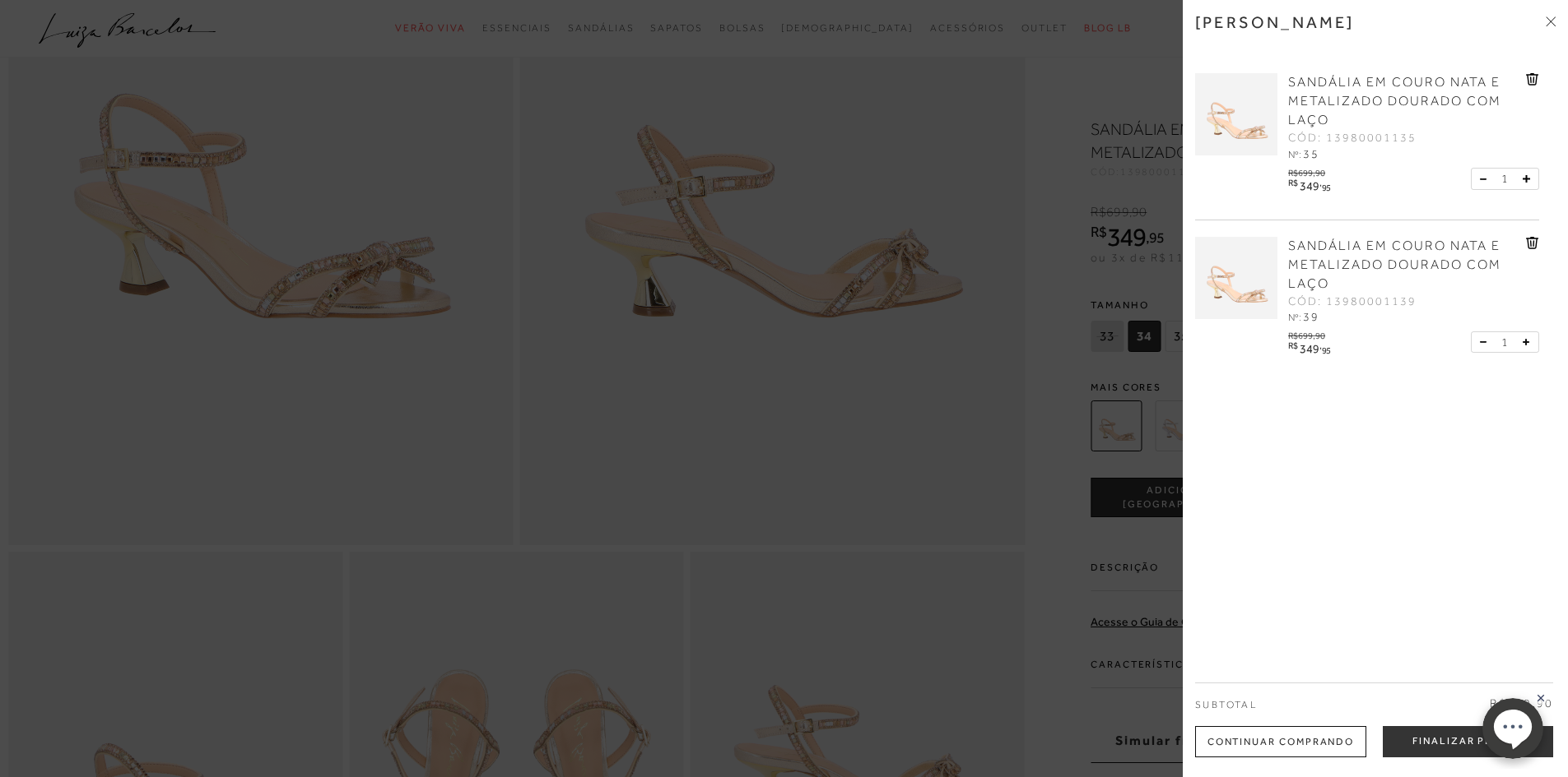
scroll to position [329, 0]
click at [1433, 746] on button "Finalizar Pedido" at bounding box center [1468, 742] width 170 height 31
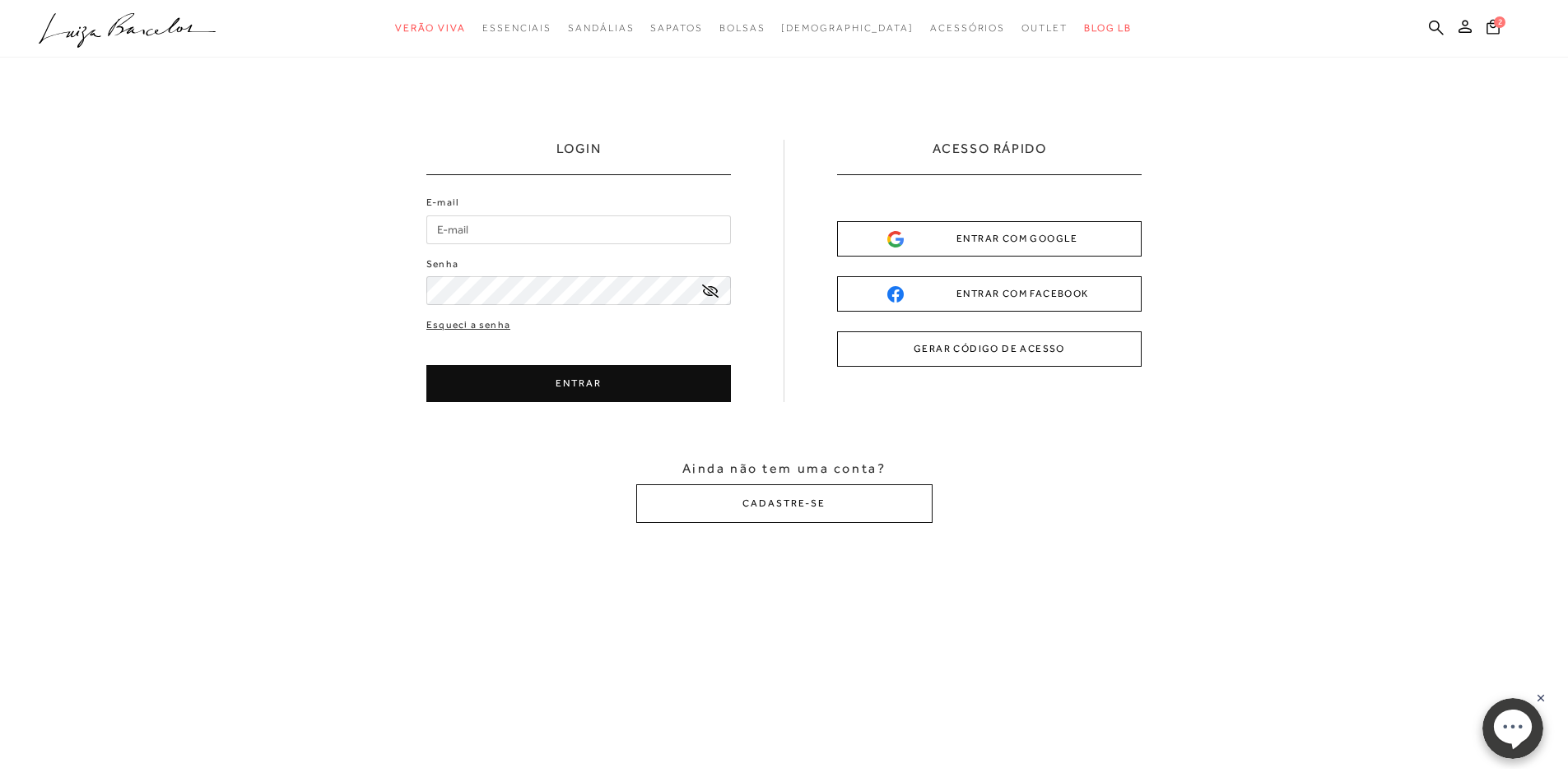
click at [490, 227] on input "E-mail" at bounding box center [578, 230] width 305 height 29
click at [961, 358] on button "GERAR CÓDIGO DE ACESSO" at bounding box center [989, 349] width 305 height 36
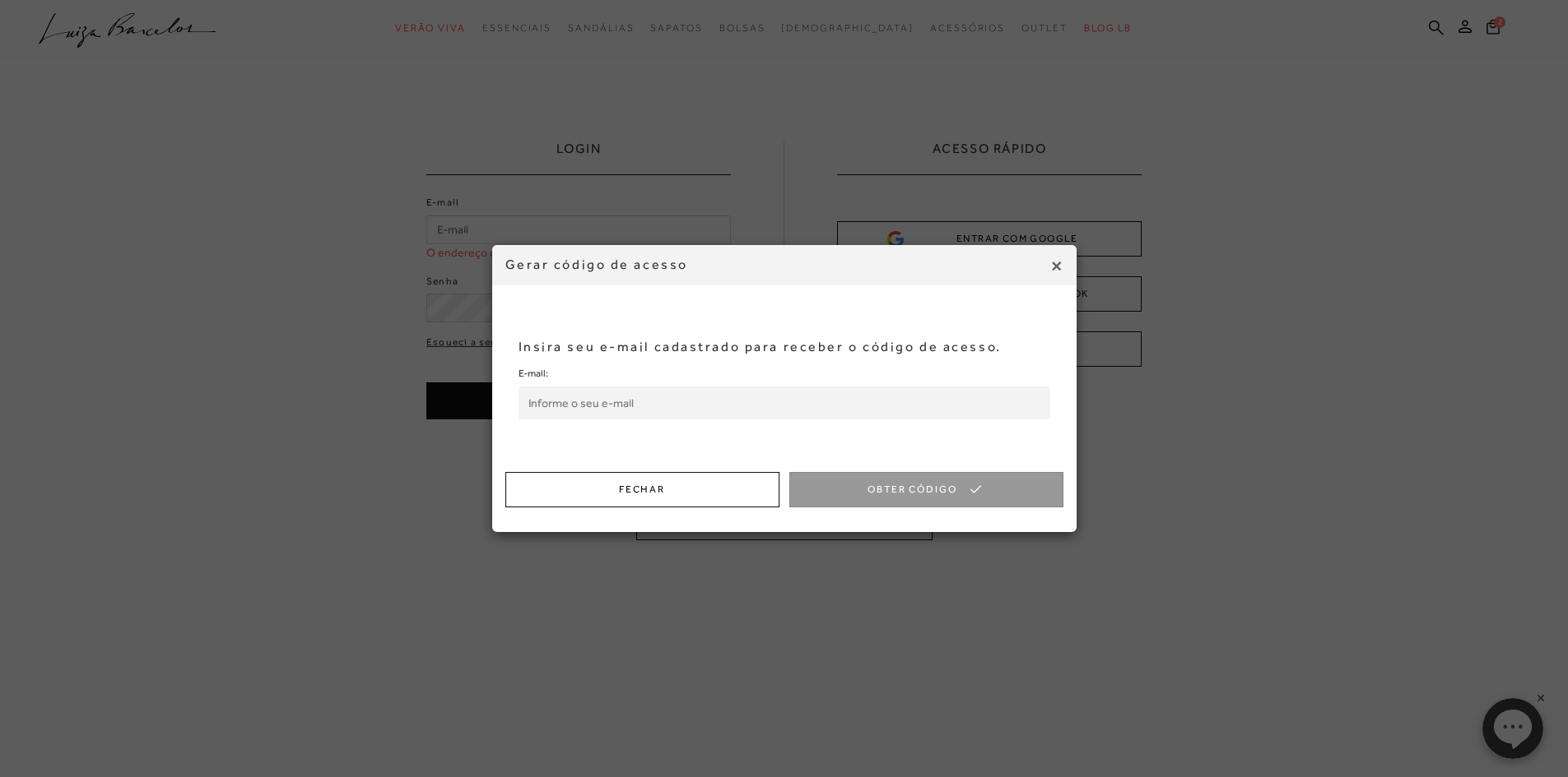
click at [548, 390] on input "E-mail:" at bounding box center [784, 403] width 532 height 33
type input "[EMAIL_ADDRESS][DOMAIN_NAME]"
click at [863, 495] on button "Obter Código" at bounding box center [926, 490] width 274 height 36
click at [597, 404] on input "Código de Acesso:" at bounding box center [784, 403] width 532 height 33
paste input "603982348"
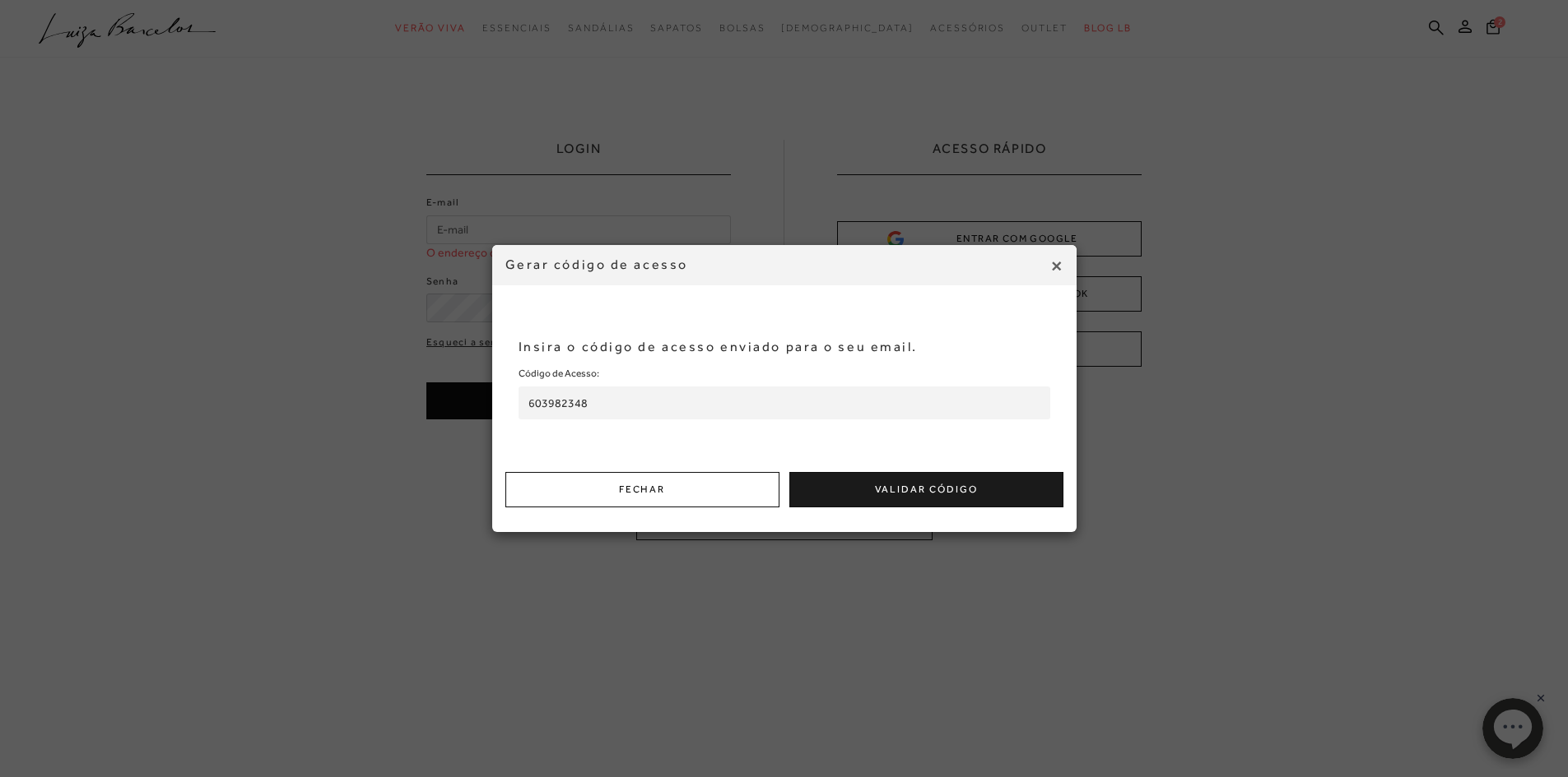
type input "603982348"
click at [869, 486] on button "Validar Código" at bounding box center [926, 490] width 274 height 36
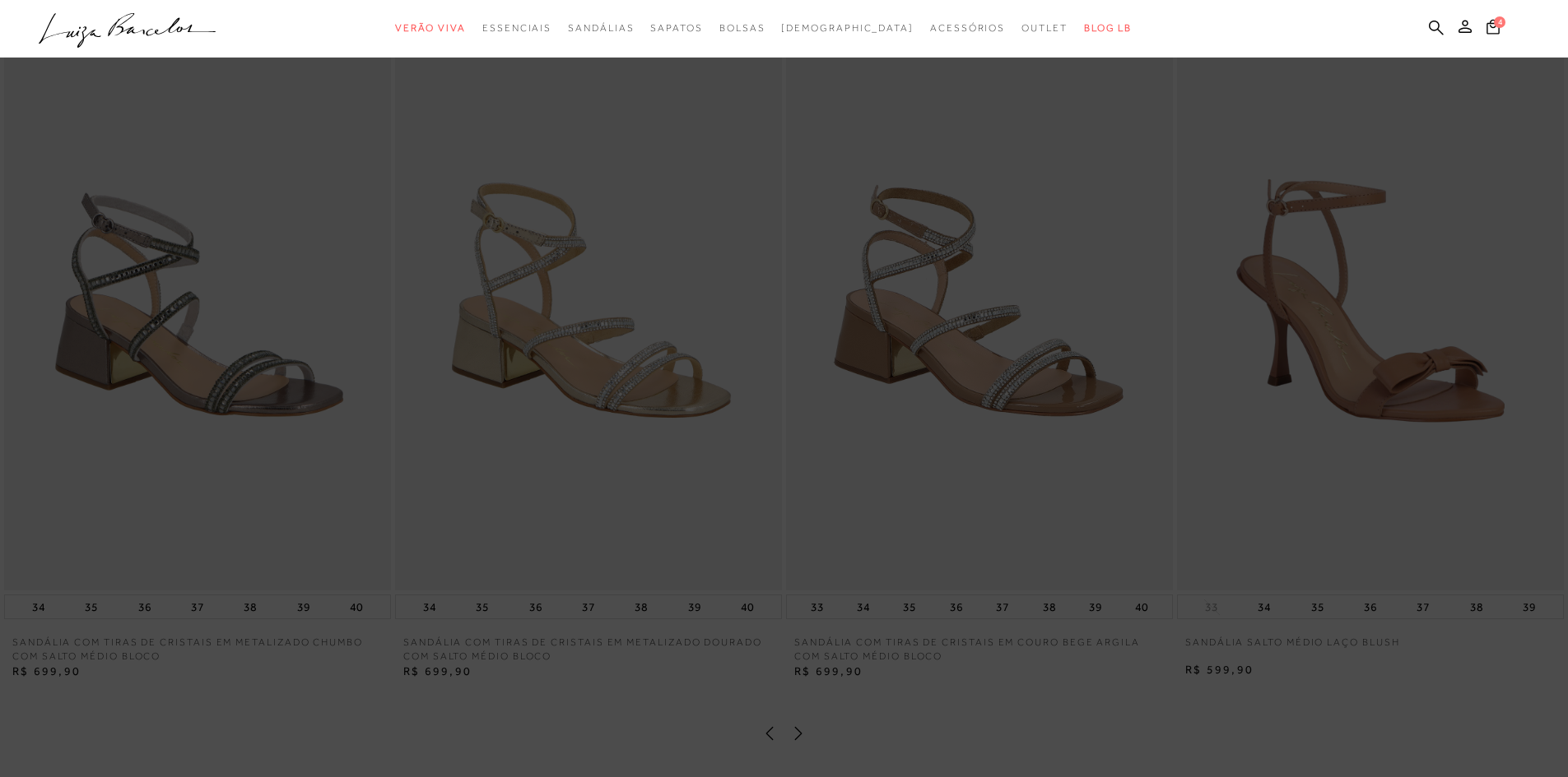
scroll to position [3125, 0]
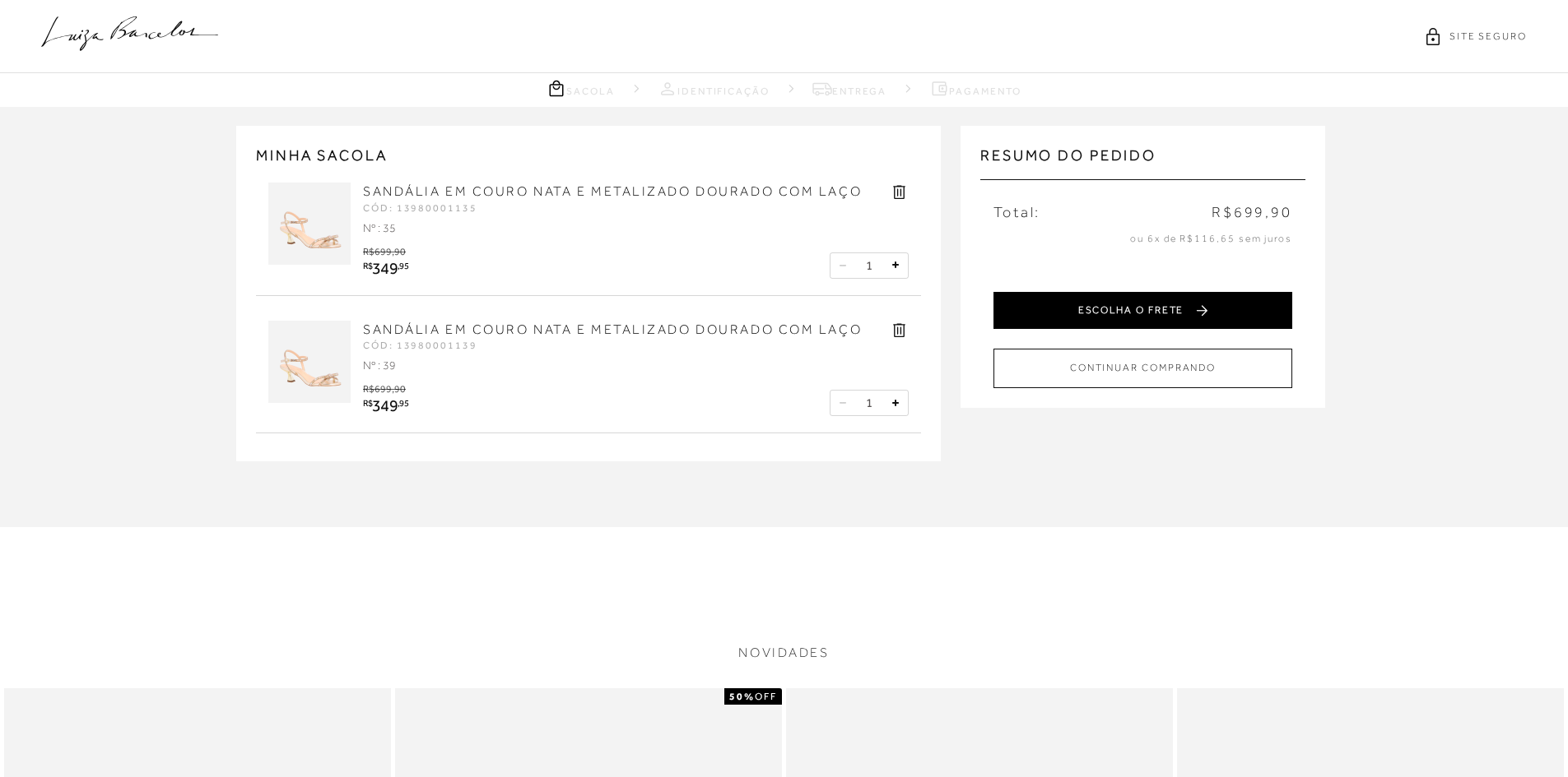
click at [1118, 318] on button "ESCOLHA O FRETE" at bounding box center [1143, 310] width 299 height 37
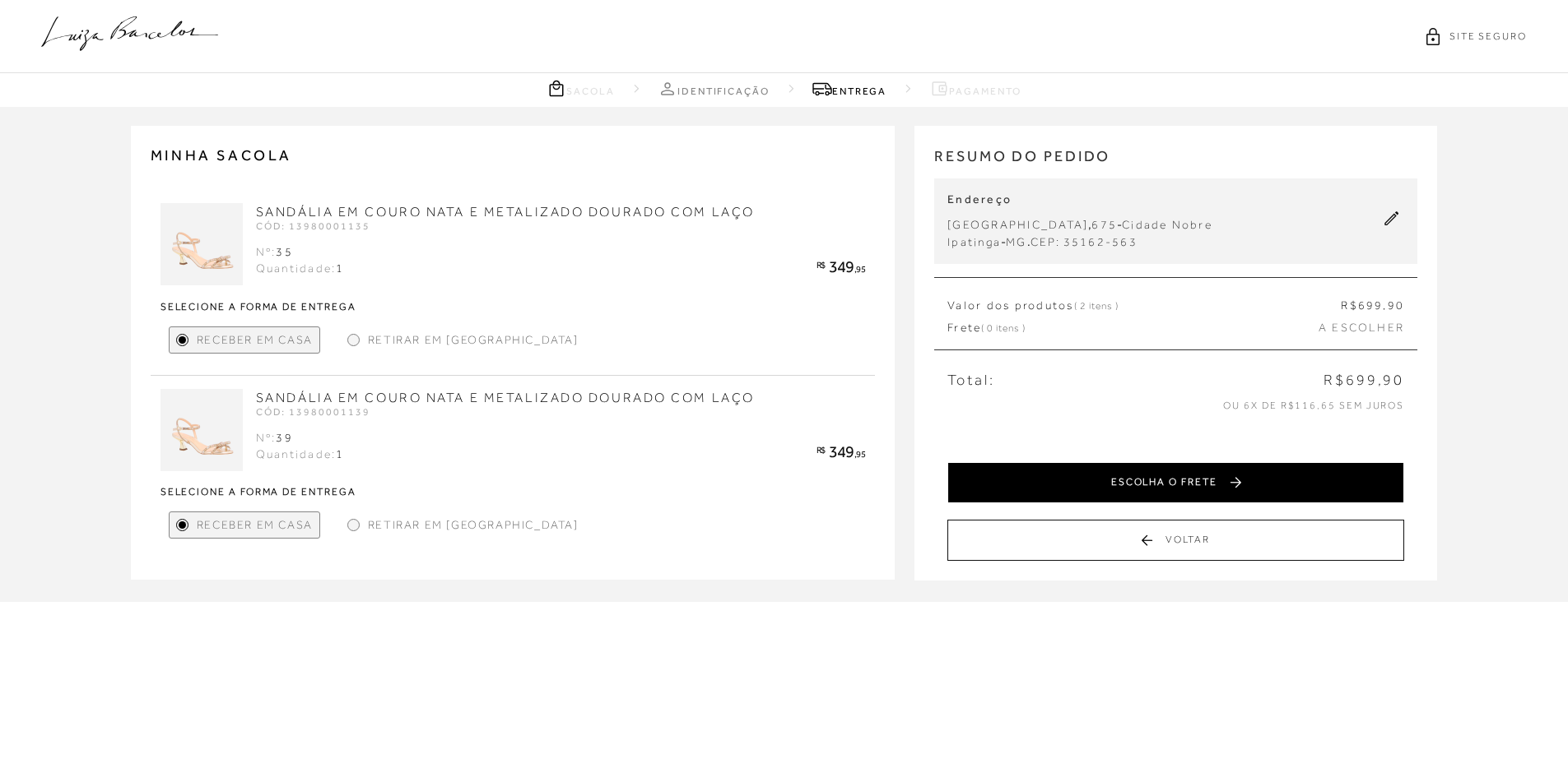
click at [1119, 478] on button "ESCOLHA O FRETE" at bounding box center [1175, 482] width 457 height 41
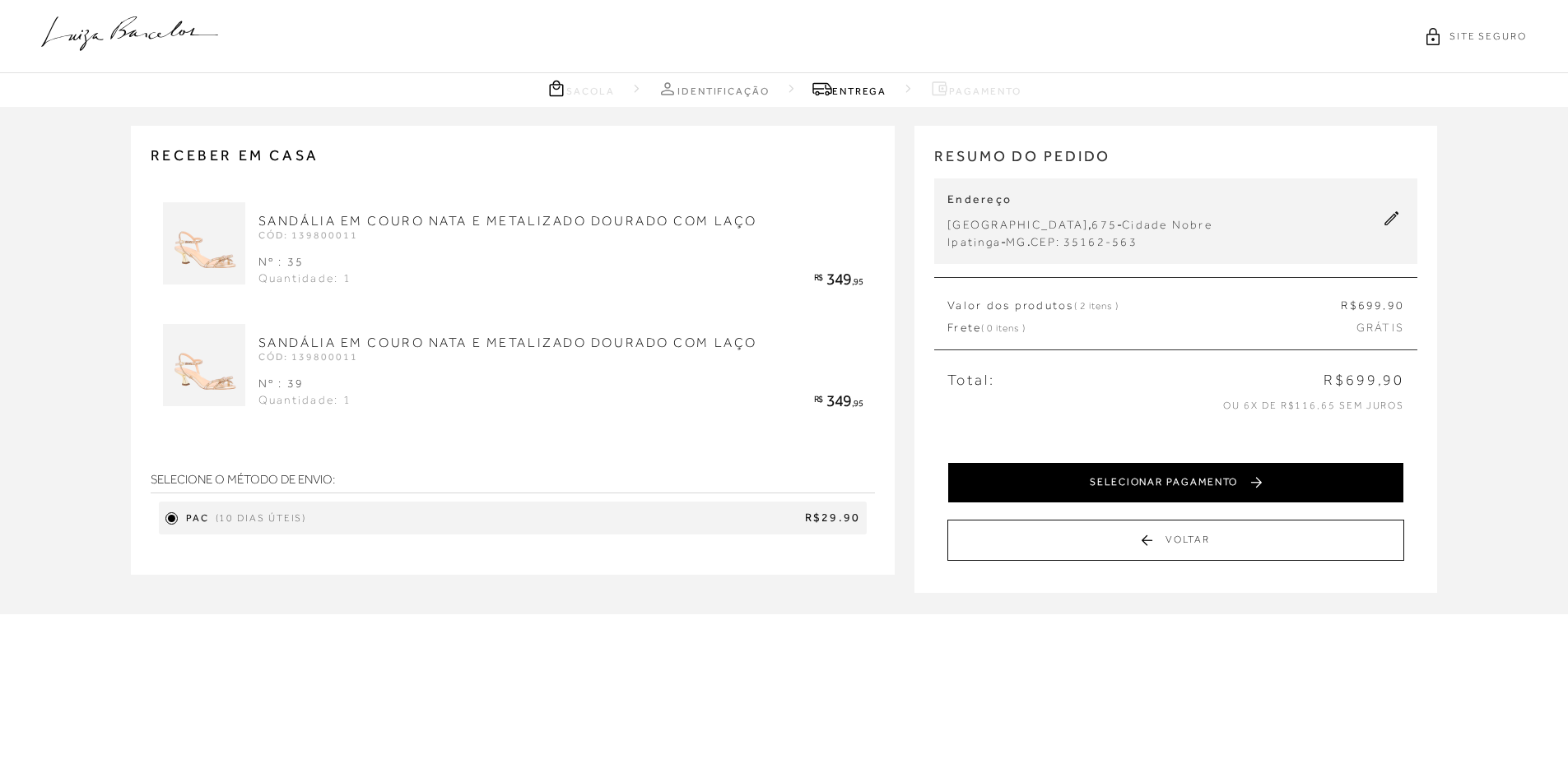
click at [1119, 480] on button "SELECIONAR PAGAMENTO" at bounding box center [1175, 482] width 457 height 41
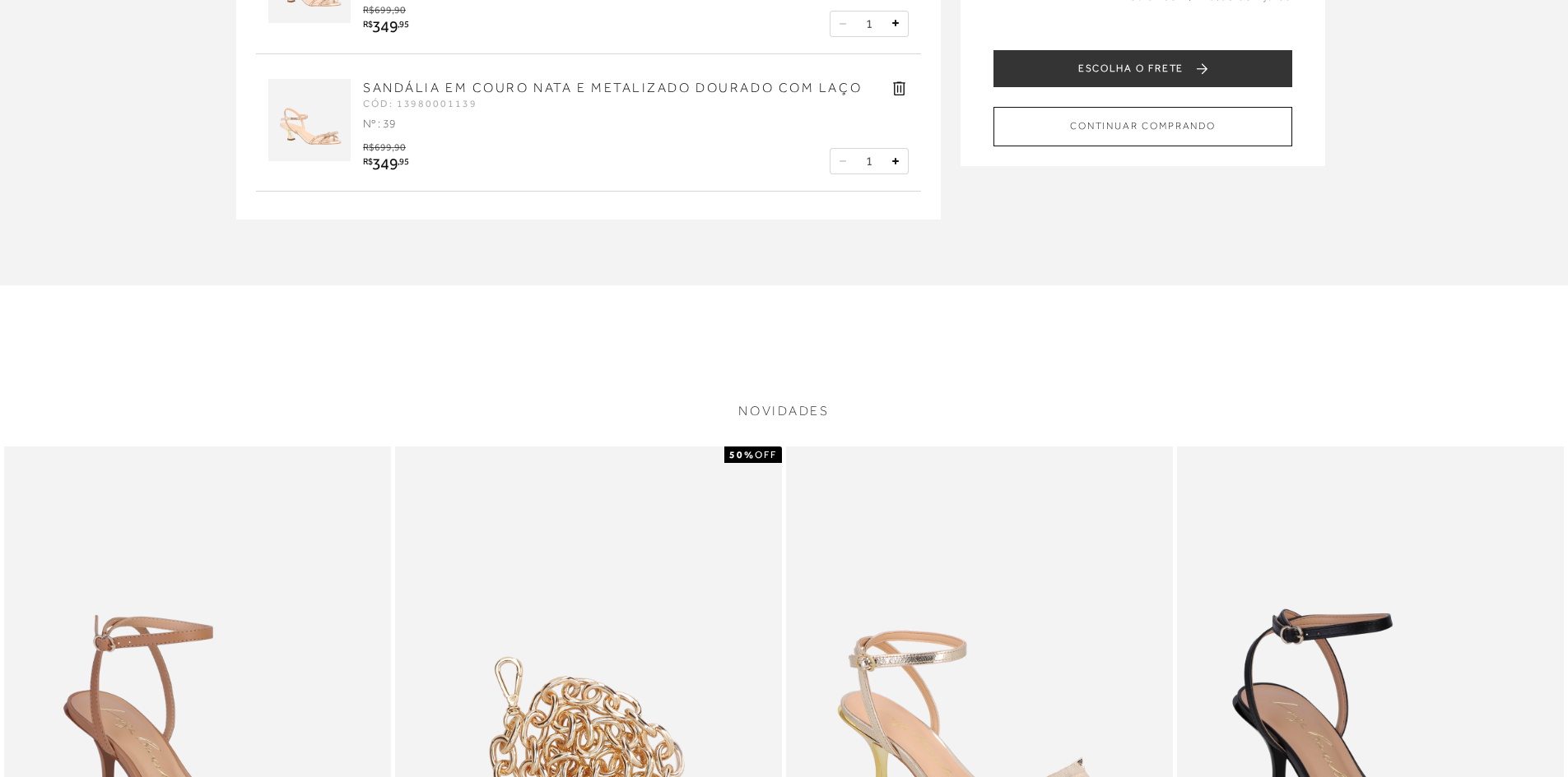
scroll to position [247, 0]
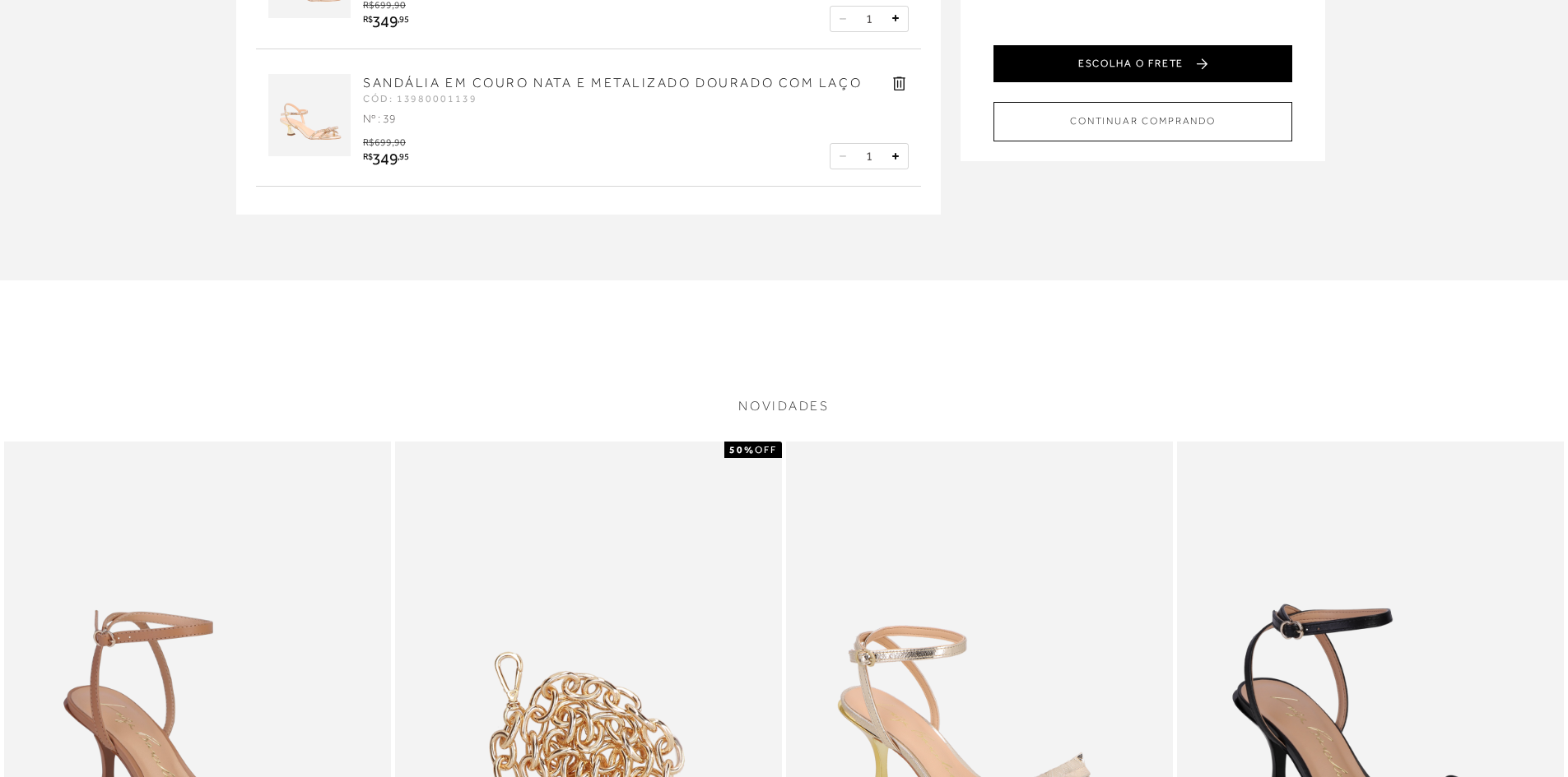
click at [1160, 57] on button "ESCOLHA O FRETE" at bounding box center [1143, 64] width 299 height 37
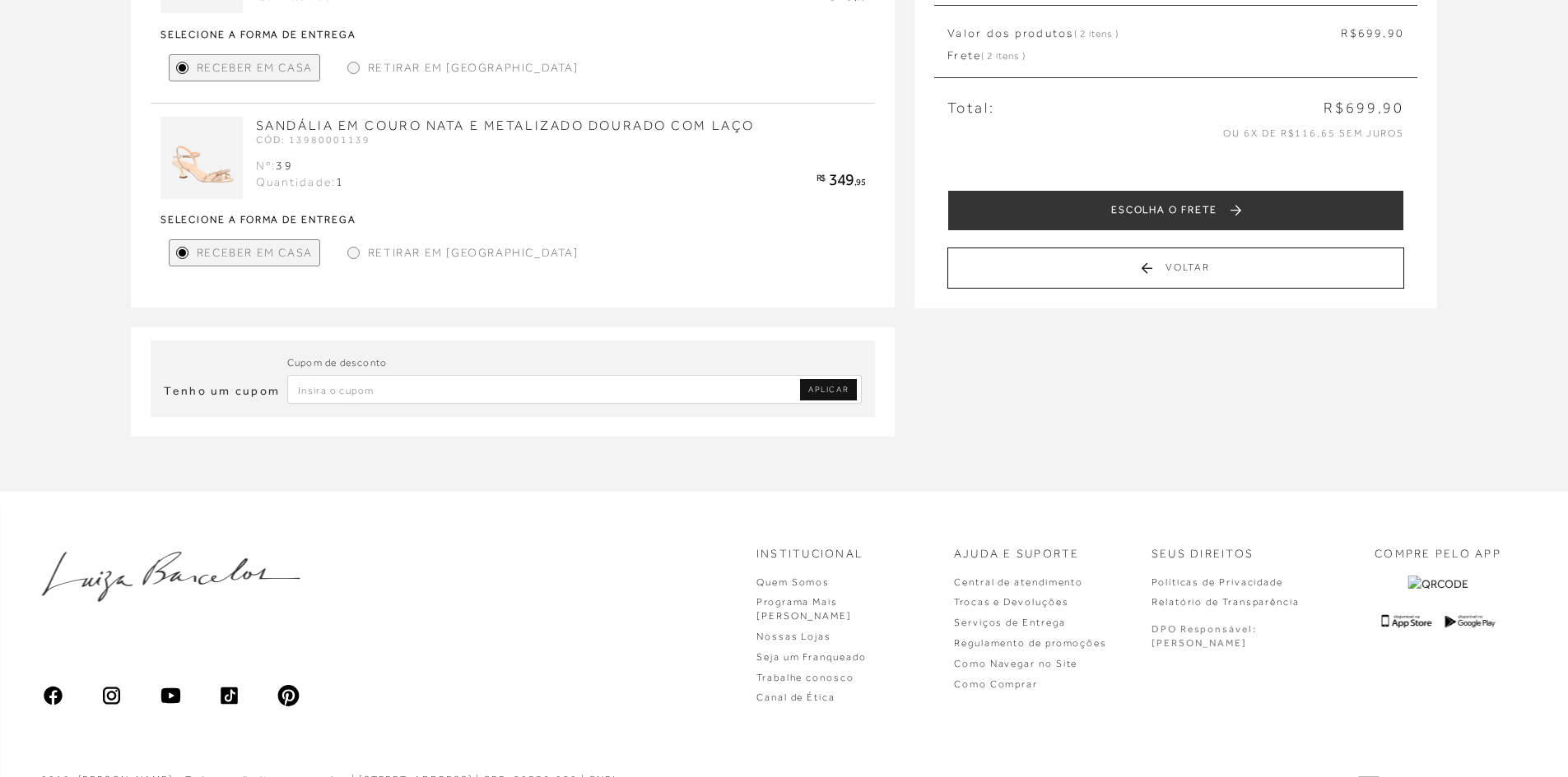
scroll to position [234, 0]
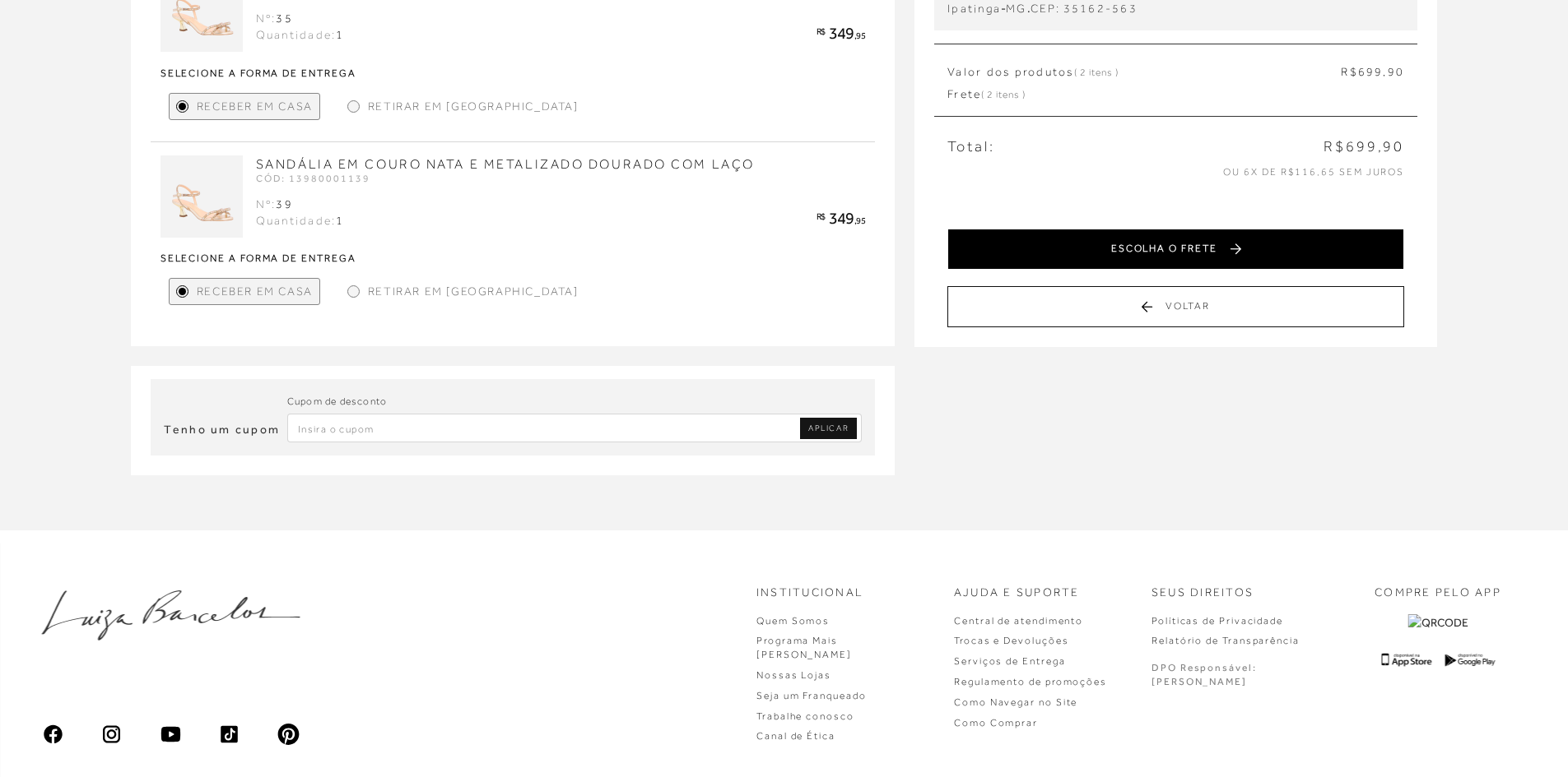
click at [1185, 258] on button "ESCOLHA O FRETE" at bounding box center [1175, 249] width 457 height 41
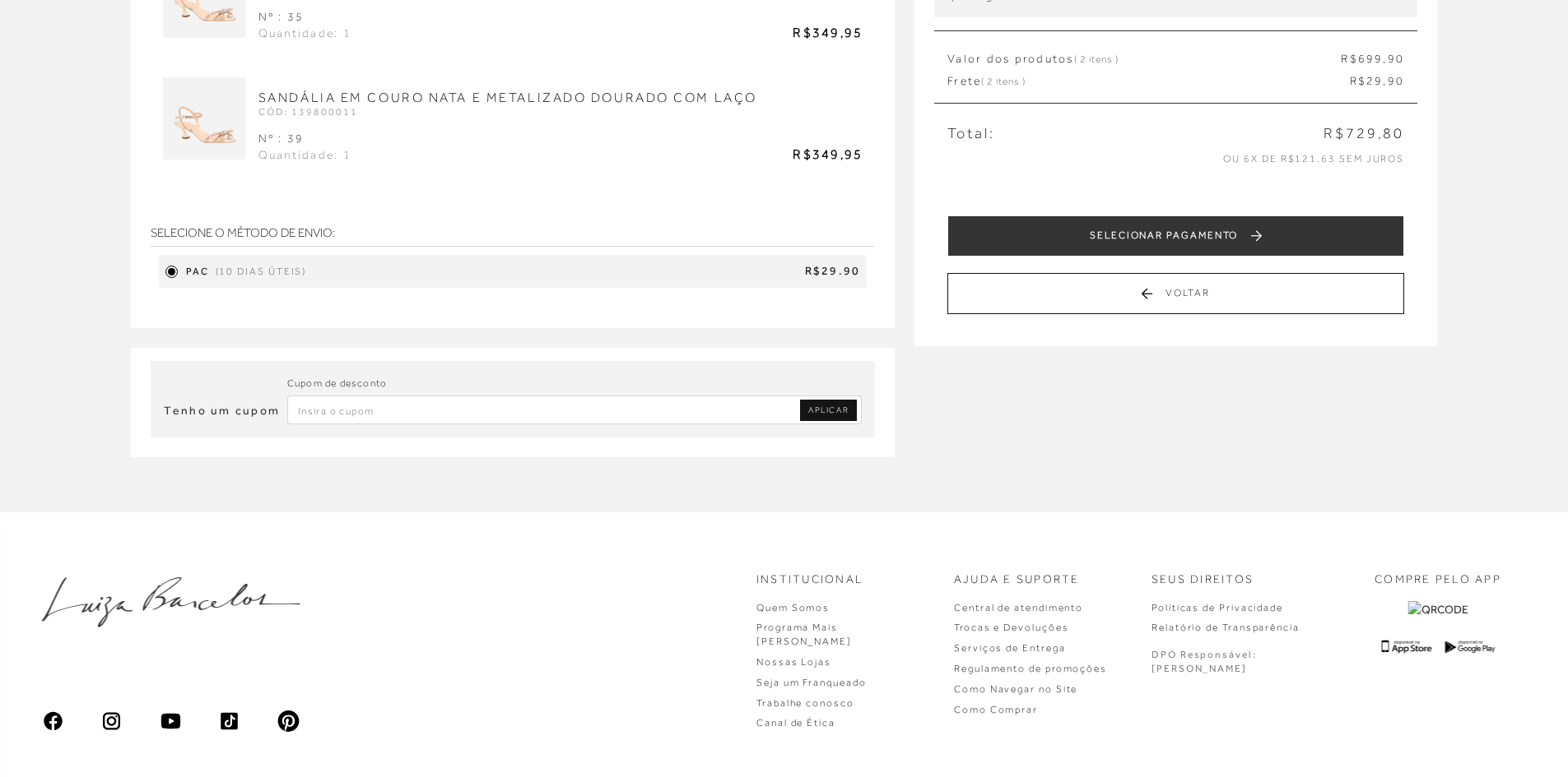
scroll to position [0, 0]
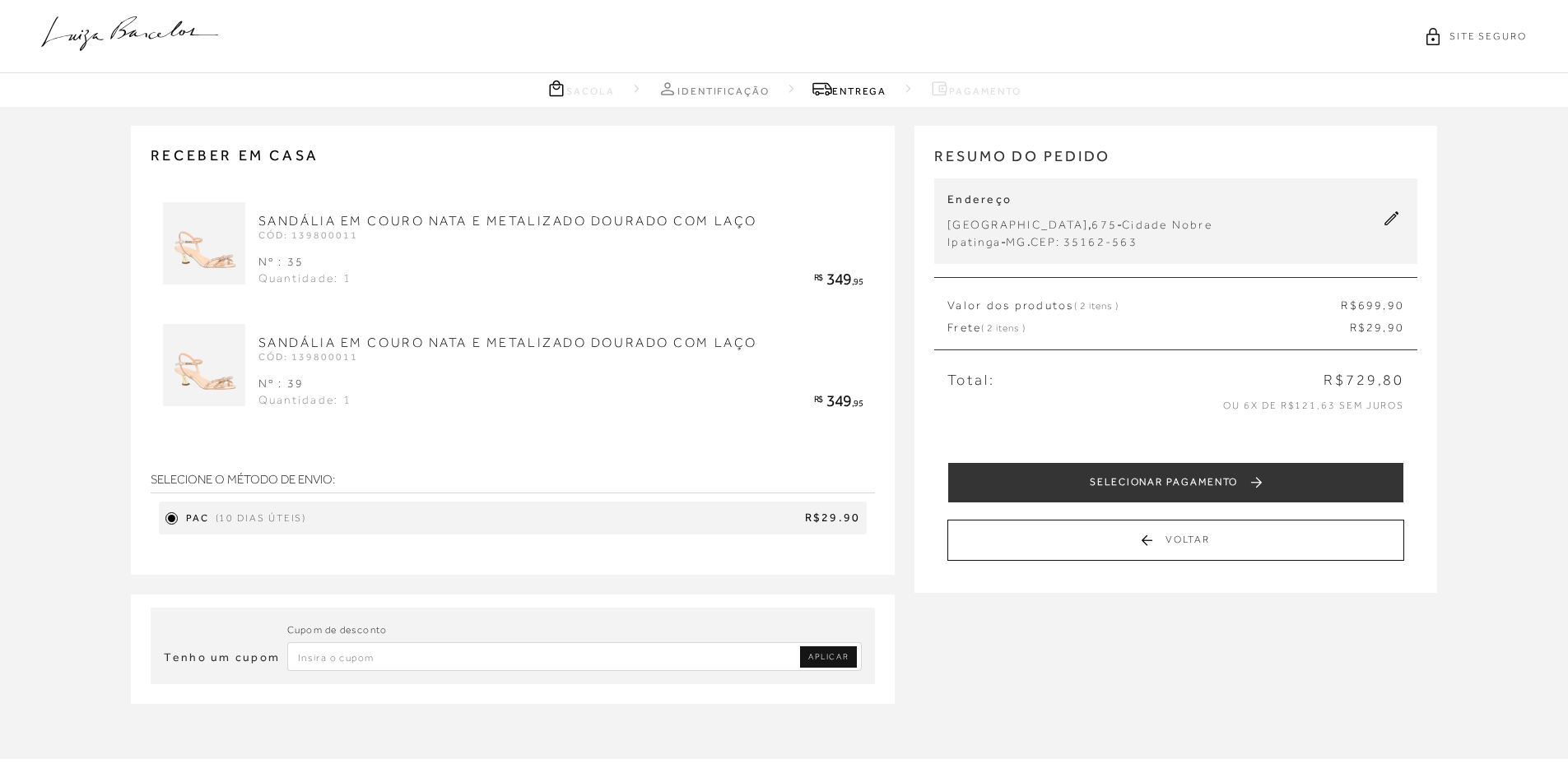
click at [667, 508] on div "PAC (10 dias úteis) R$29.90" at bounding box center [513, 519] width 708 height 33
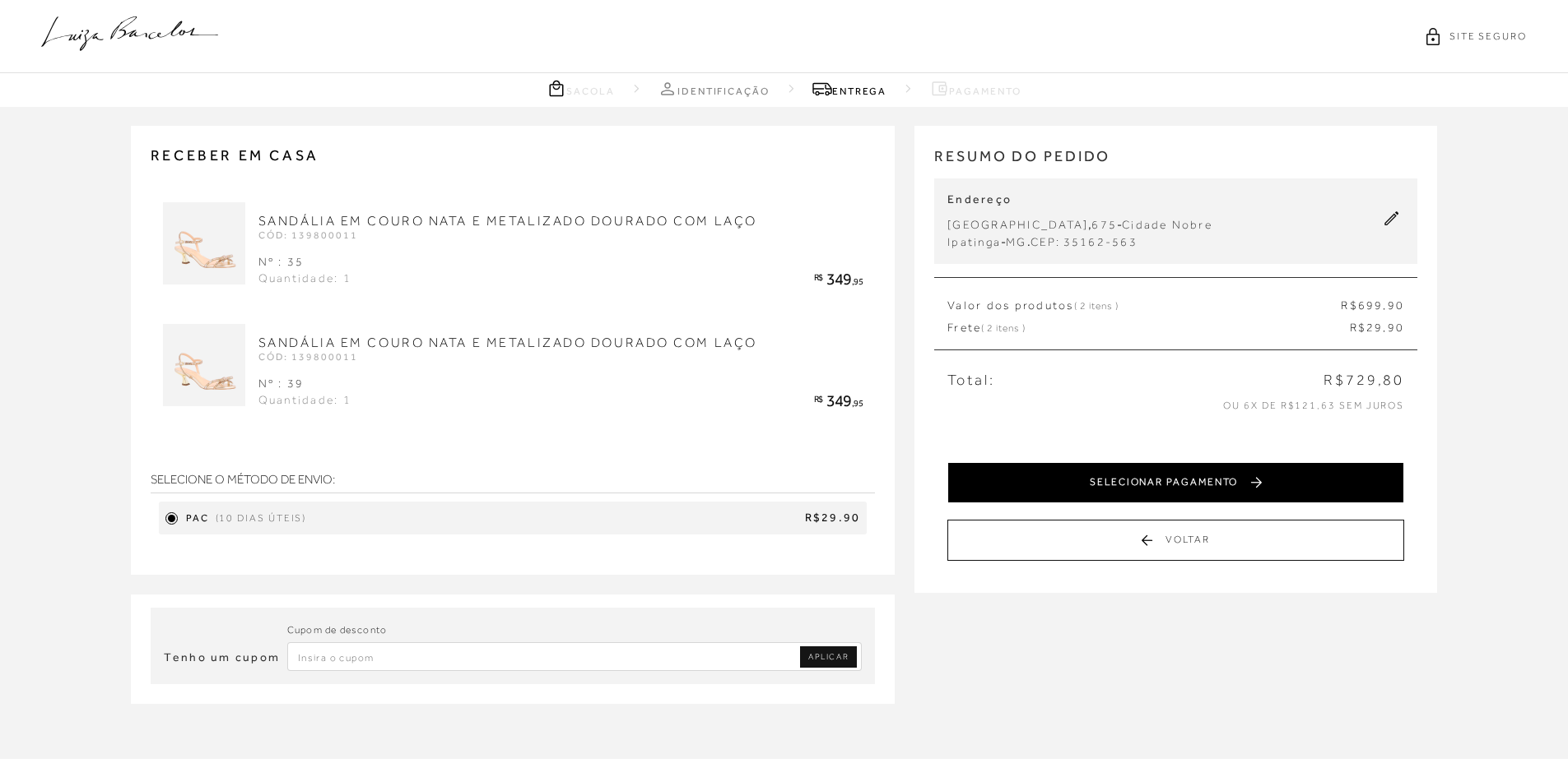
click at [1177, 483] on button "SELECIONAR PAGAMENTO" at bounding box center [1175, 482] width 457 height 41
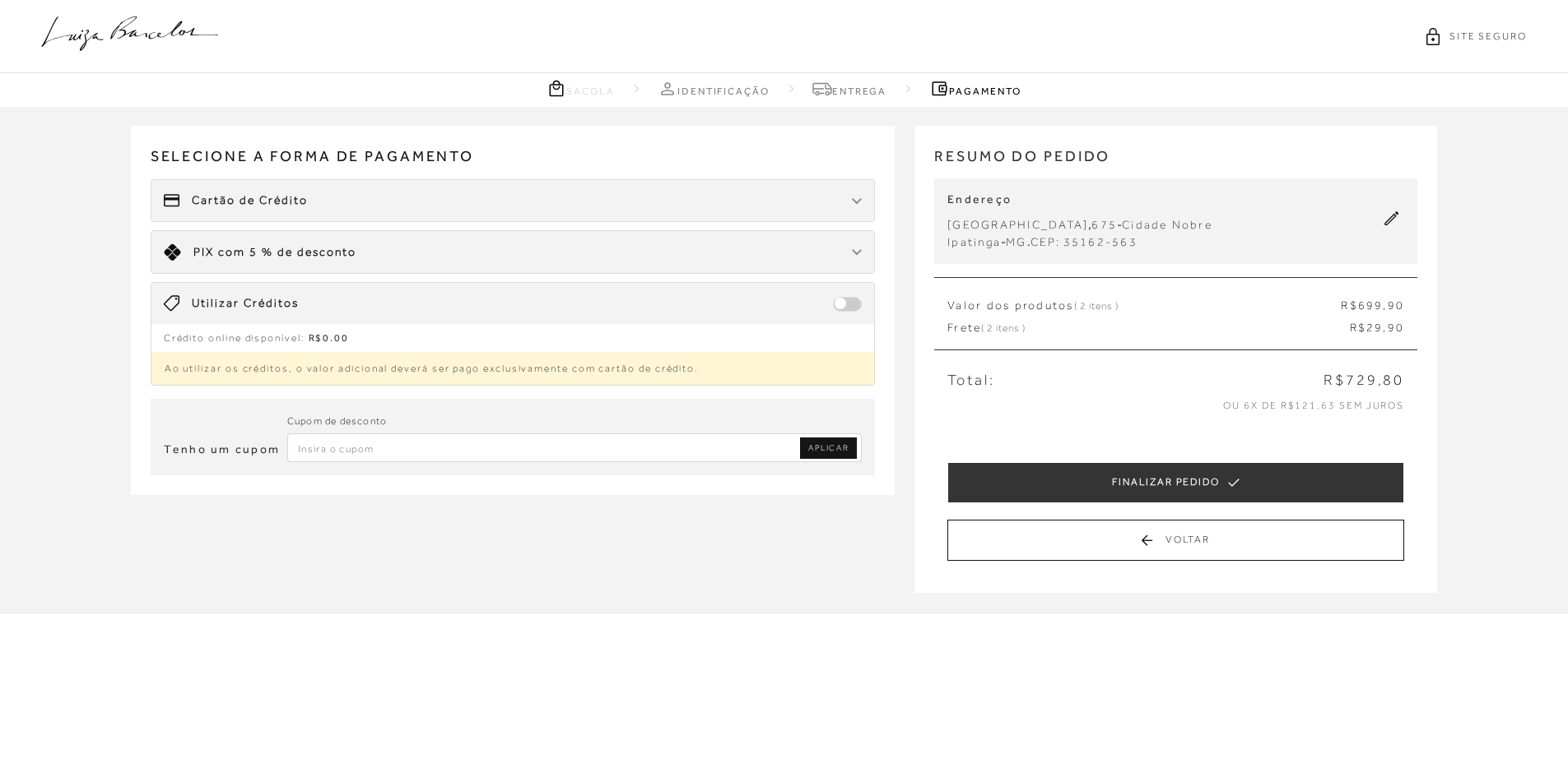
click at [93, 31] on icon at bounding box center [129, 34] width 177 height 35
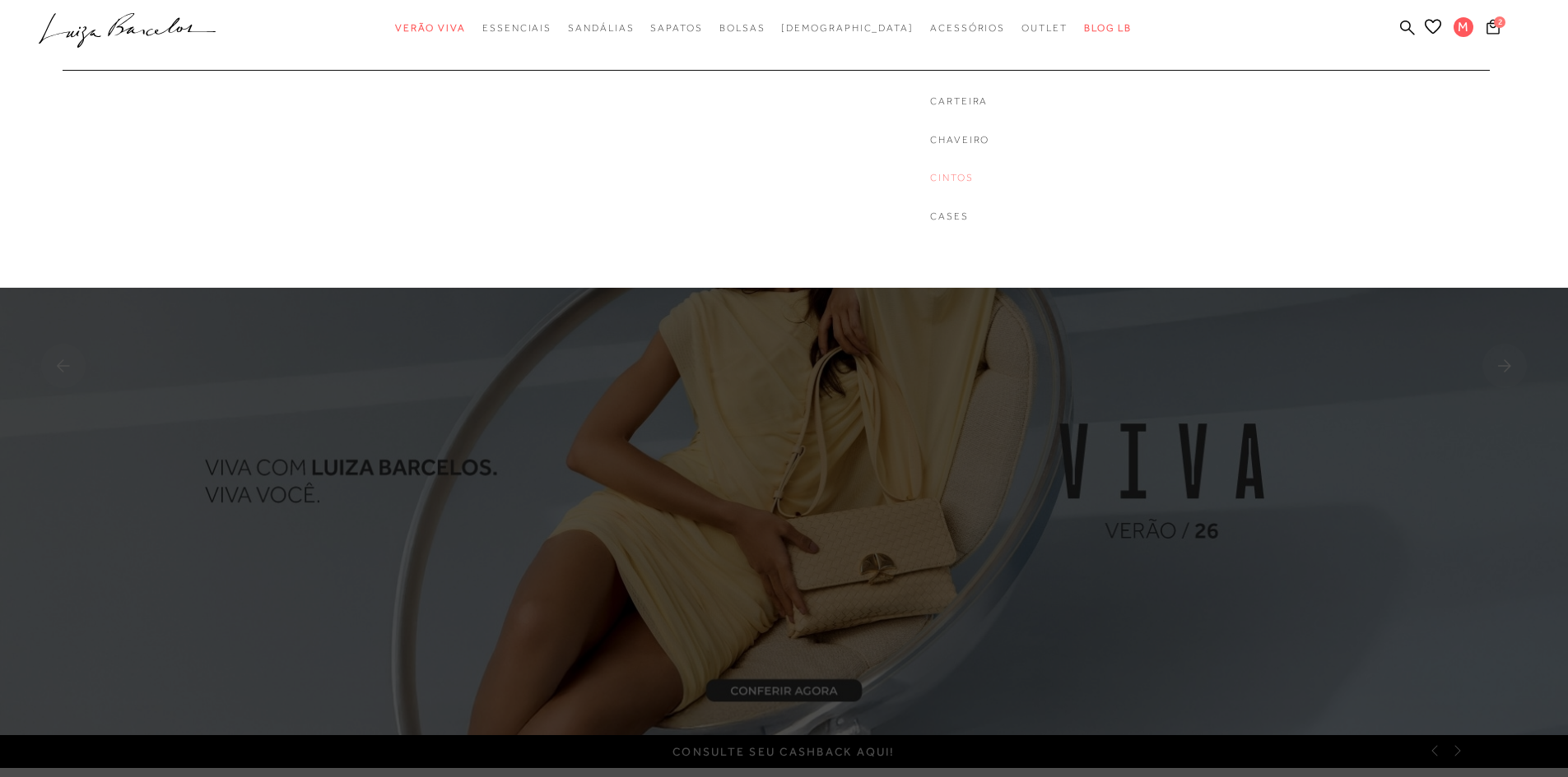
click at [929, 177] on link "Cintos" at bounding box center [959, 178] width 59 height 14
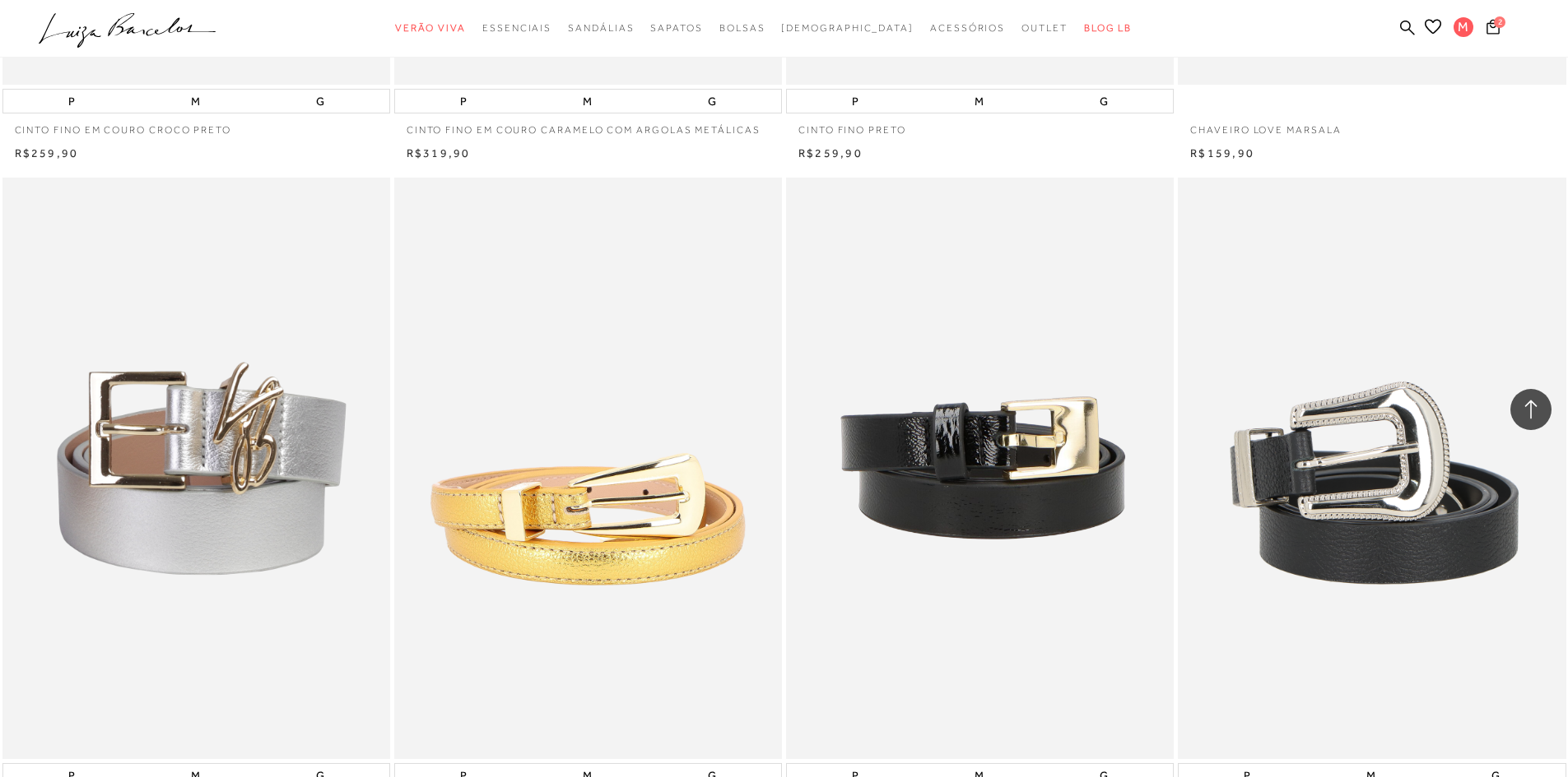
scroll to position [3701, 0]
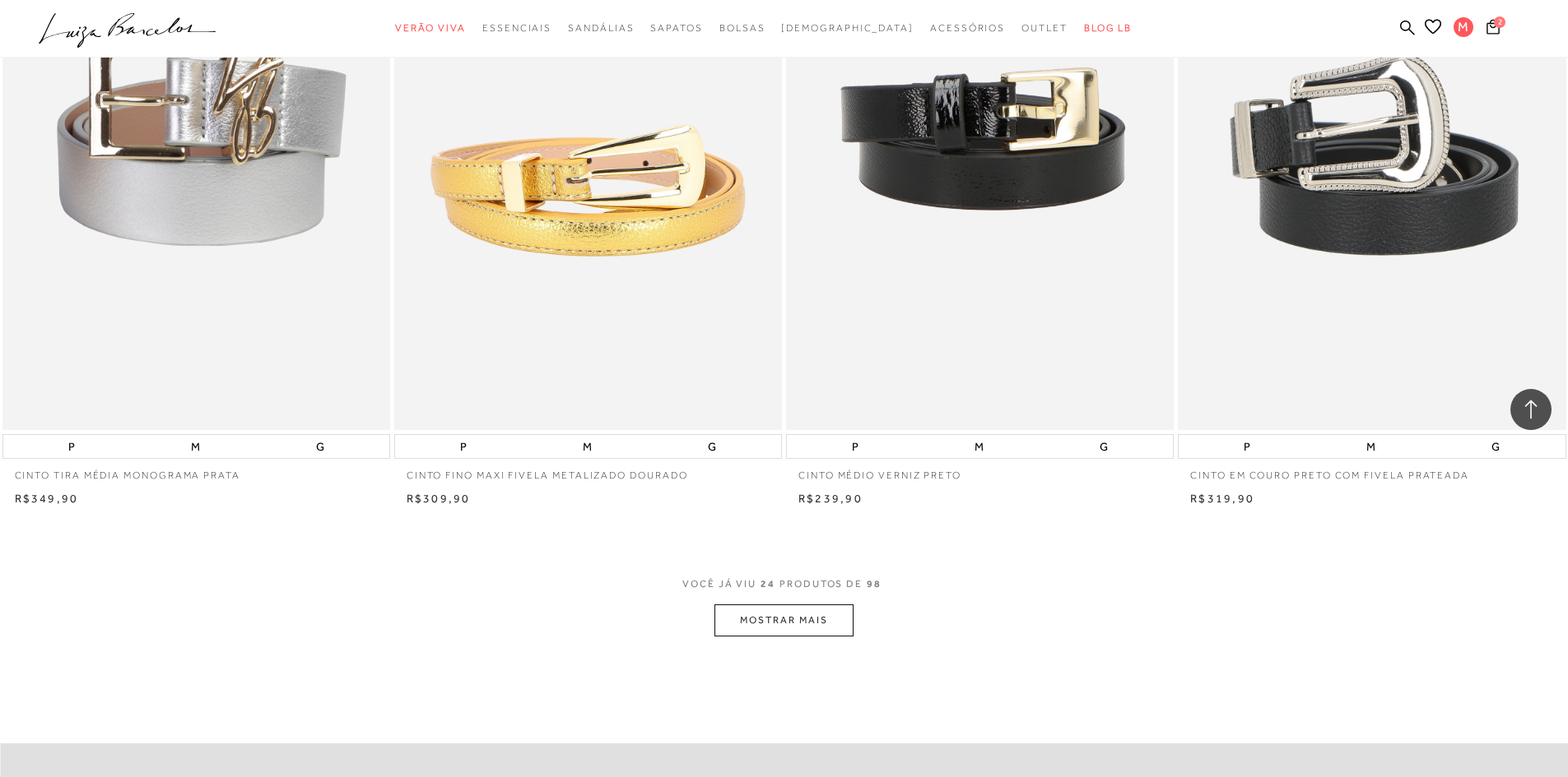
click at [804, 610] on button "MOSTRAR MAIS" at bounding box center [784, 620] width 138 height 32
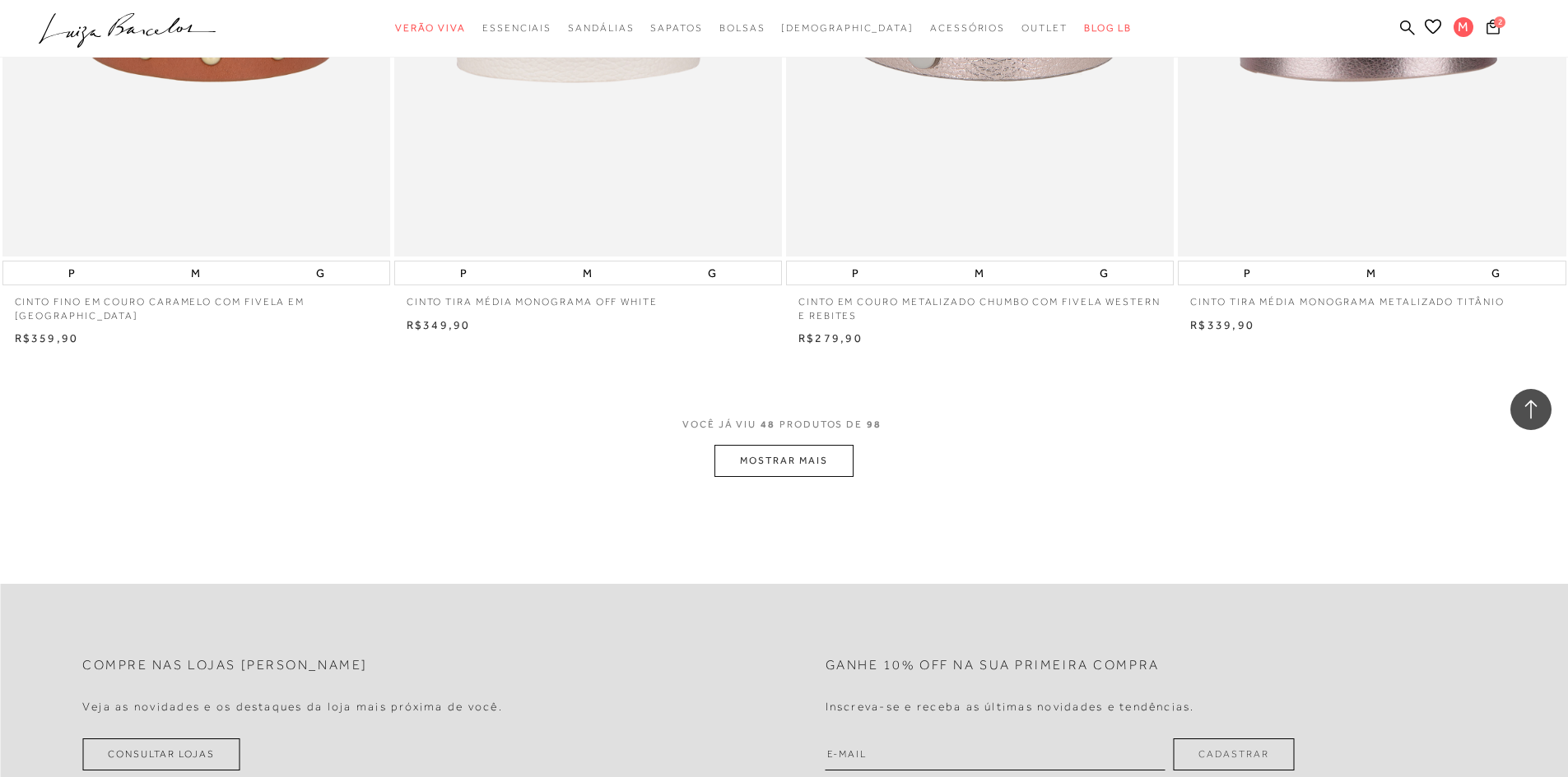
scroll to position [8307, 0]
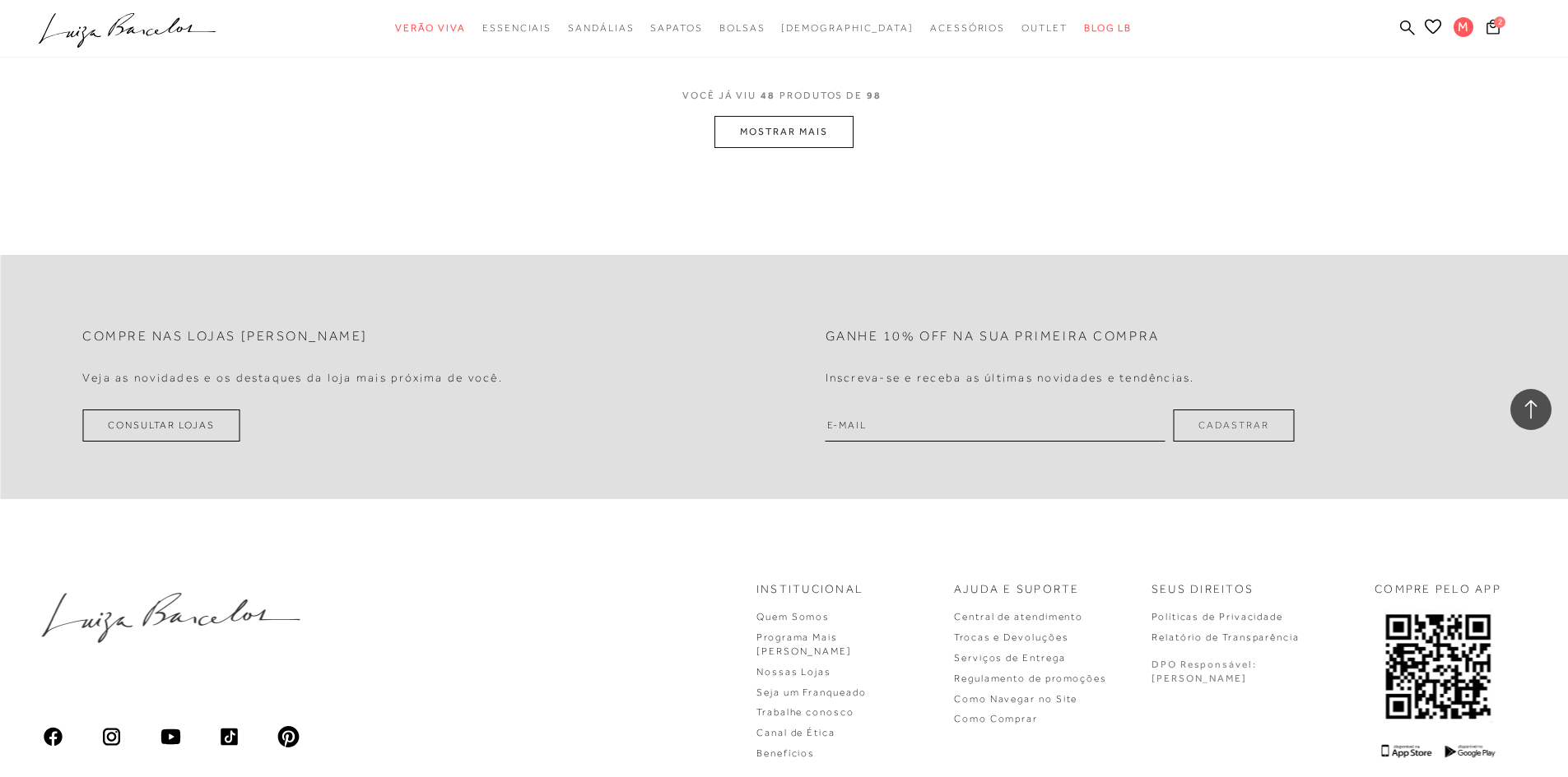
click at [791, 116] on button "MOSTRAR MAIS" at bounding box center [784, 132] width 138 height 32
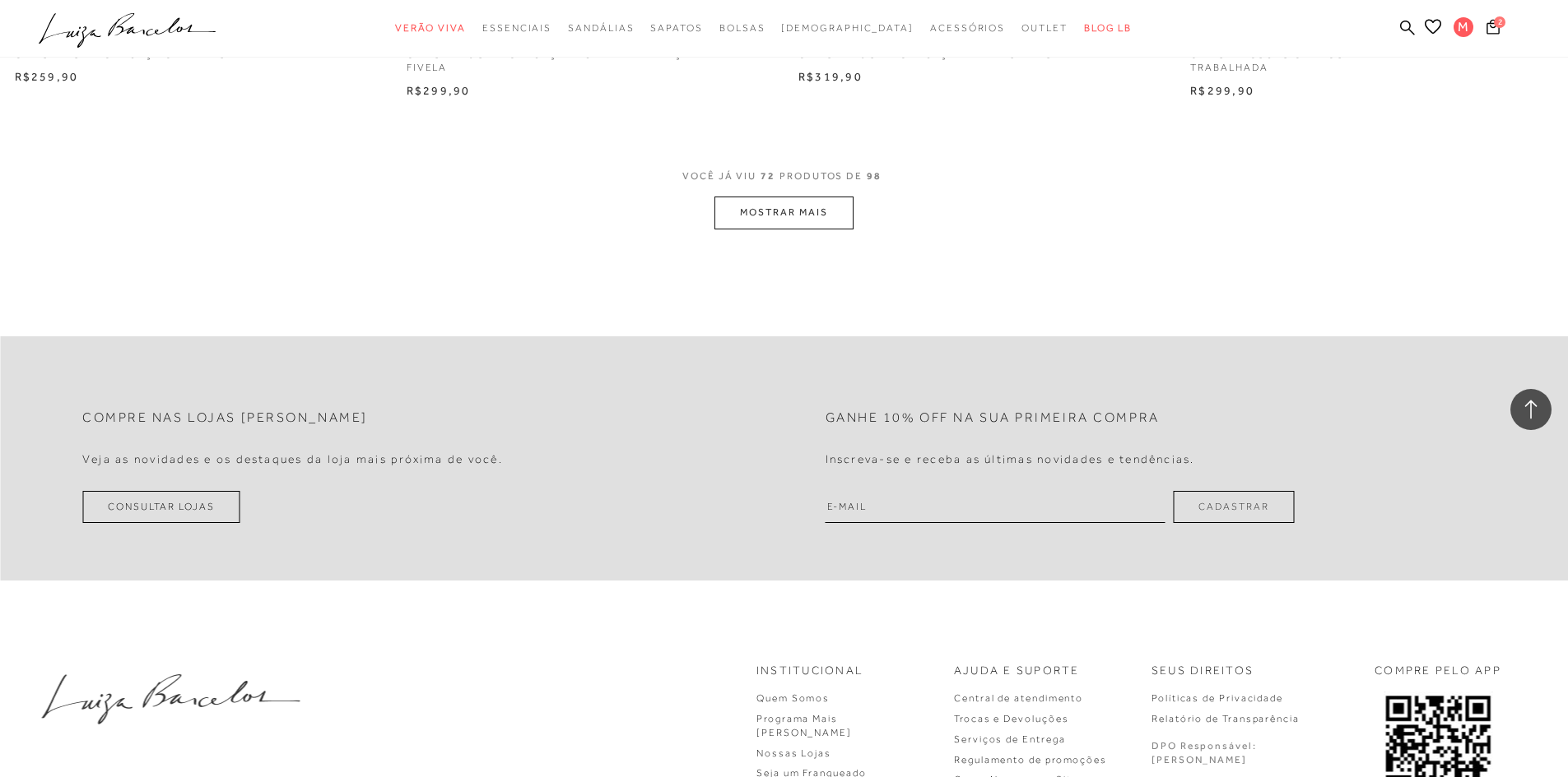
scroll to position [12336, 0]
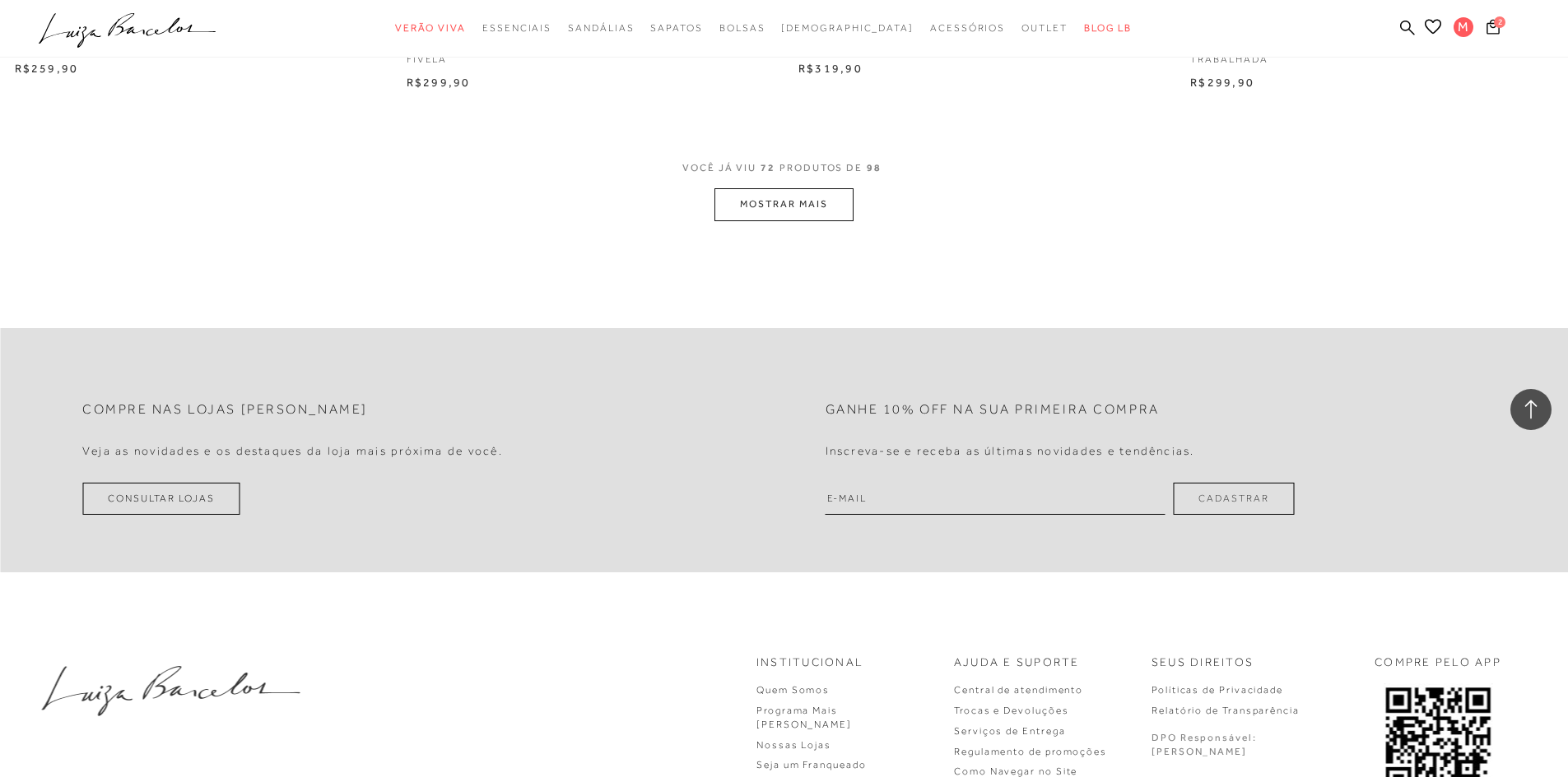
click at [747, 197] on button "MOSTRAR MAIS" at bounding box center [784, 204] width 138 height 32
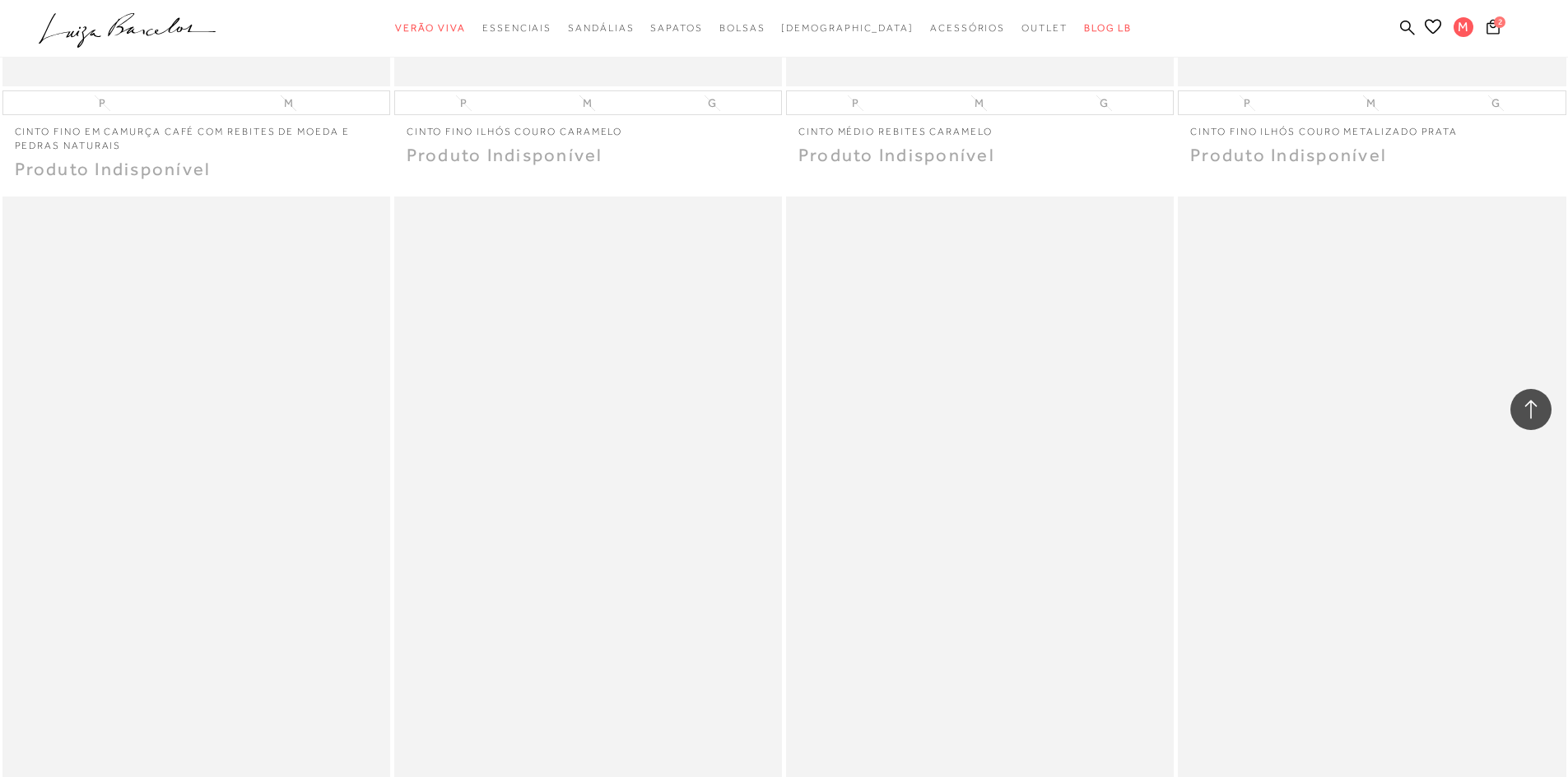
scroll to position [15626, 0]
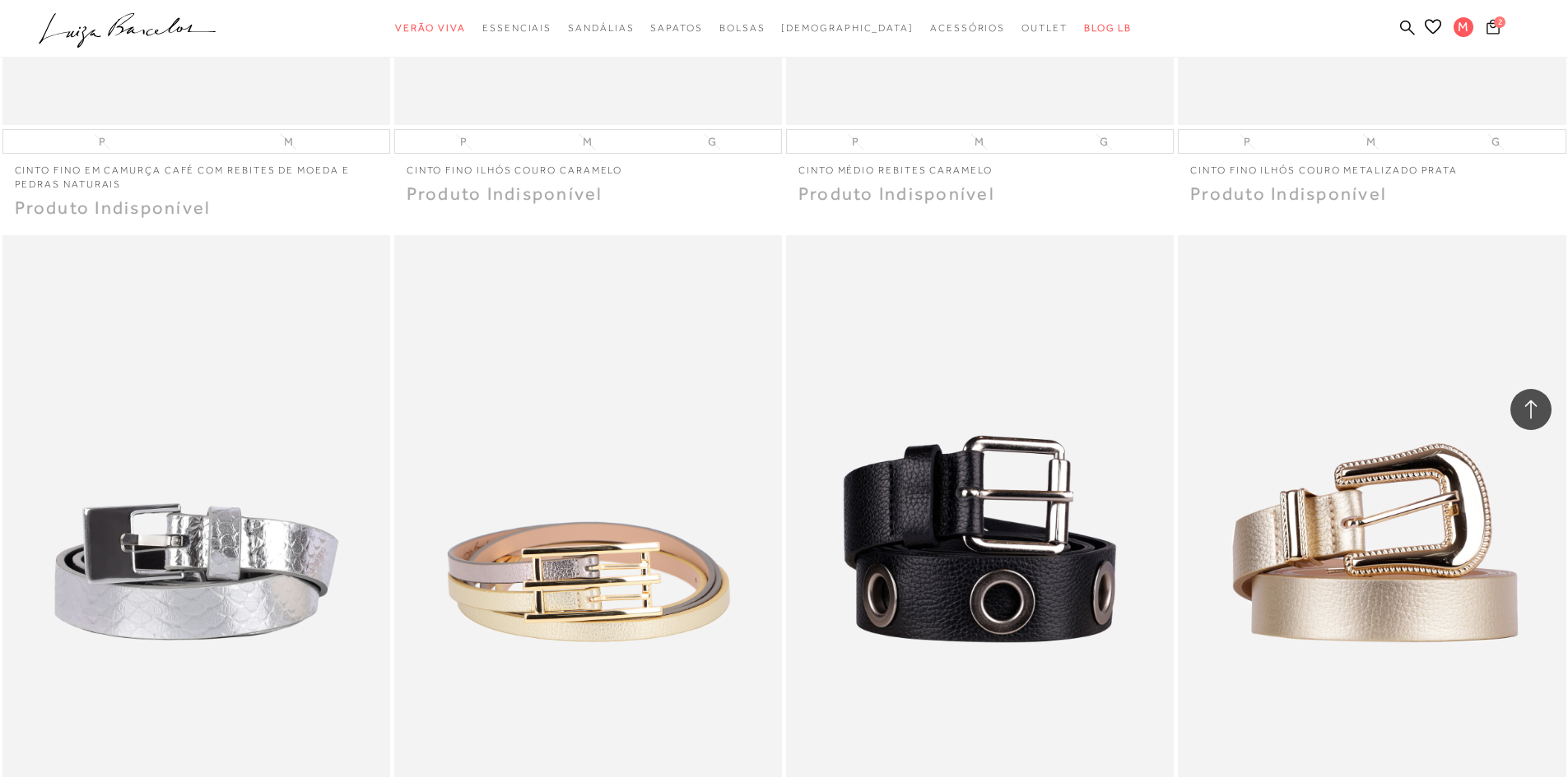
click at [1490, 32] on icon at bounding box center [1492, 27] width 13 height 16
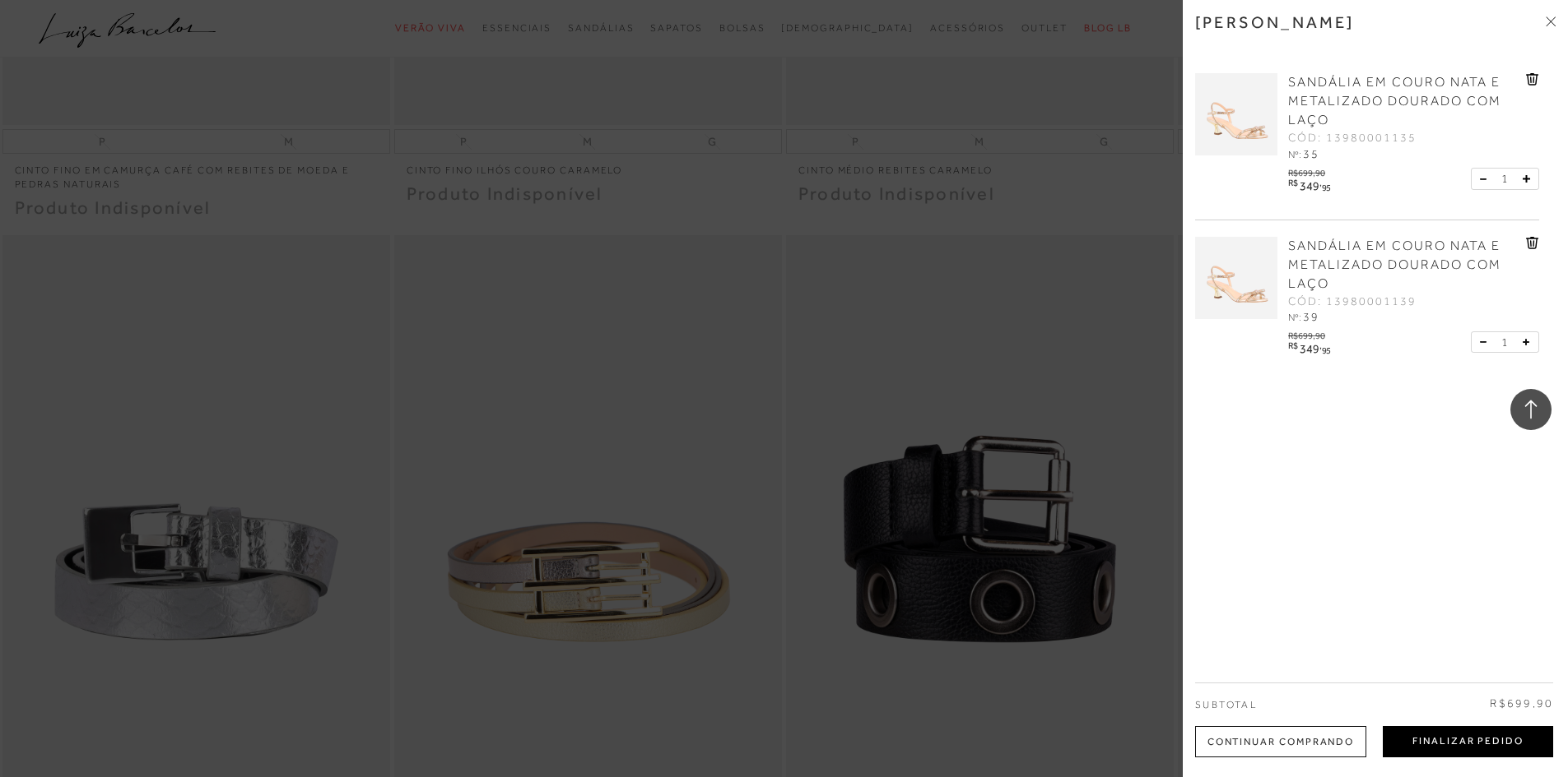
click at [1504, 735] on button "Finalizar Pedido" at bounding box center [1468, 742] width 170 height 31
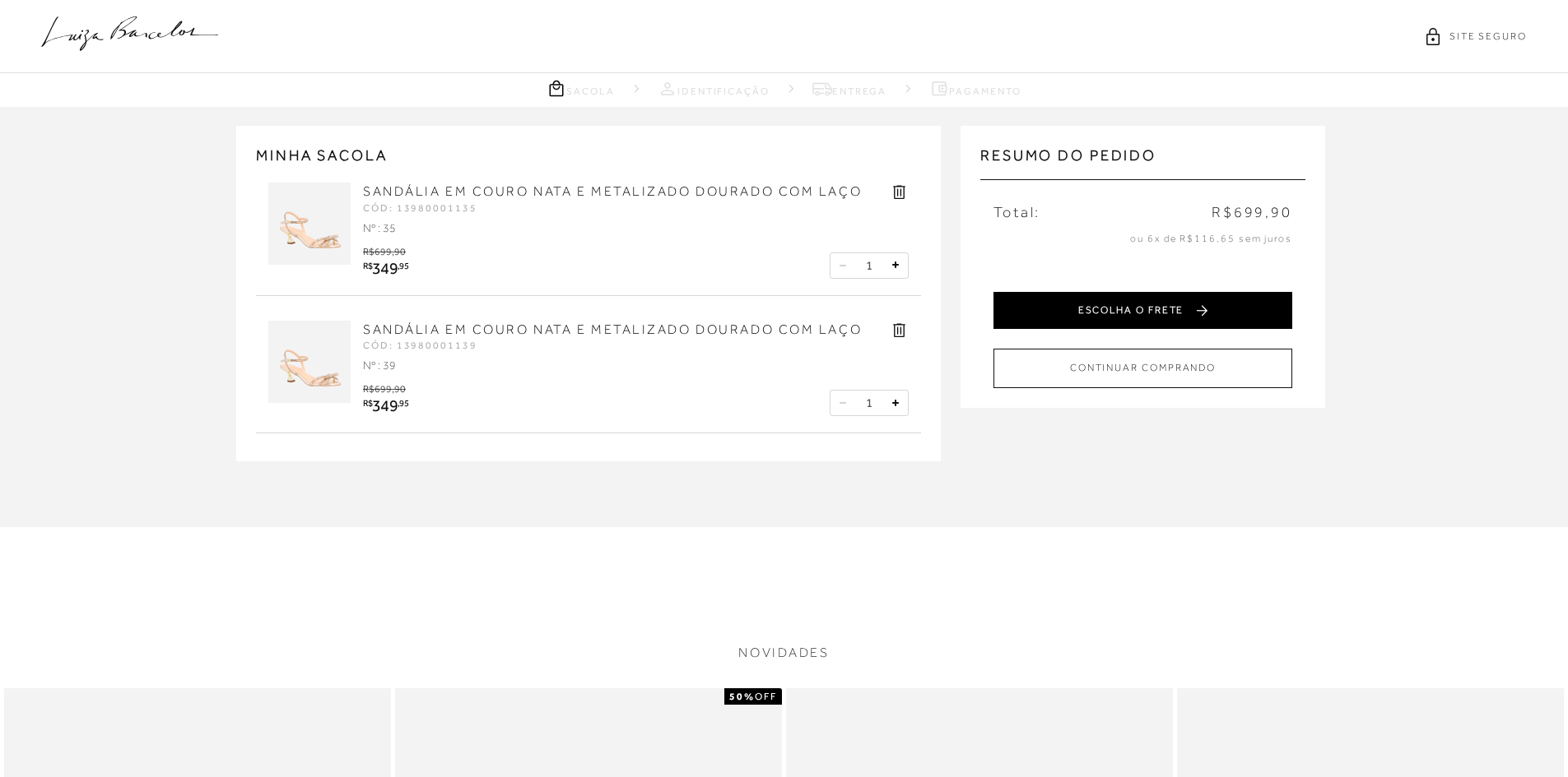
click at [1174, 313] on button "ESCOLHA O FRETE" at bounding box center [1143, 310] width 299 height 37
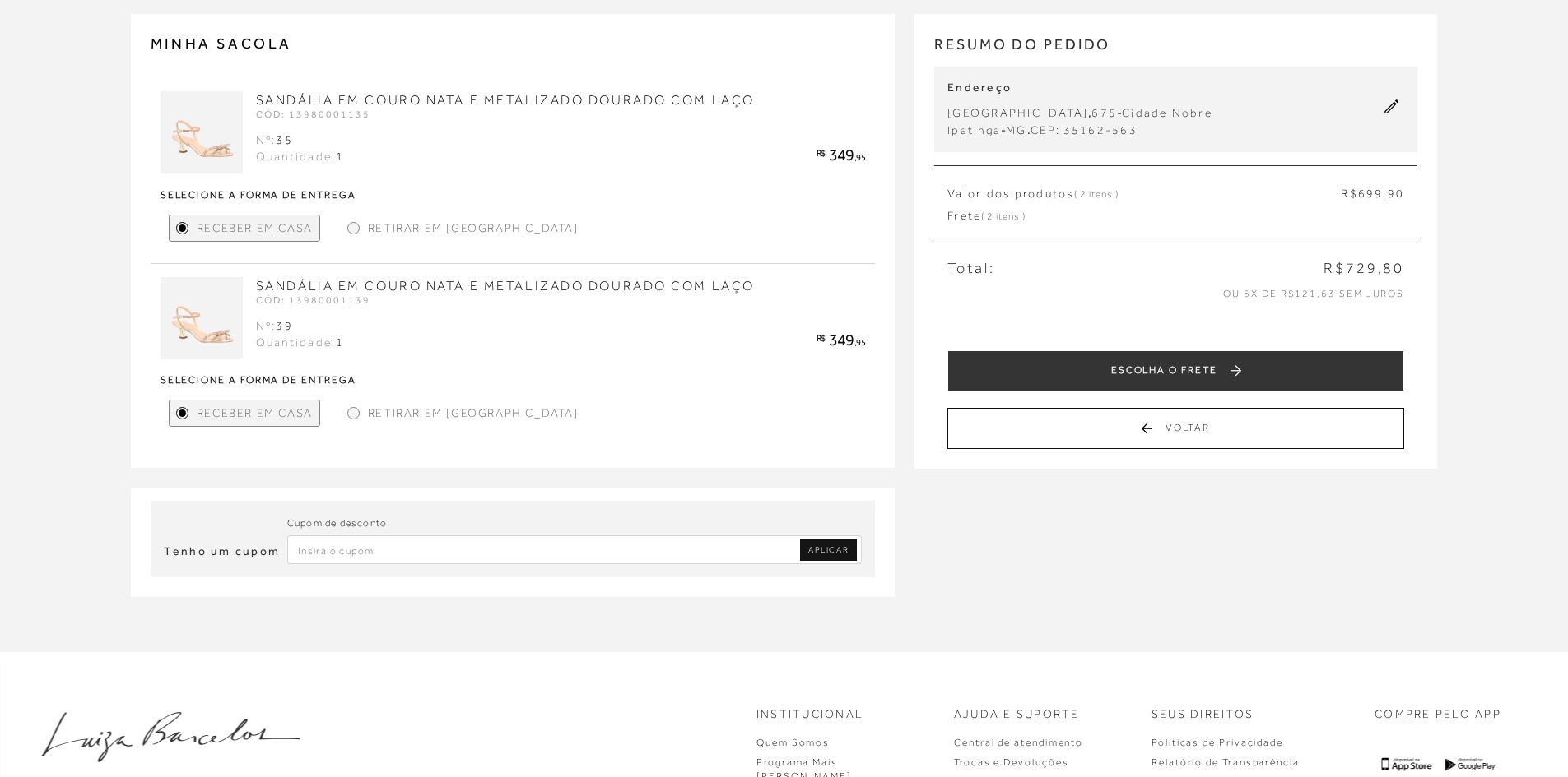
scroll to position [316, 0]
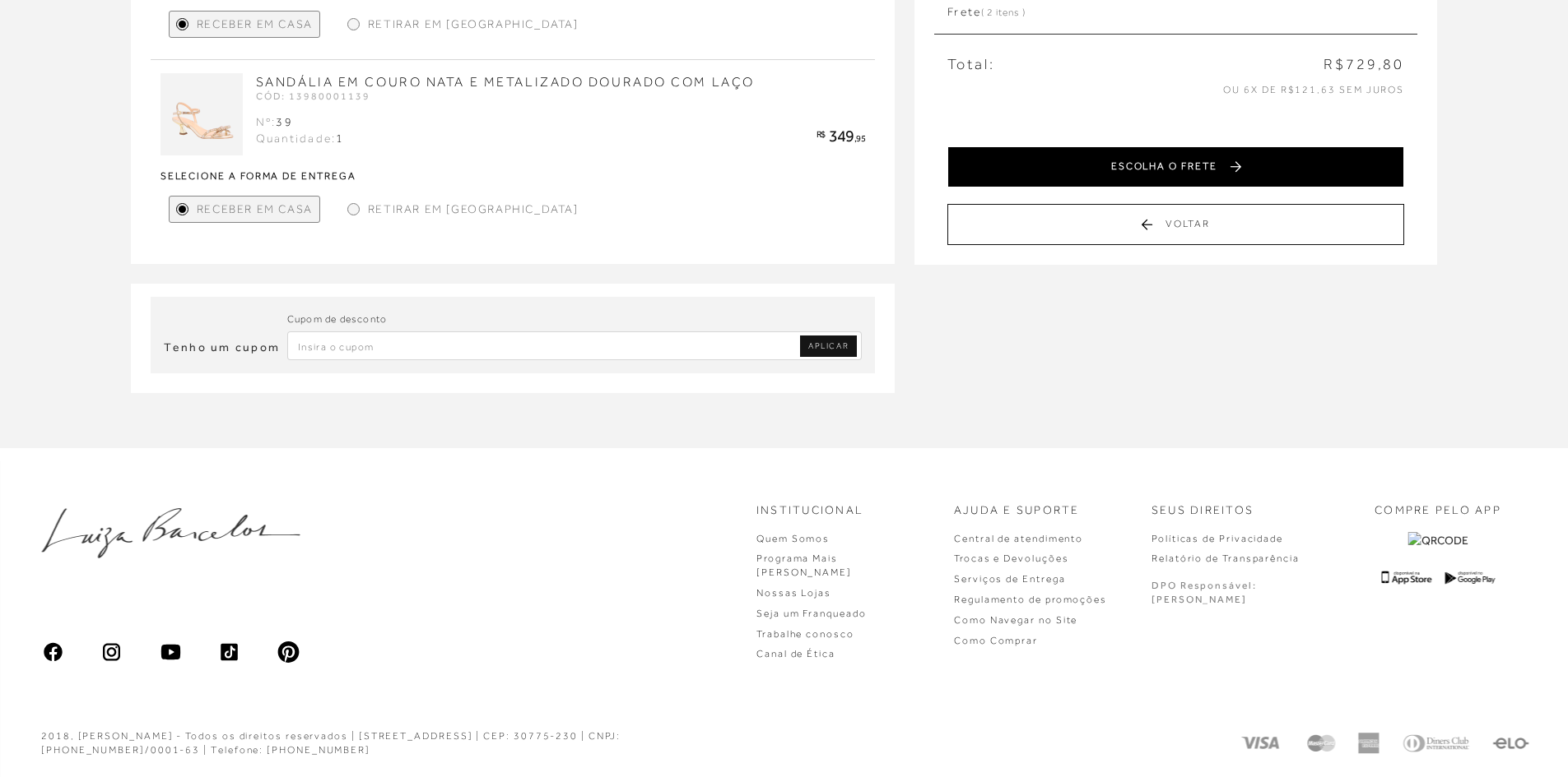
click at [1120, 174] on button "ESCOLHA O FRETE" at bounding box center [1175, 167] width 457 height 41
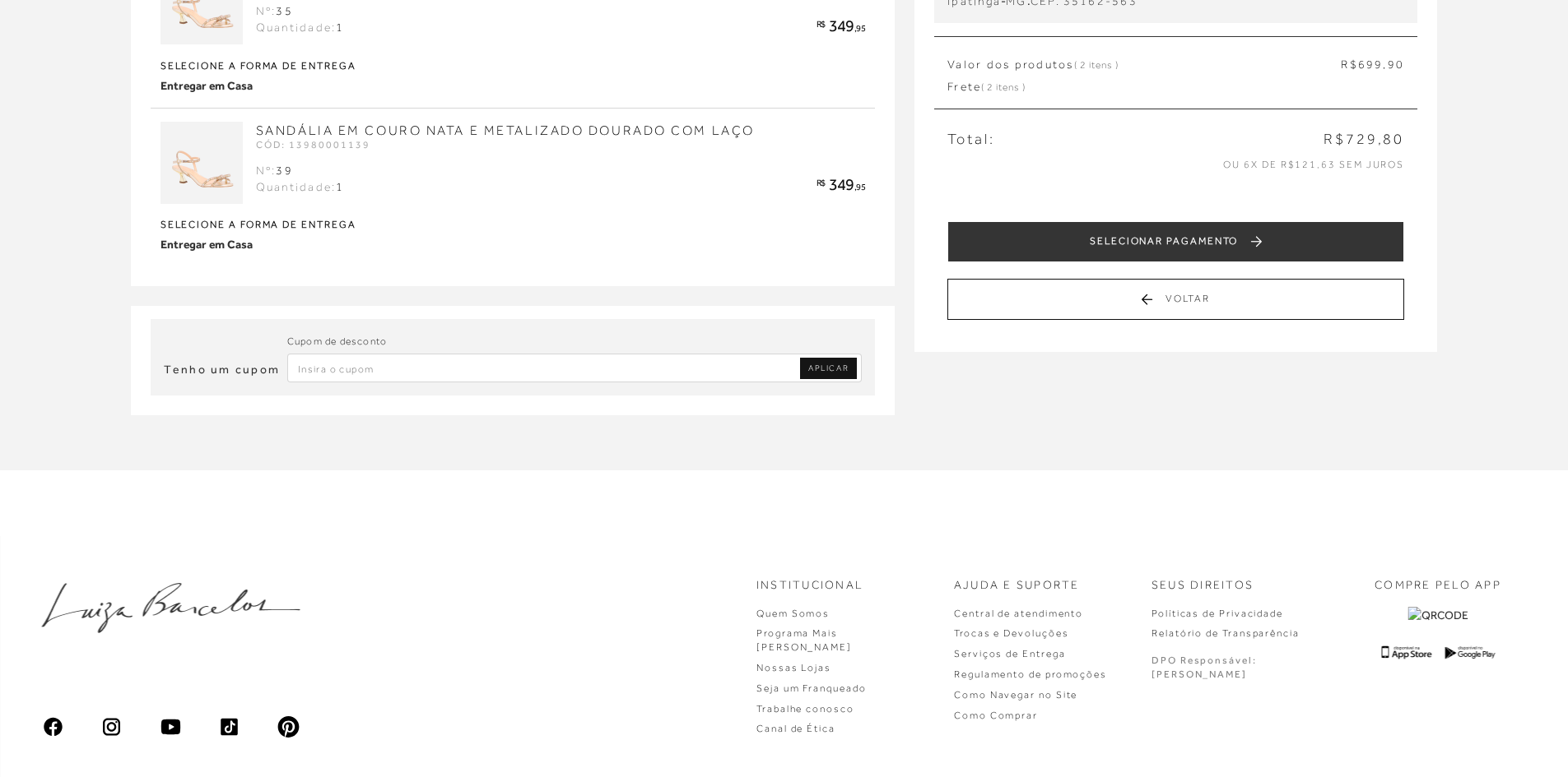
scroll to position [247, 0]
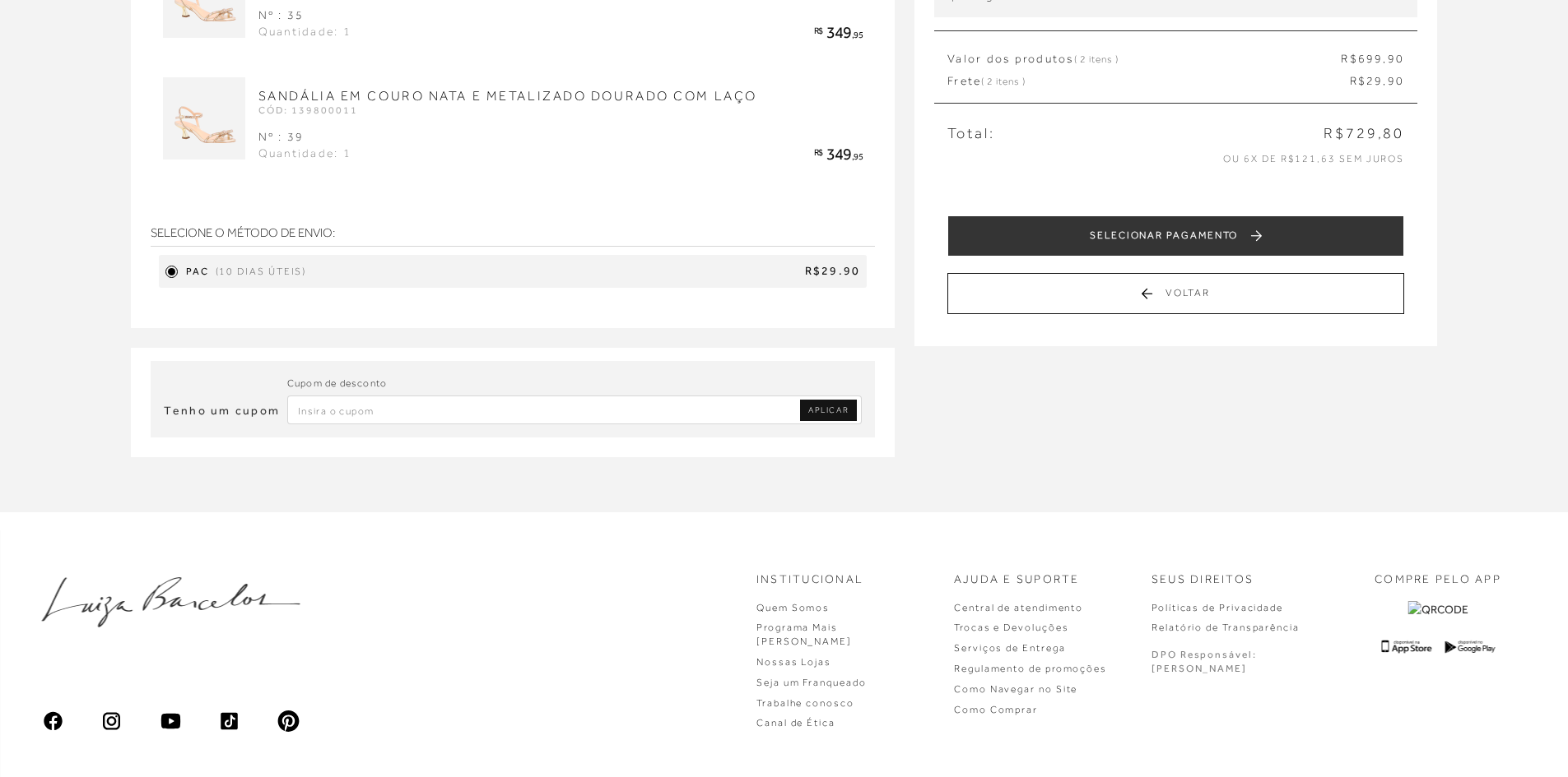
click at [297, 270] on span "(10 dias úteis)" at bounding box center [261, 272] width 92 height 14
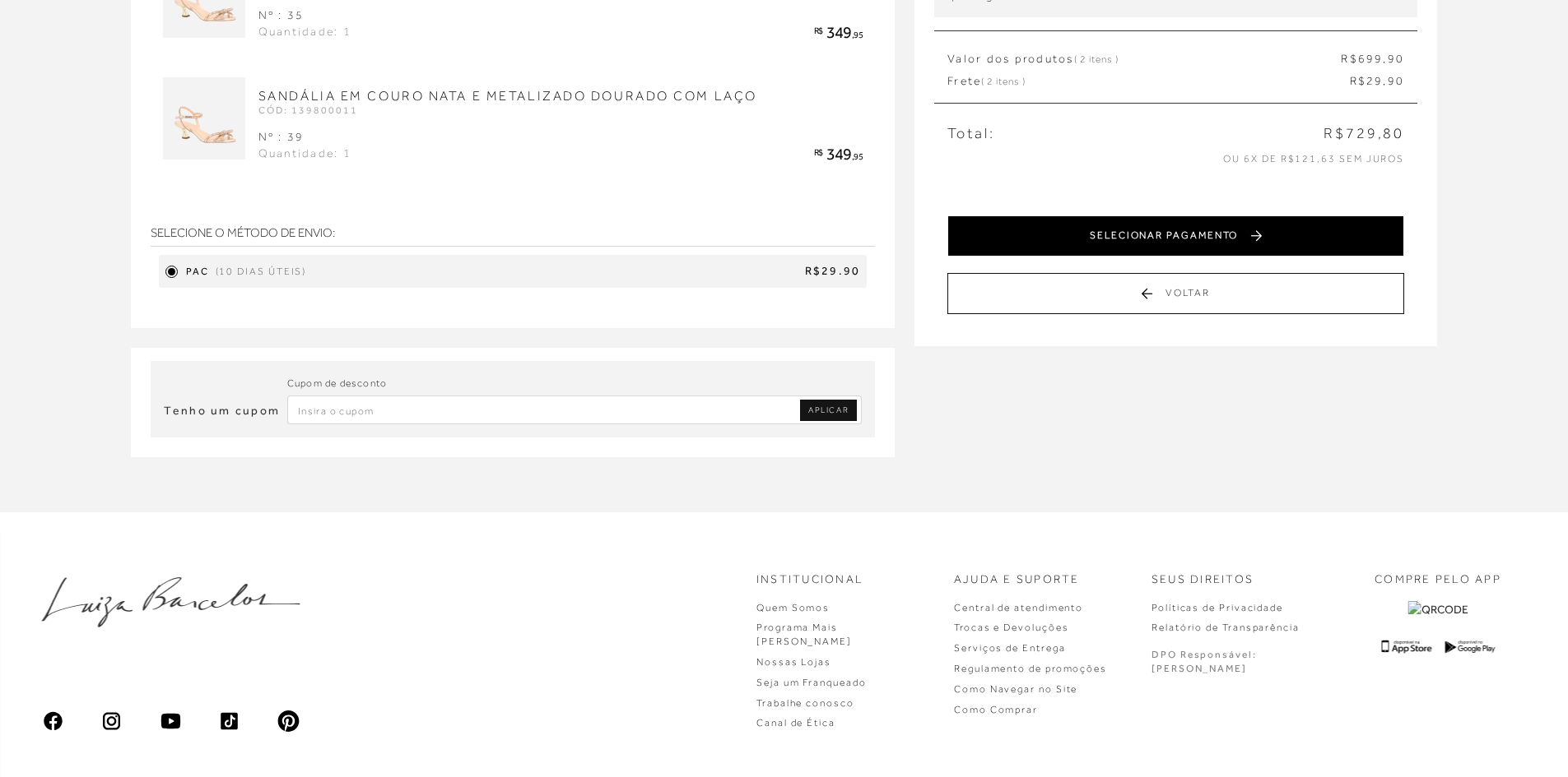
click at [1203, 228] on button "SELECIONAR PAGAMENTO" at bounding box center [1175, 236] width 457 height 41
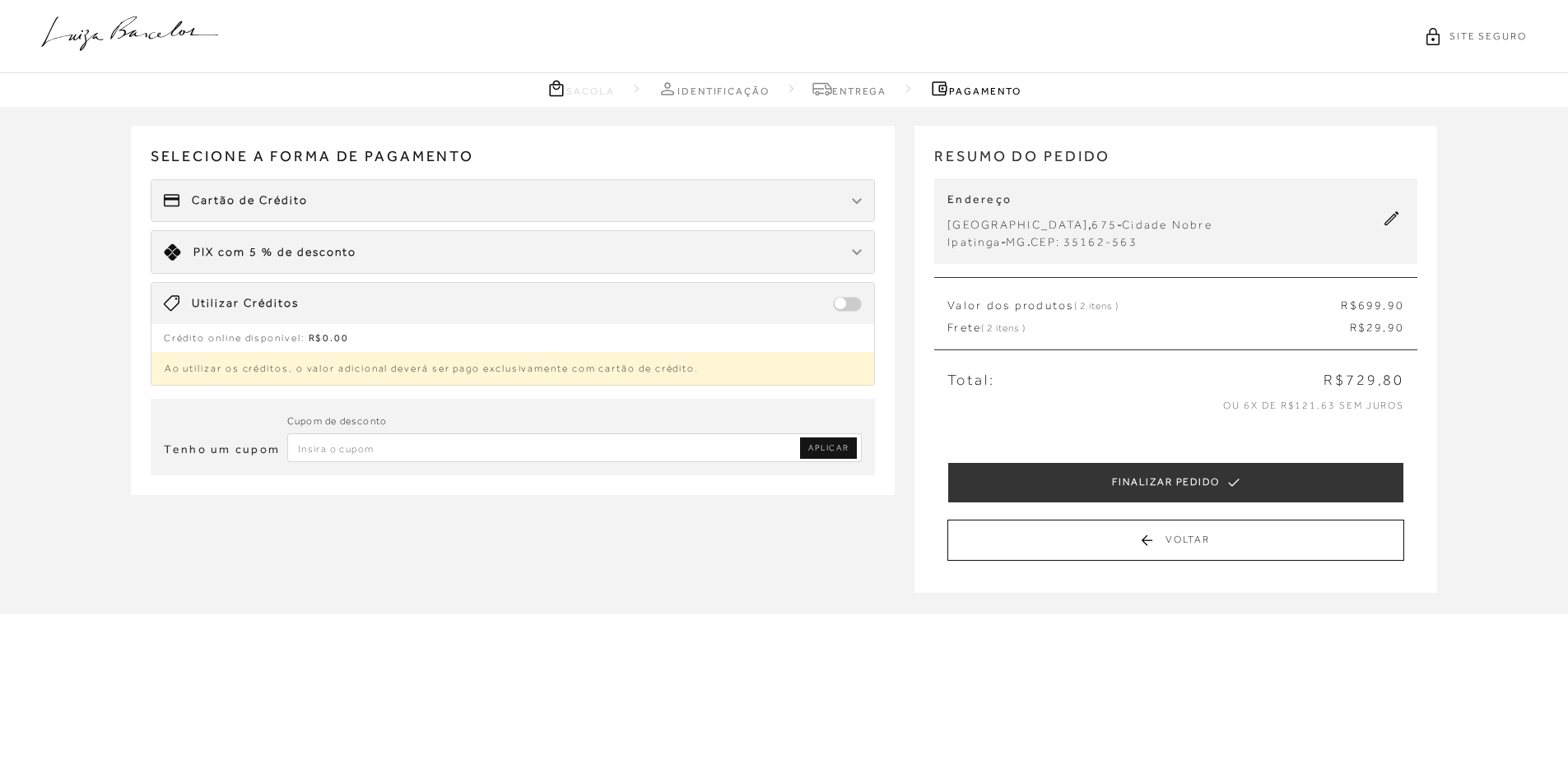
click at [745, 218] on div "Cartão de Crédito" at bounding box center [513, 200] width 723 height 41
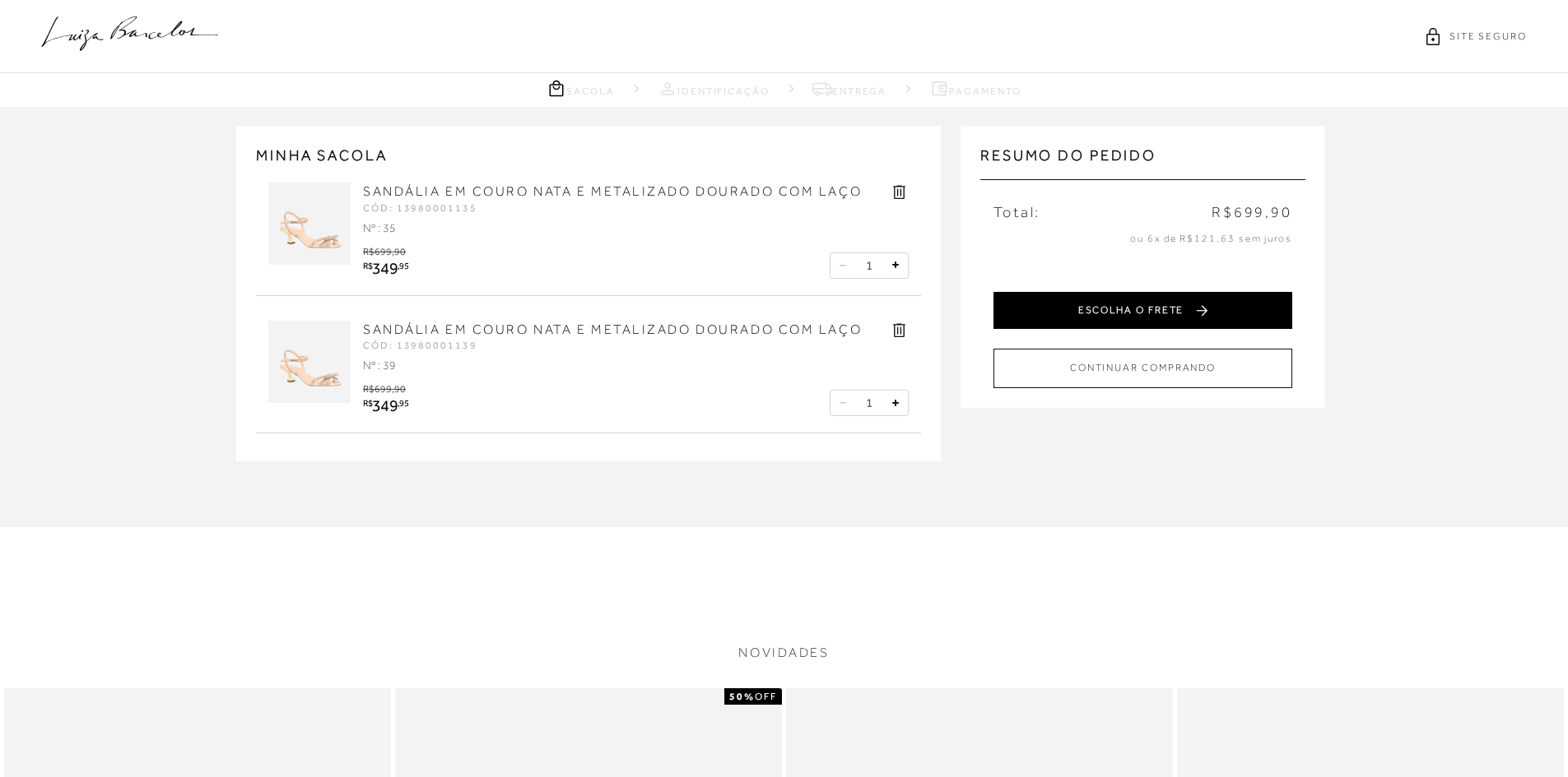
click at [1186, 316] on button "ESCOLHA O FRETE" at bounding box center [1143, 310] width 299 height 37
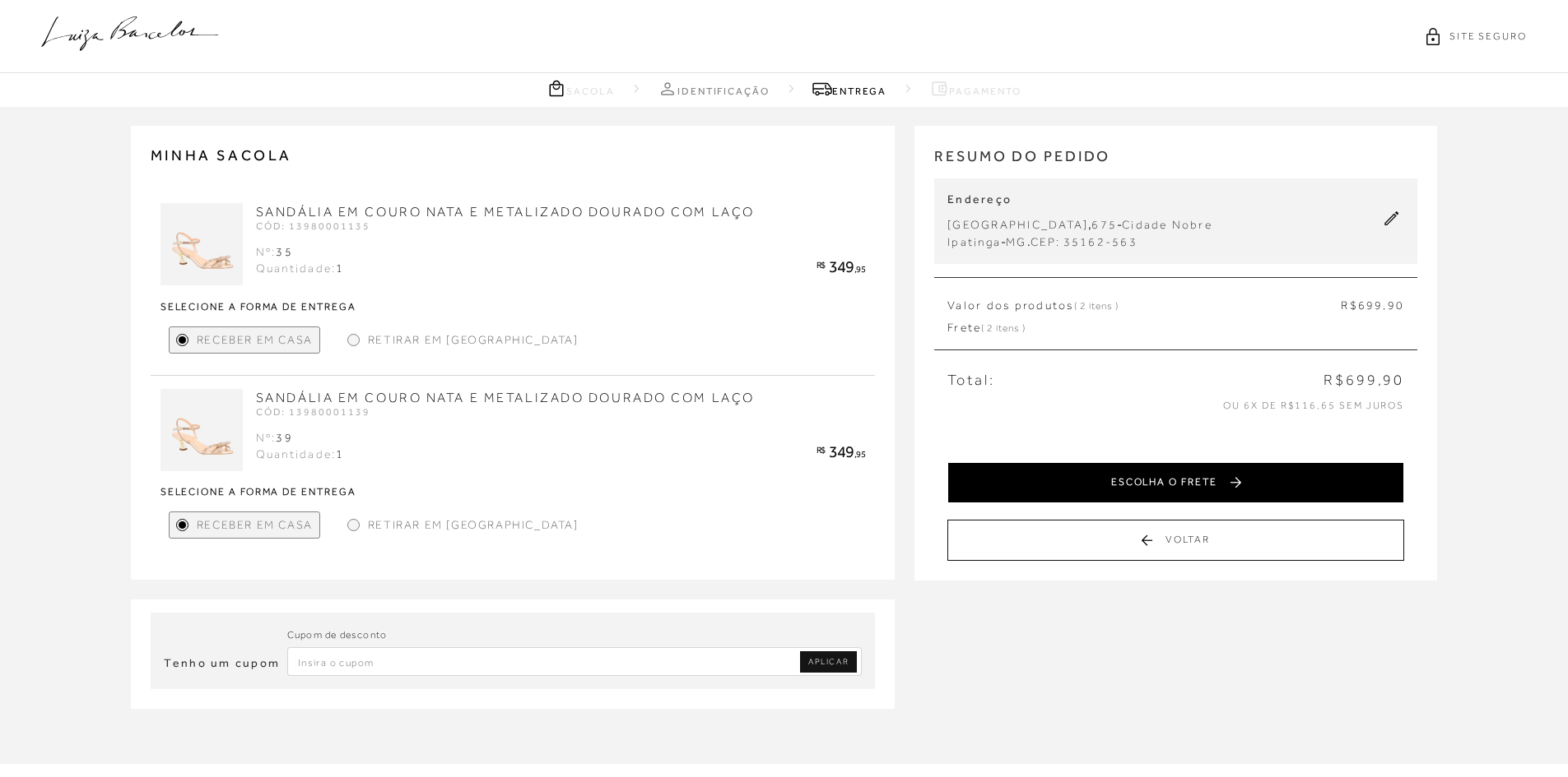
click at [1142, 492] on button "ESCOLHA O FRETE" at bounding box center [1175, 482] width 457 height 41
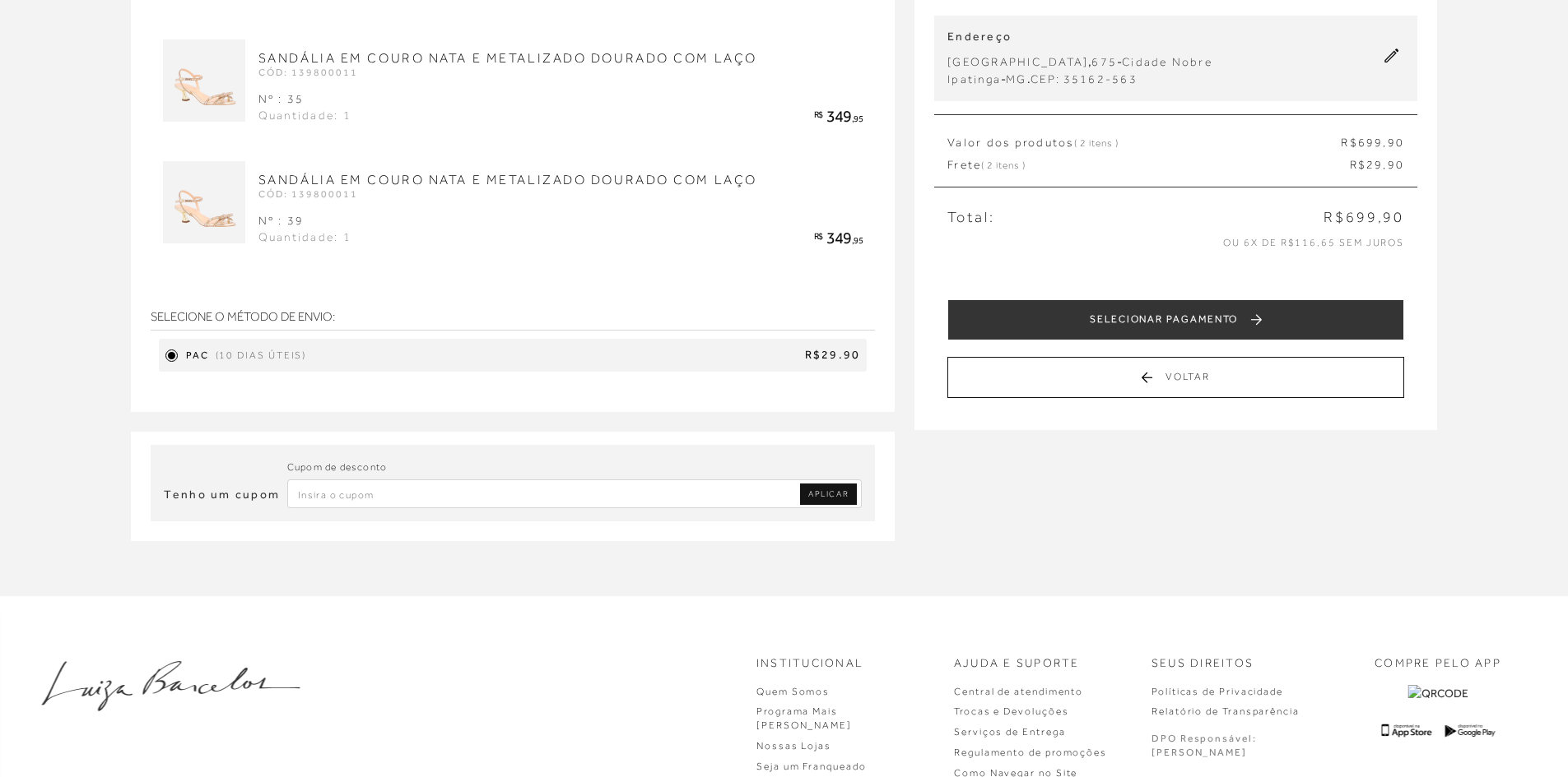
scroll to position [164, 0]
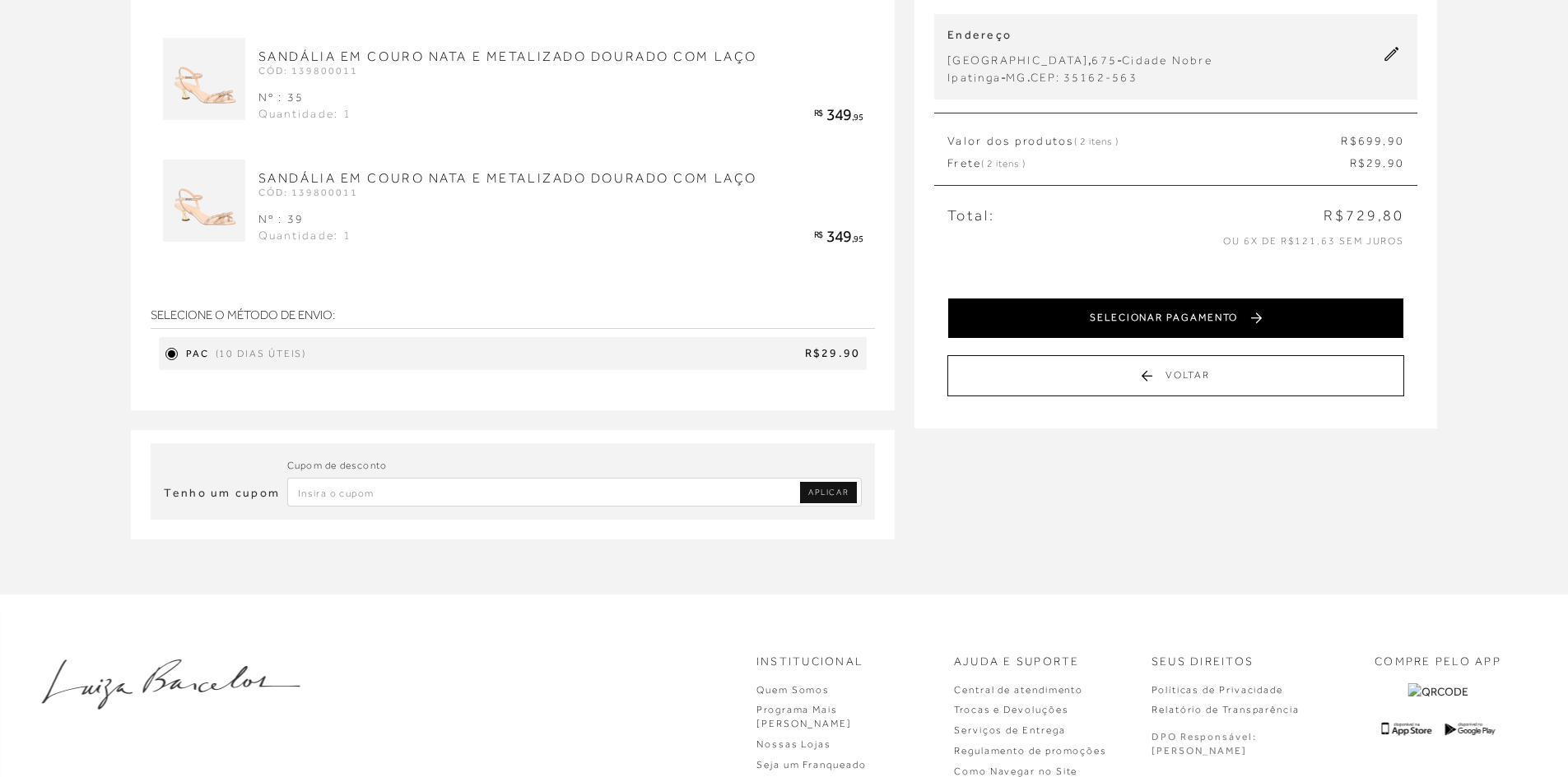
click at [1102, 323] on button "SELECIONAR PAGAMENTO" at bounding box center [1175, 318] width 457 height 41
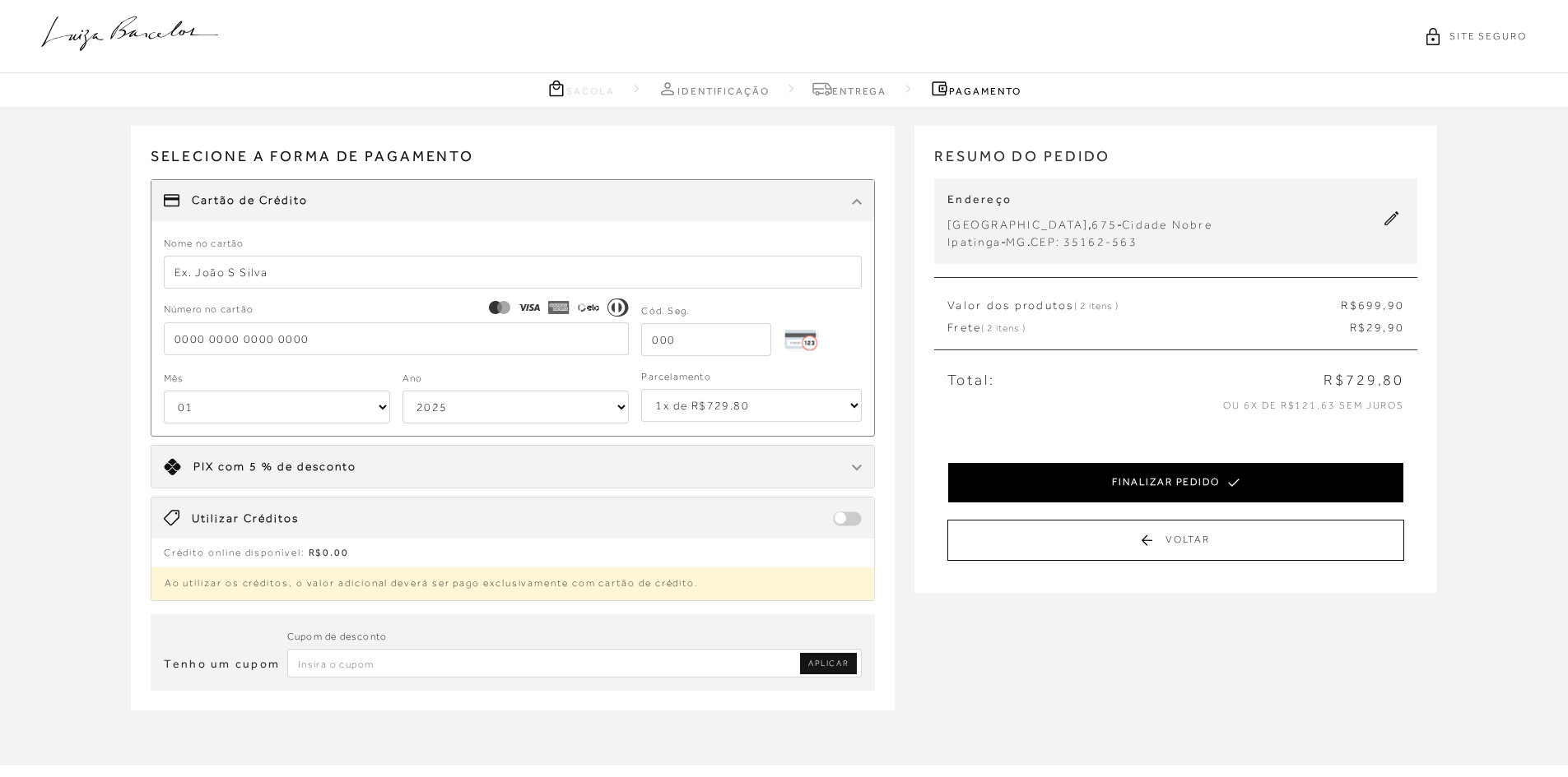
click at [1113, 483] on button "FINALIZAR PEDIDO" at bounding box center [1175, 482] width 457 height 41
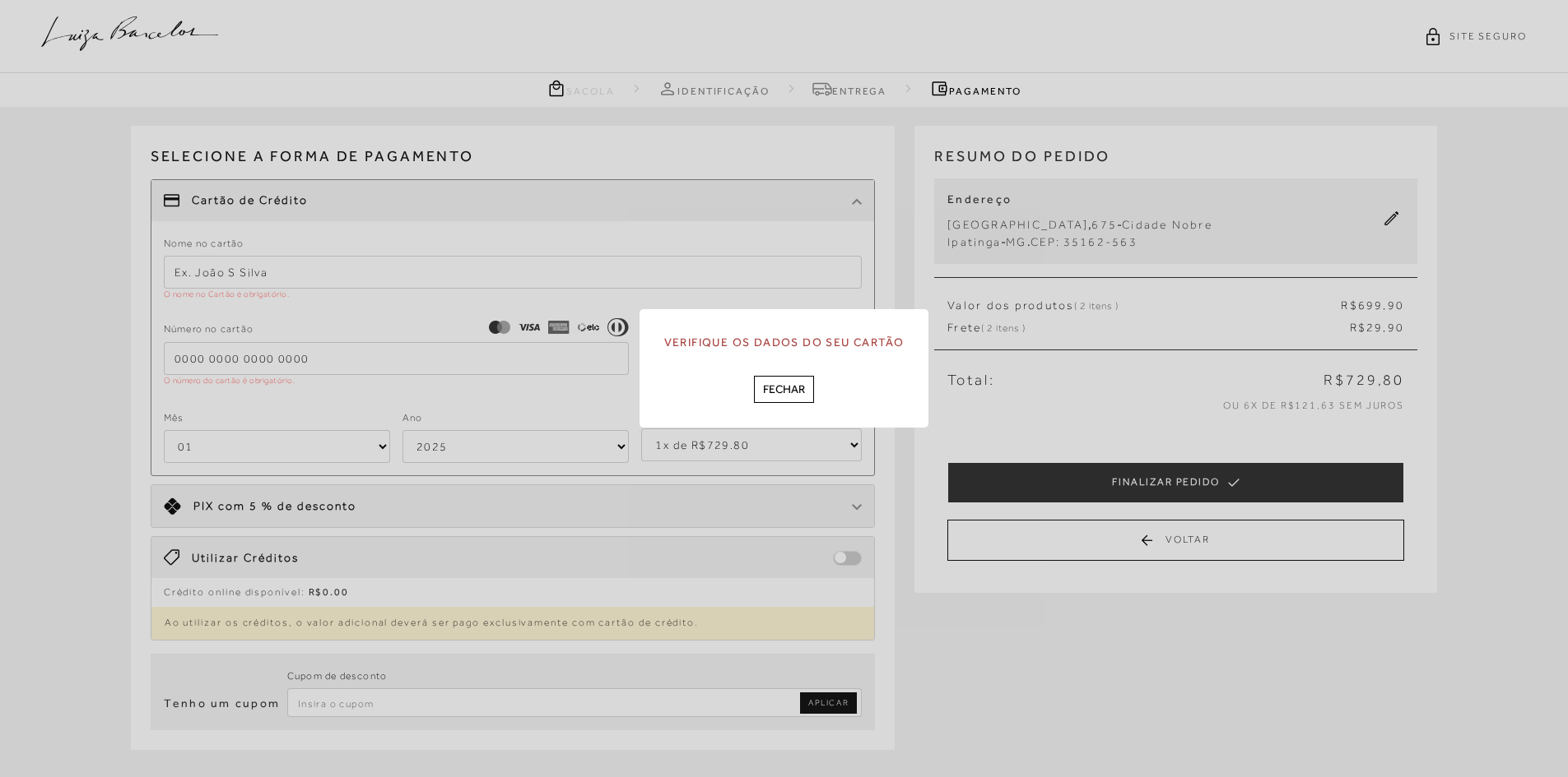
click at [804, 374] on div "Verifique os dados do seu cartão Fechar" at bounding box center [784, 368] width 290 height 119
click at [774, 388] on button "Fechar" at bounding box center [784, 389] width 60 height 27
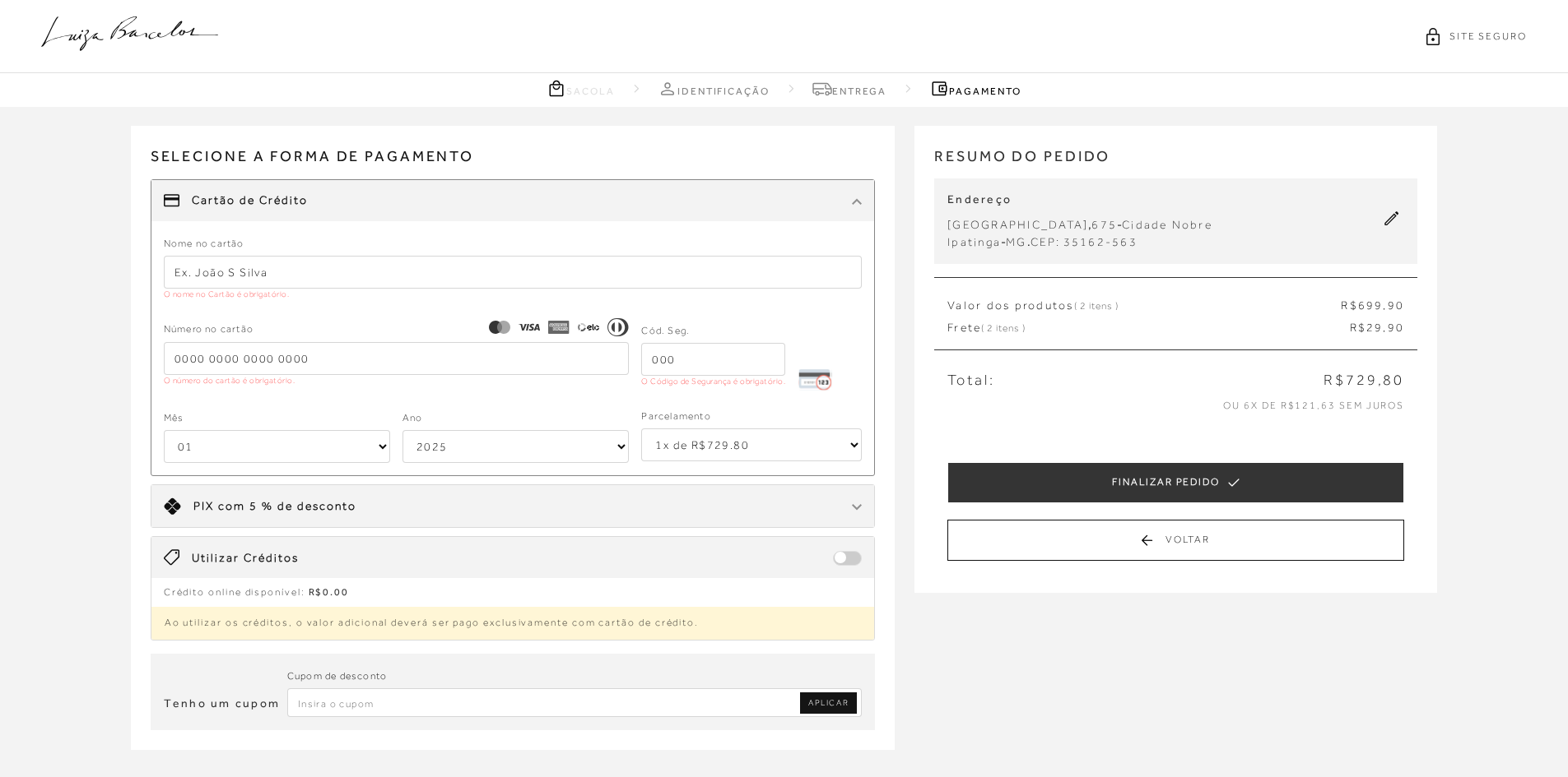
click at [201, 277] on input "text" at bounding box center [513, 272] width 699 height 33
click at [185, 361] on input "tel" at bounding box center [396, 359] width 466 height 33
type input "4984 0696 0138 9007"
click at [667, 365] on input "tel" at bounding box center [713, 360] width 144 height 33
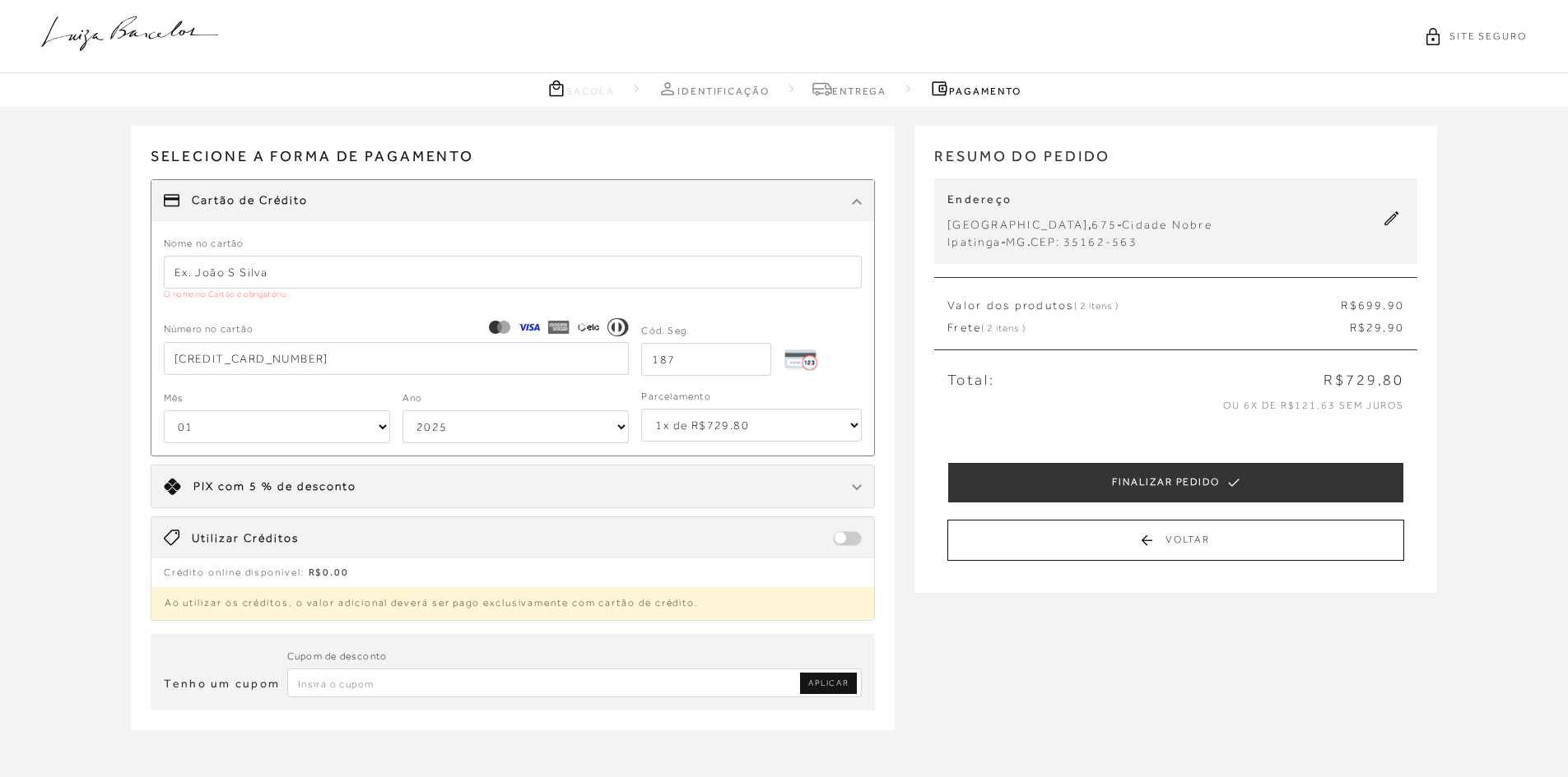
type input "187"
click at [371, 421] on select "01 02 03 04 05 06 07 08 09 10 11 12" at bounding box center [276, 427] width 226 height 33
select select "08"
click at [163, 410] on select "01 02 03 04 05 06 07 08 09 10 11 12" at bounding box center [276, 427] width 226 height 33
click at [845, 423] on select "1x de R$729.80 2x de R$364.90 sem juros 3x de R$243.27 sem juros 4x de R$182.45…" at bounding box center [751, 425] width 220 height 33
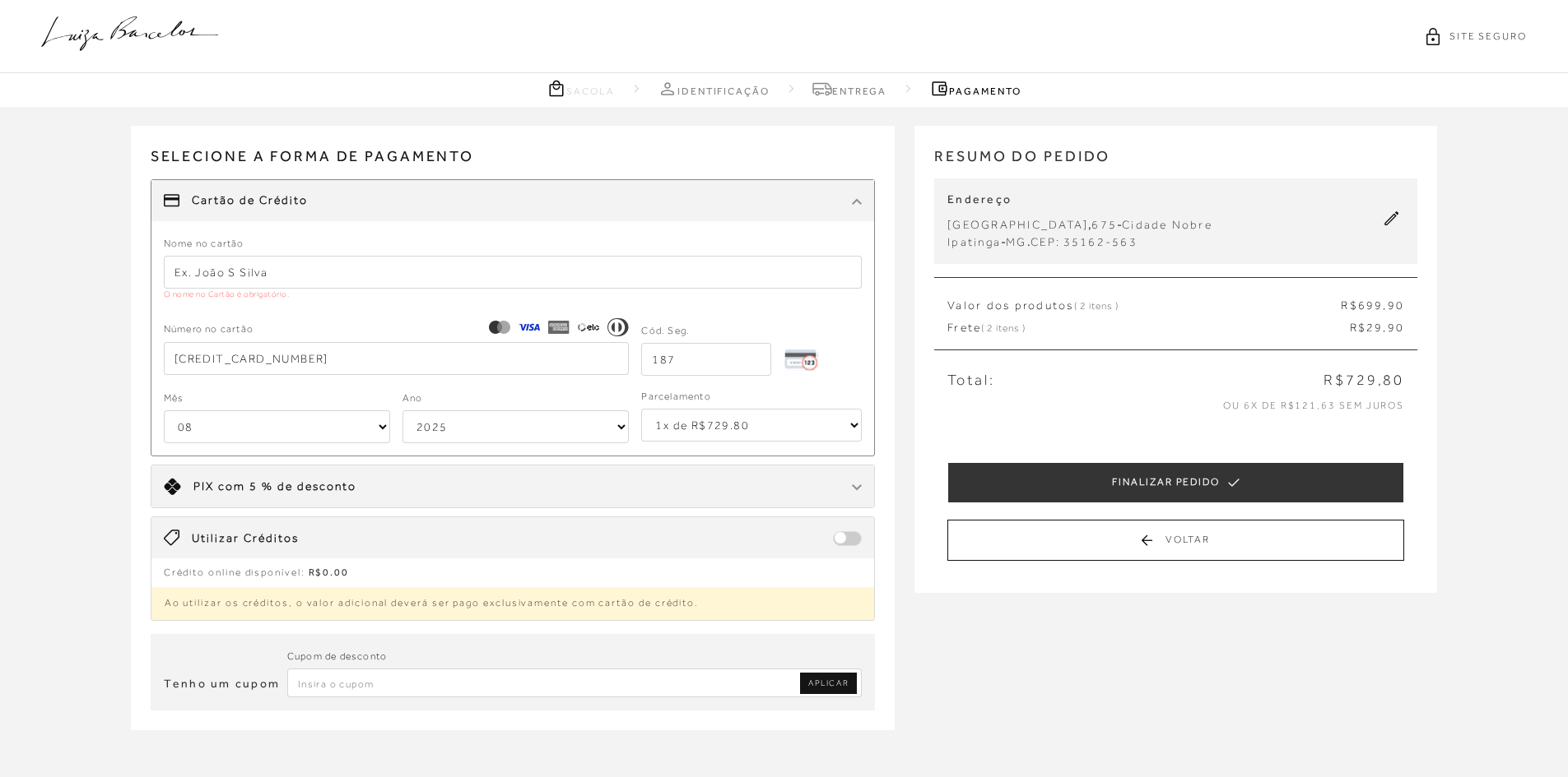
select select "6"
click at [641, 409] on select "1x de R$729.80 2x de R$364.90 sem juros 3x de R$243.27 sem juros 4x de R$182.45…" at bounding box center [751, 425] width 220 height 33
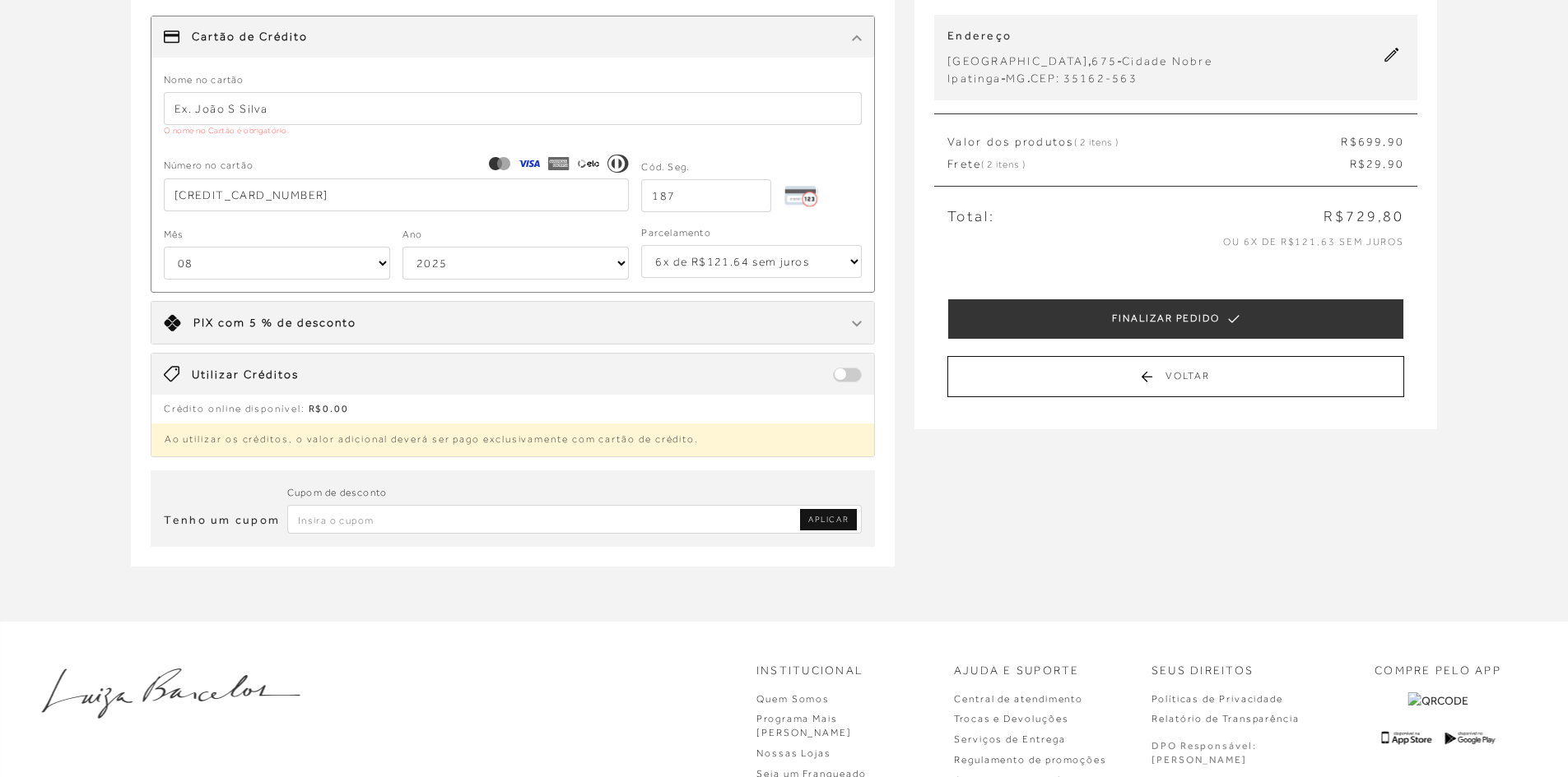
scroll to position [164, 0]
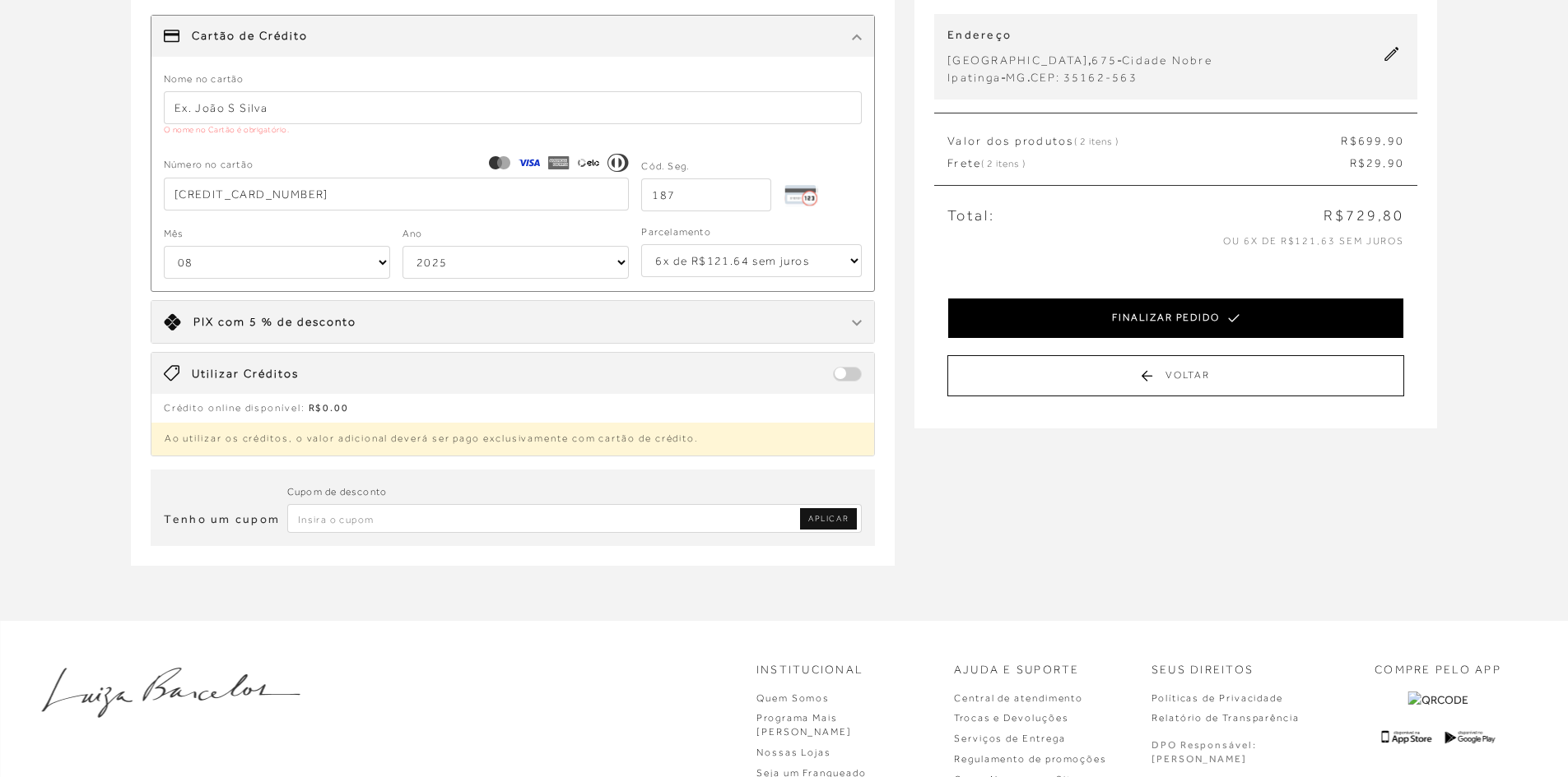
click at [1171, 327] on button "FINALIZAR PEDIDO" at bounding box center [1175, 318] width 457 height 41
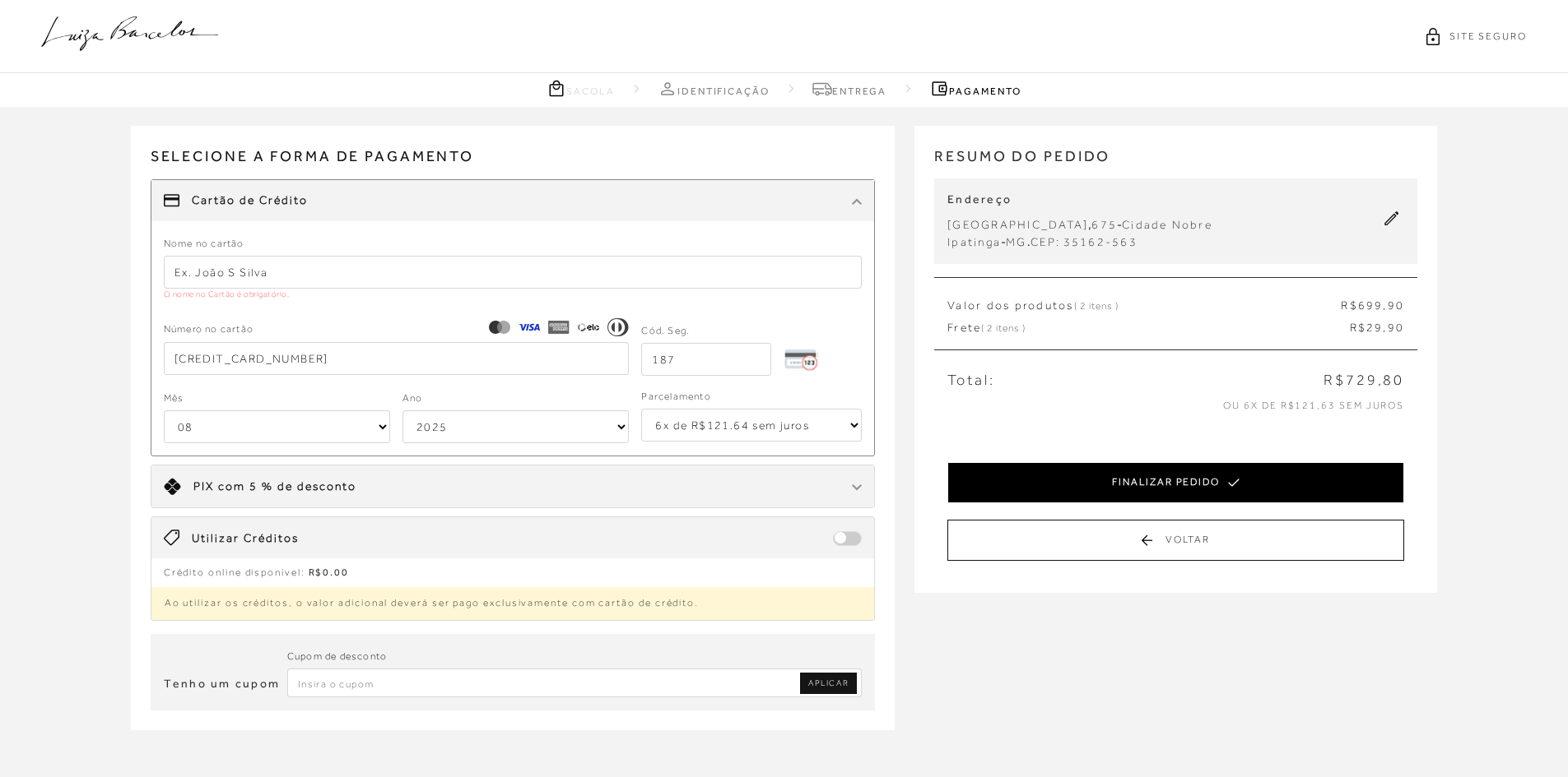
select select "08"
select select "6"
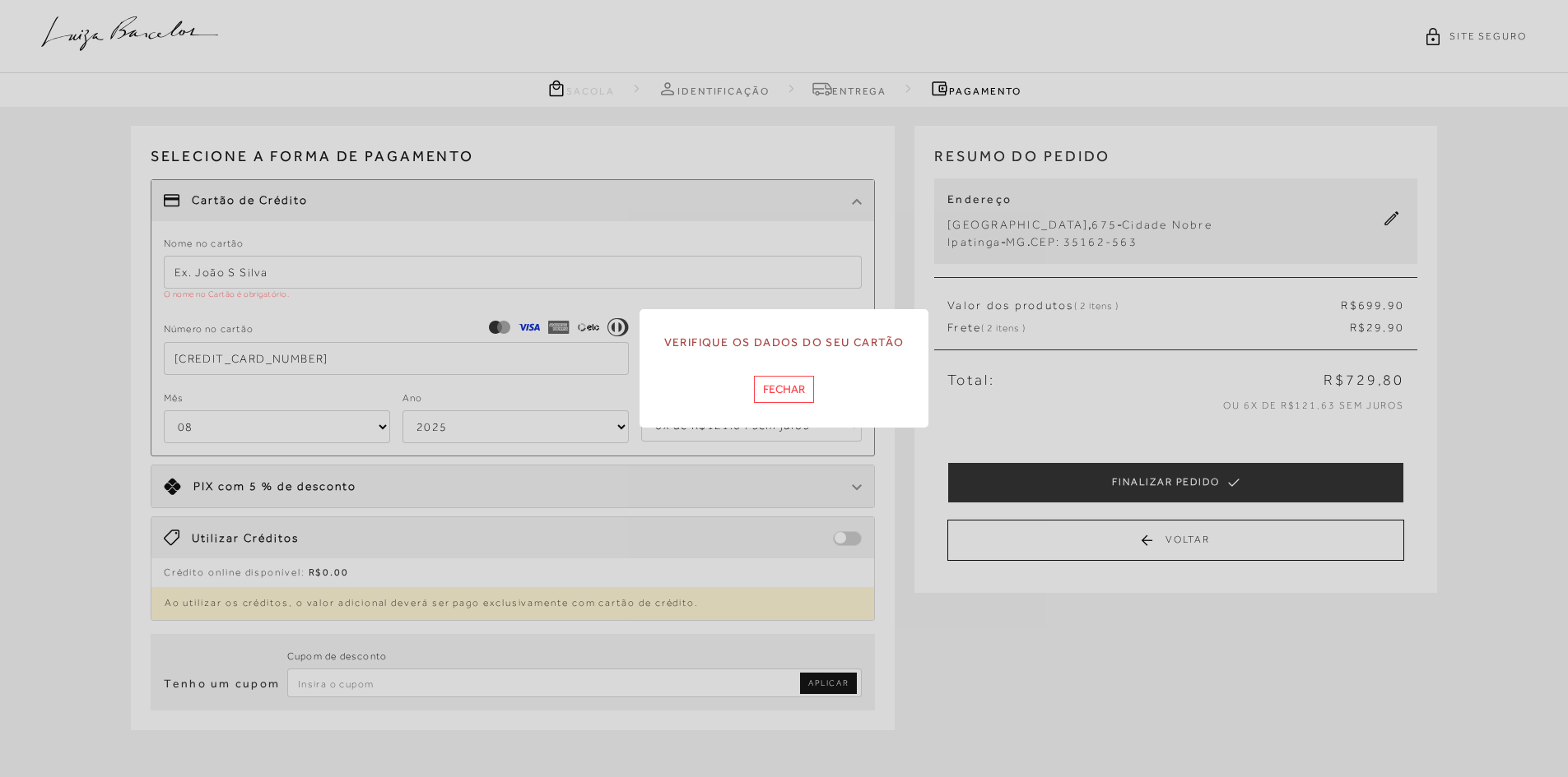
click at [798, 397] on button "Fechar" at bounding box center [784, 389] width 60 height 27
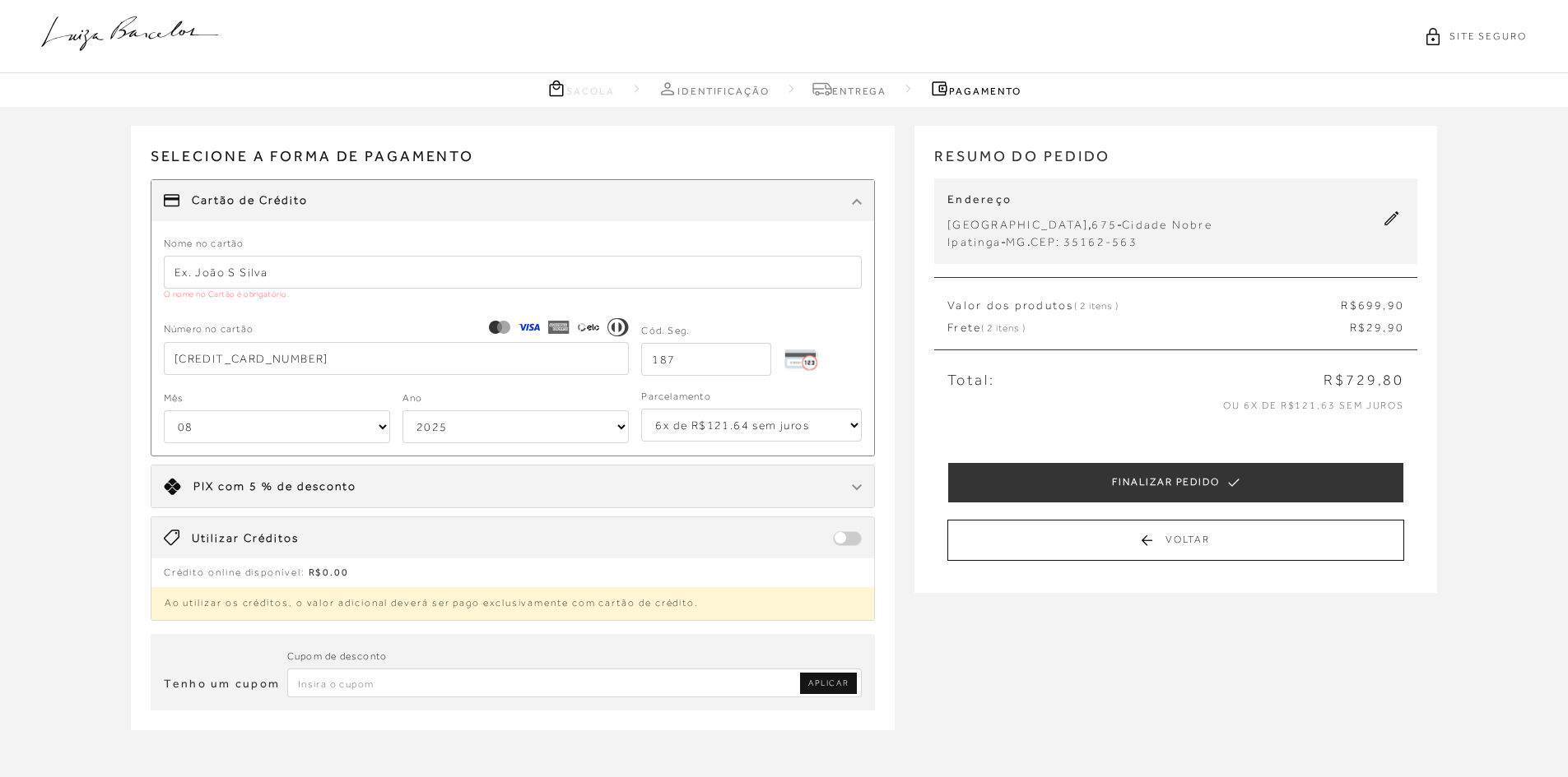
click at [238, 274] on input "text" at bounding box center [513, 272] width 699 height 33
type input "MICHELINE P SILVA"
select select "2030"
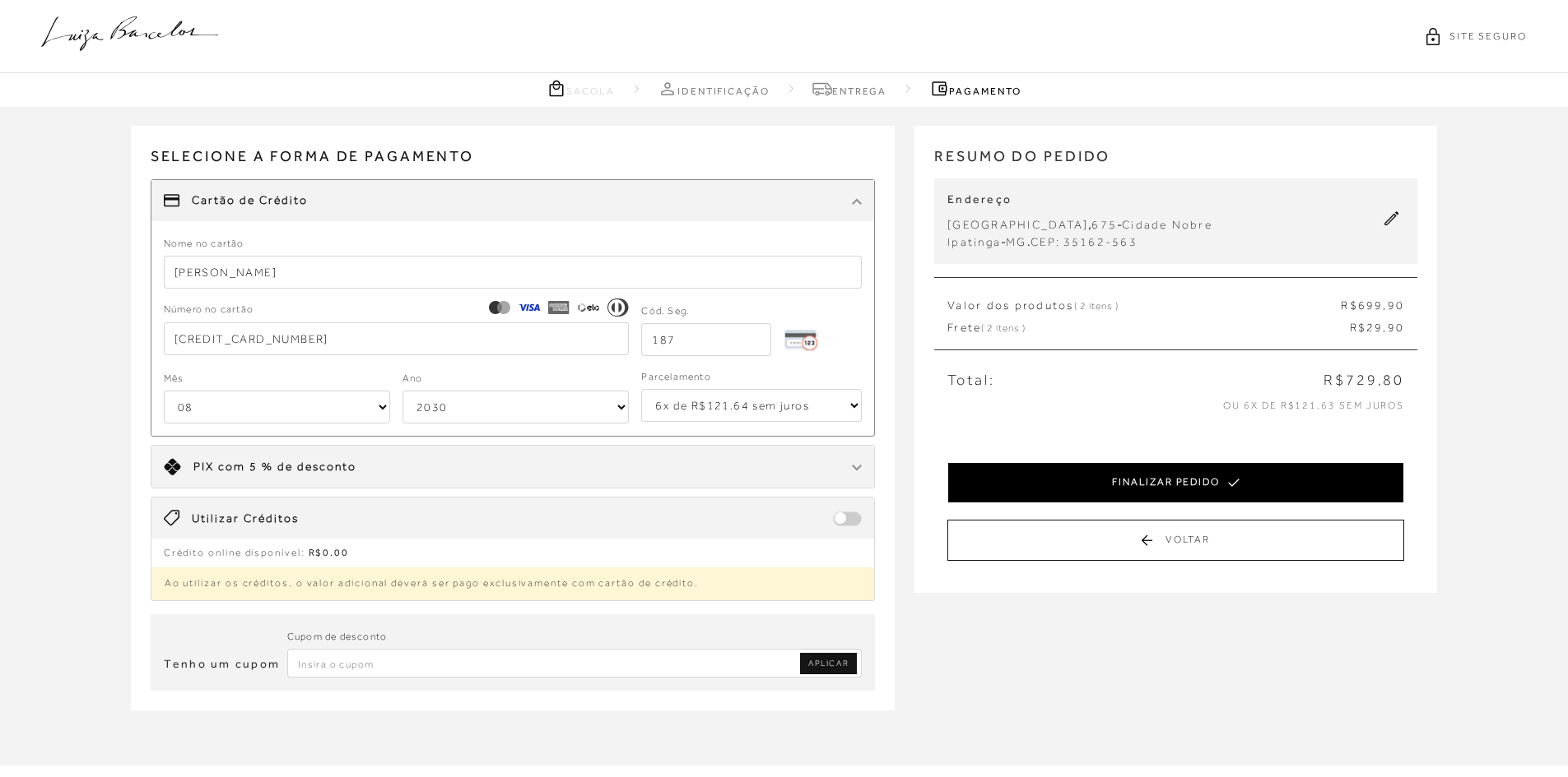
click at [1109, 475] on button "FINALIZAR PEDIDO" at bounding box center [1175, 482] width 457 height 41
select select "08"
select select "2030"
select select "6"
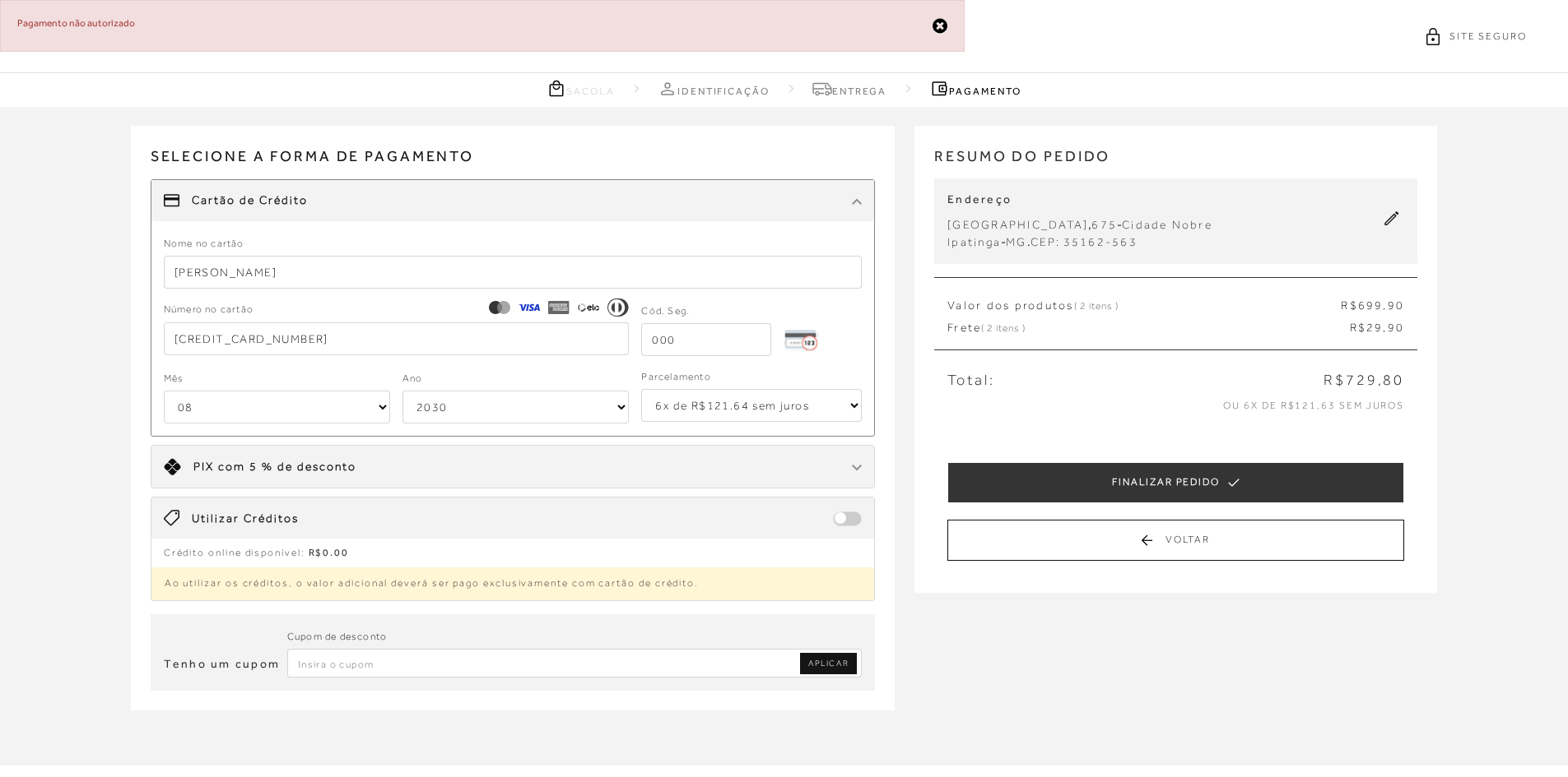
click at [939, 28] on icon at bounding box center [939, 26] width 15 height 17
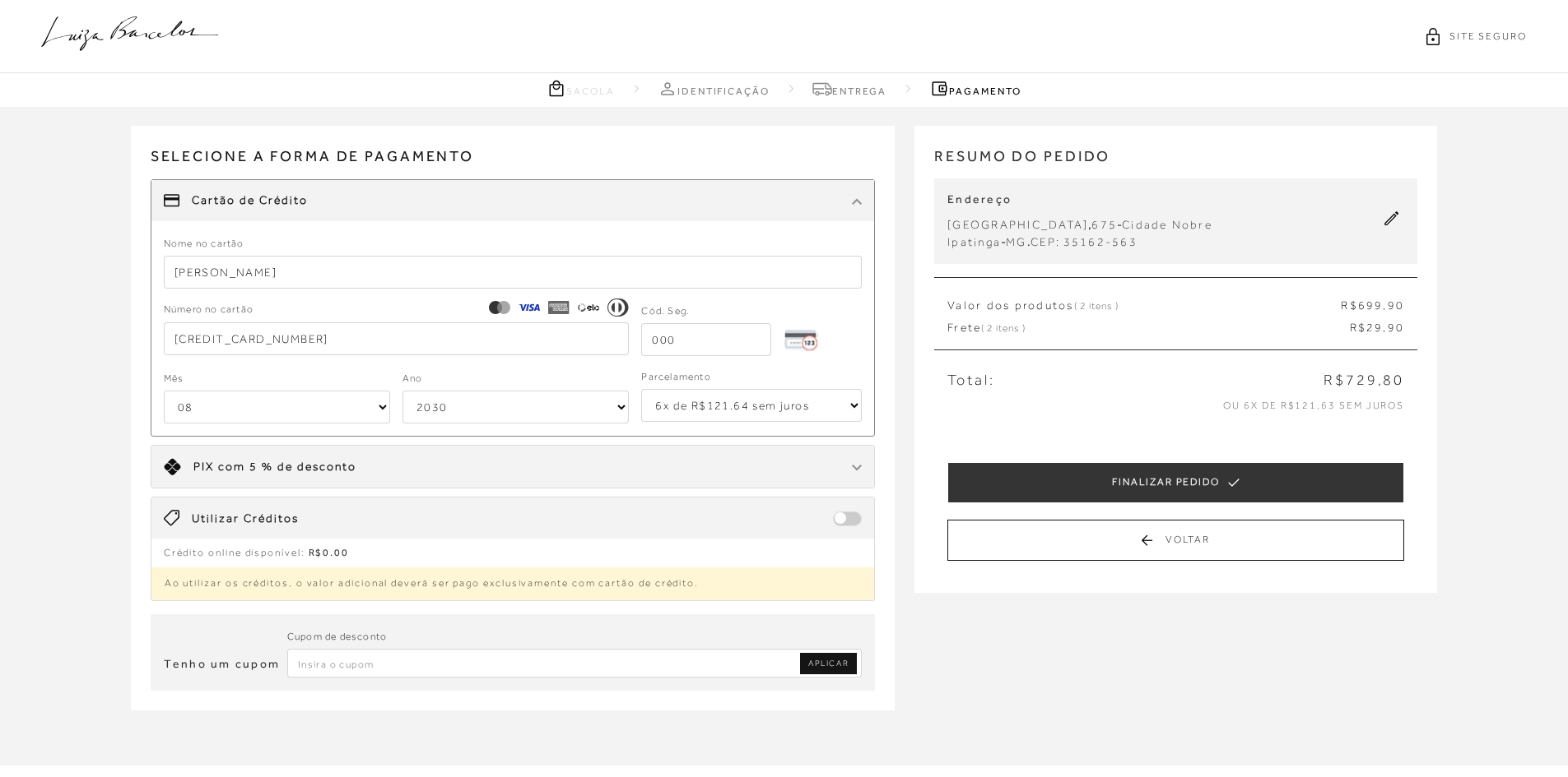
click at [678, 344] on input "tel" at bounding box center [706, 340] width 130 height 33
type input "187"
click at [450, 415] on select "2025 2026 2027 2028 2029 2030 2031 2032 2033 2034 2035 2036 2037 2038 2039 2040…" at bounding box center [515, 407] width 226 height 33
click at [449, 408] on select "2025 2026 2027 2028 2029 2030 2031 2032 2033 2034 2035 2036 2037 2038 2039 2040…" at bounding box center [515, 407] width 226 height 33
click at [448, 407] on select "2025 2026 2027 2028 2029 2030 2031 2032 2033 2034 2035 2036 2037 2038 2039 2040…" at bounding box center [515, 407] width 226 height 33
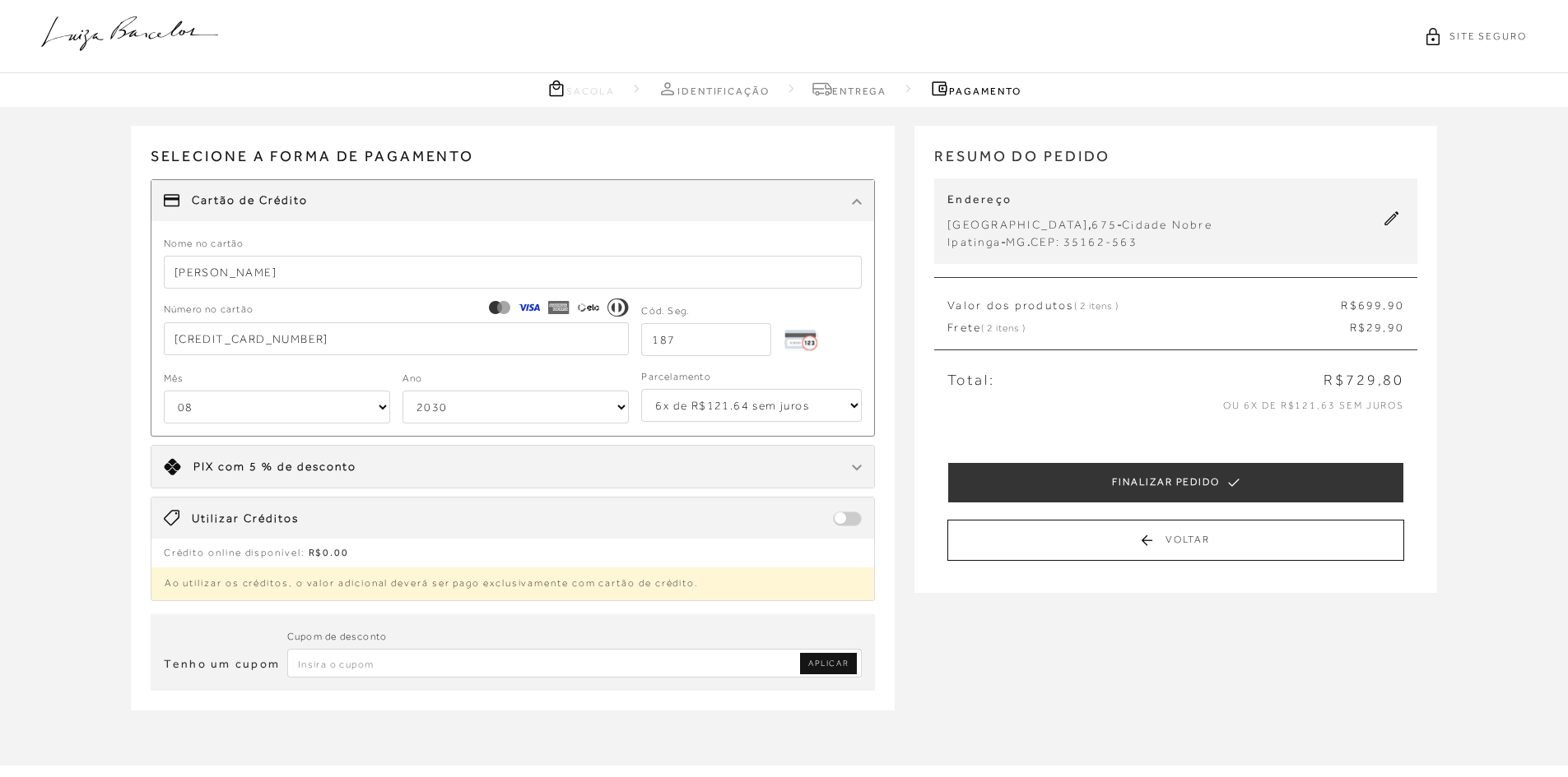
select select "2025"
click at [403, 390] on select "2025 2026 2027 2028 2029 2030 2031 2032 2033 2034 2035 2036 2037 2038 2039 2040…" at bounding box center [515, 407] width 226 height 33
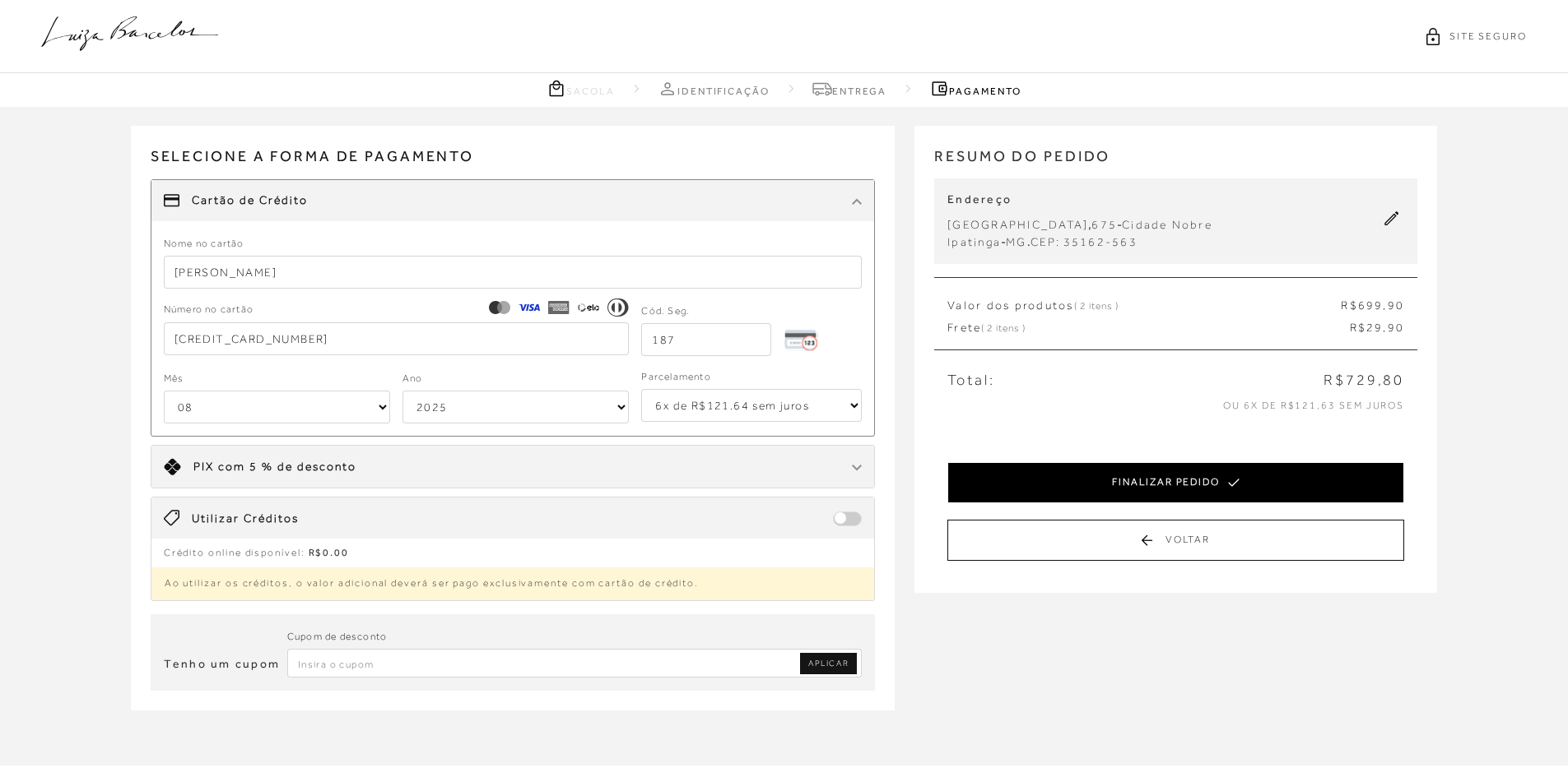
click at [1128, 488] on button "FINALIZAR PEDIDO" at bounding box center [1175, 482] width 457 height 41
select select "08"
select select "6"
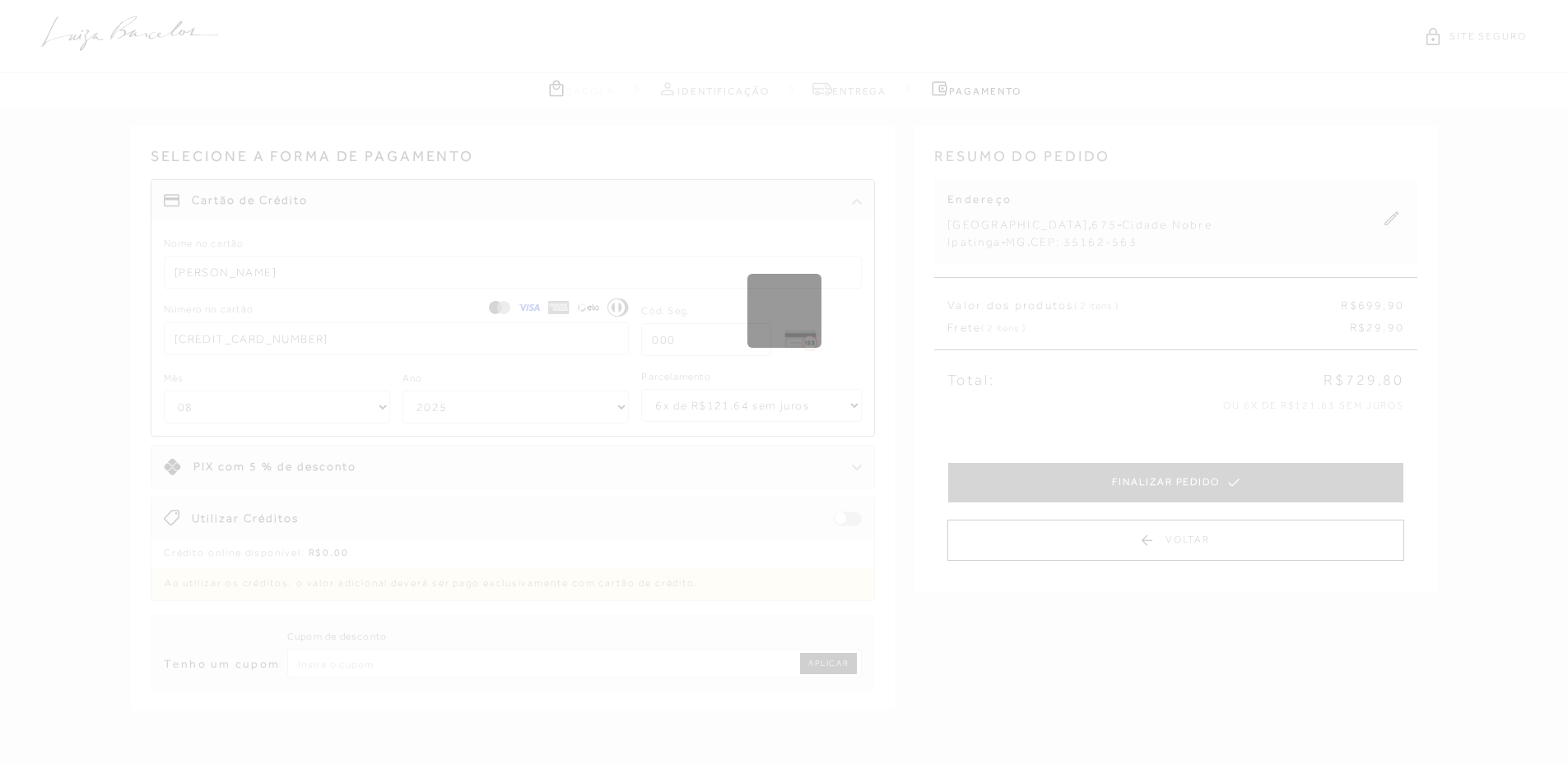
select select "1"
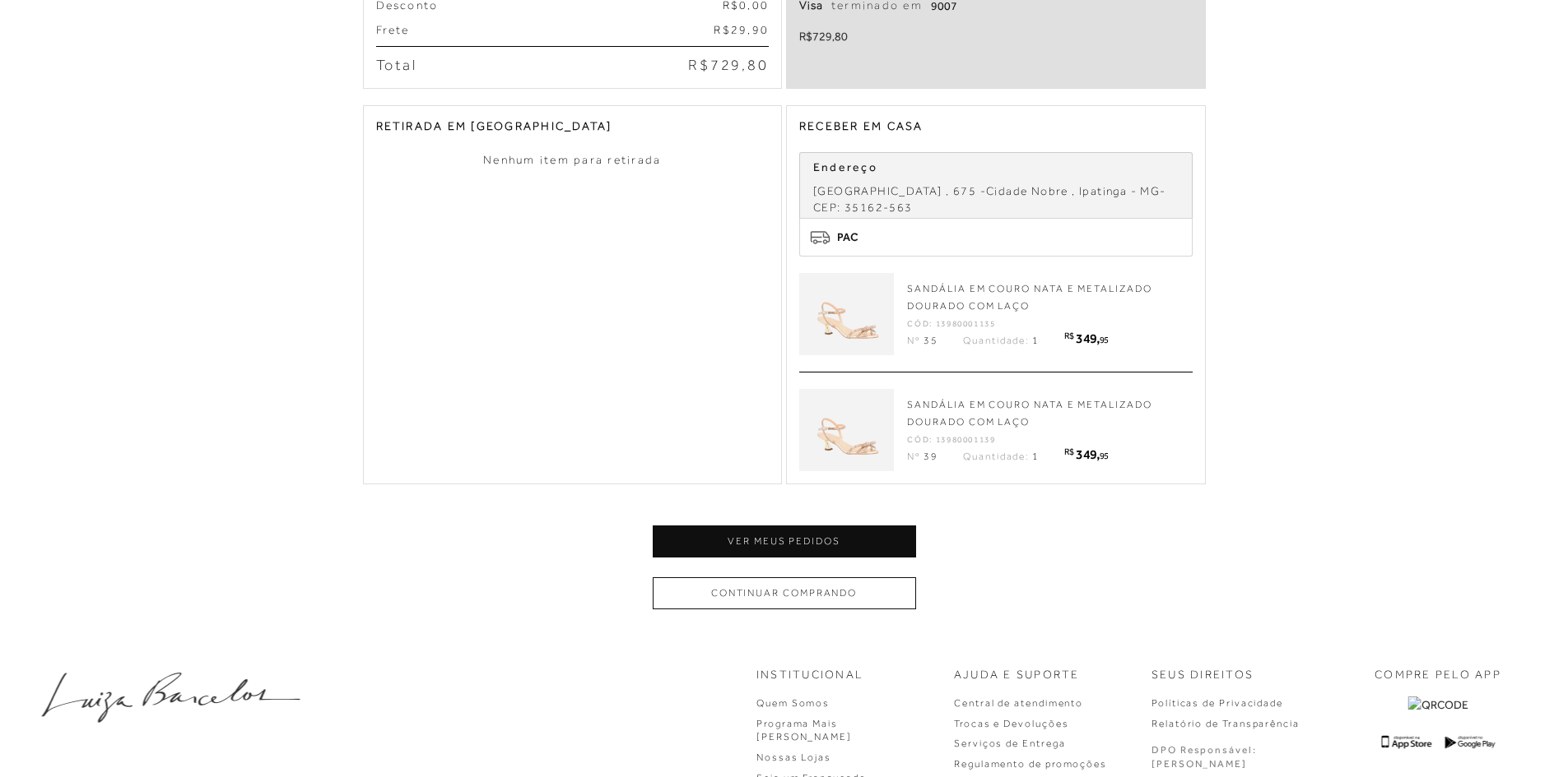
scroll to position [411, 0]
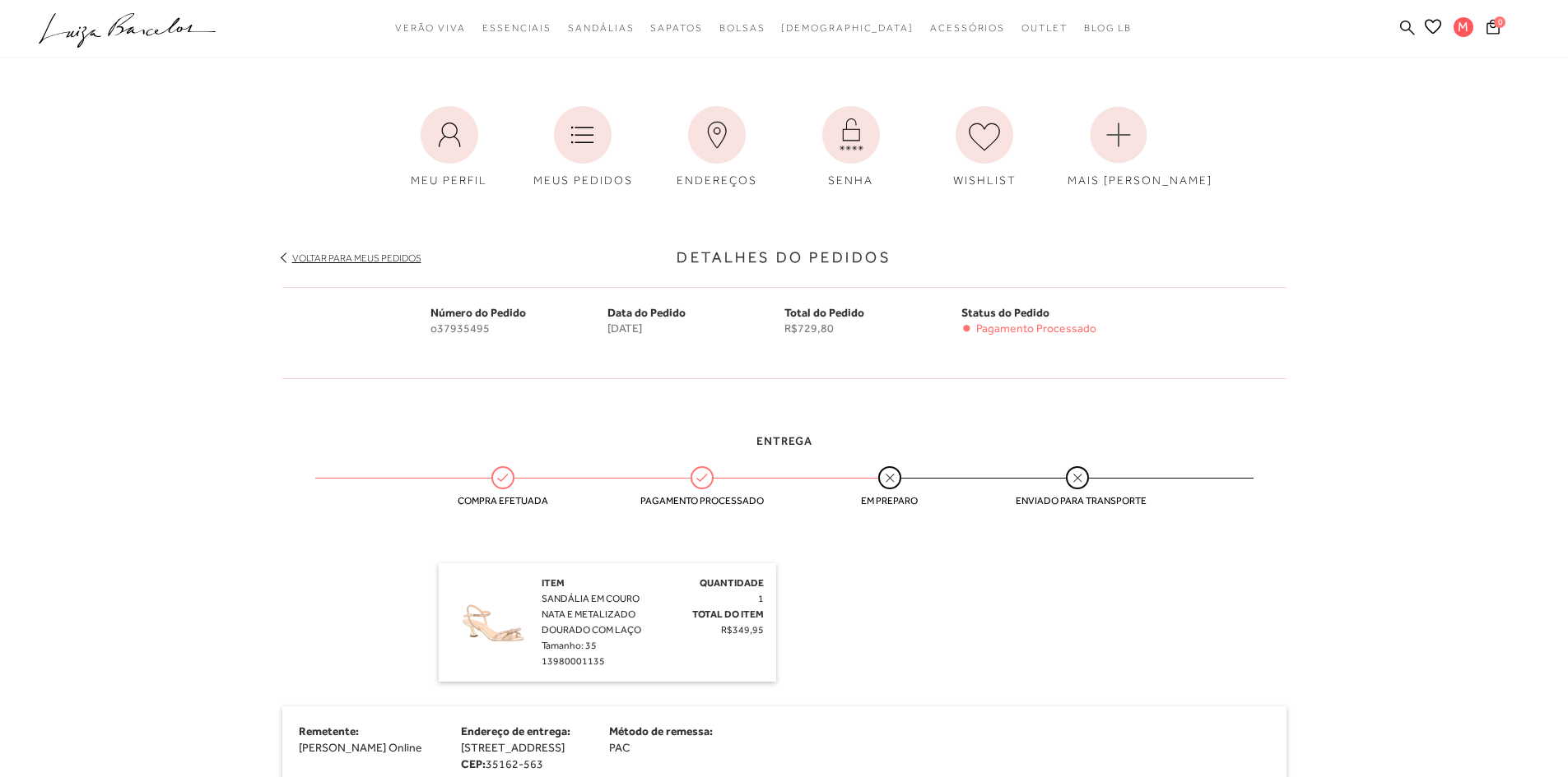
click at [1411, 31] on icon at bounding box center [1406, 27] width 15 height 15
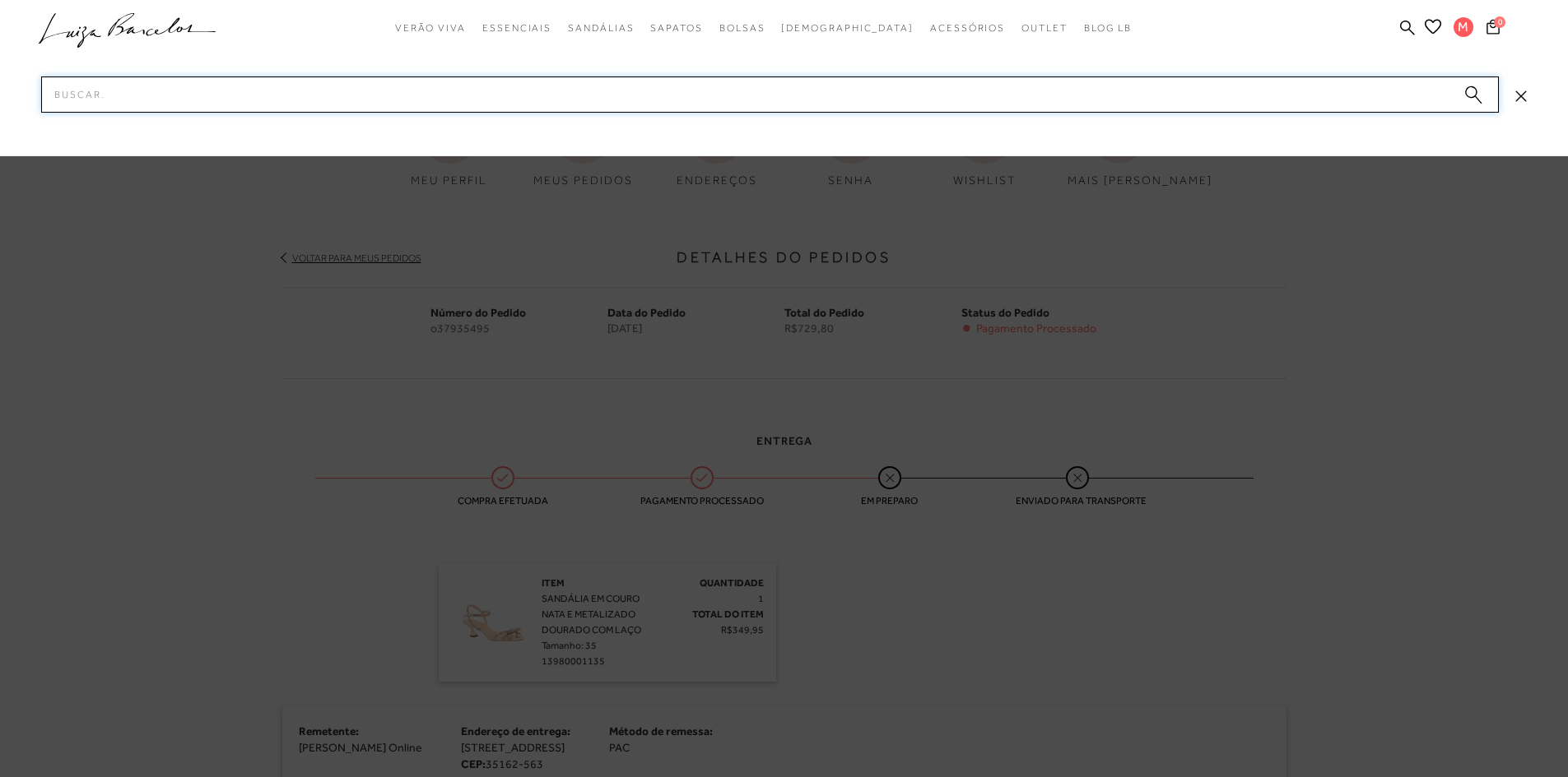
click at [405, 101] on input "Pesquisar" at bounding box center [770, 94] width 1457 height 36
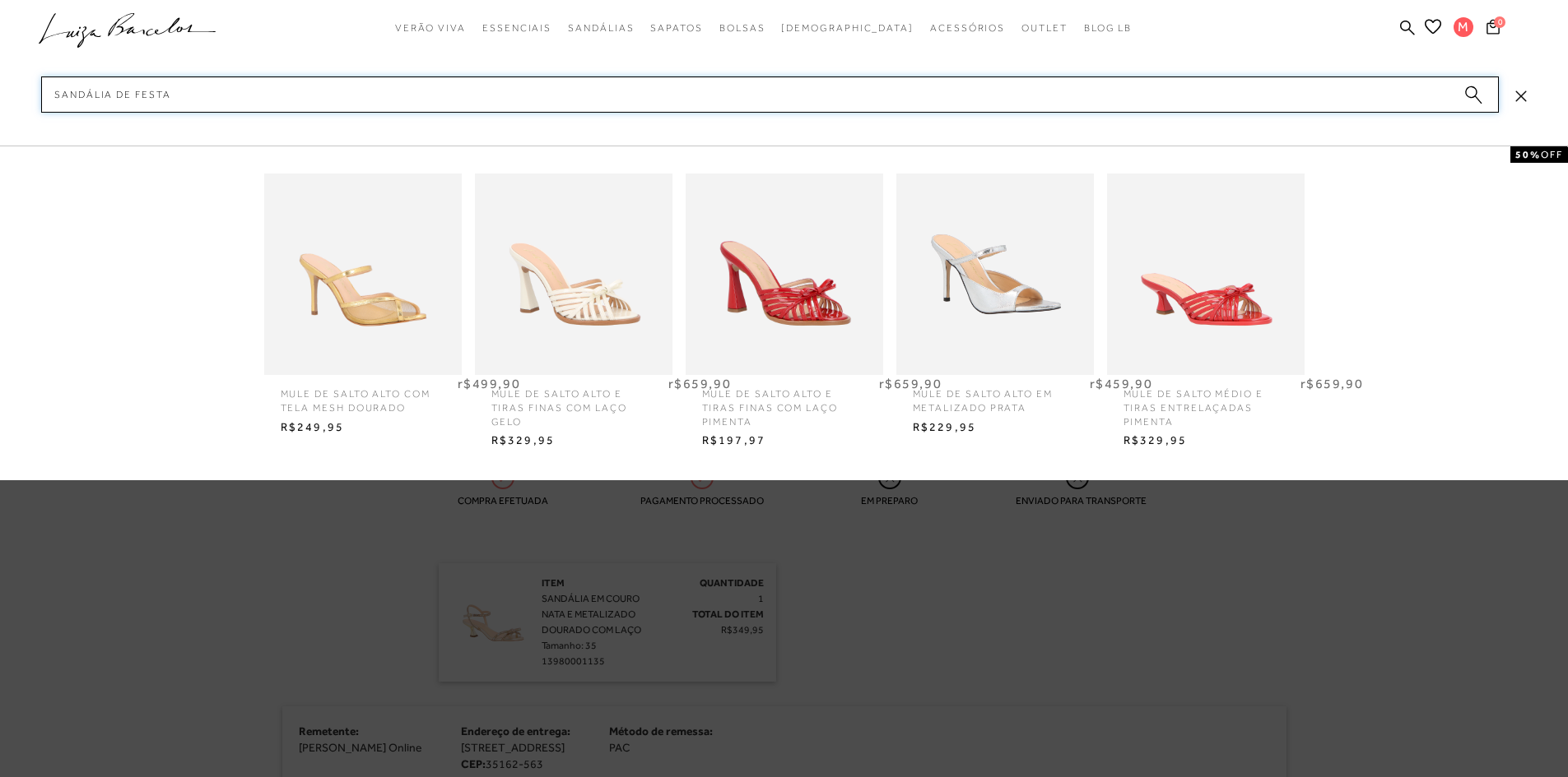
click at [1474, 82] on input "sandália de festa" at bounding box center [770, 94] width 1457 height 36
type input "sandália de festa"
click at [1476, 86] on icon "submit" at bounding box center [1473, 95] width 18 height 19
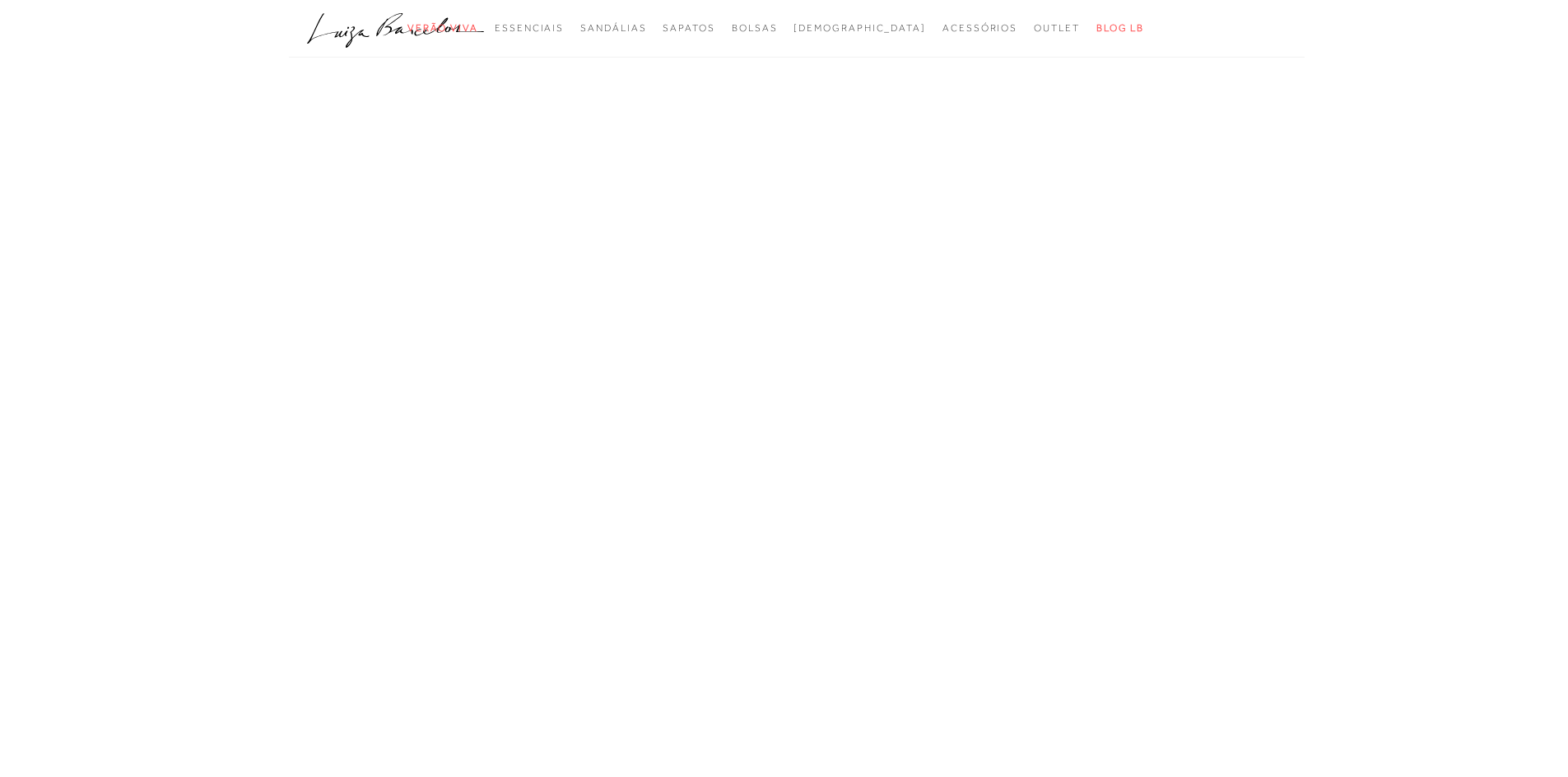
click at [802, 439] on div "A página Coleção é mostrada na exibição em grade" at bounding box center [784, 331] width 1029 height 493
click at [393, 20] on icon ".a{fill-rule:evenodd;}" at bounding box center [395, 31] width 177 height 35
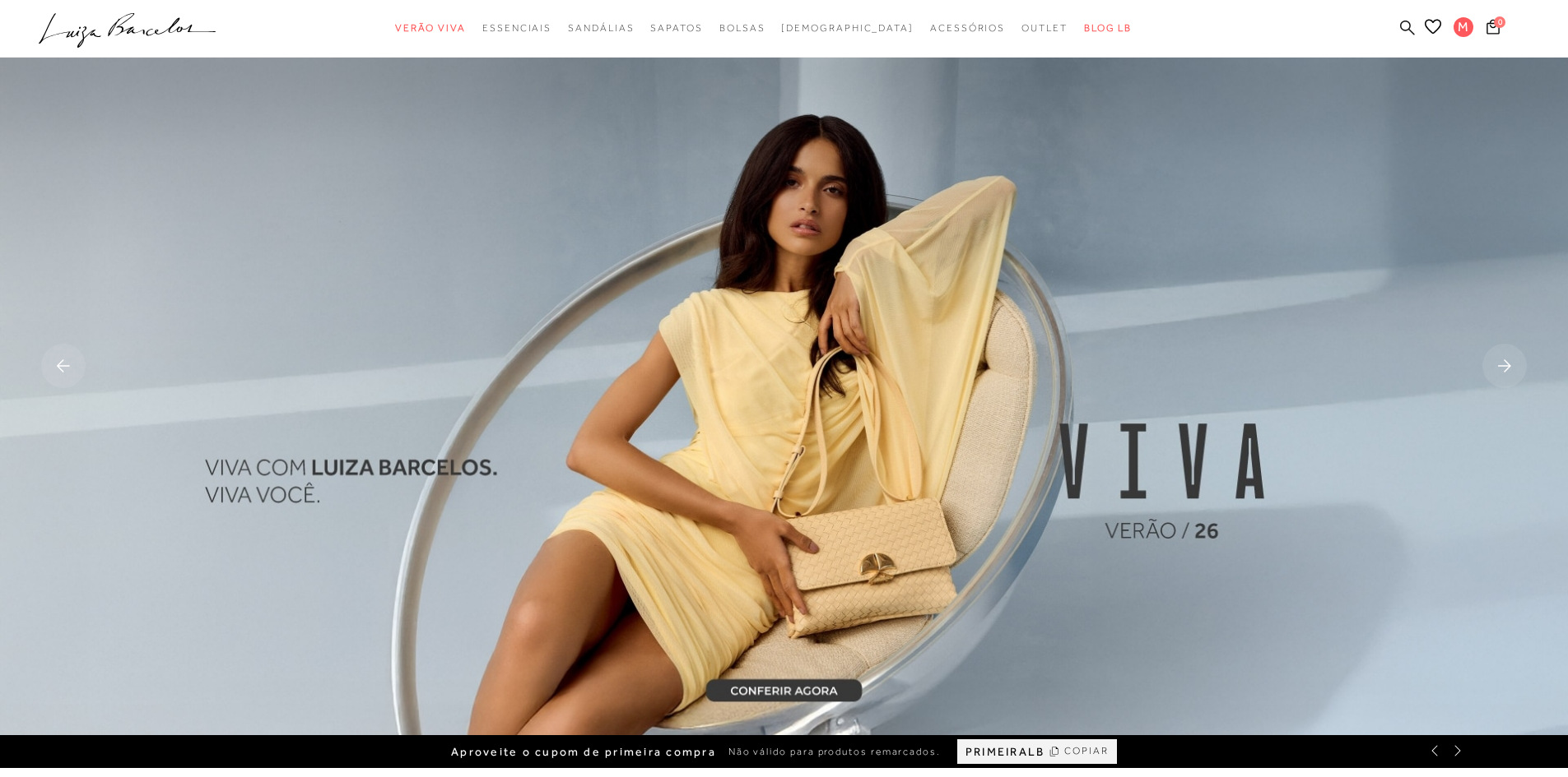
click at [1409, 29] on icon at bounding box center [1406, 27] width 15 height 15
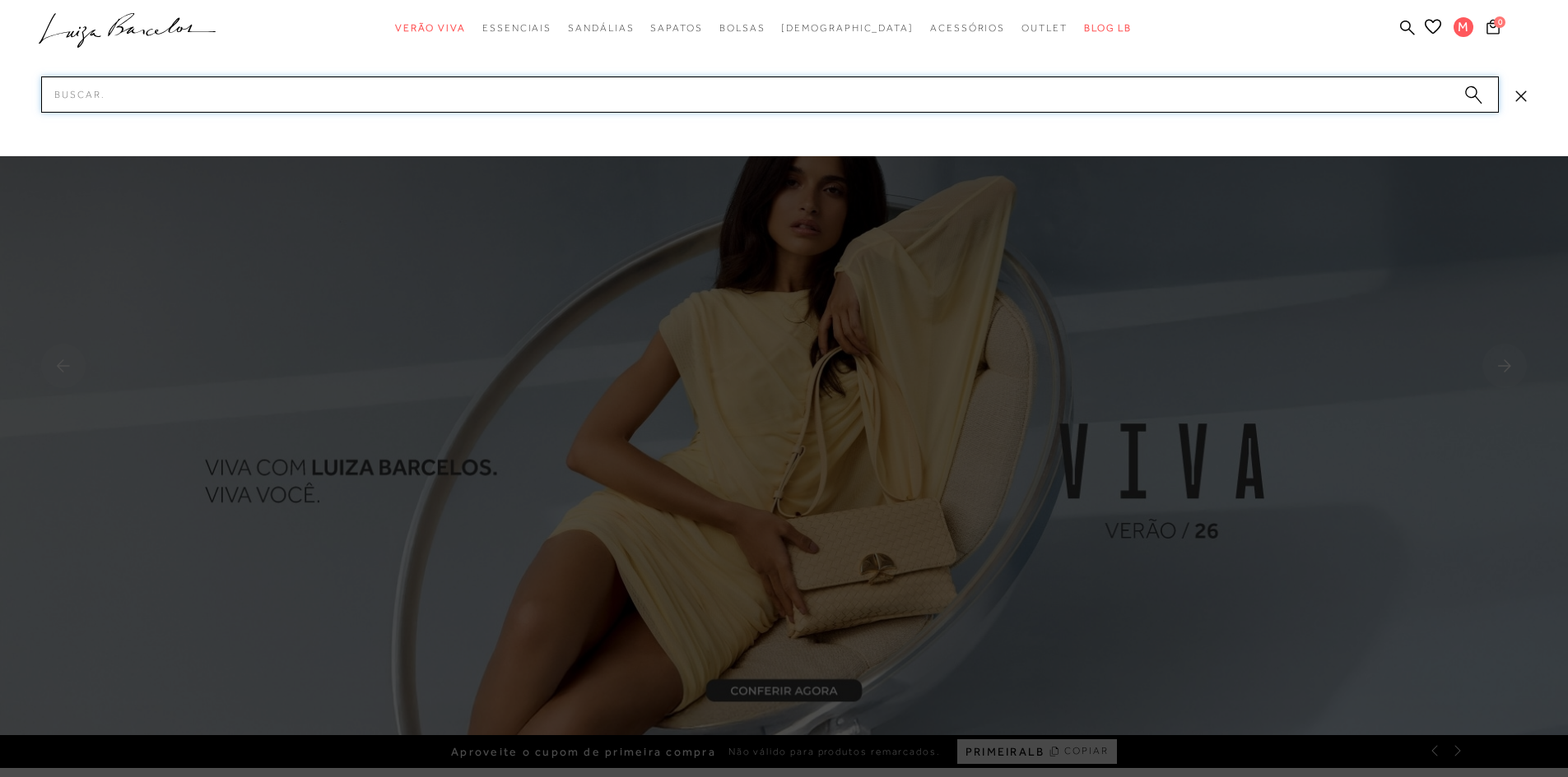
click at [217, 78] on input "Pesquisar" at bounding box center [770, 94] width 1457 height 36
click at [207, 93] on input "Pesquisar" at bounding box center [770, 94] width 1457 height 36
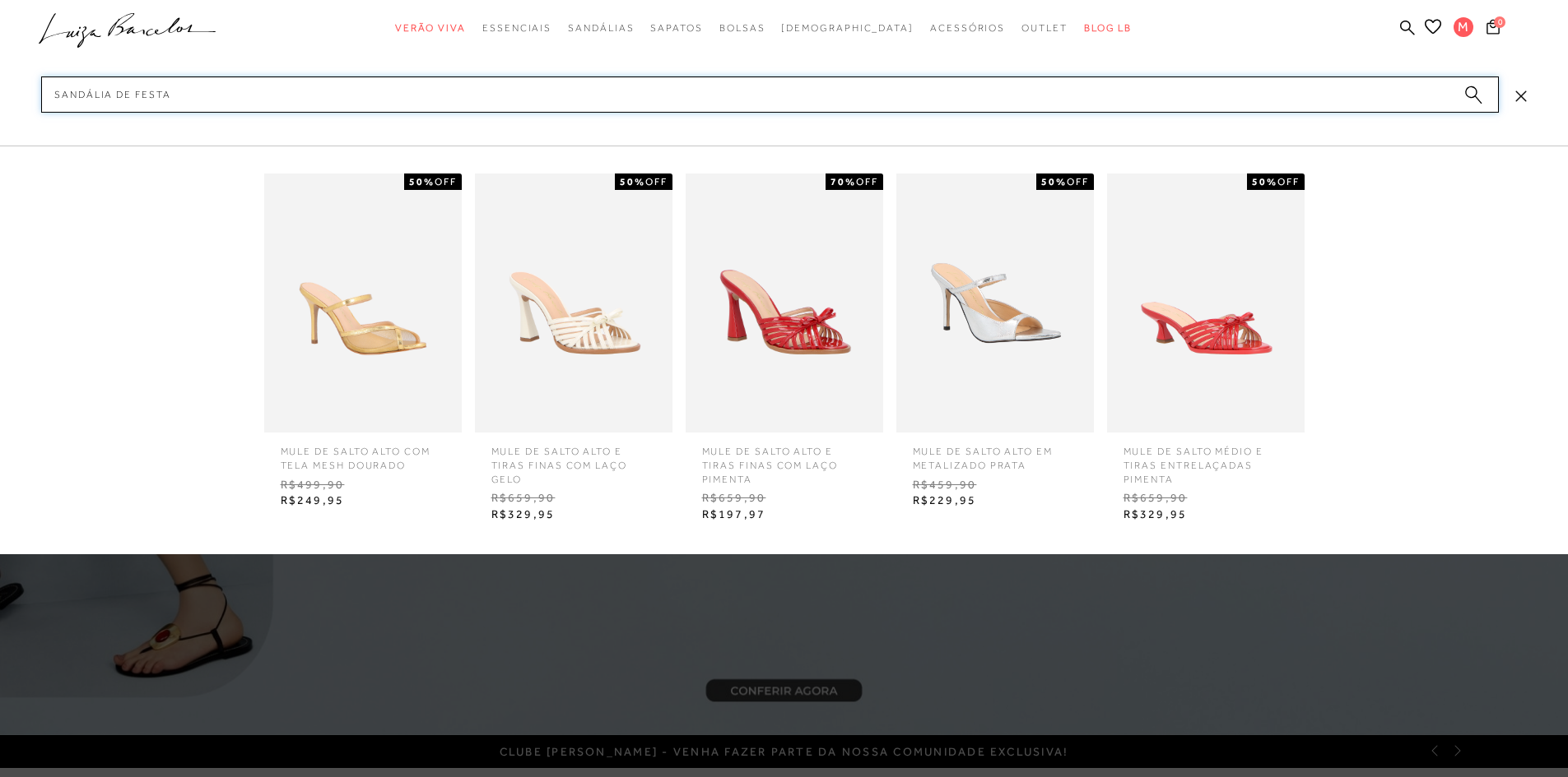
type input "sandália de festa"
click at [1464, 94] on icon "submit" at bounding box center [1473, 95] width 18 height 19
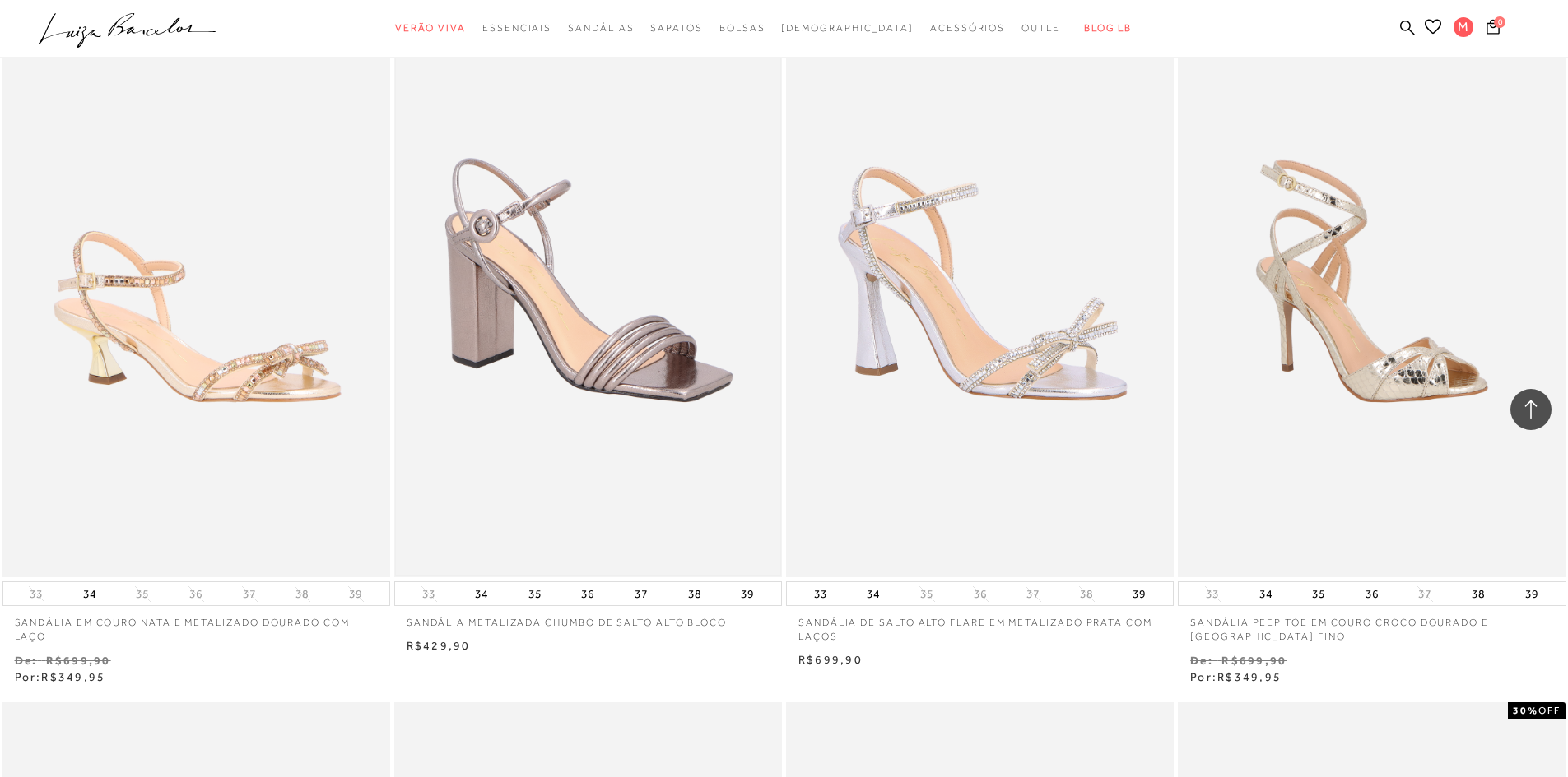
scroll to position [904, 0]
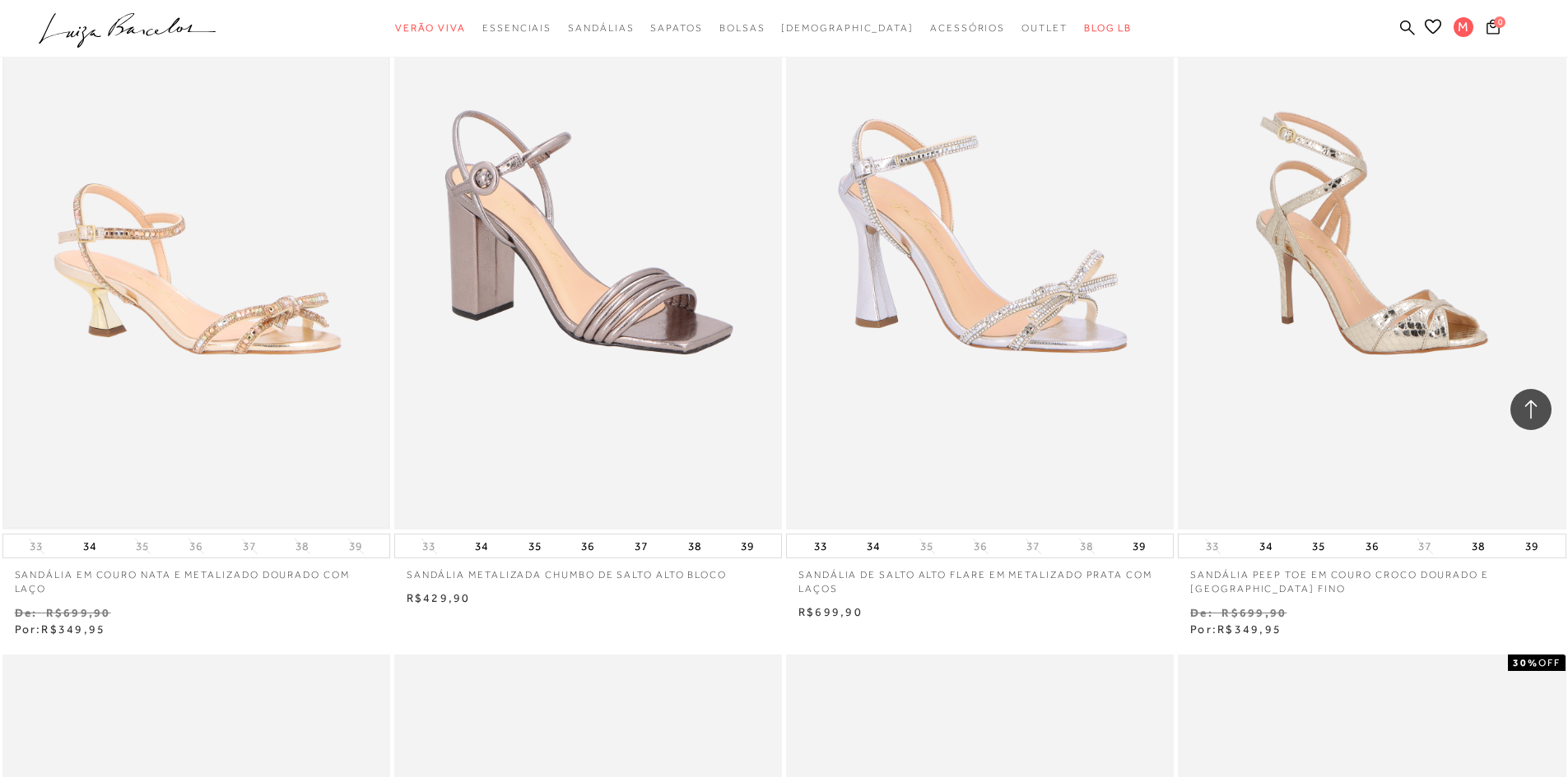
click at [281, 341] on img at bounding box center [197, 239] width 384 height 576
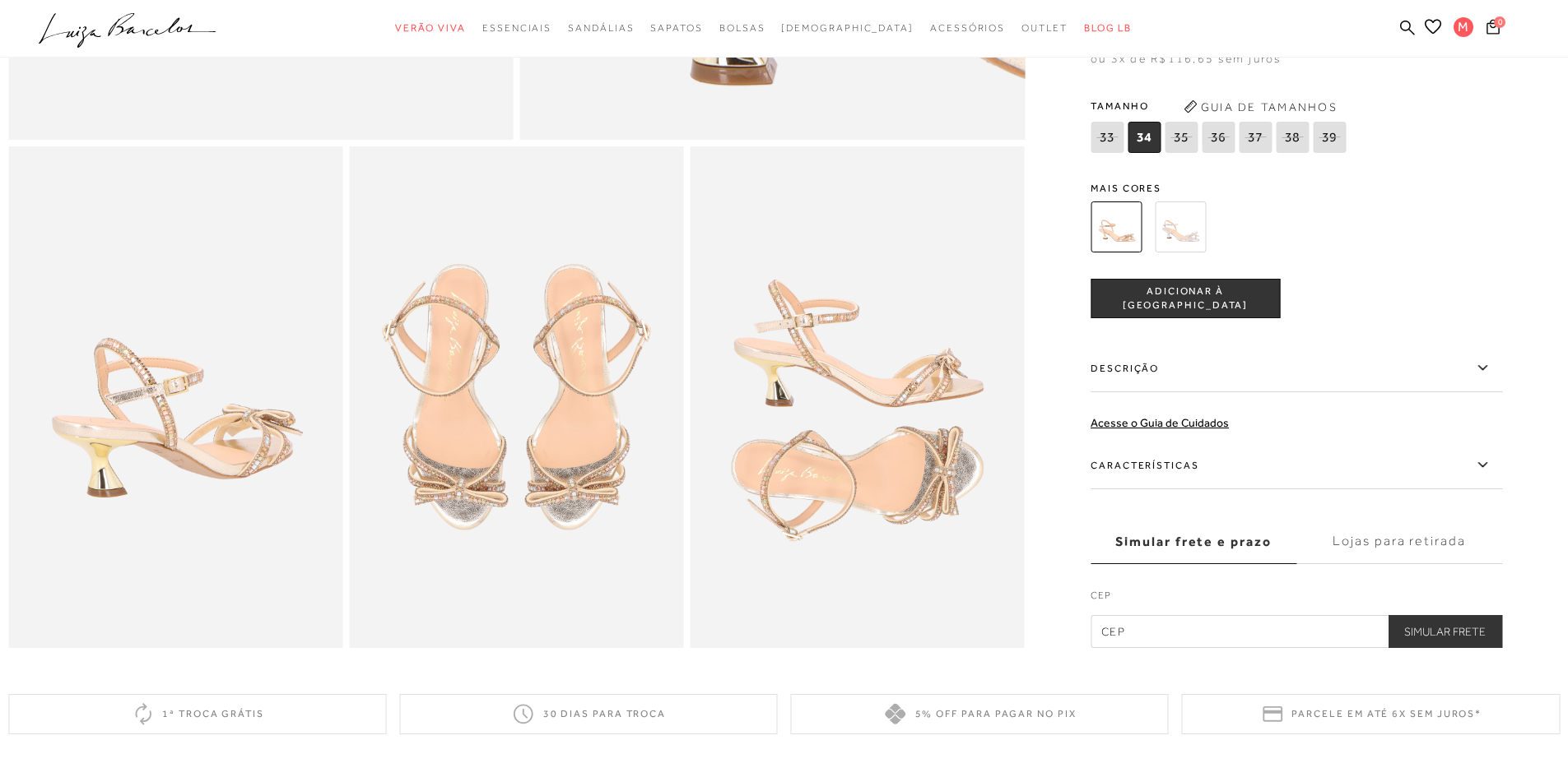
scroll to position [740, 0]
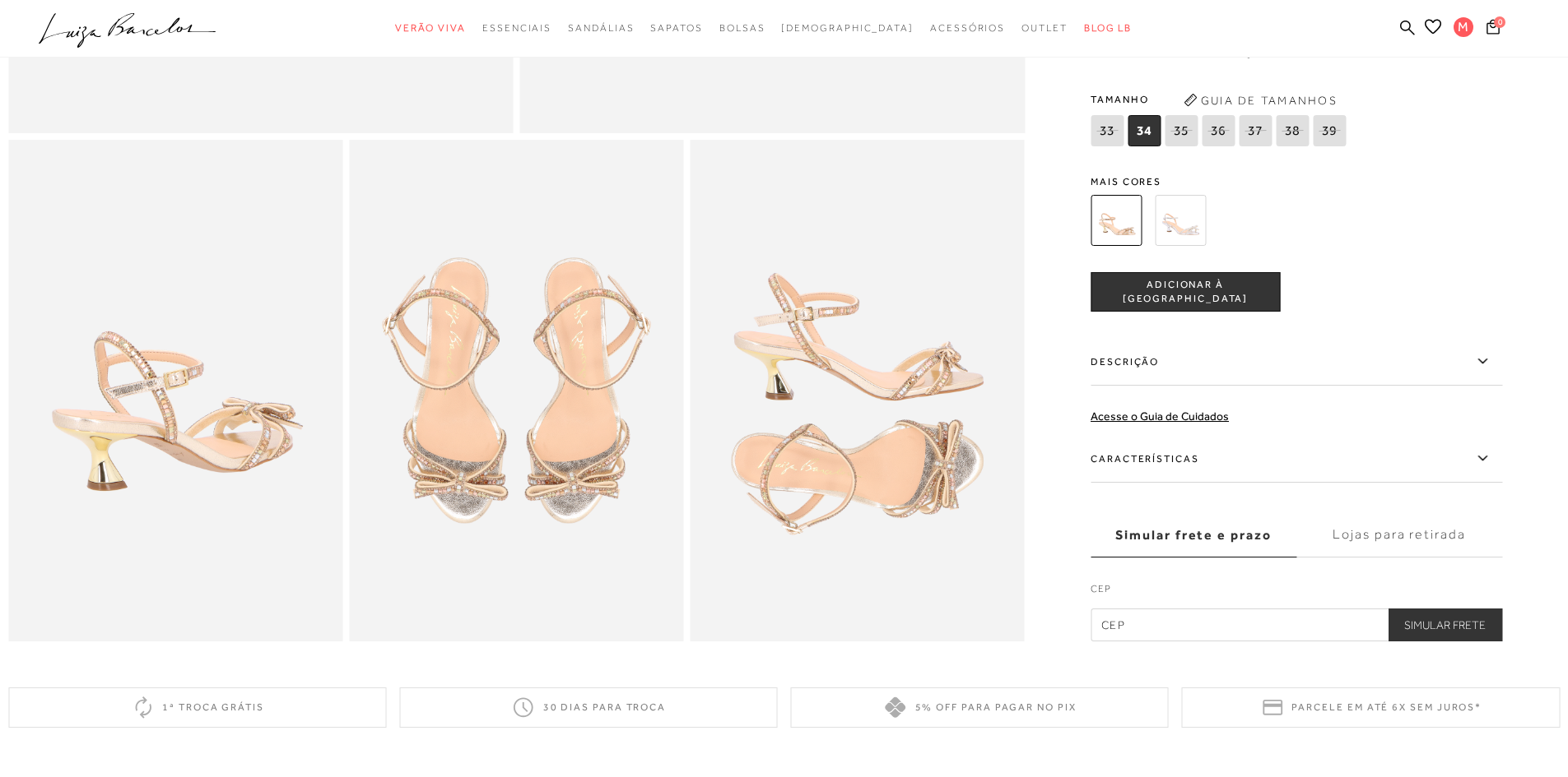
click at [551, 409] on img at bounding box center [515, 390] width 334 height 501
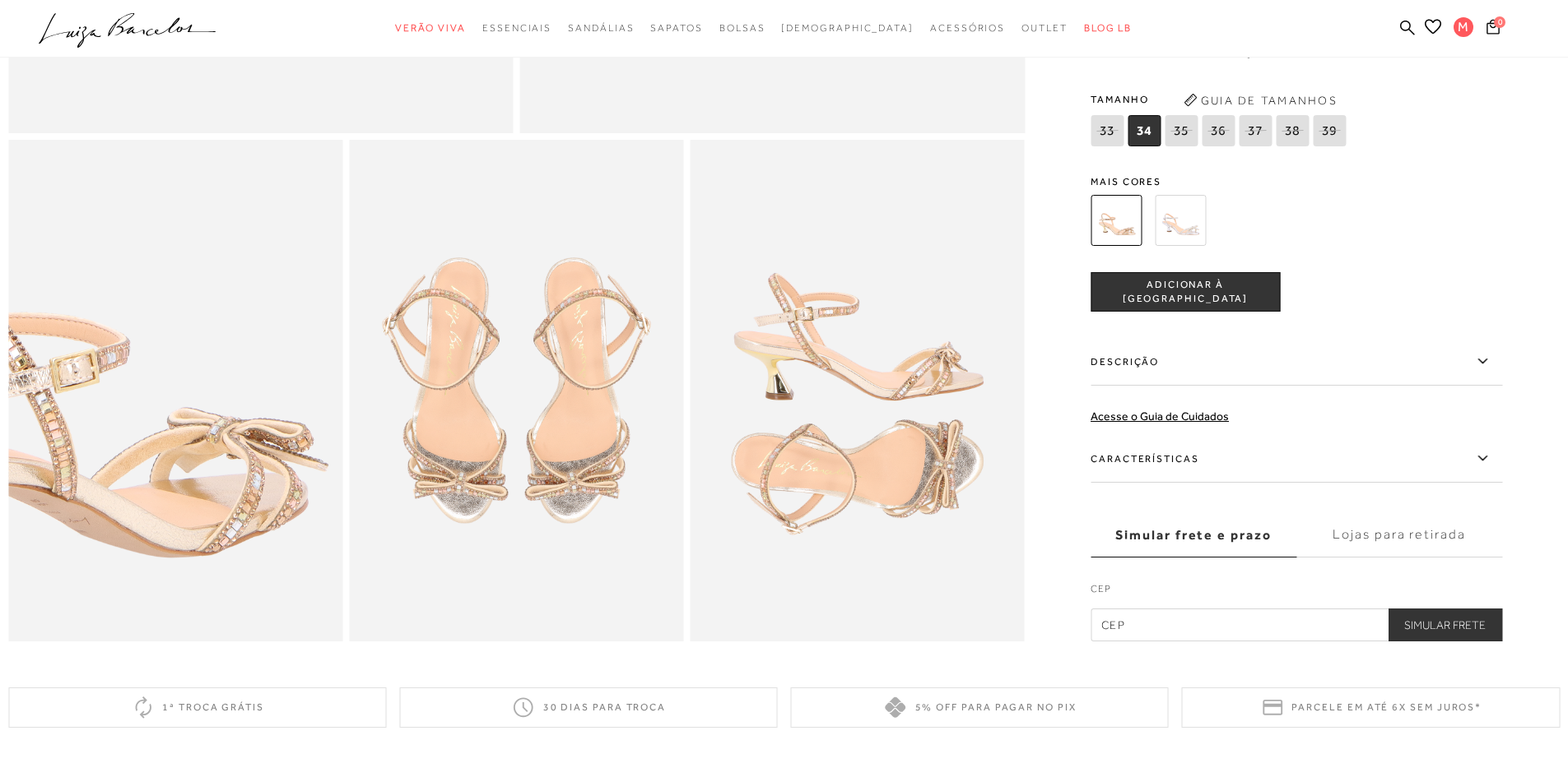
click at [274, 399] on img at bounding box center [74, 395] width 669 height 1002
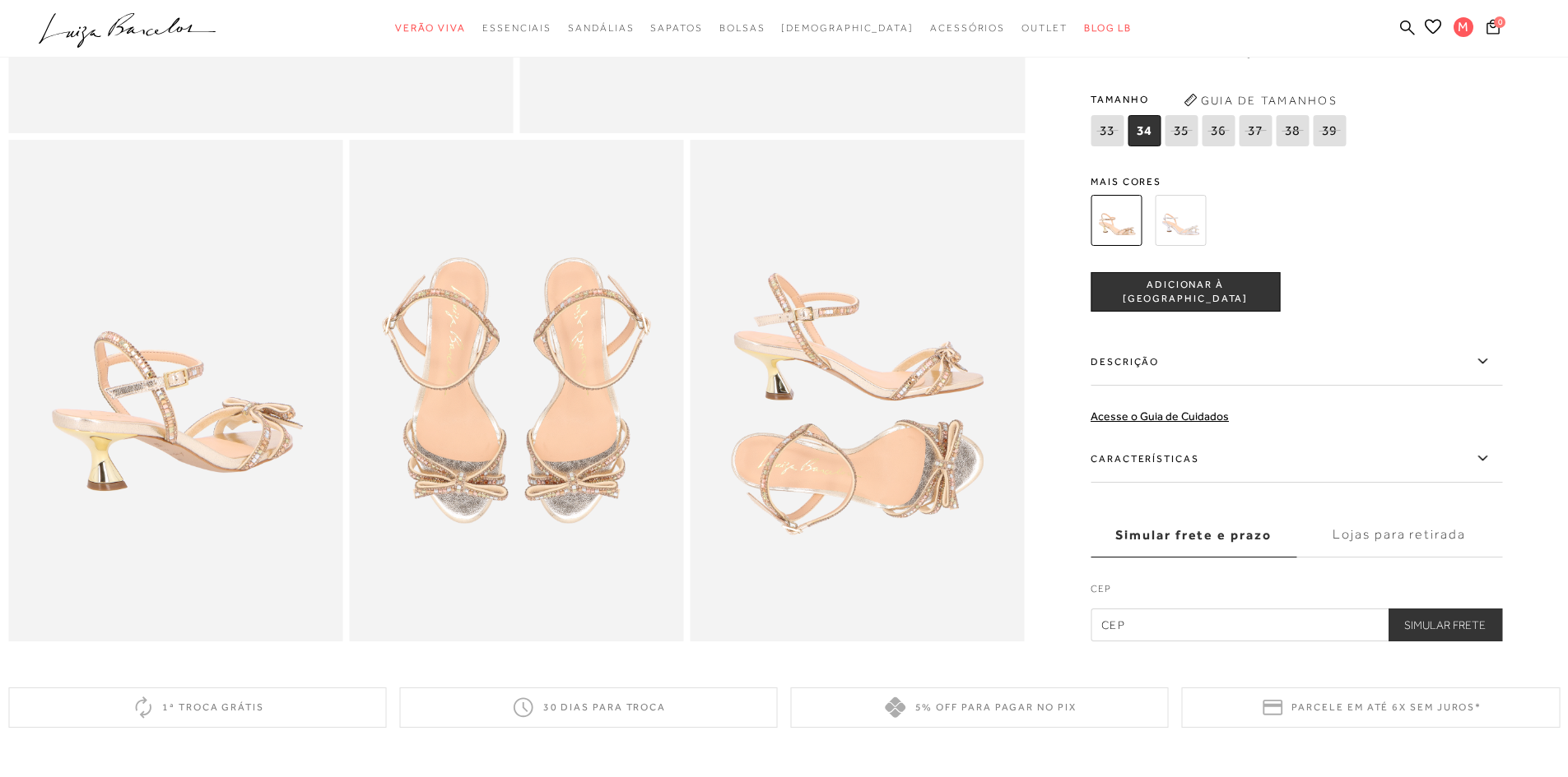
click at [927, 430] on img at bounding box center [857, 390] width 334 height 501
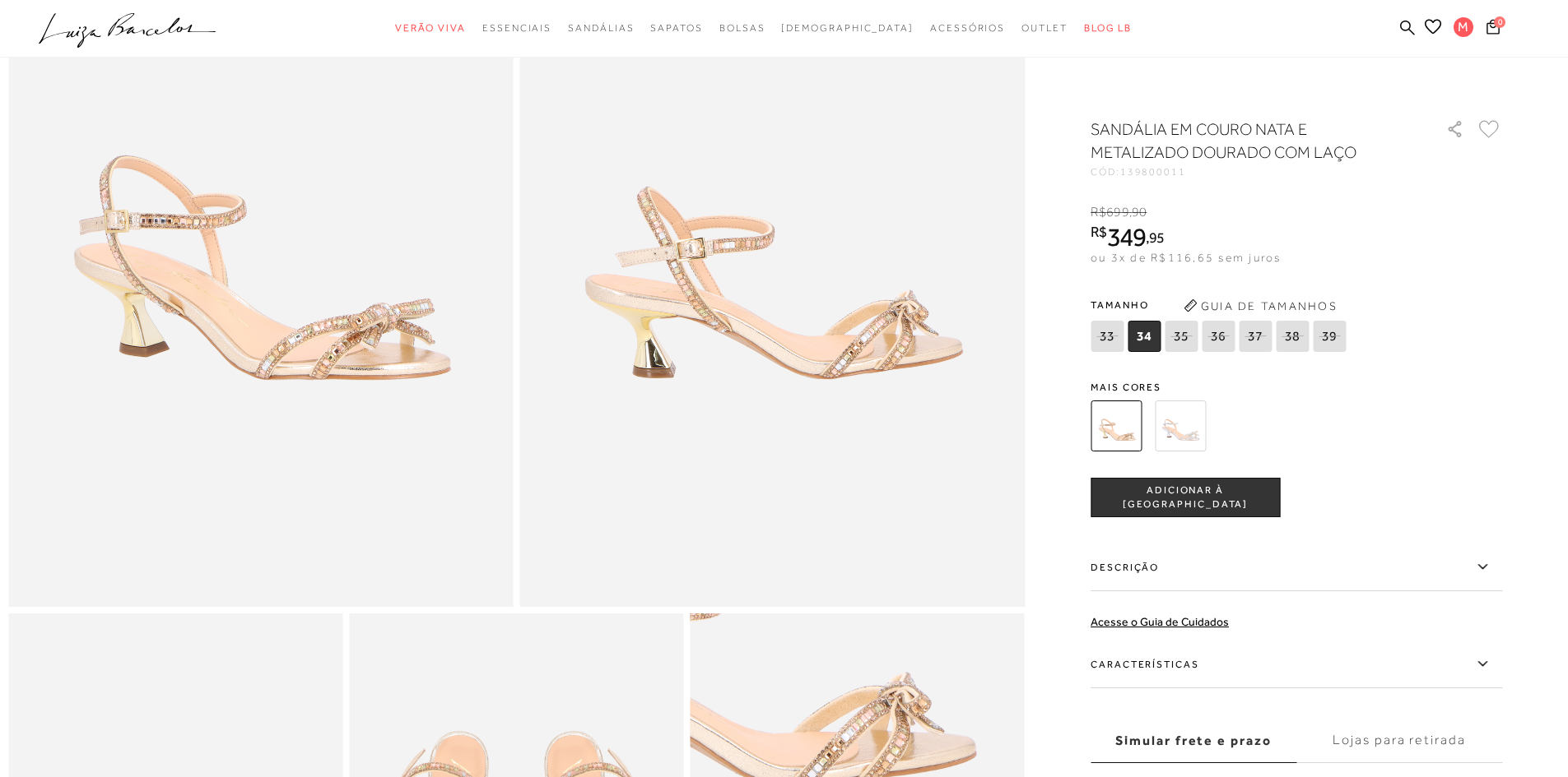
scroll to position [247, 0]
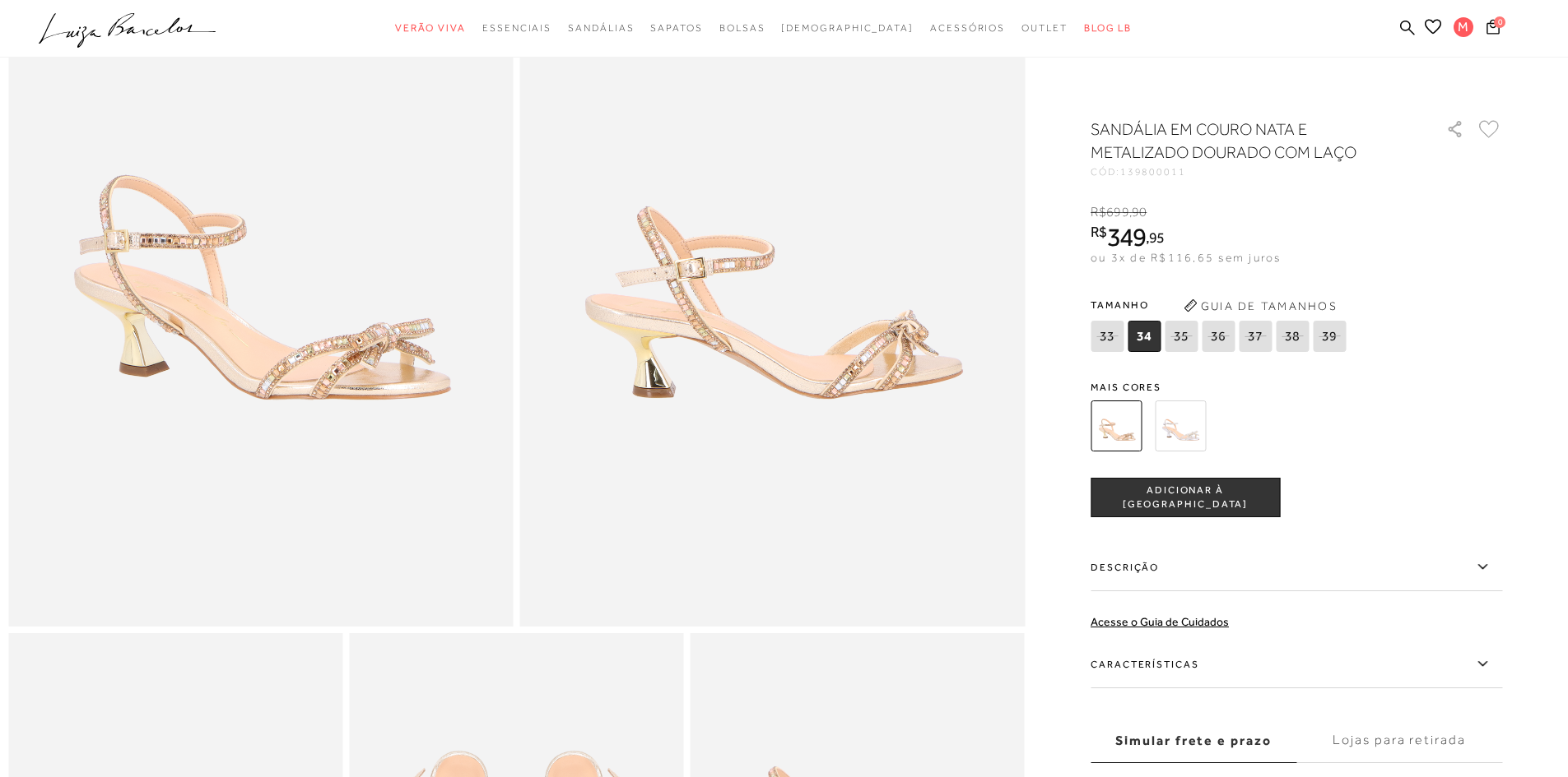
click at [1185, 430] on img at bounding box center [1180, 426] width 51 height 51
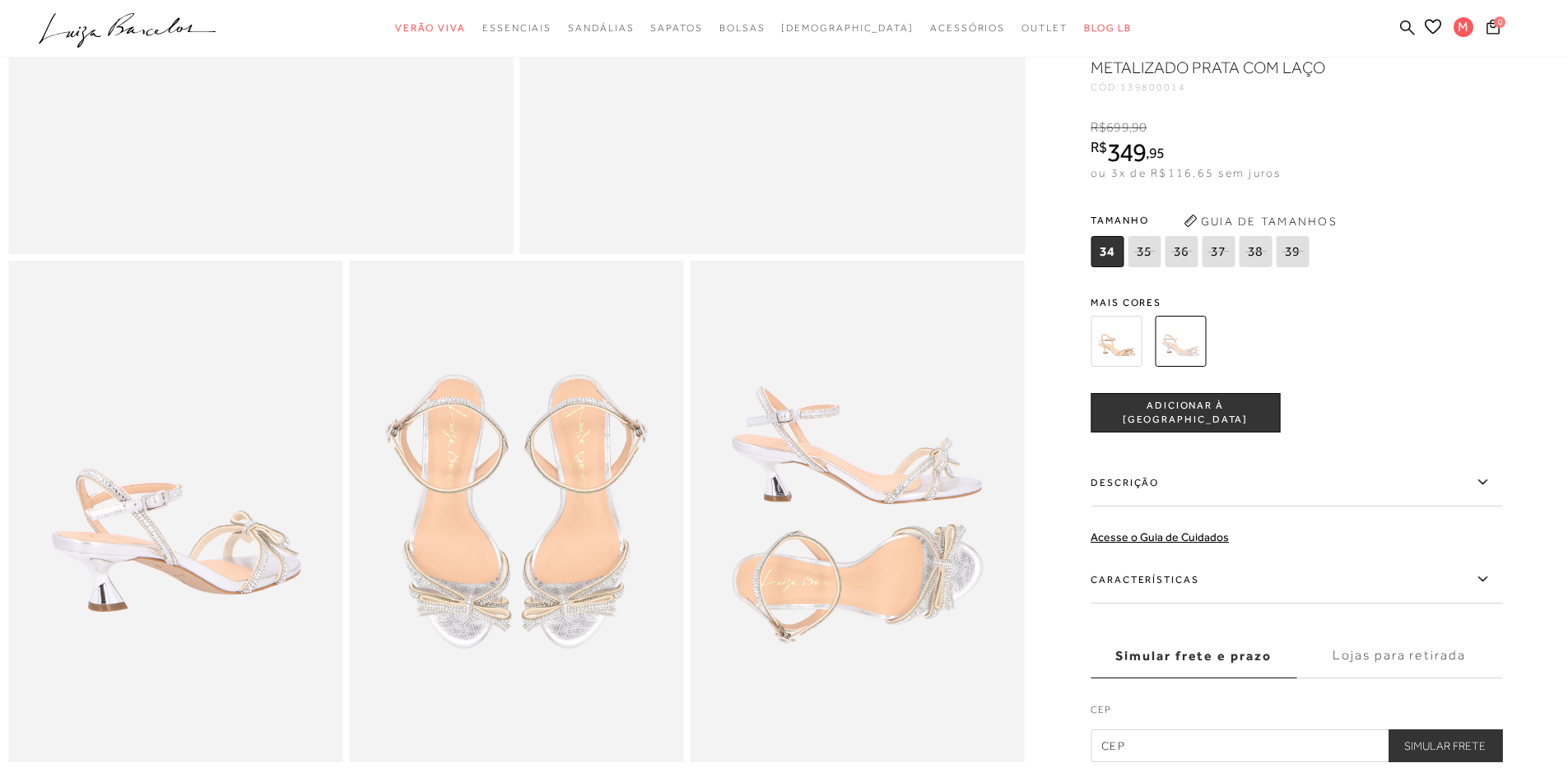
scroll to position [658, 0]
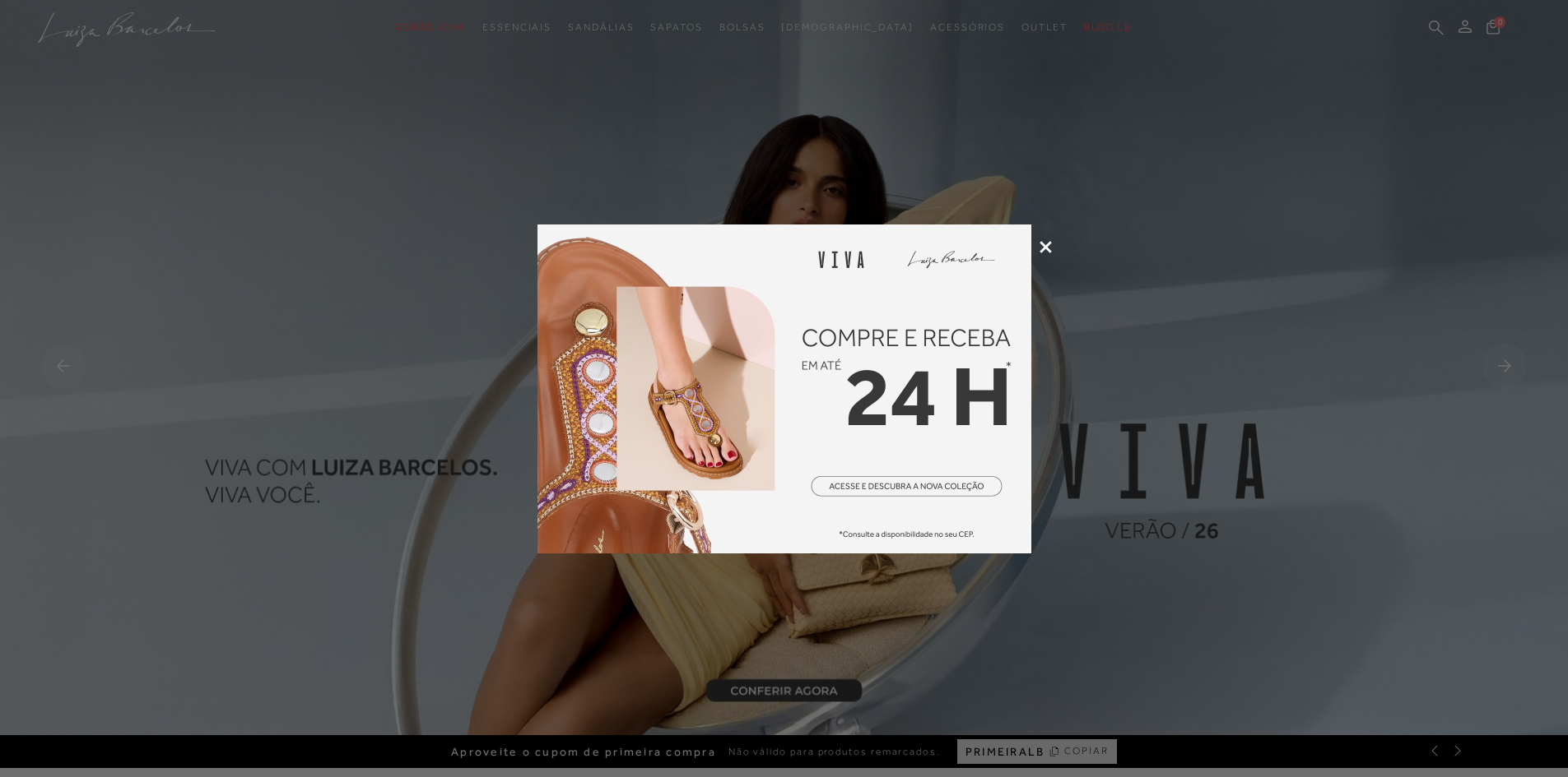
click at [1041, 248] on icon at bounding box center [1046, 247] width 12 height 12
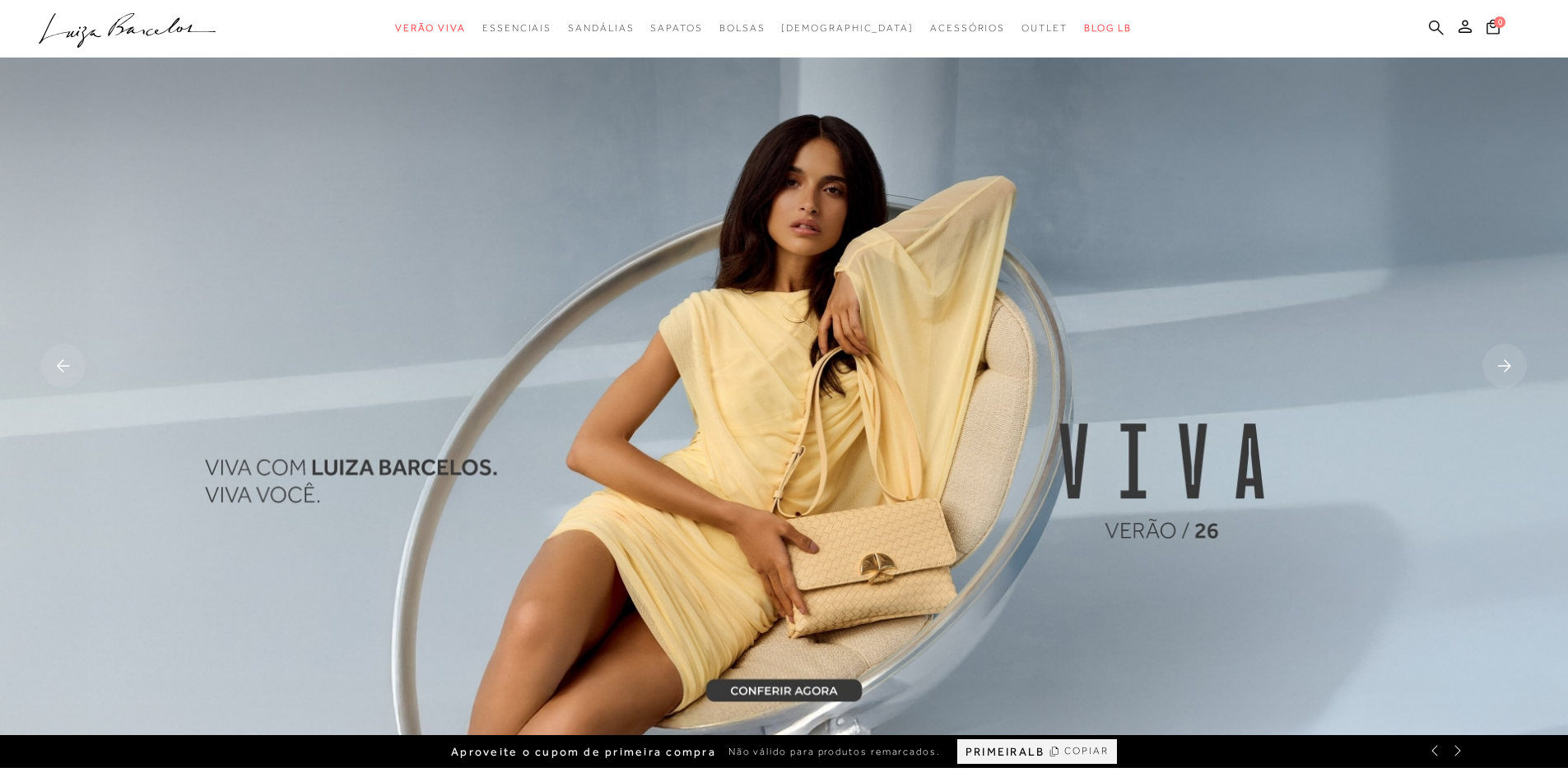
click at [1436, 21] on icon at bounding box center [1435, 27] width 15 height 15
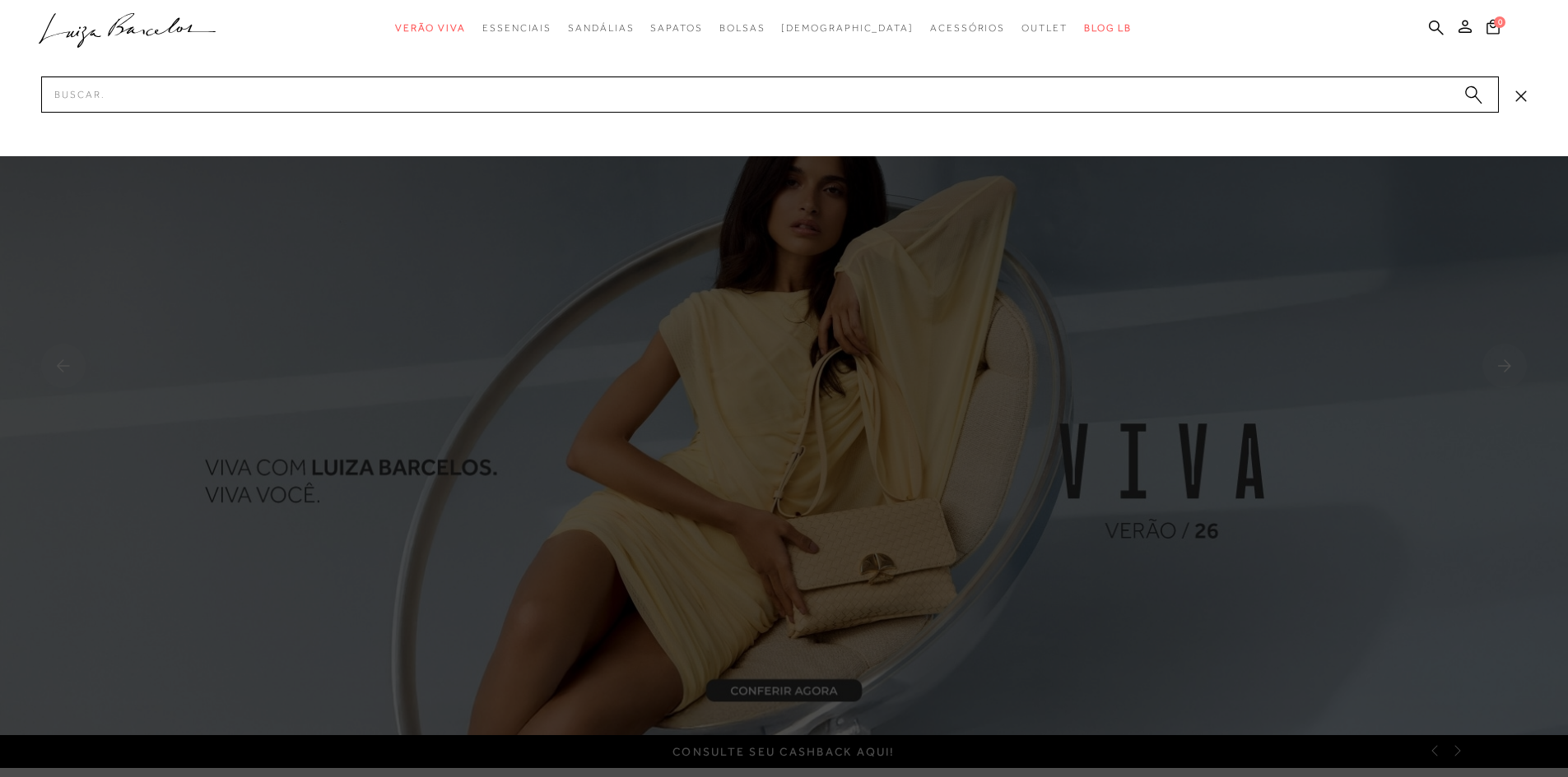
click at [321, 120] on div at bounding box center [784, 78] width 1568 height 156
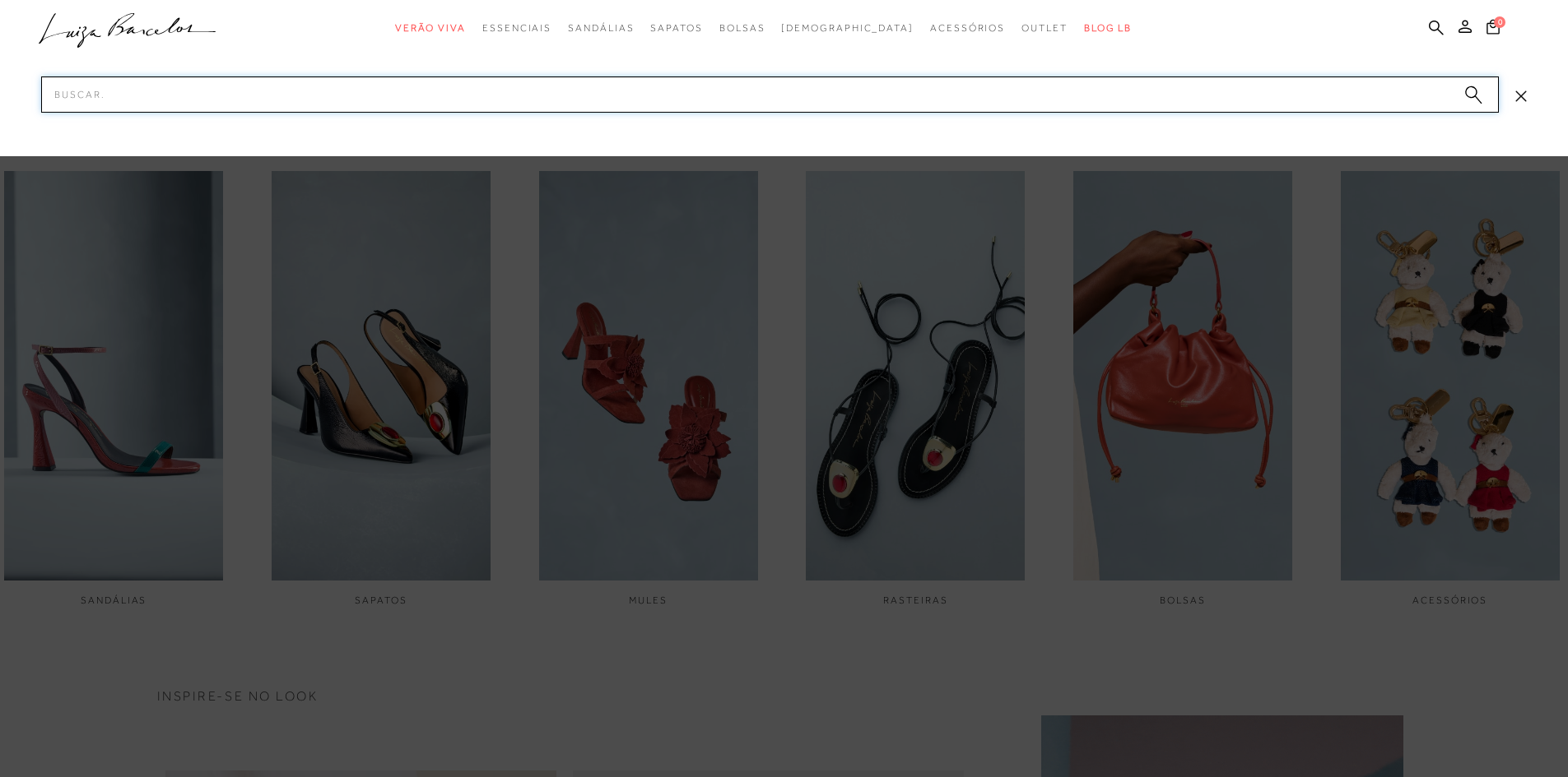
click at [78, 90] on input "Pesquisar" at bounding box center [770, 94] width 1457 height 36
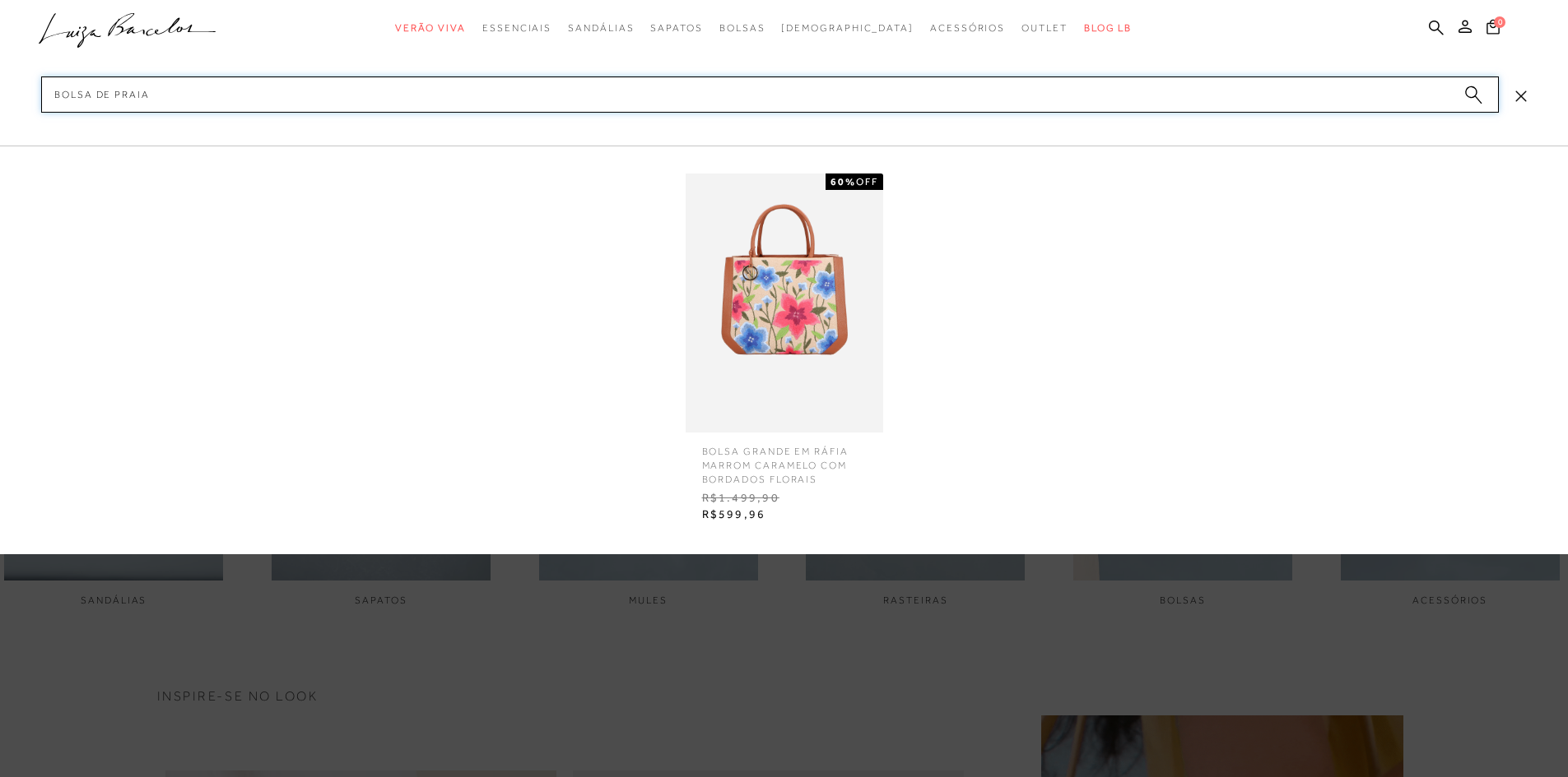
type input "bolsa de praia"
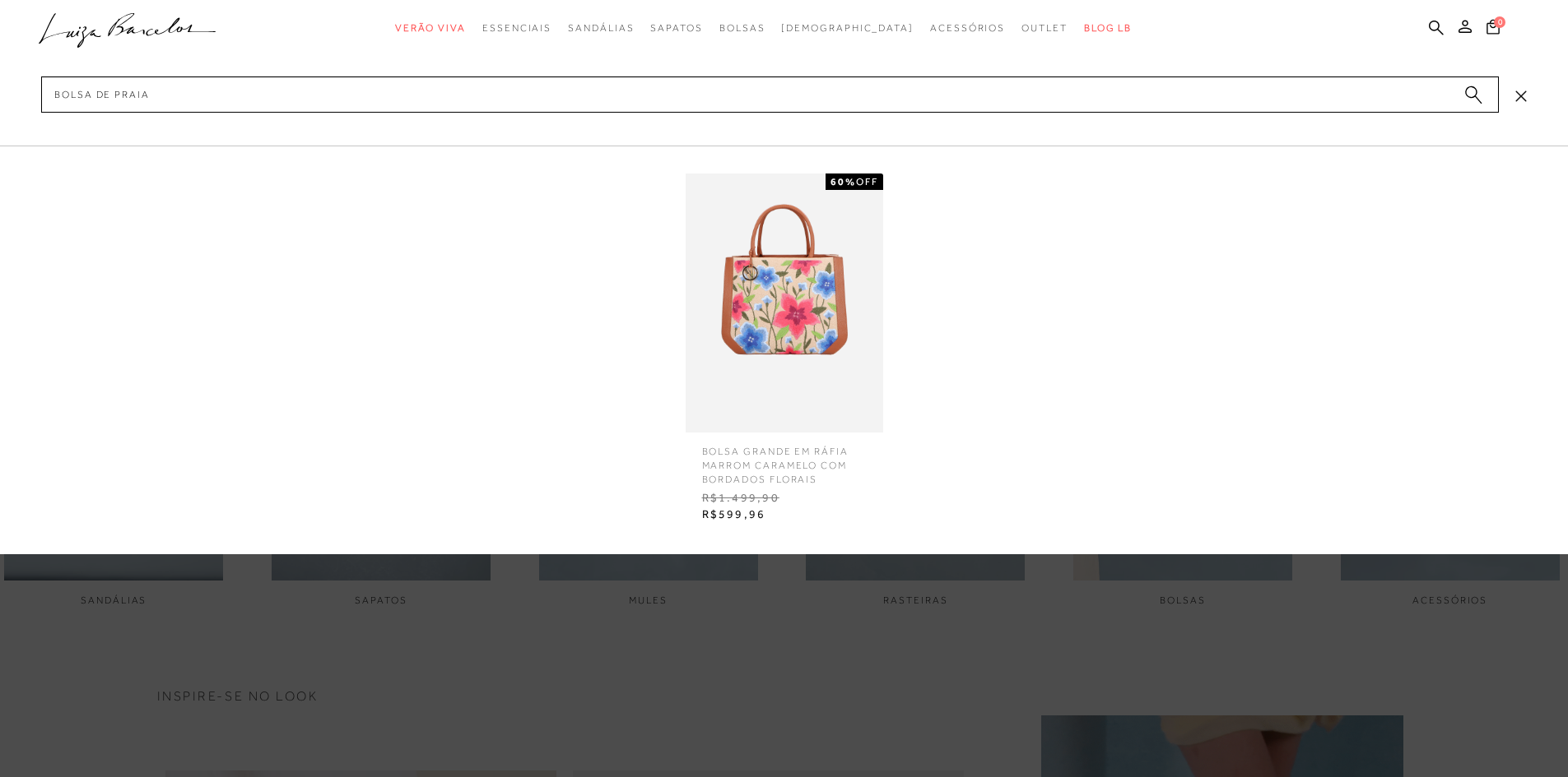
click at [781, 302] on img at bounding box center [784, 303] width 197 height 259
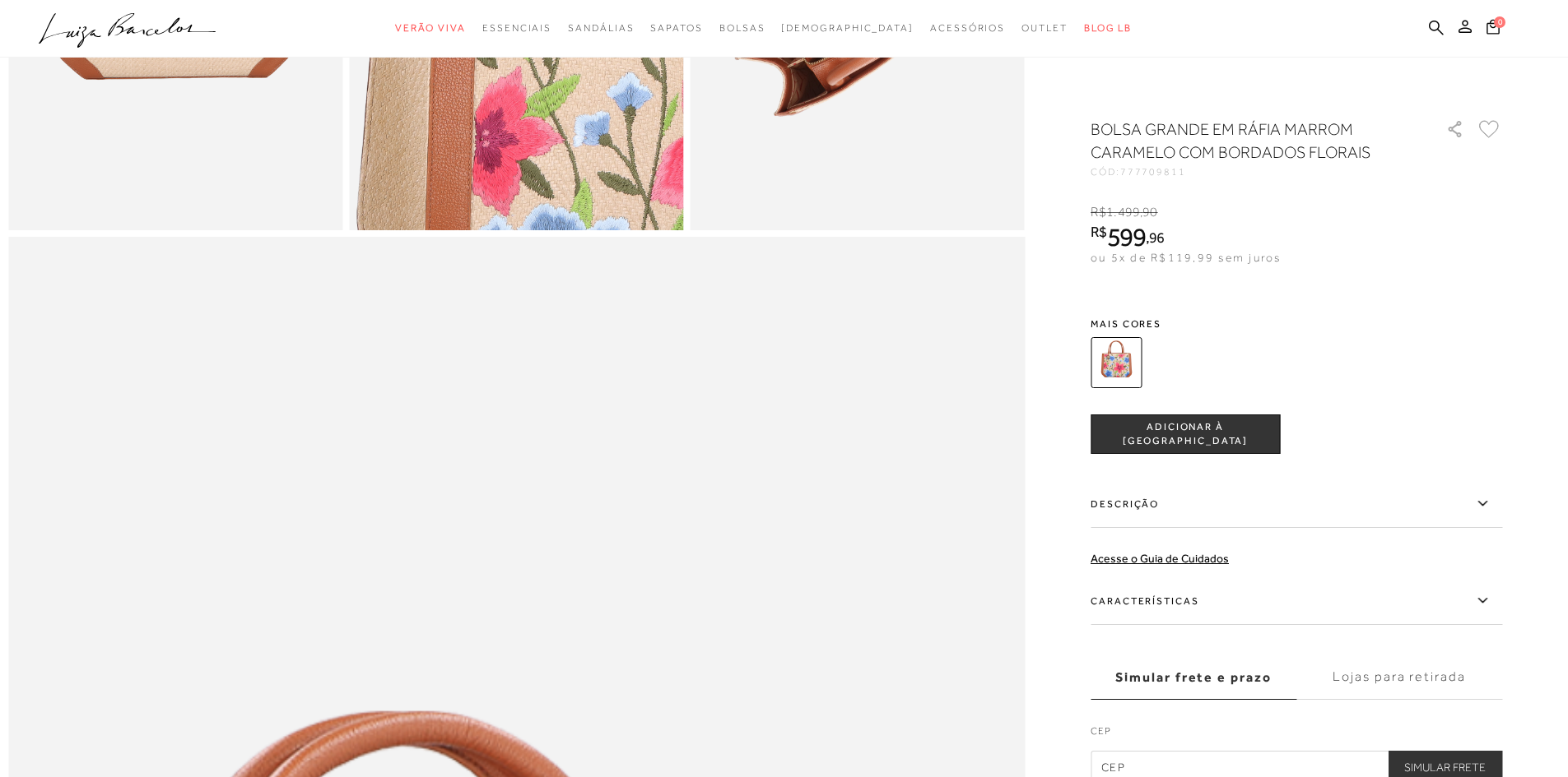
scroll to position [822, 0]
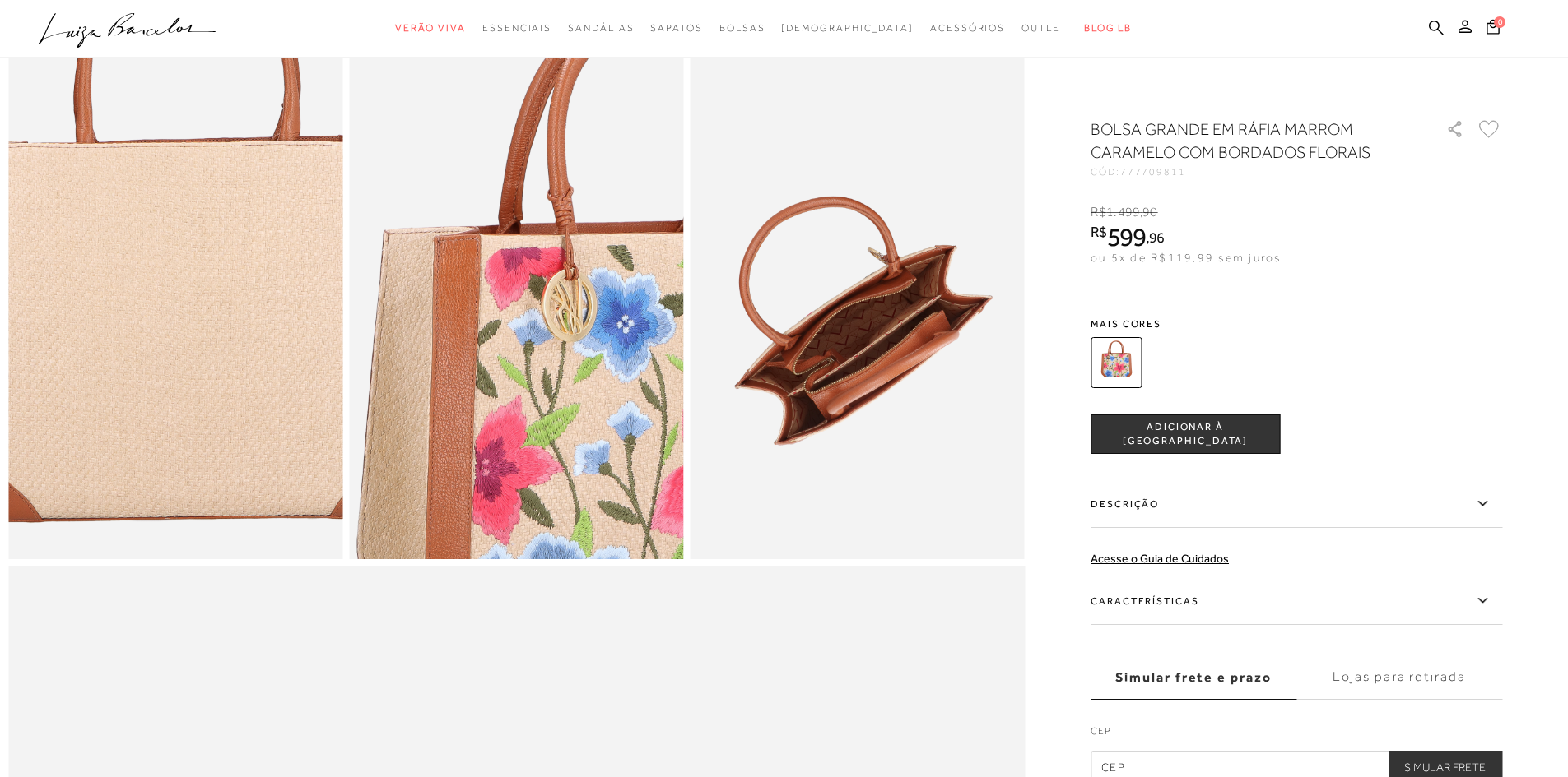
click at [162, 306] on img at bounding box center [185, 323] width 669 height 1002
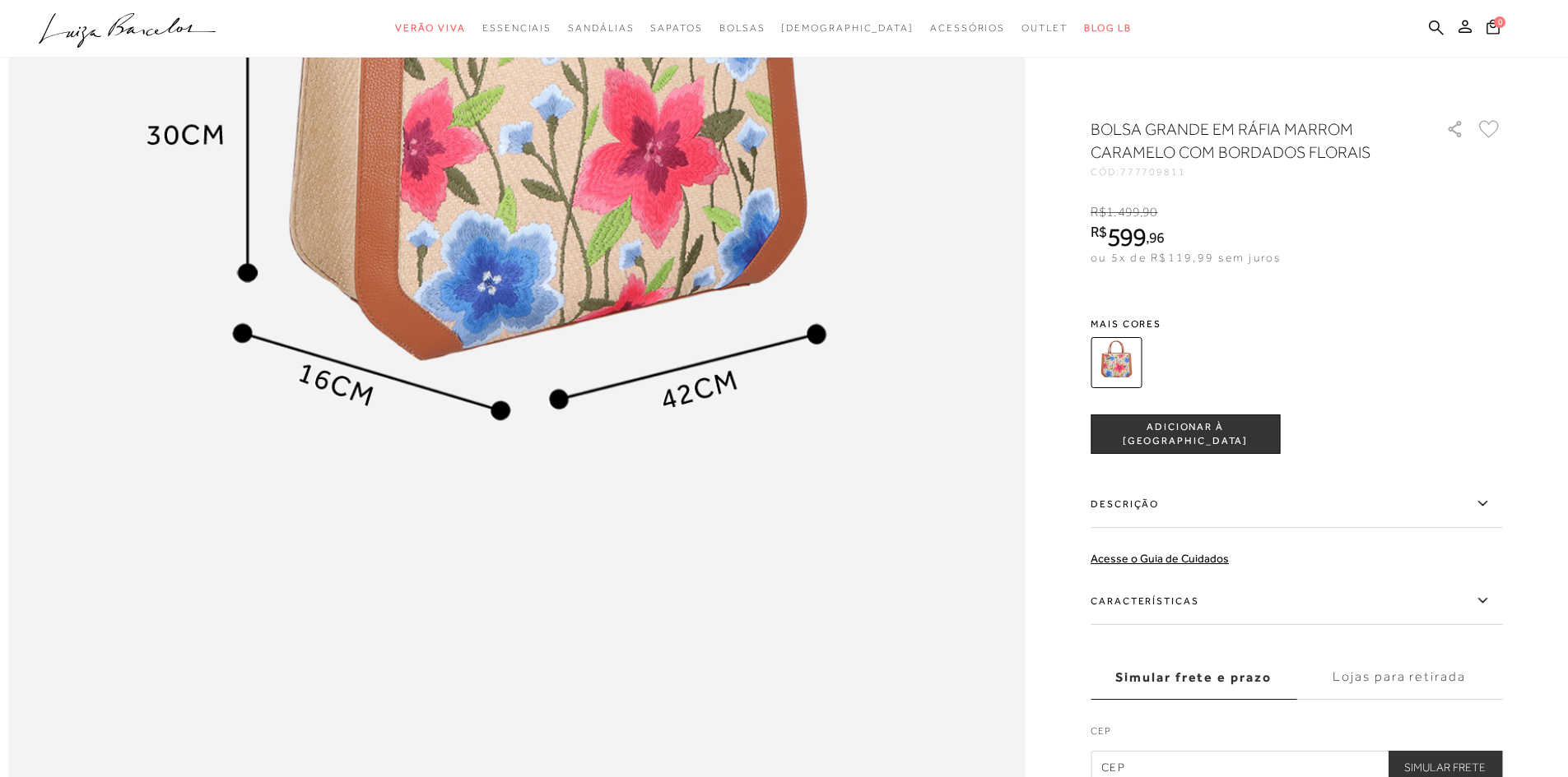
scroll to position [2220, 0]
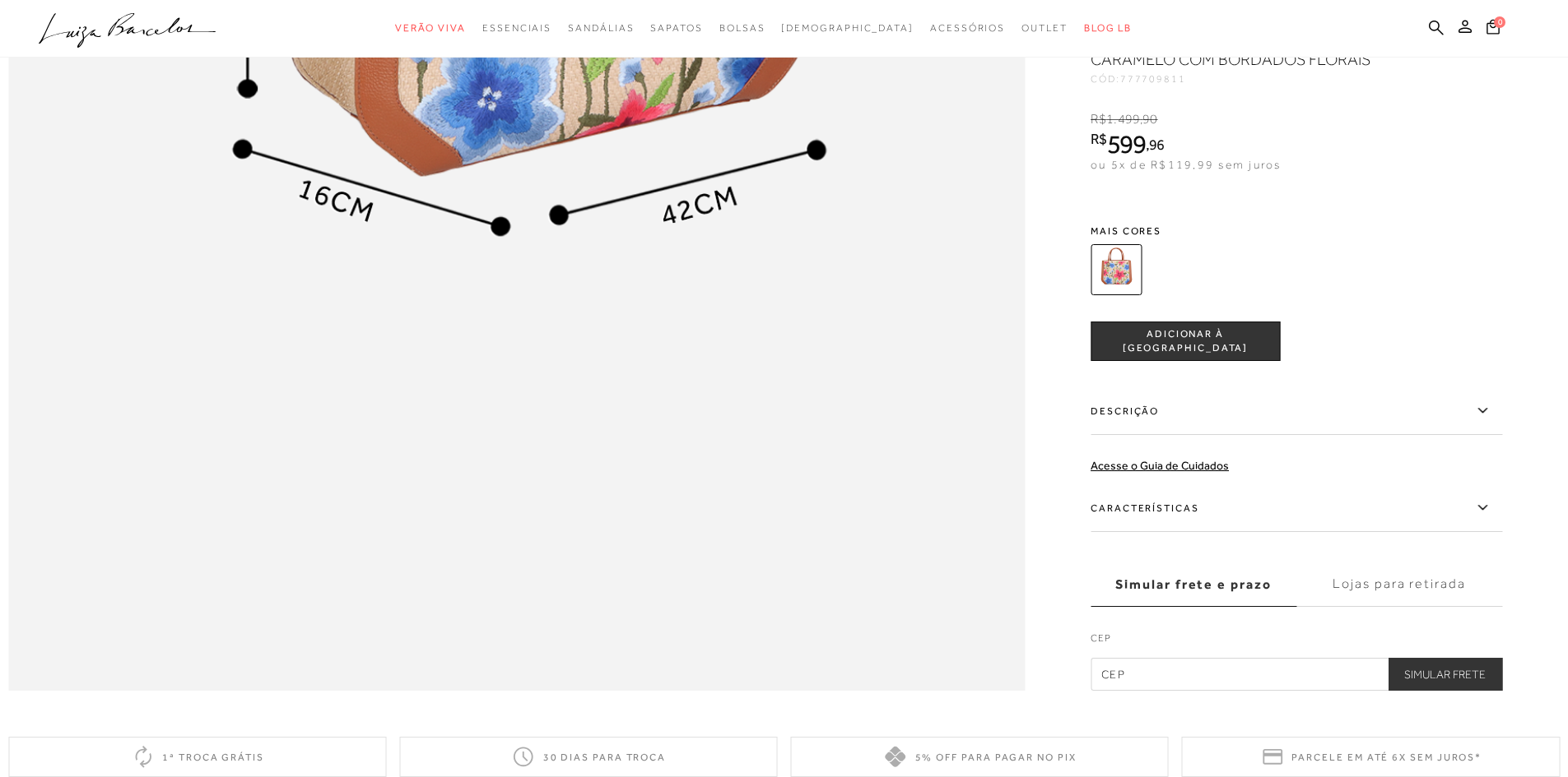
click at [1203, 532] on label "Características" at bounding box center [1295, 508] width 411 height 48
click at [0, 0] on input "Características" at bounding box center [0, 0] width 0 height 0
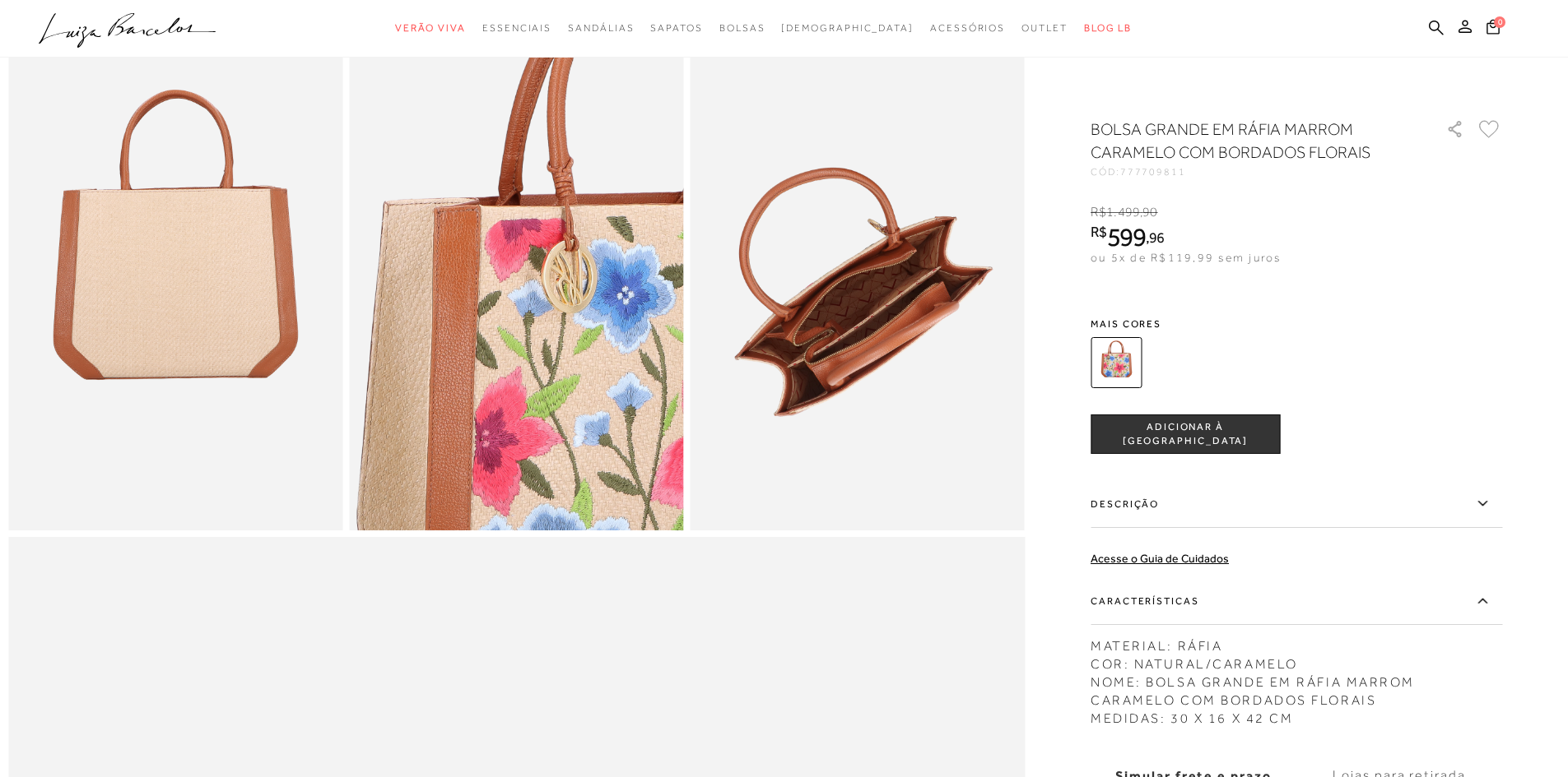
scroll to position [822, 0]
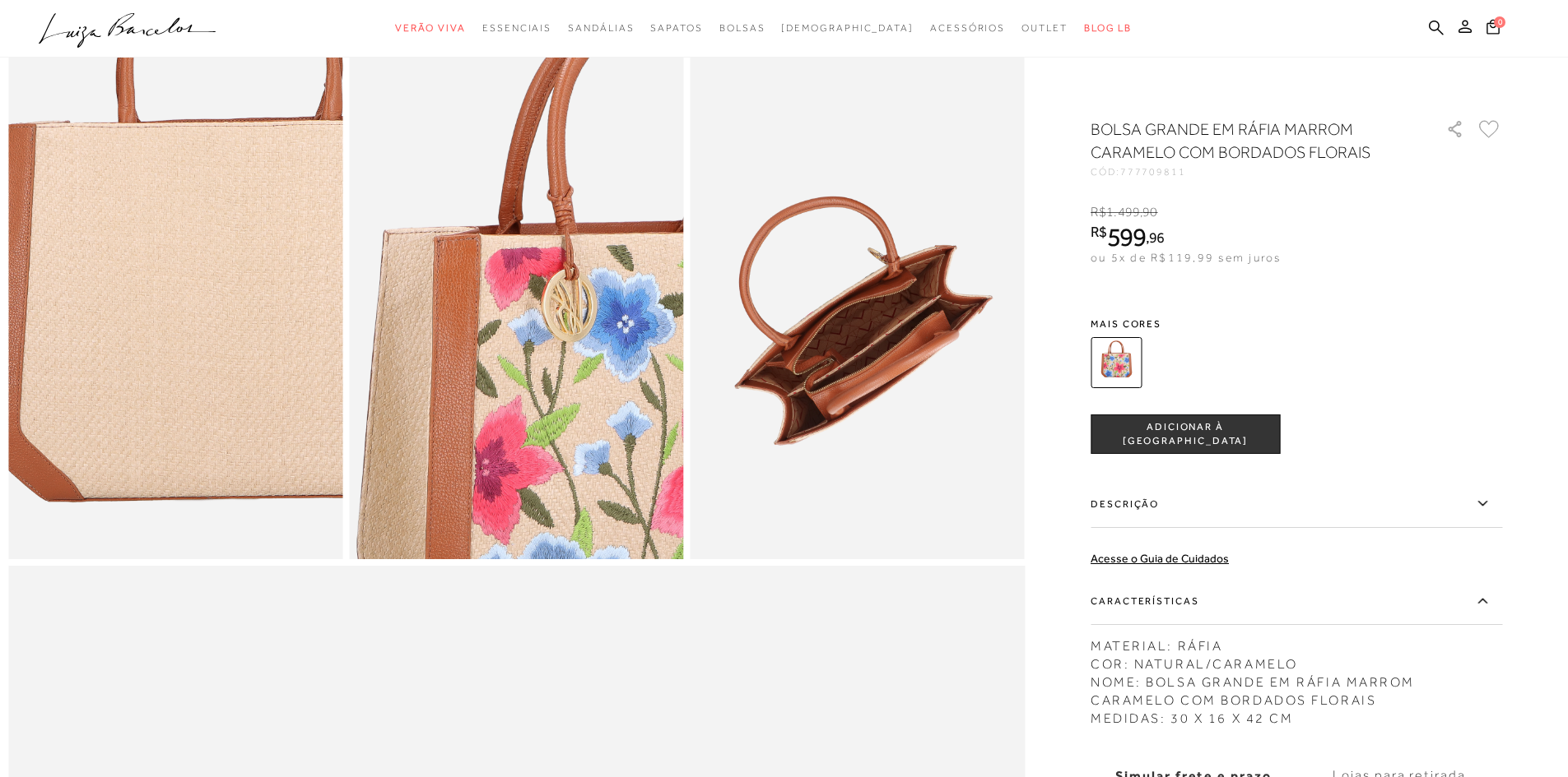
click at [119, 327] on img at bounding box center [228, 303] width 669 height 1002
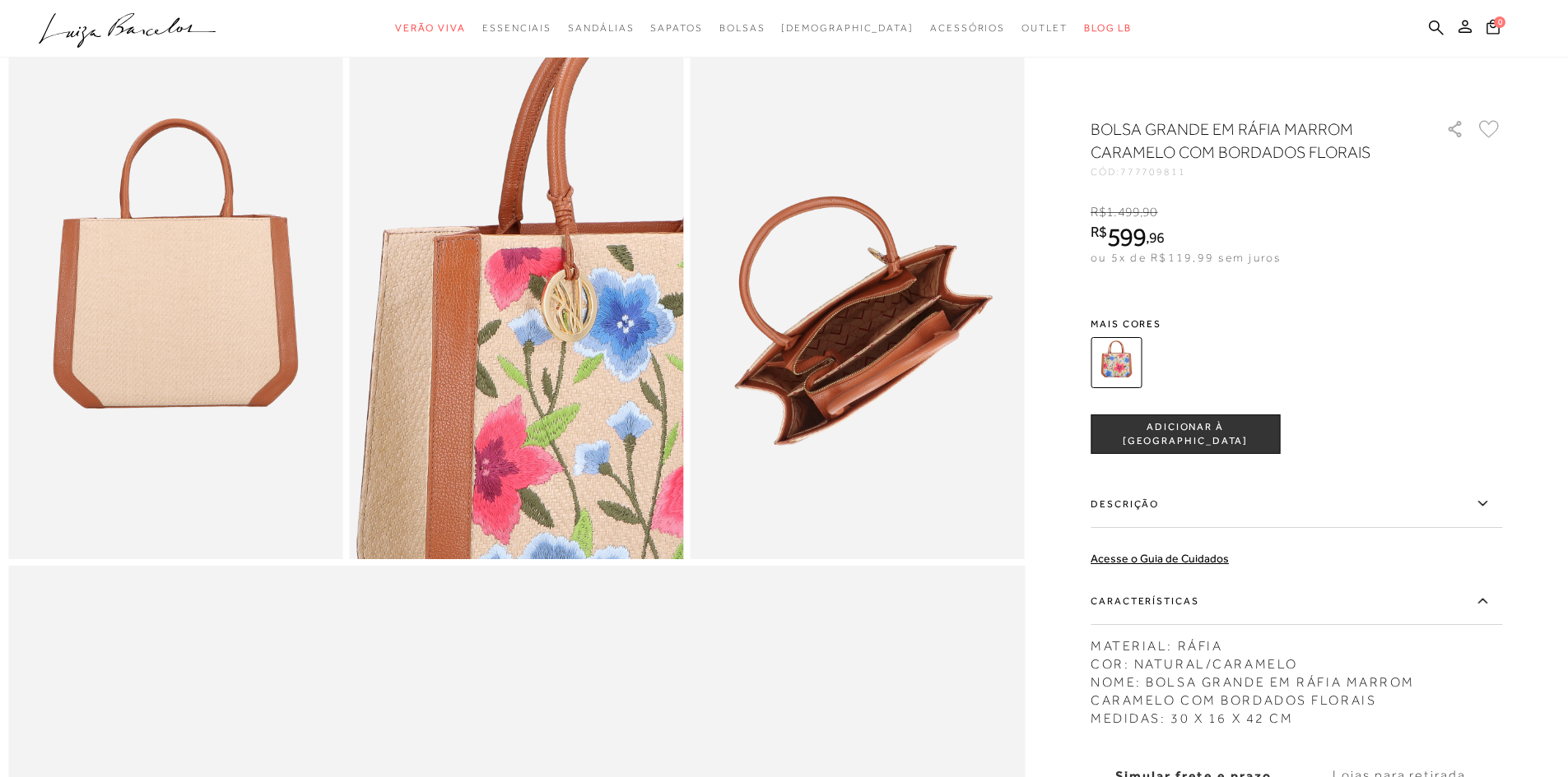
click at [574, 478] on img at bounding box center [515, 308] width 334 height 501
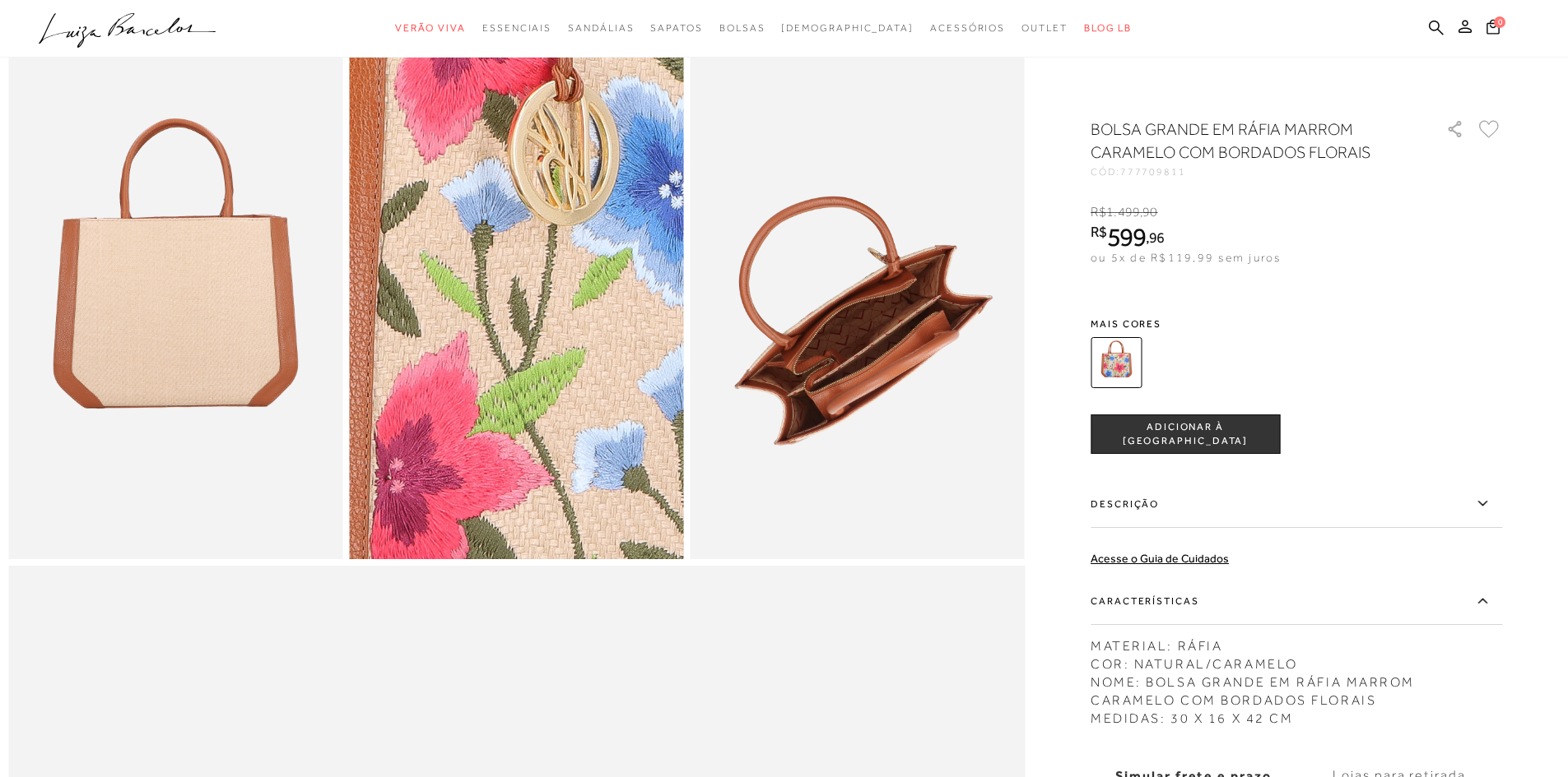
click at [575, 472] on img at bounding box center [459, 159] width 669 height 1002
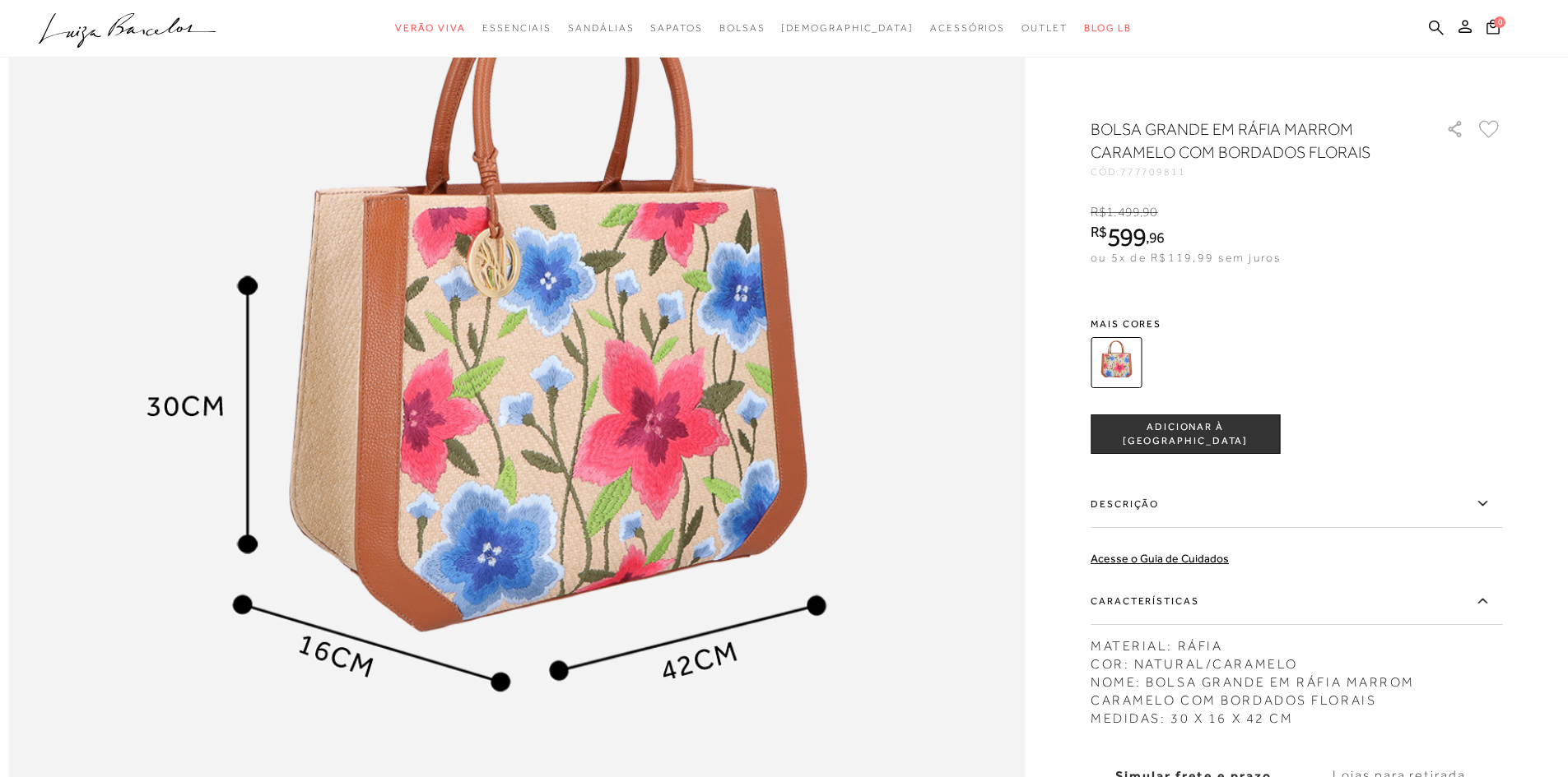
scroll to position [1645, 0]
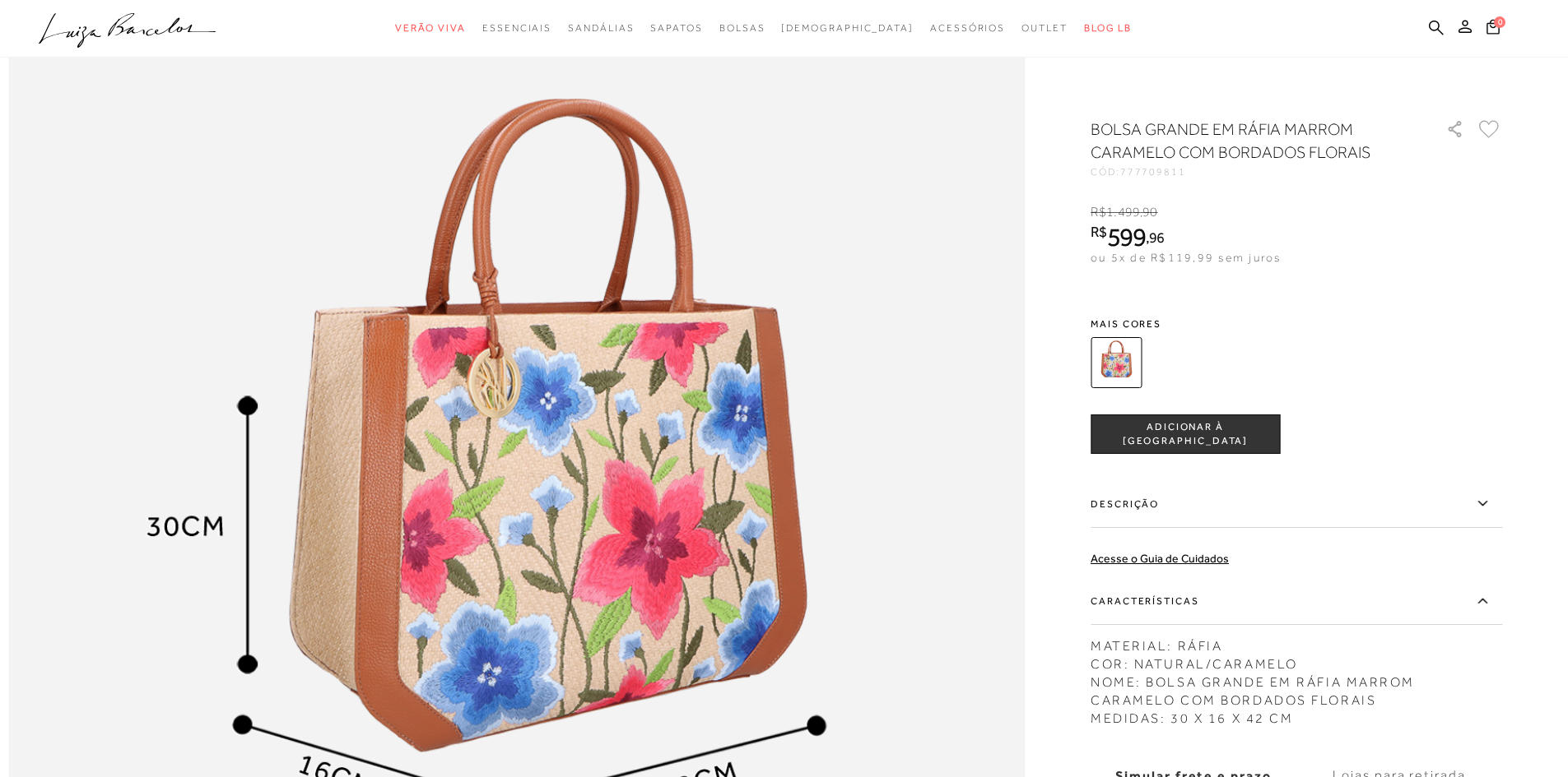
click at [1175, 444] on button "ADICIONAR À [GEOGRAPHIC_DATA]" at bounding box center [1185, 434] width 190 height 39
click at [1489, 36] on button "1" at bounding box center [1493, 29] width 23 height 22
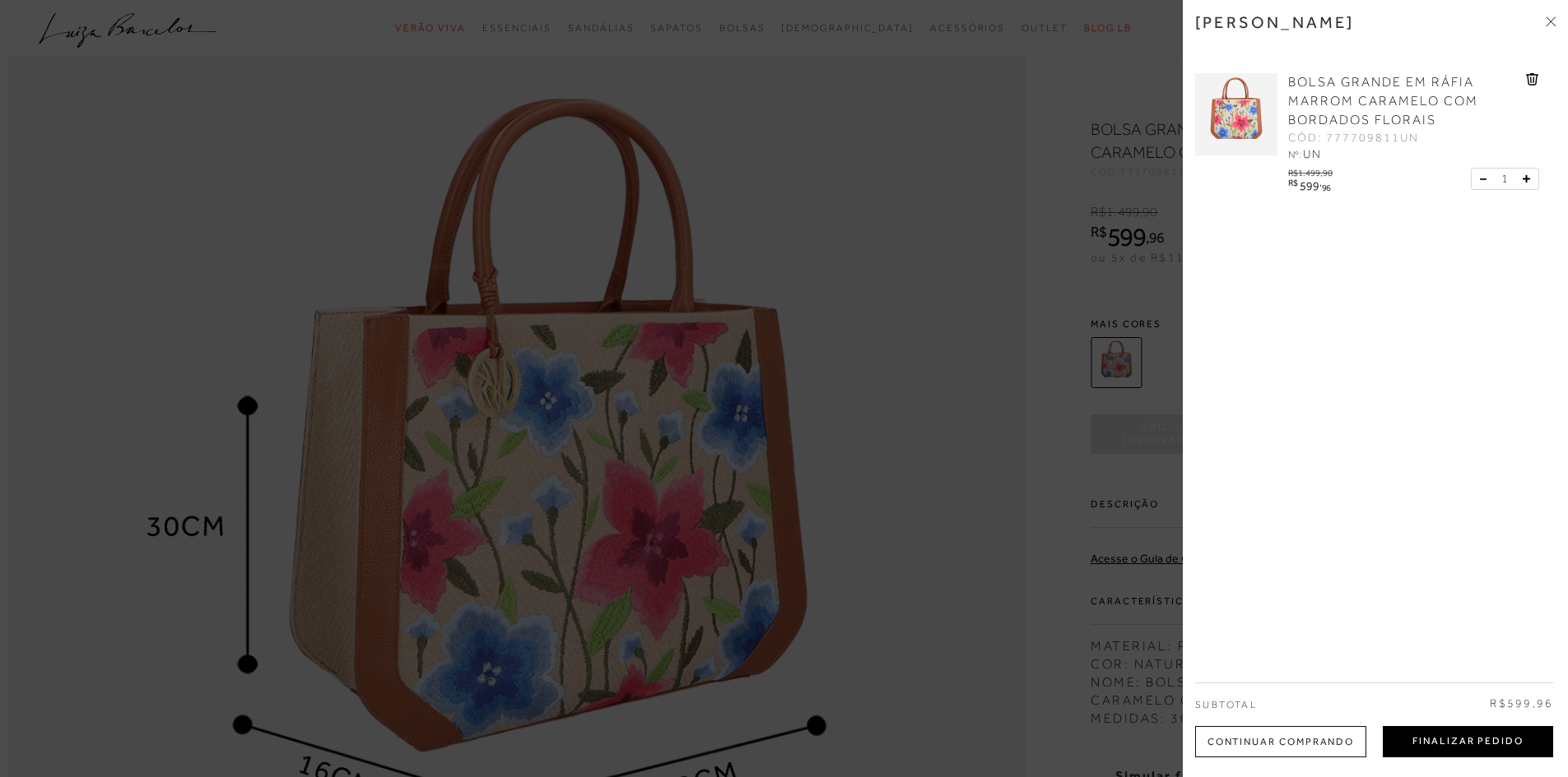
click at [1447, 747] on button "Finalizar Pedido" at bounding box center [1468, 742] width 170 height 31
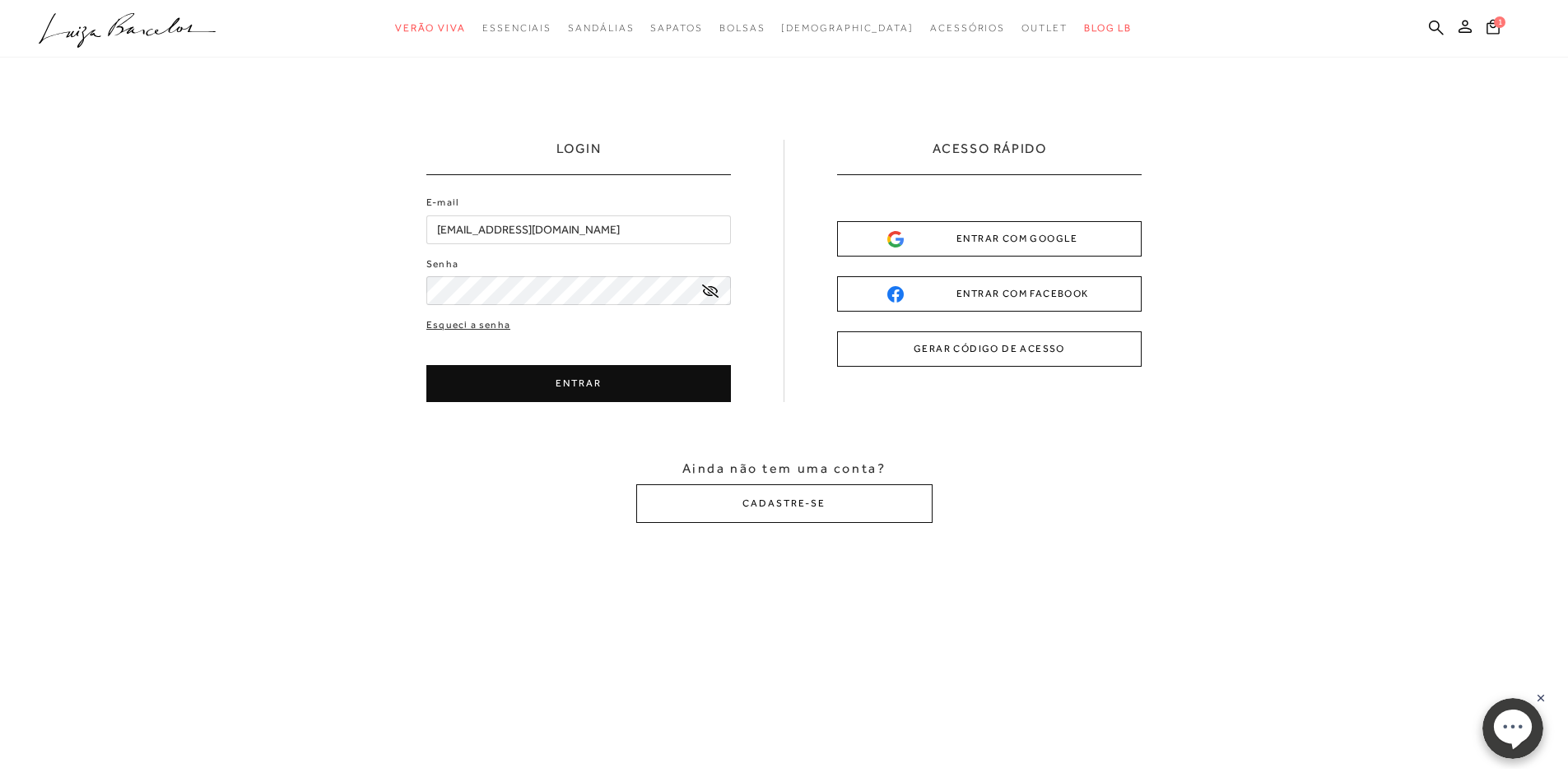
click at [978, 357] on button "GERAR CÓDIGO DE ACESSO" at bounding box center [989, 349] width 305 height 36
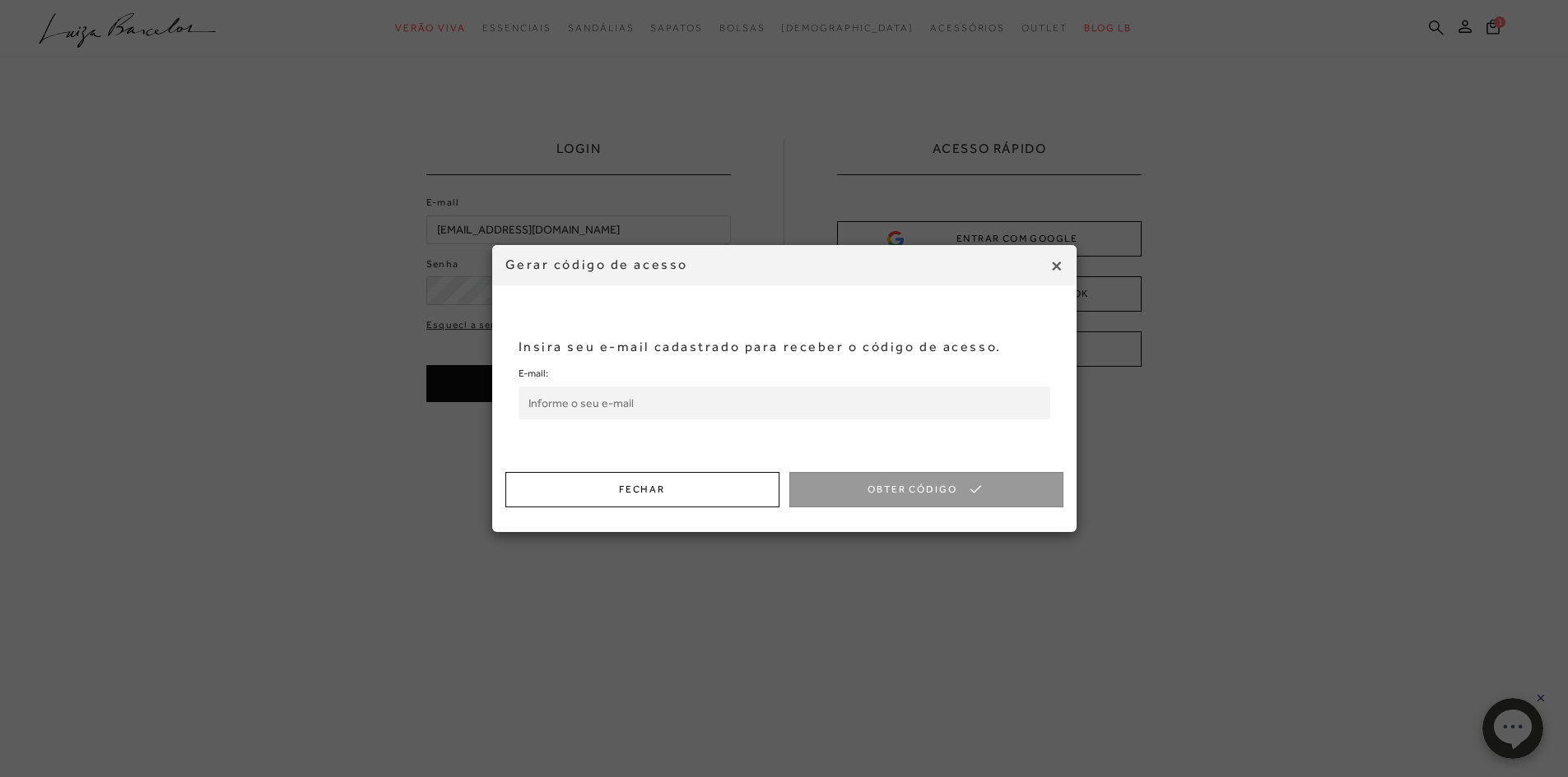
drag, startPoint x: 604, startPoint y: 399, endPoint x: 611, endPoint y: 414, distance: 16.6
click at [604, 399] on input "E-mail:" at bounding box center [784, 403] width 532 height 33
type input "michelinebarreto@yahoo.com.br"
click at [901, 495] on button "Obter Código" at bounding box center [926, 490] width 274 height 36
click at [579, 402] on input "Código de Acesso:" at bounding box center [784, 403] width 532 height 33
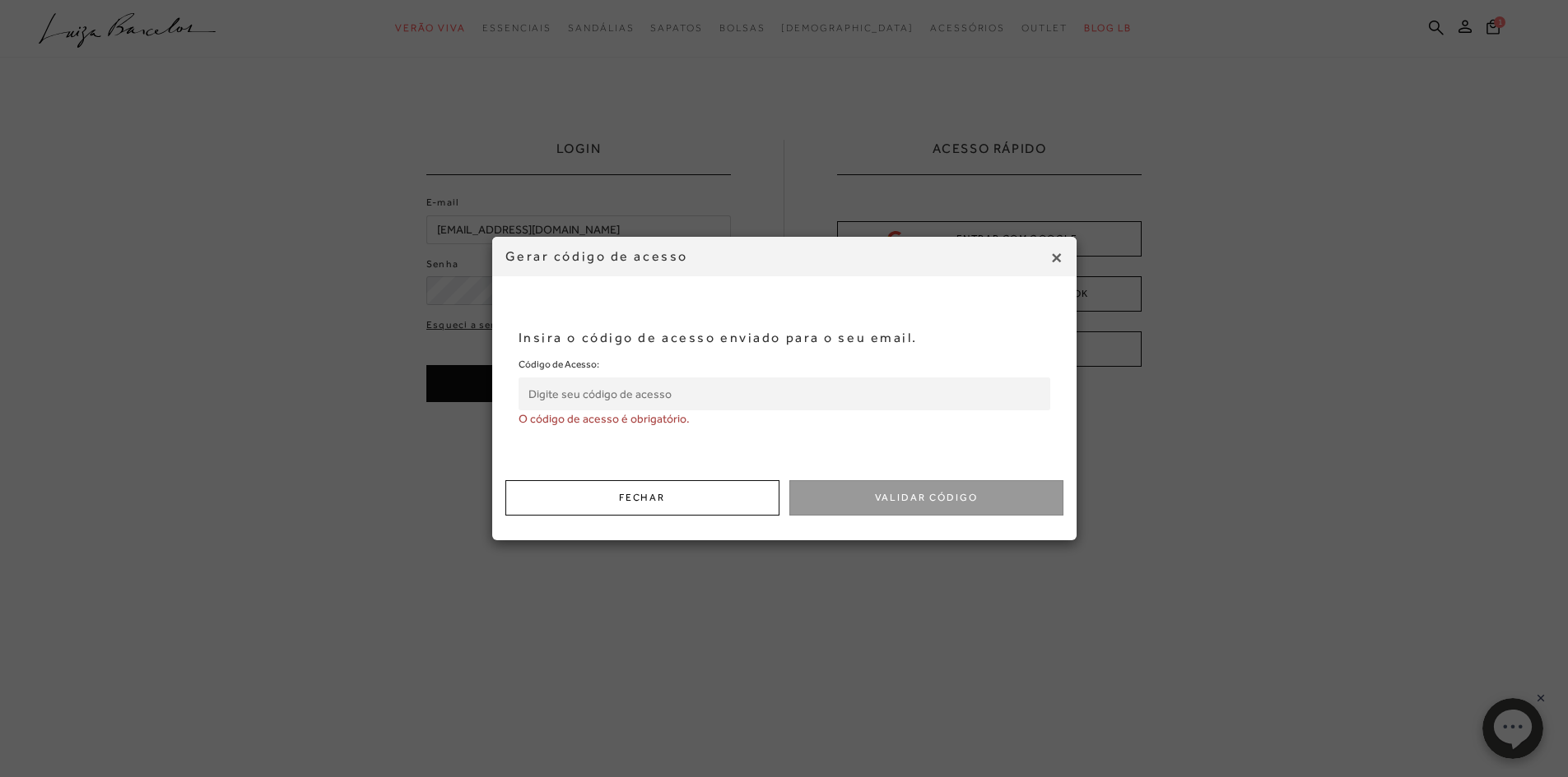
click at [565, 399] on input "Código de Acesso:" at bounding box center [784, 394] width 532 height 33
paste input "669887303"
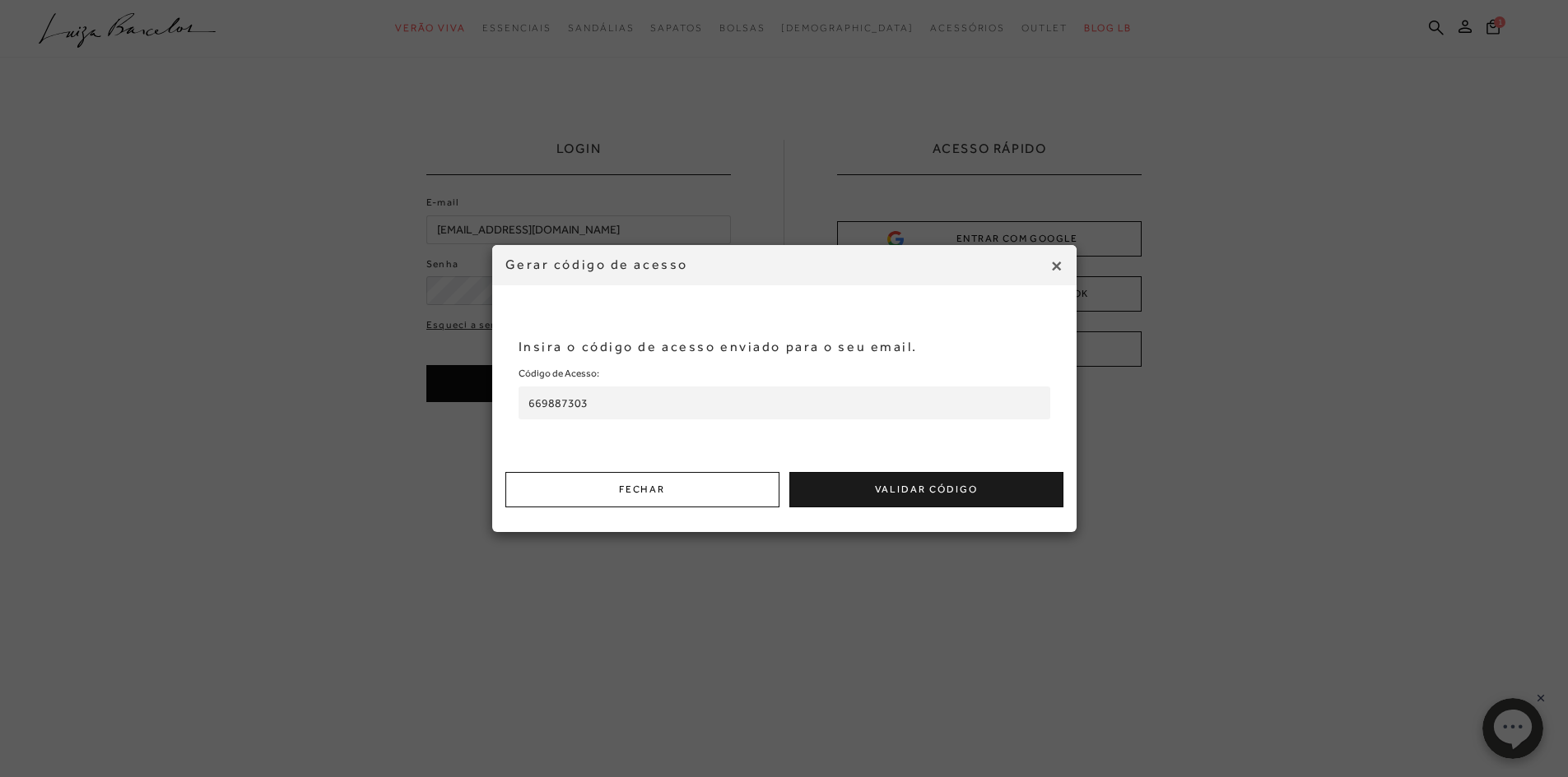
type input "669887303"
click at [884, 494] on button "Validar Código" at bounding box center [926, 490] width 274 height 36
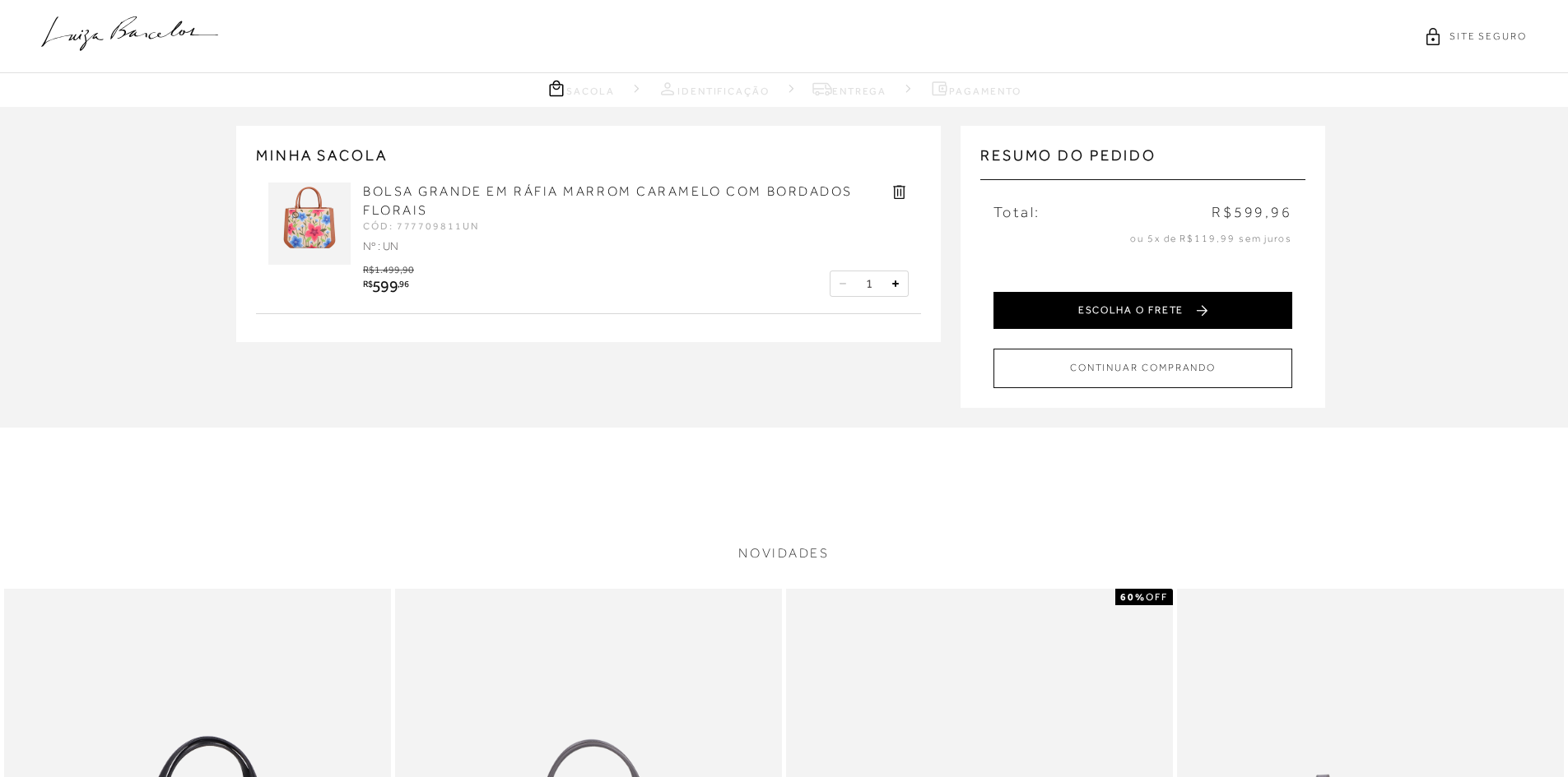
click at [1084, 305] on button "ESCOLHA O FRETE" at bounding box center [1143, 310] width 299 height 37
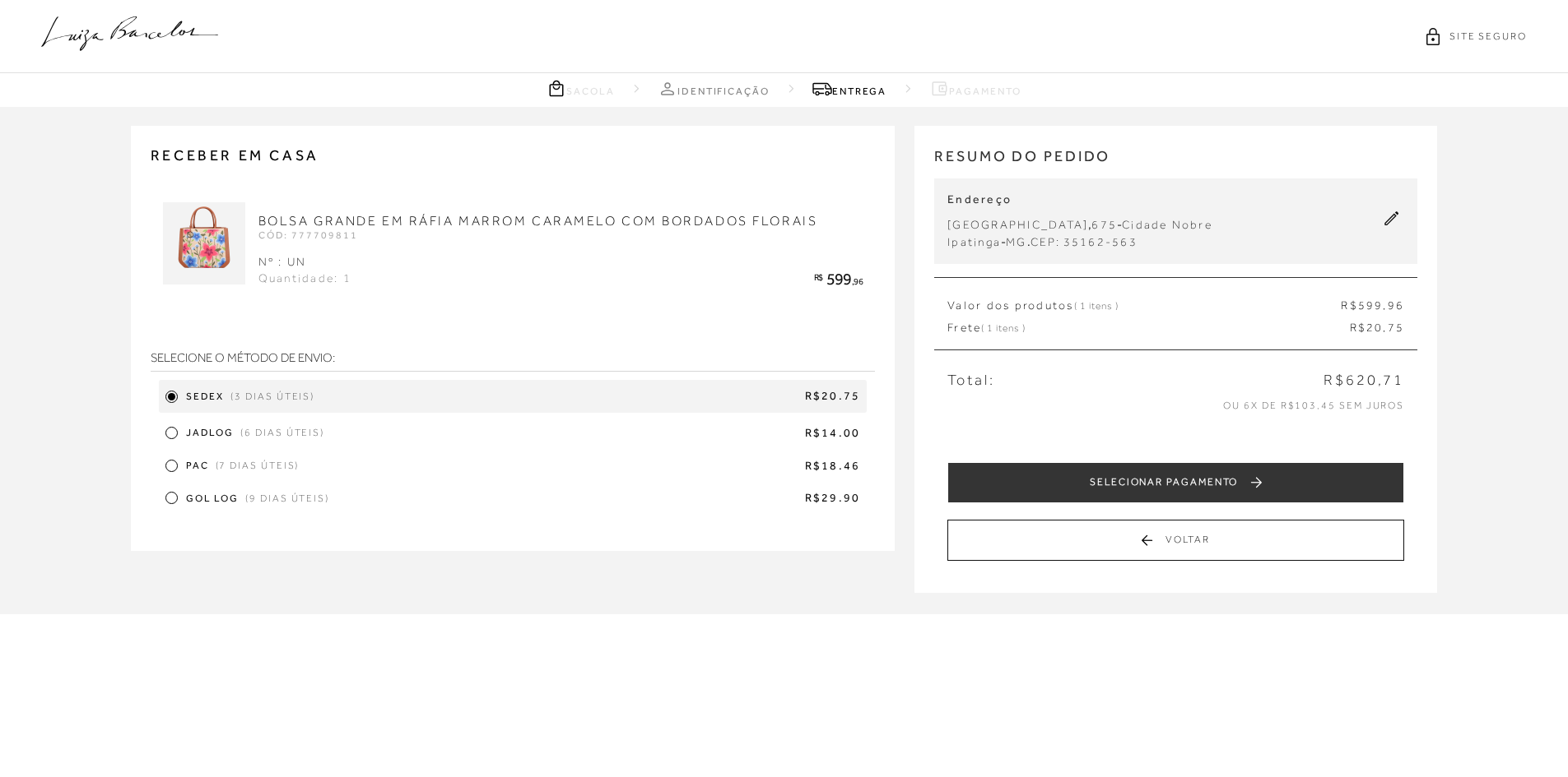
click at [165, 433] on div at bounding box center [171, 433] width 12 height 12
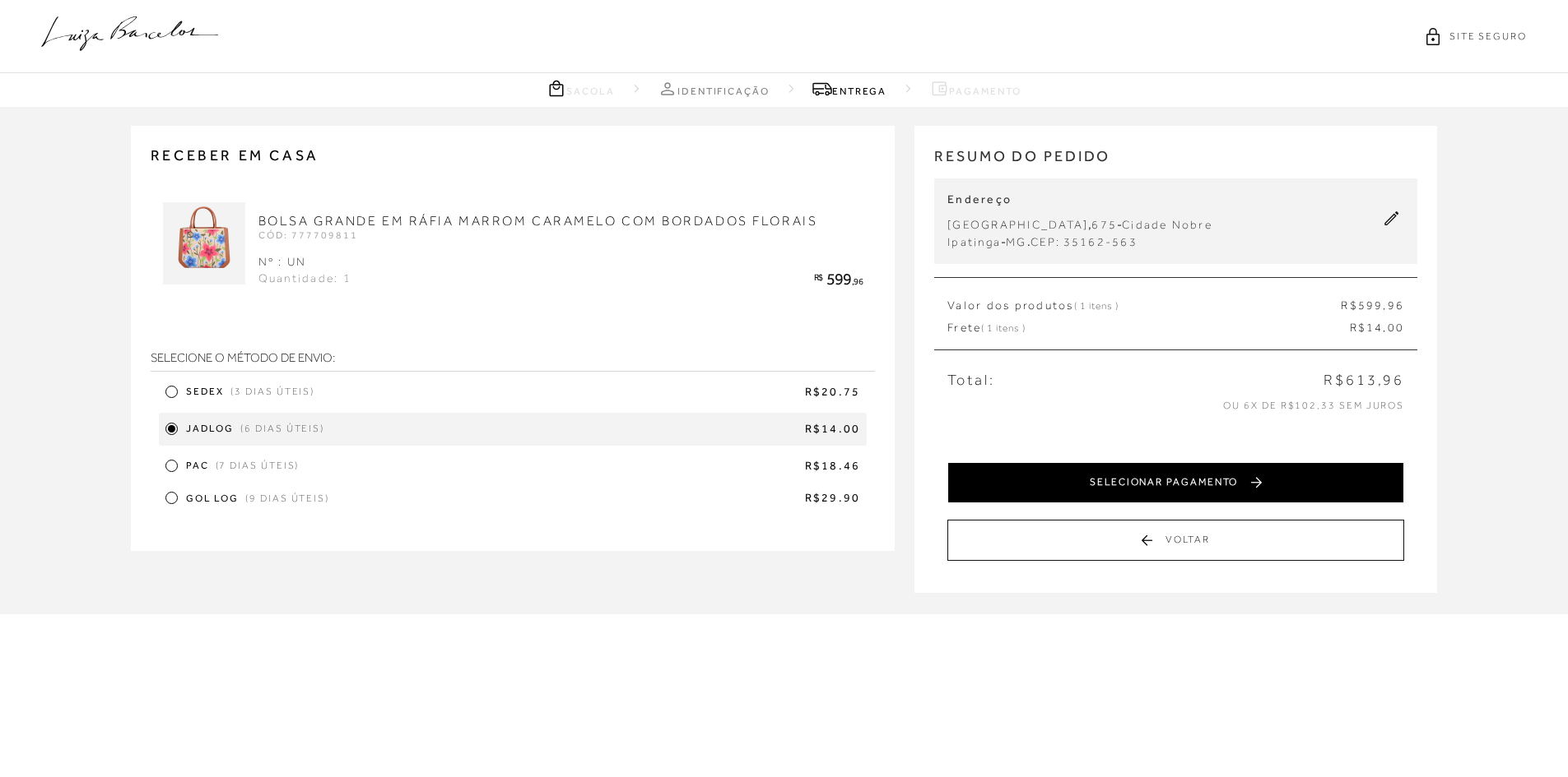
click at [1105, 480] on button "SELECIONAR PAGAMENTO" at bounding box center [1175, 482] width 457 height 41
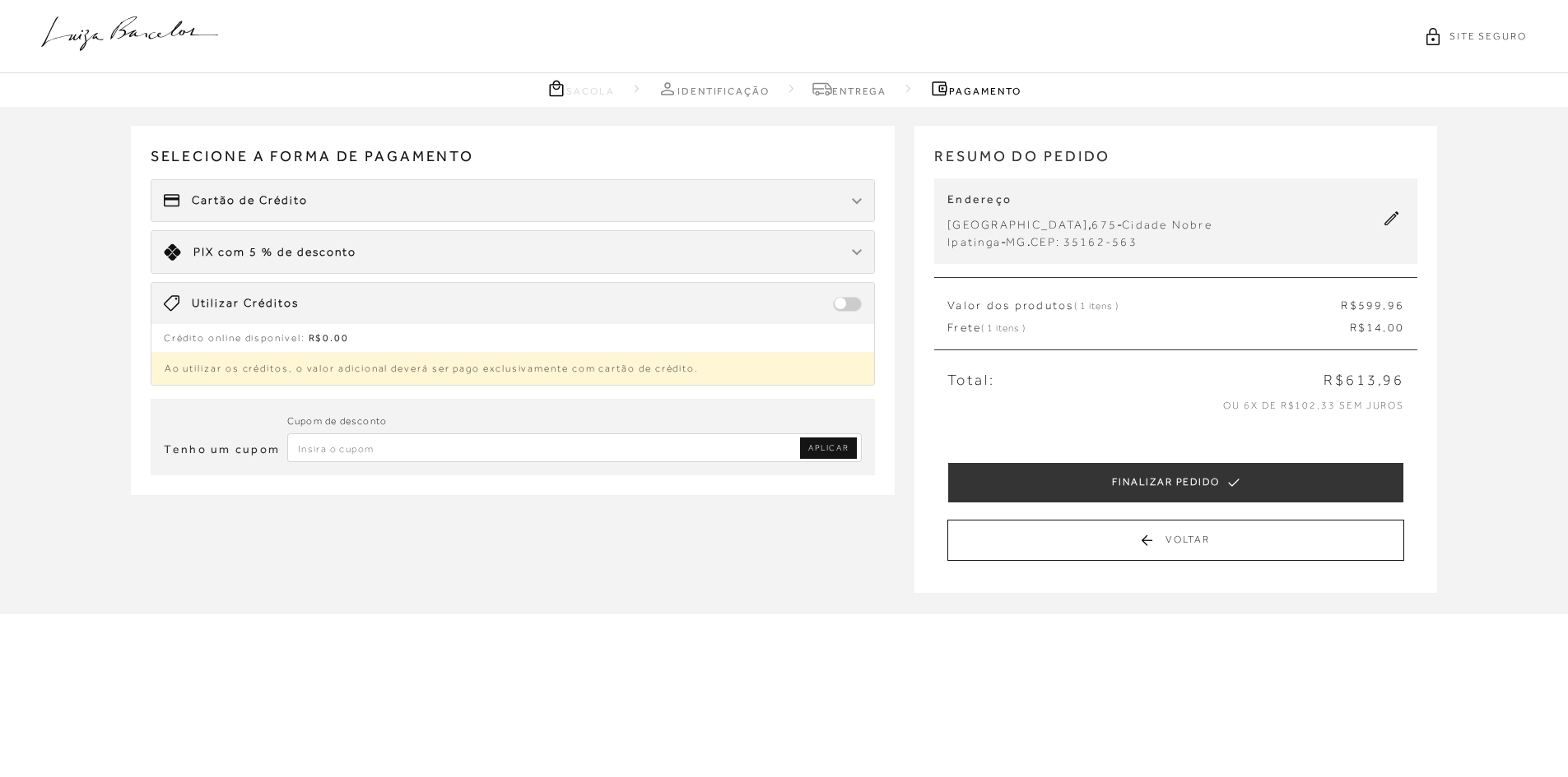
click at [466, 263] on div "Limite: R$ 5.000,00 PIX com 5 % de desconto" at bounding box center [513, 252] width 723 height 42
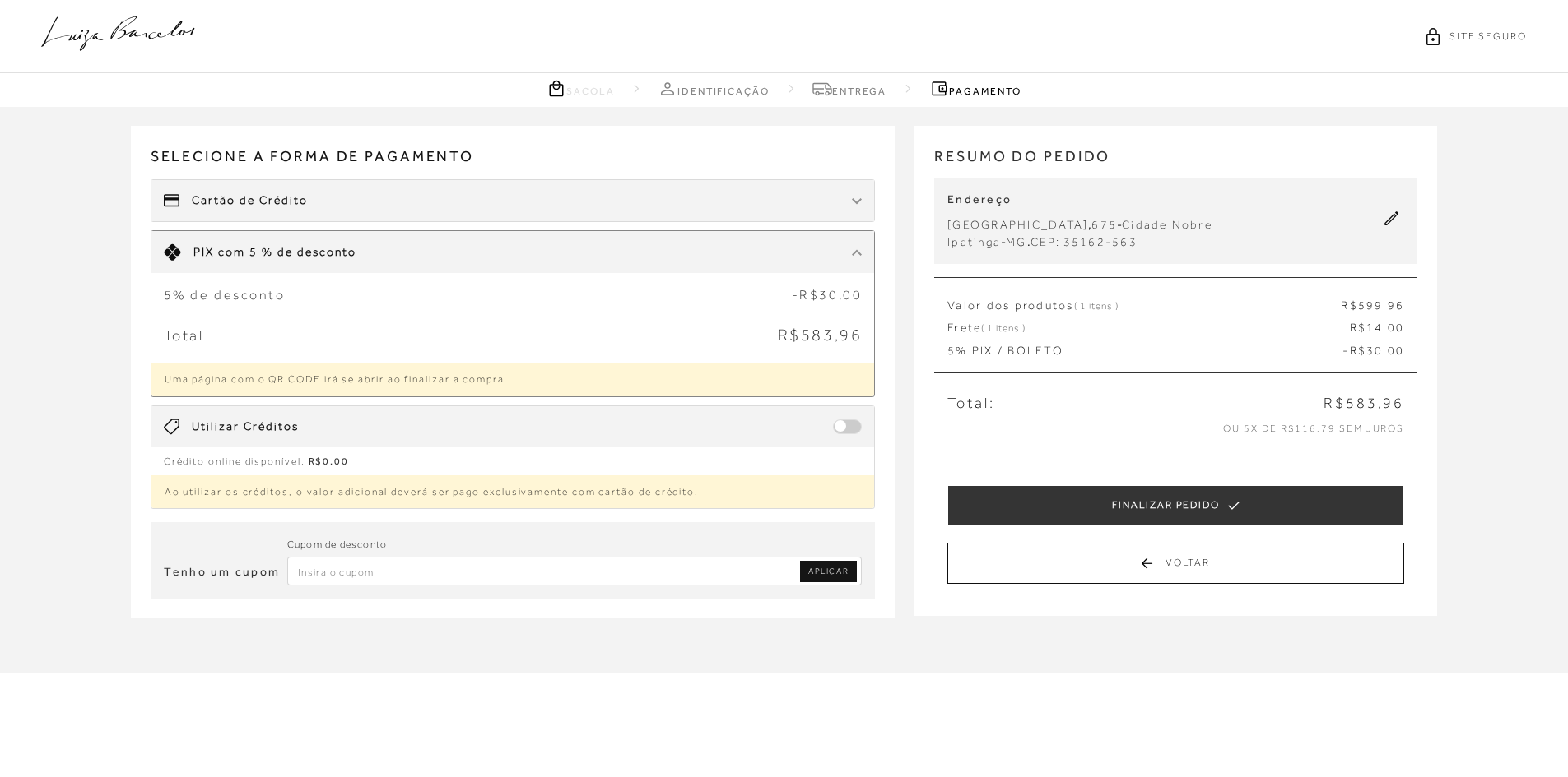
click at [370, 210] on div "Cartão de Crédito" at bounding box center [513, 200] width 723 height 41
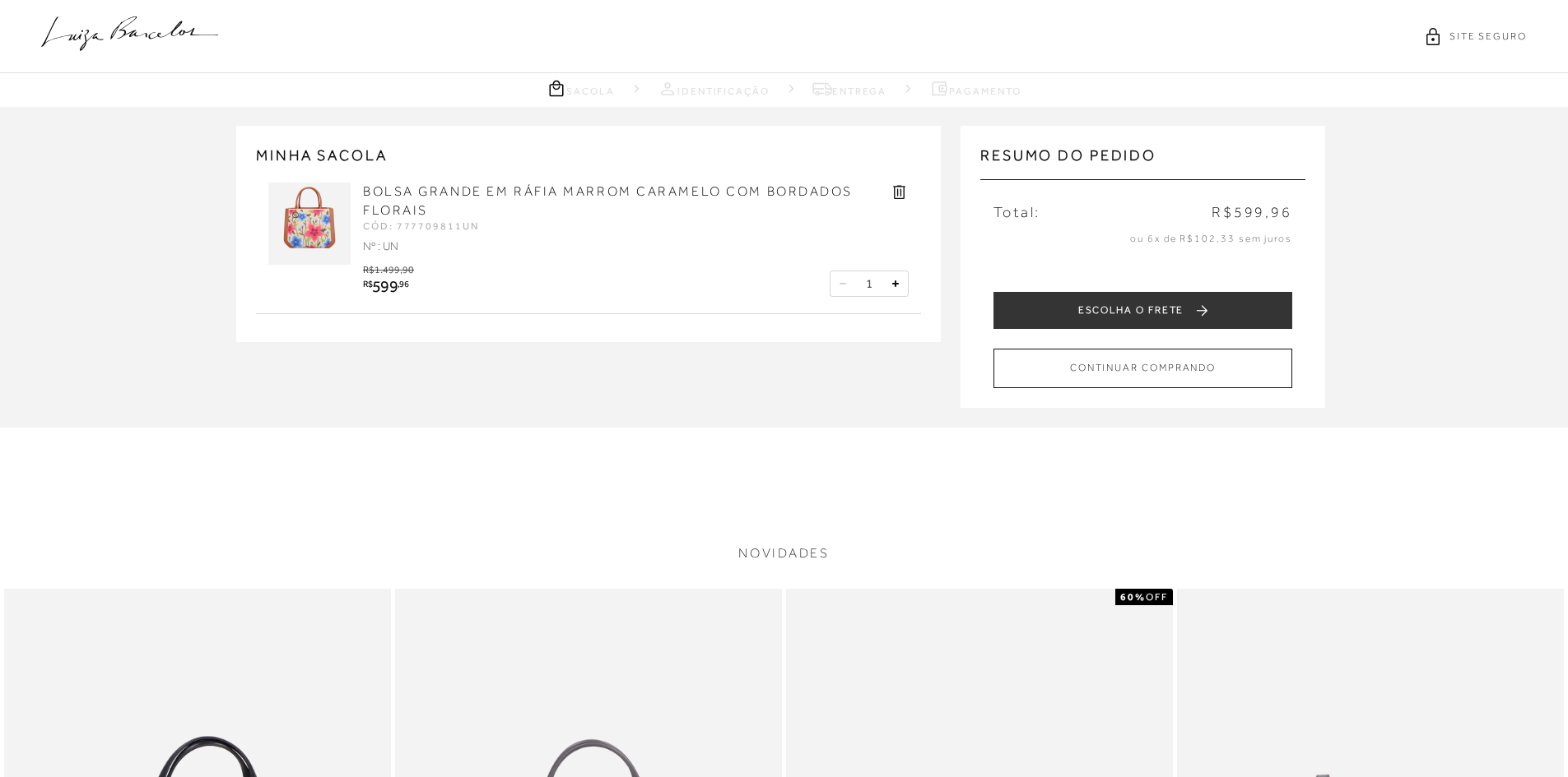
click at [686, 192] on link "BOLSA GRANDE EM RÁFIA MARROM CARAMELO COM BORDADOS FLORAIS" at bounding box center [607, 201] width 490 height 33
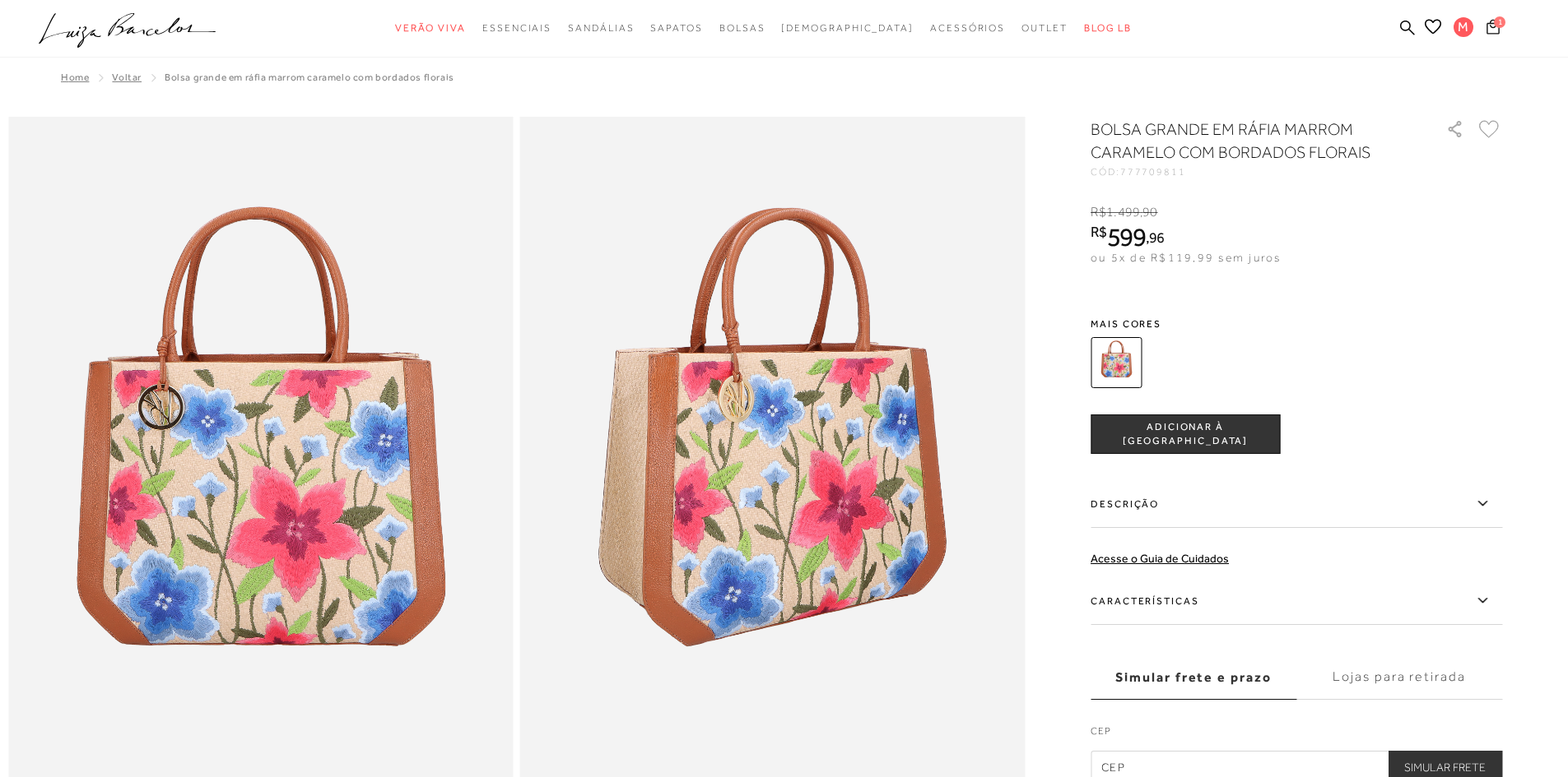
click at [1488, 25] on icon at bounding box center [1492, 26] width 13 height 15
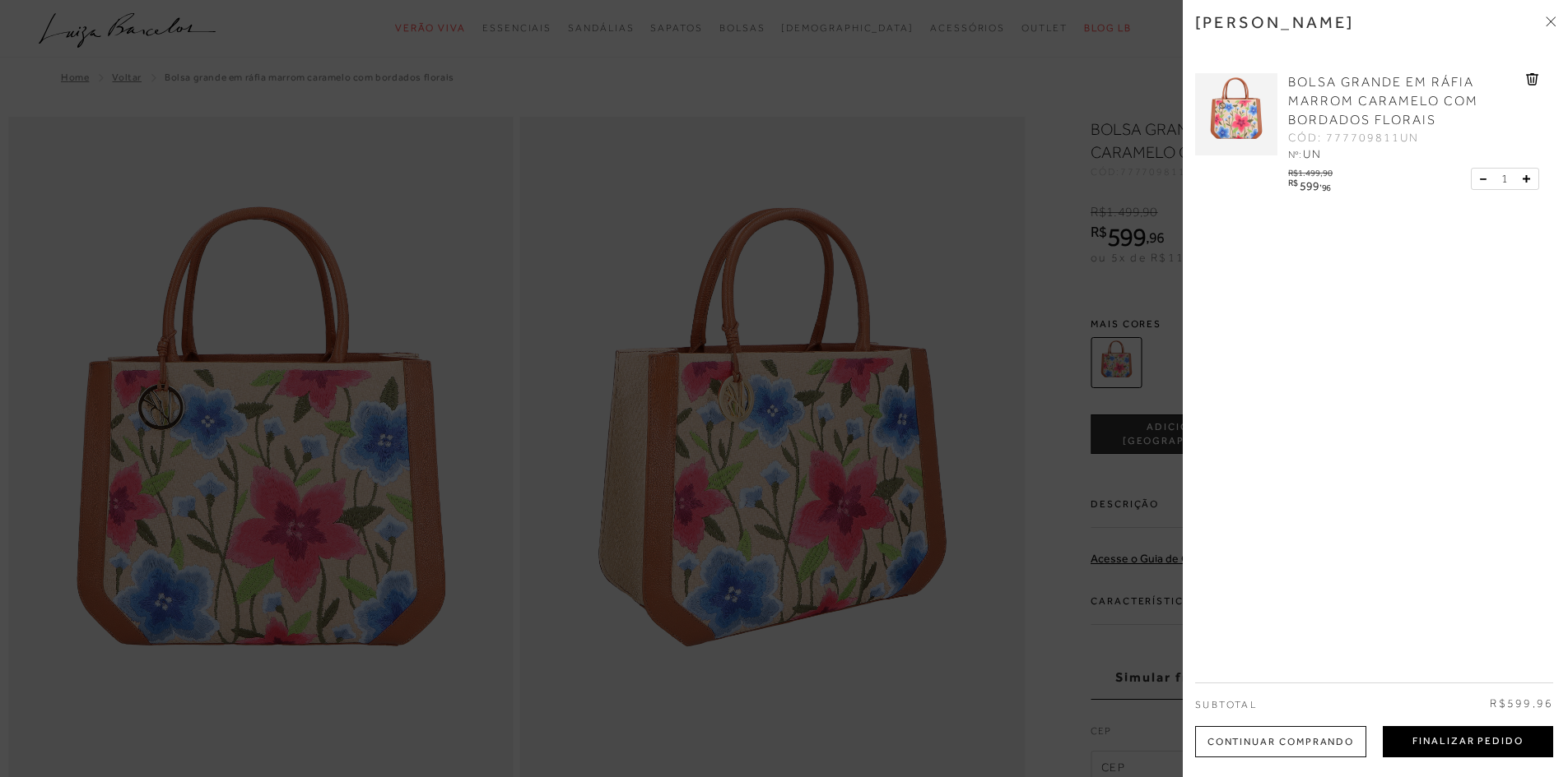
click at [1437, 742] on button "Finalizar Pedido" at bounding box center [1468, 742] width 170 height 31
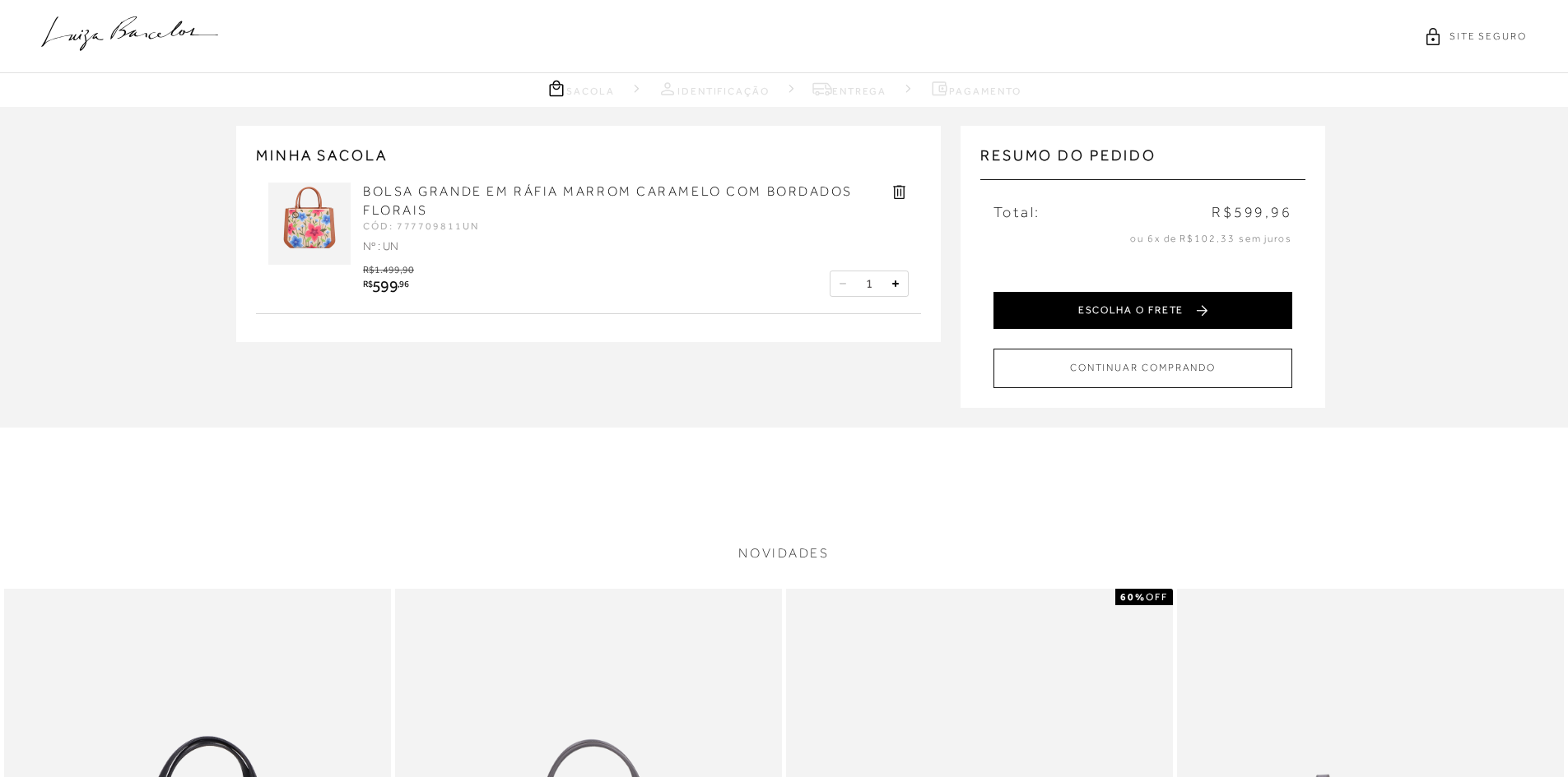
click at [1148, 305] on button "ESCOLHA O FRETE" at bounding box center [1143, 310] width 299 height 37
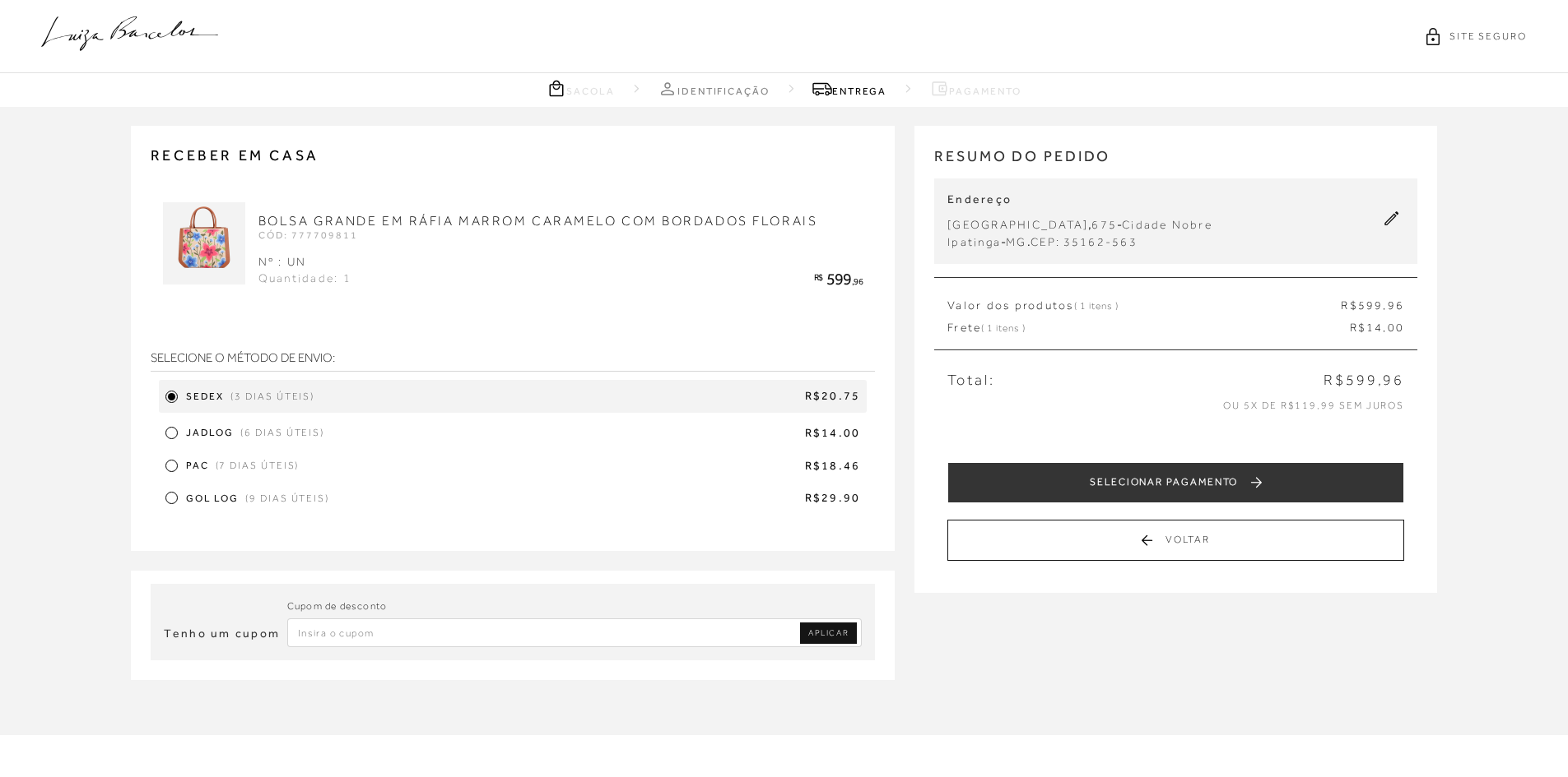
click at [169, 433] on div at bounding box center [171, 433] width 7 height 7
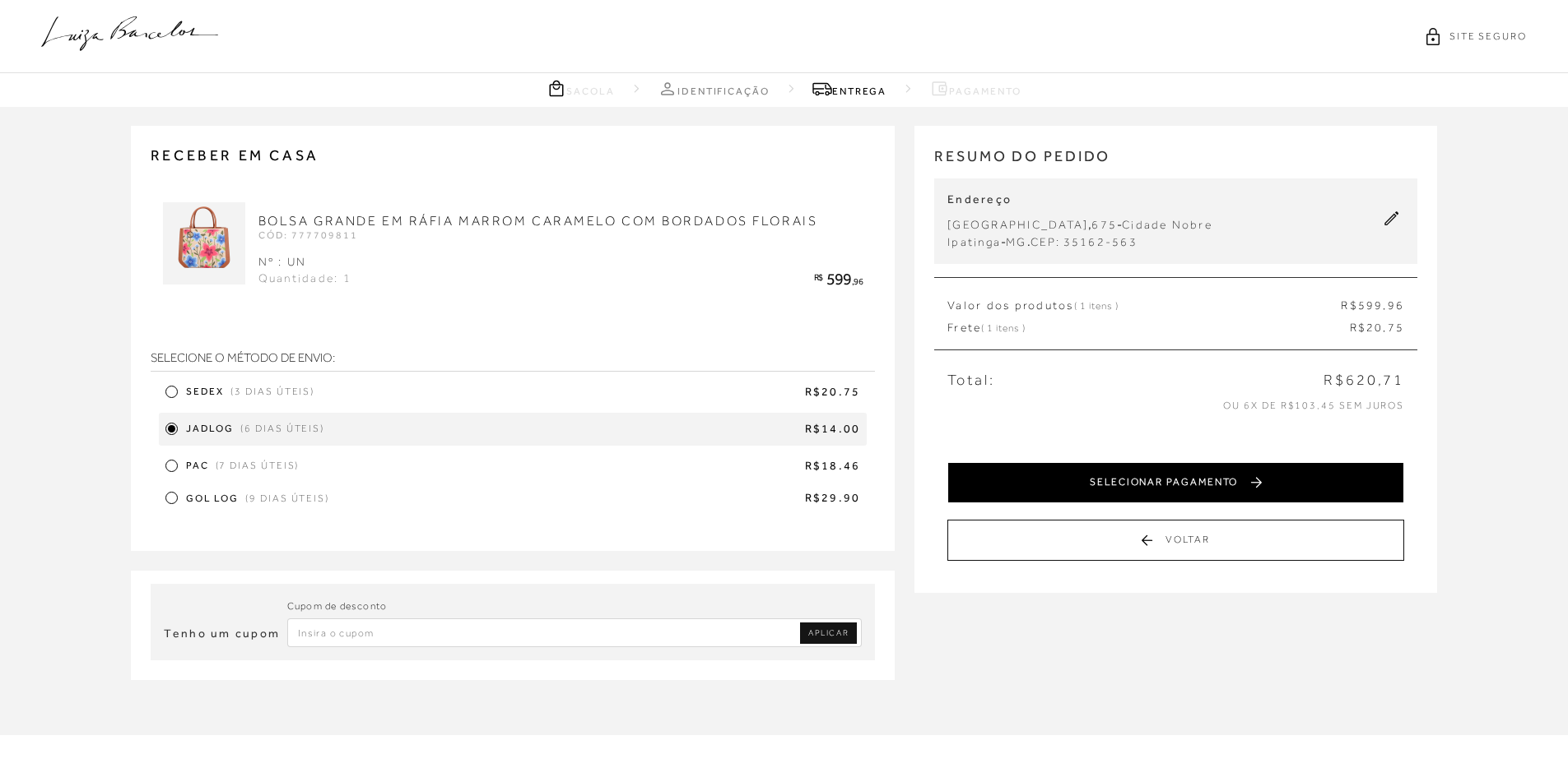
click at [1185, 485] on button "SELECIONAR PAGAMENTO" at bounding box center [1175, 482] width 457 height 41
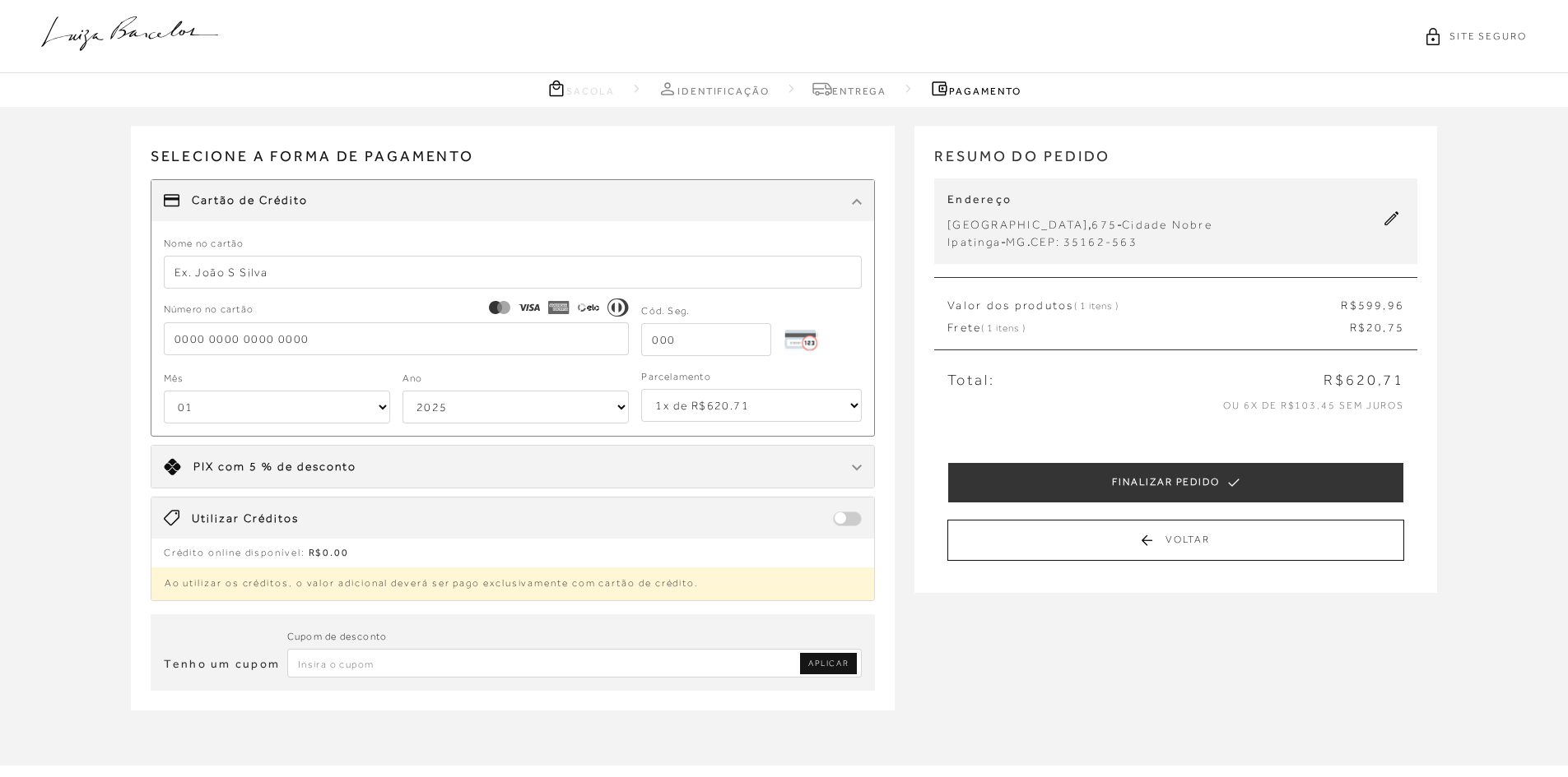
click at [256, 261] on input "text" at bounding box center [513, 272] width 699 height 33
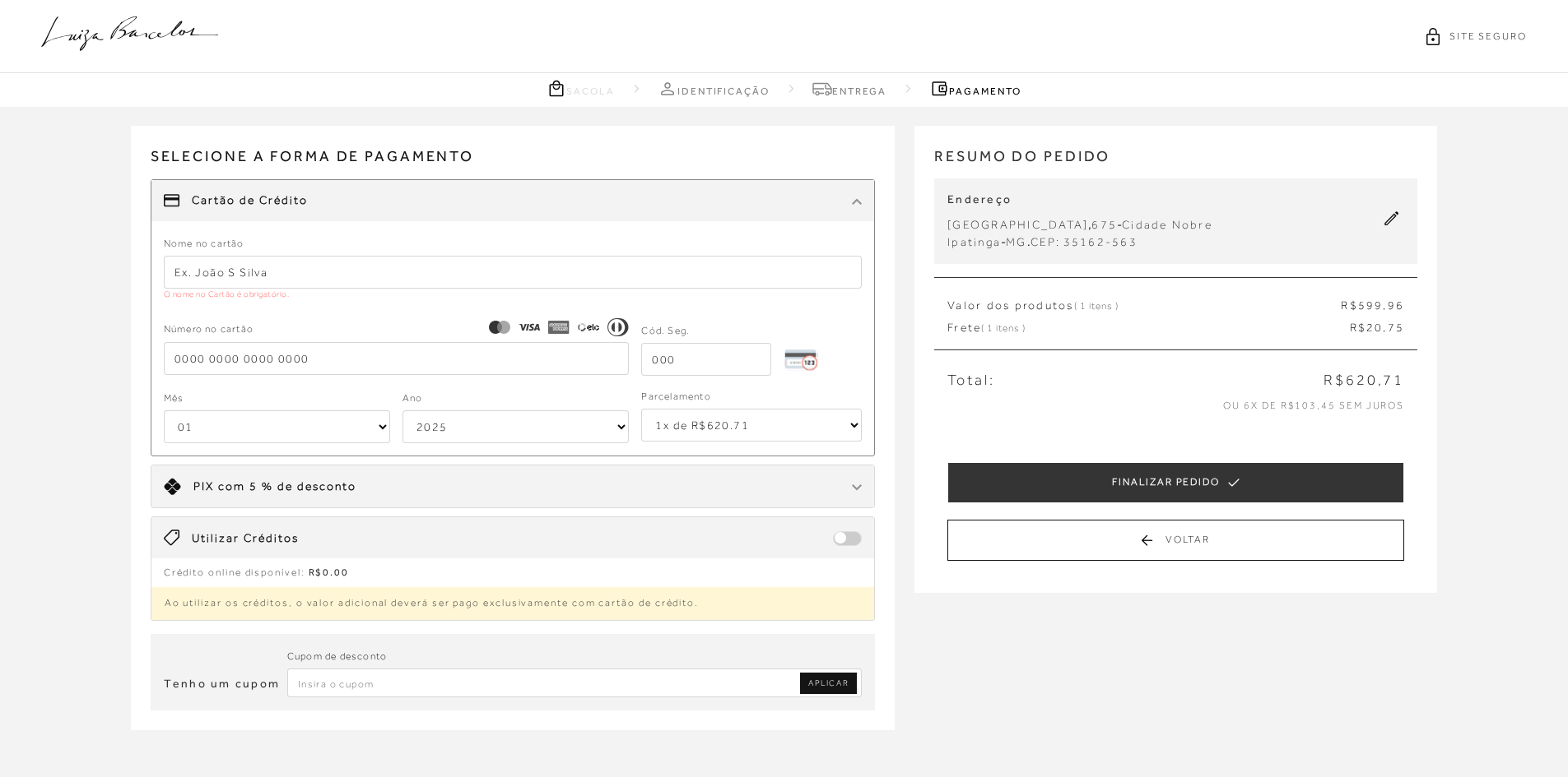
click at [252, 278] on input "text" at bounding box center [513, 272] width 699 height 33
type input "[PERSON_NAME]"
type input "[CREDIT_CARD_NUMBER]"
select select "08"
select select "2030"
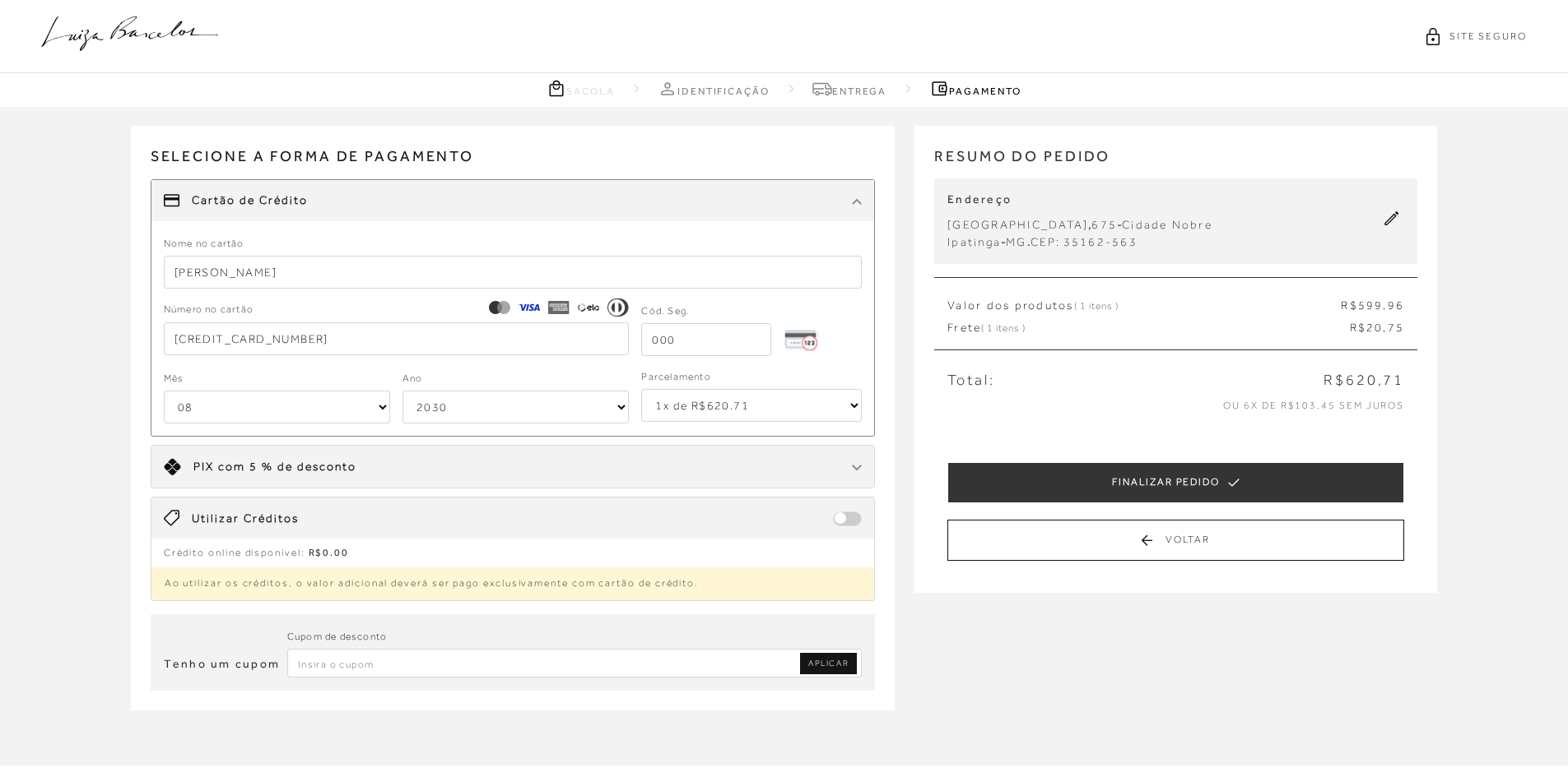
click at [920, 112] on div "RESUMO DO PEDIDO Endereço [STREET_ADDRESS] Ipatinga - [GEOGRAPHIC_DATA] . CEP: …" at bounding box center [1176, 360] width 522 height 506
click at [310, 338] on input "[CREDIT_CARD_NUMBER]" at bounding box center [396, 339] width 466 height 33
click at [235, 346] on input "324" at bounding box center [396, 339] width 466 height 33
type input "3"
type input "[CREDIT_CARD_NUMBER]"
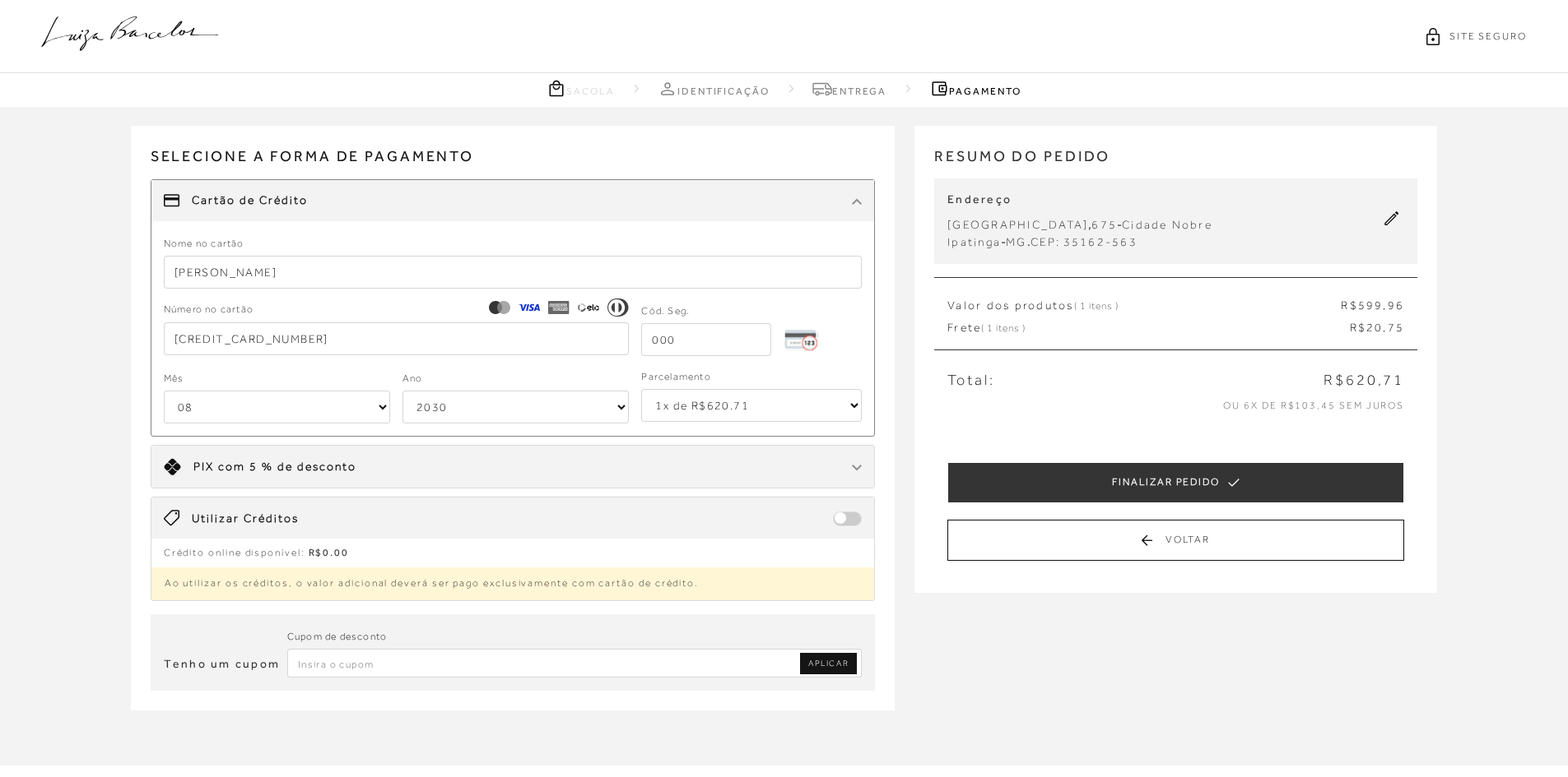
click at [670, 342] on input "tel" at bounding box center [706, 340] width 130 height 33
type input "187"
click at [616, 411] on select "2025 2026 2027 2028 2029 2030 2031 2032 2033 2034 2035 2036 2037 2038 2039 2040…" at bounding box center [515, 407] width 226 height 33
select select "2025"
click at [403, 390] on select "2025 2026 2027 2028 2029 2030 2031 2032 2033 2034 2035 2036 2037 2038 2039 2040…" at bounding box center [515, 407] width 226 height 33
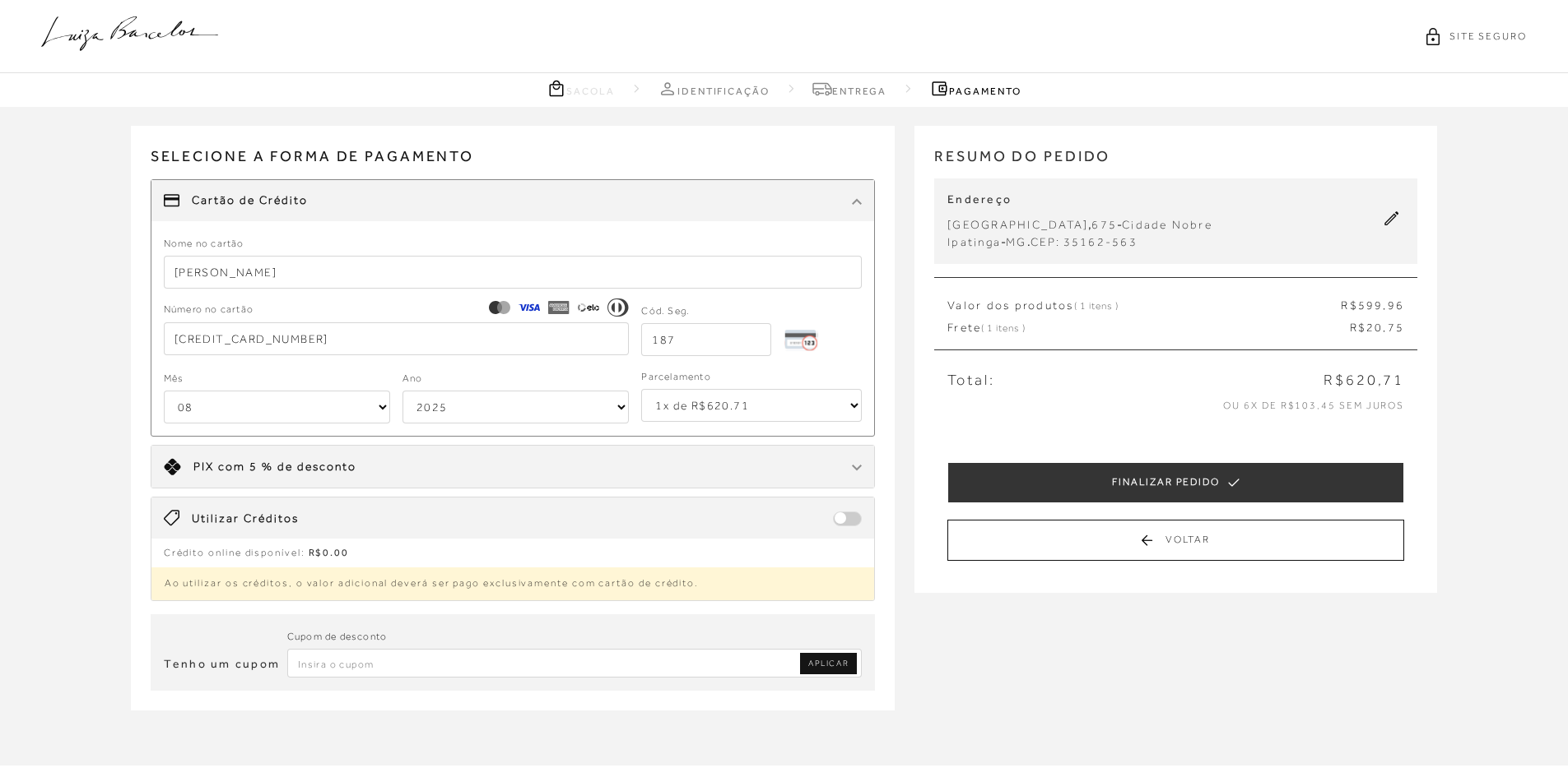
click at [845, 419] on select "1x de R$620.71 2x de R$310.36 sem juros 3x de R$206.91 sem juros 4x de R$155.18…" at bounding box center [751, 406] width 220 height 33
select select "6"
click at [641, 389] on select "1x de R$620.71 2x de R$310.36 sem juros 3x de R$206.91 sem juros 4x de R$155.18…" at bounding box center [751, 406] width 220 height 33
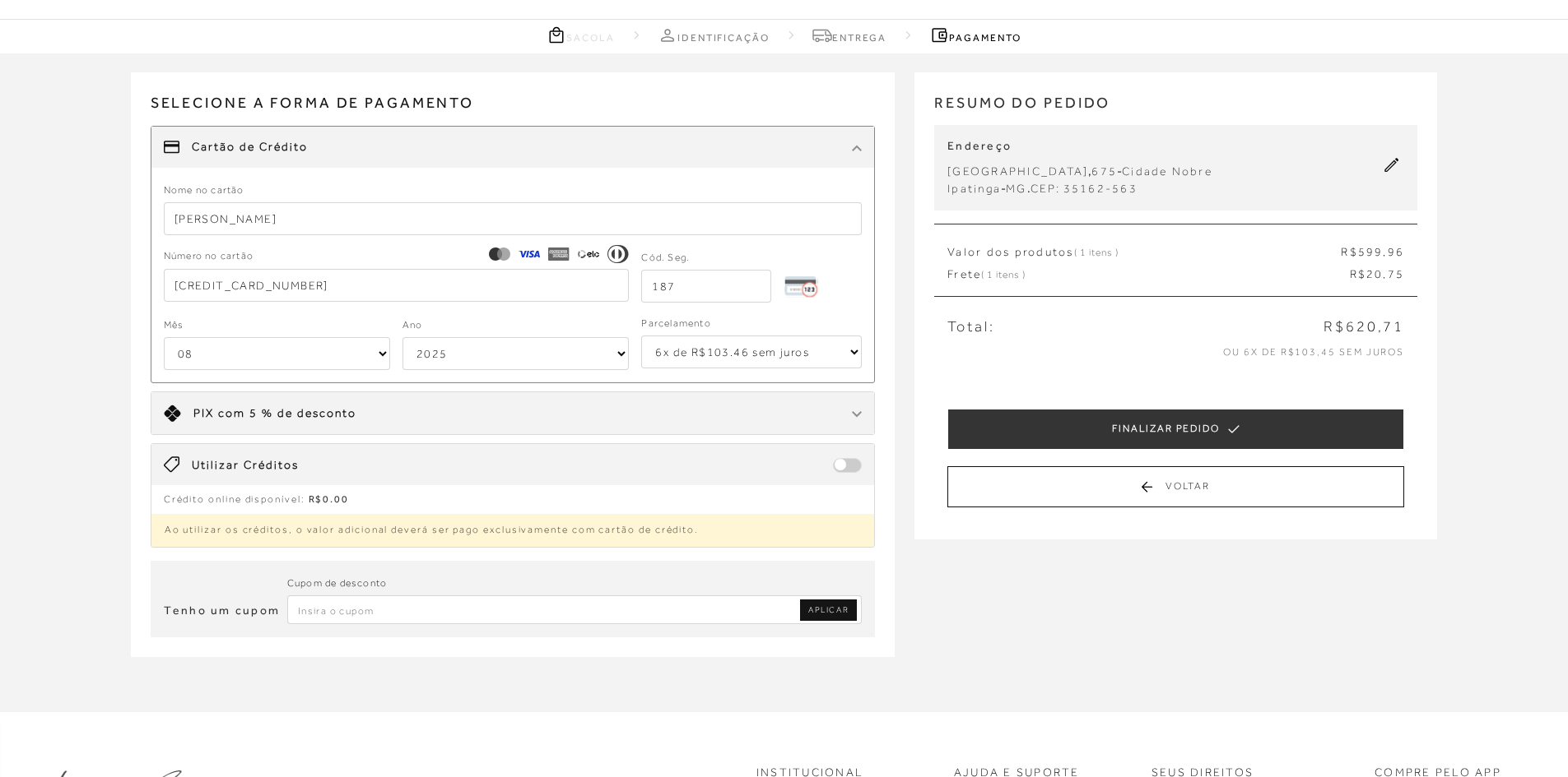
scroll to position [82, 0]
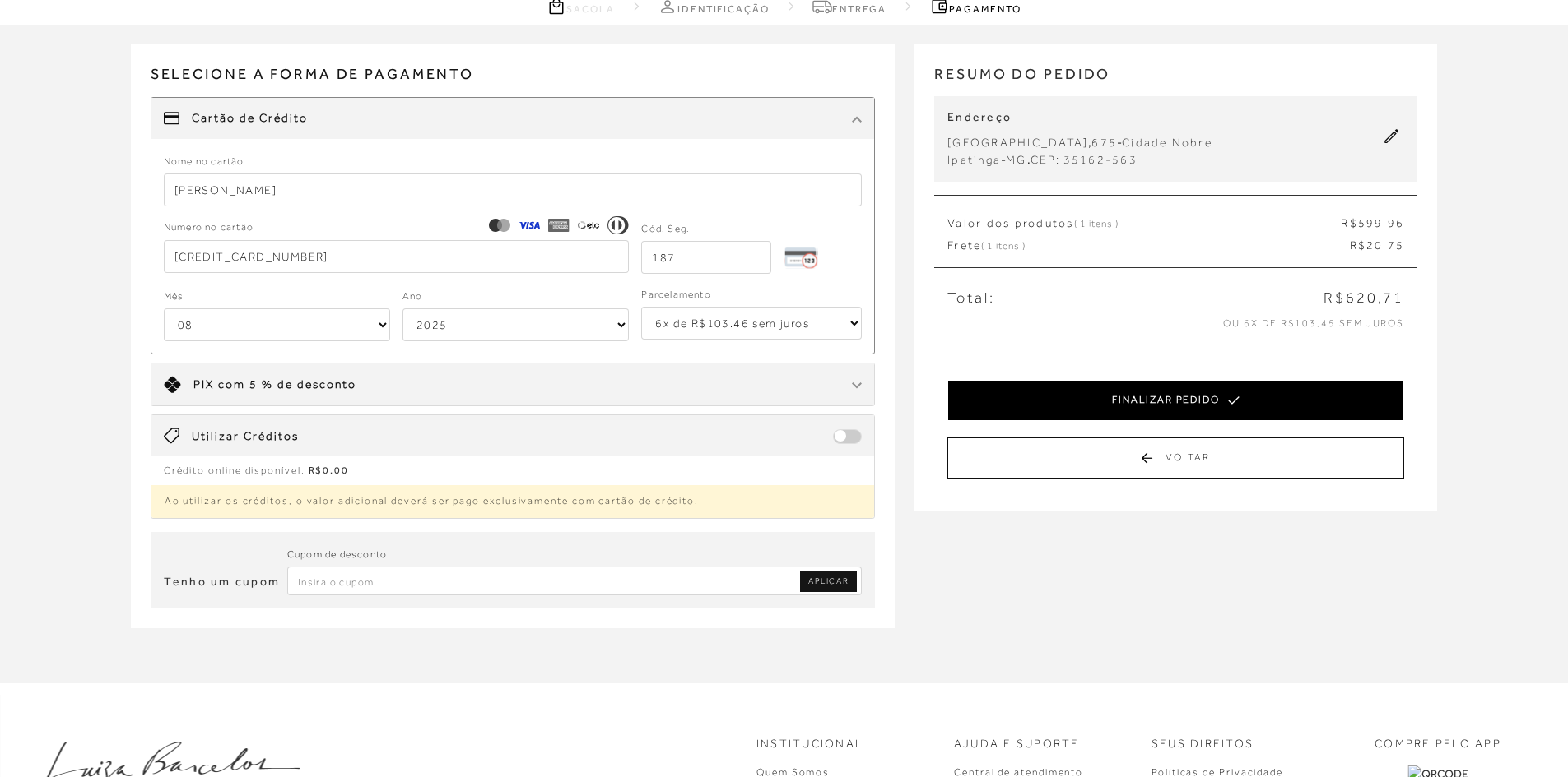
click at [1155, 392] on button "FINALIZAR PEDIDO" at bounding box center [1175, 400] width 457 height 41
select select "08"
select select "6"
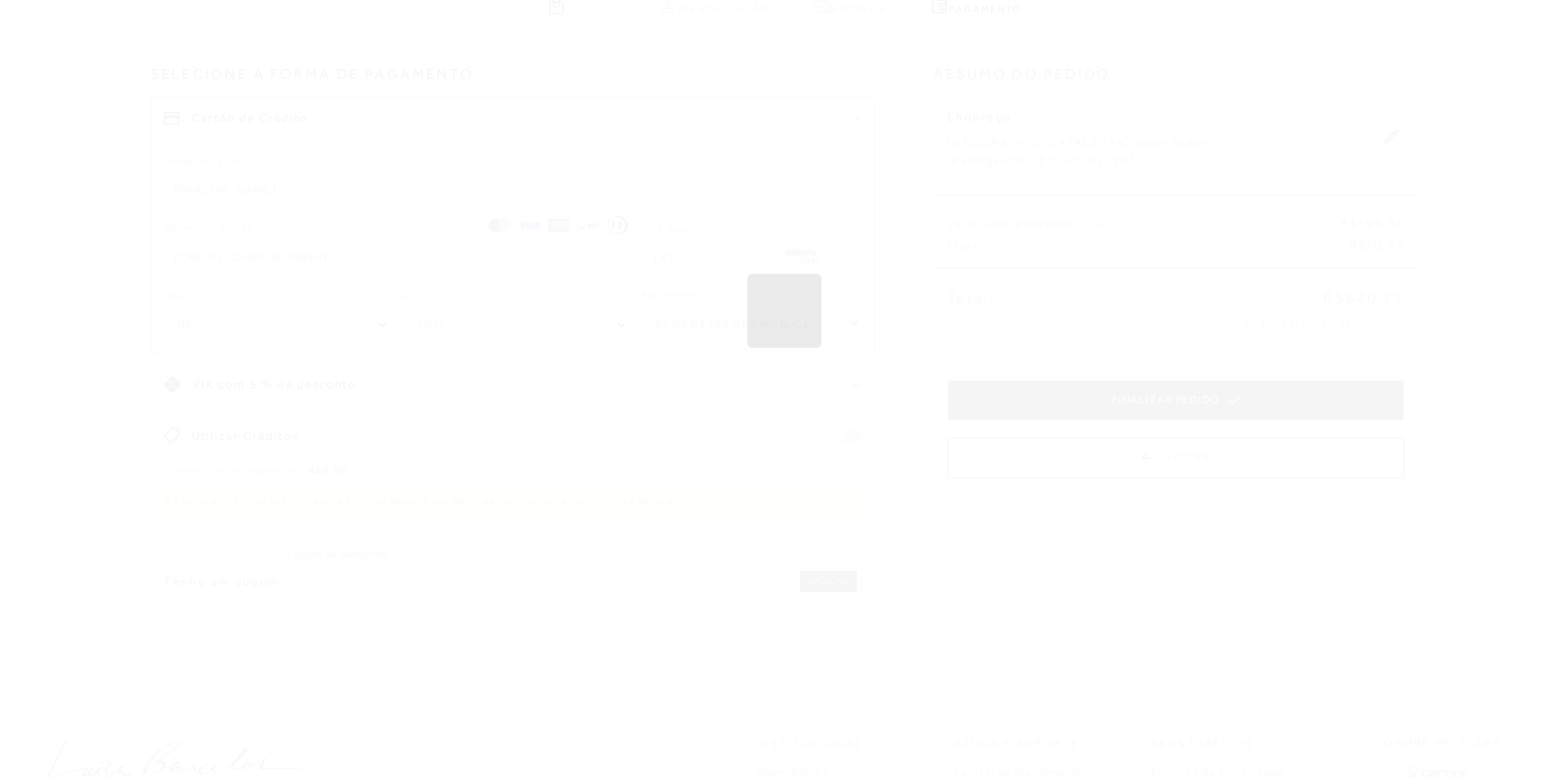
scroll to position [0, 0]
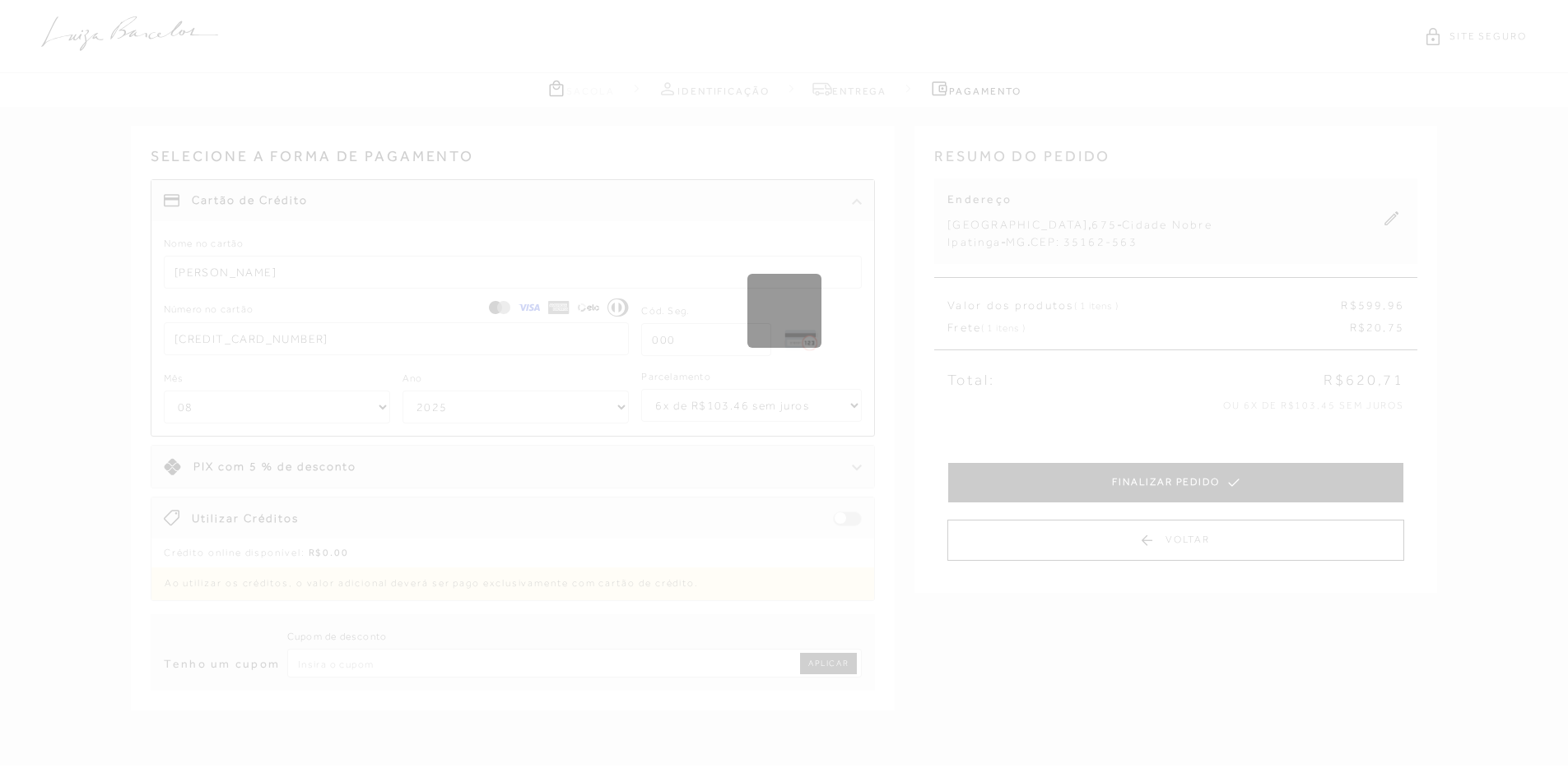
select select "1"
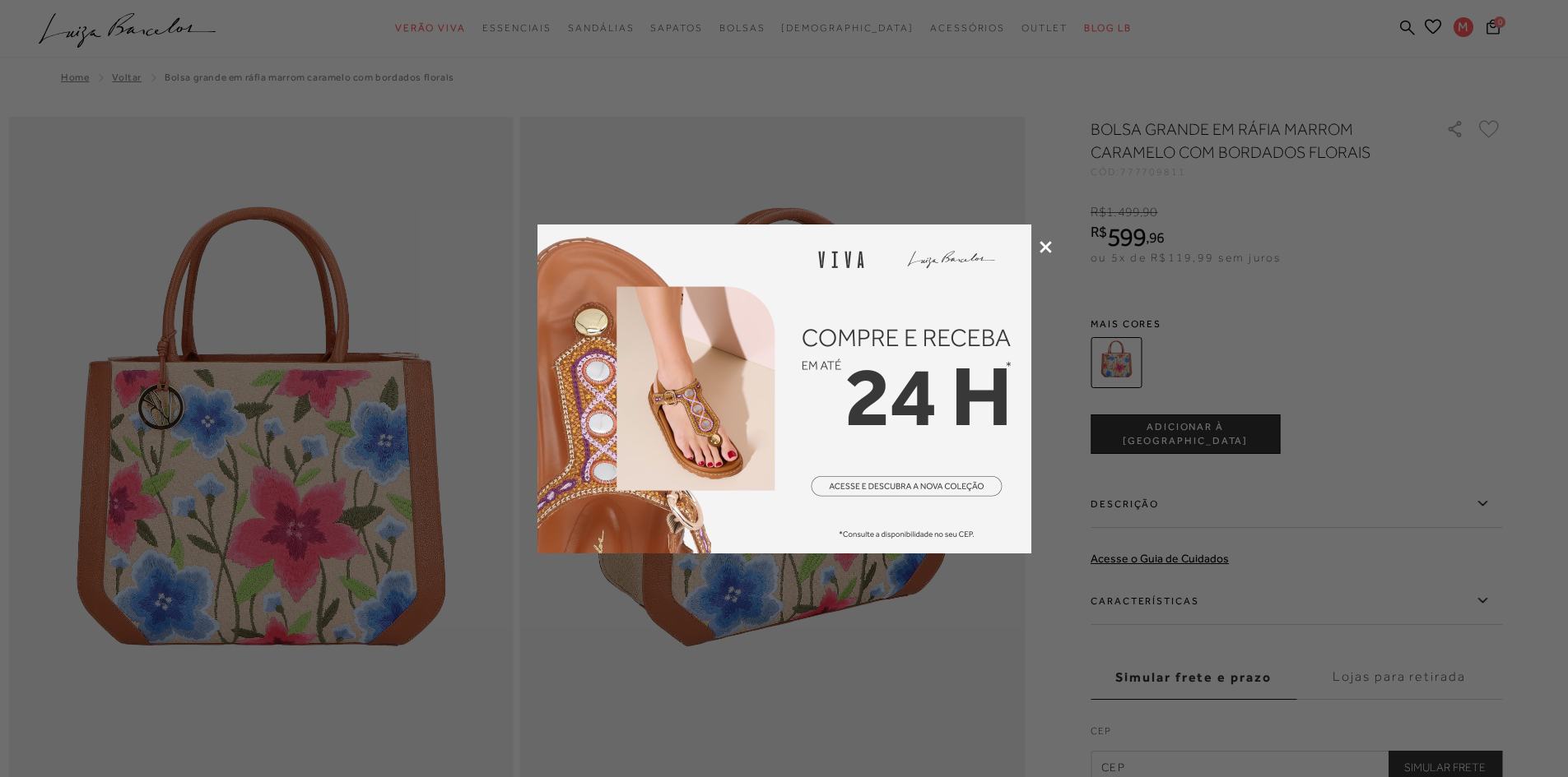
click at [1033, 241] on div at bounding box center [784, 388] width 1568 height 777
click at [1042, 242] on icon at bounding box center [1046, 247] width 12 height 12
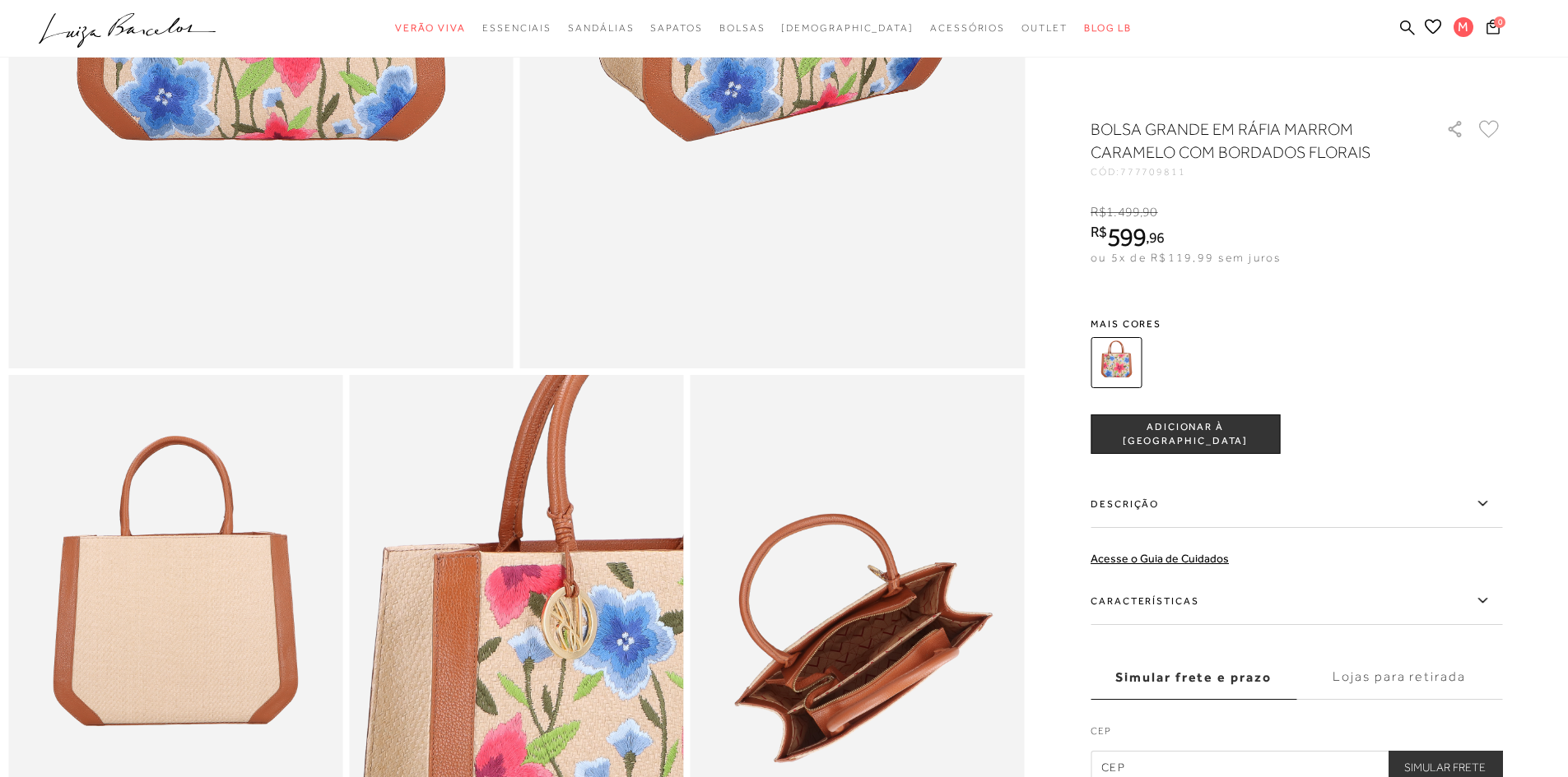
scroll to position [658, 0]
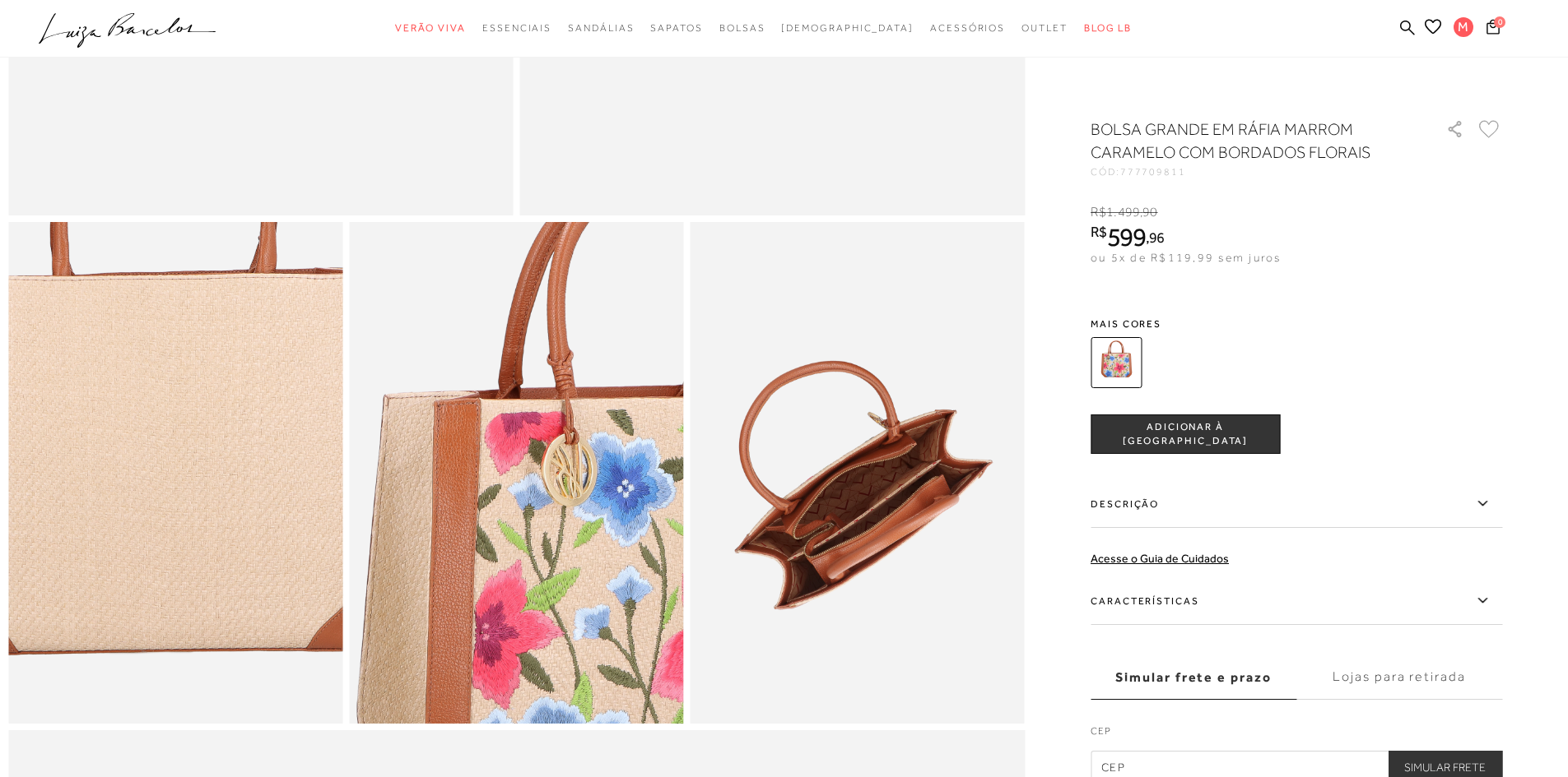
click at [185, 503] on img at bounding box center [162, 456] width 669 height 1002
click at [190, 497] on img at bounding box center [159, 462] width 669 height 1002
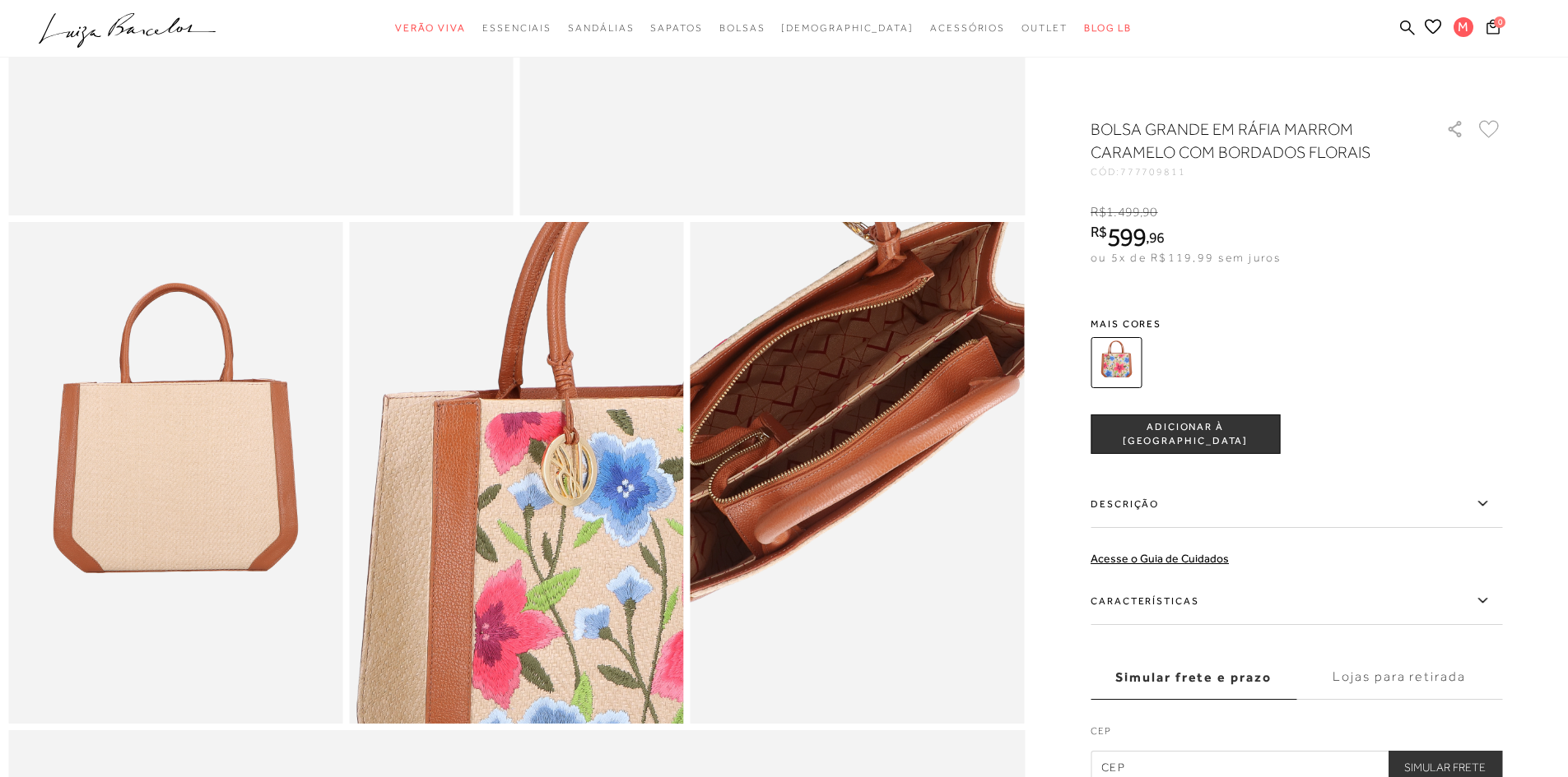
click at [903, 627] on img at bounding box center [816, 333] width 669 height 1002
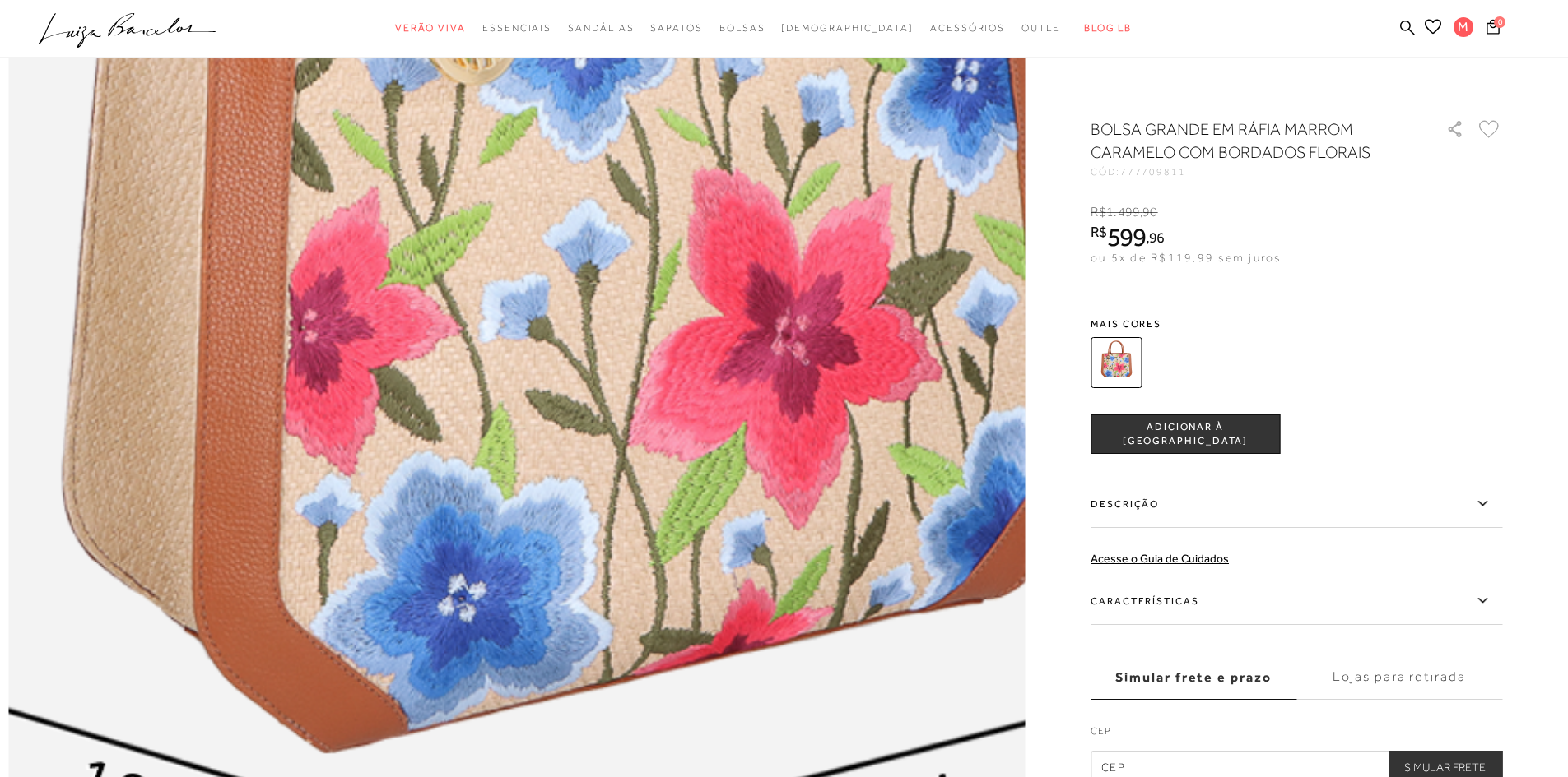
scroll to position [1563, 0]
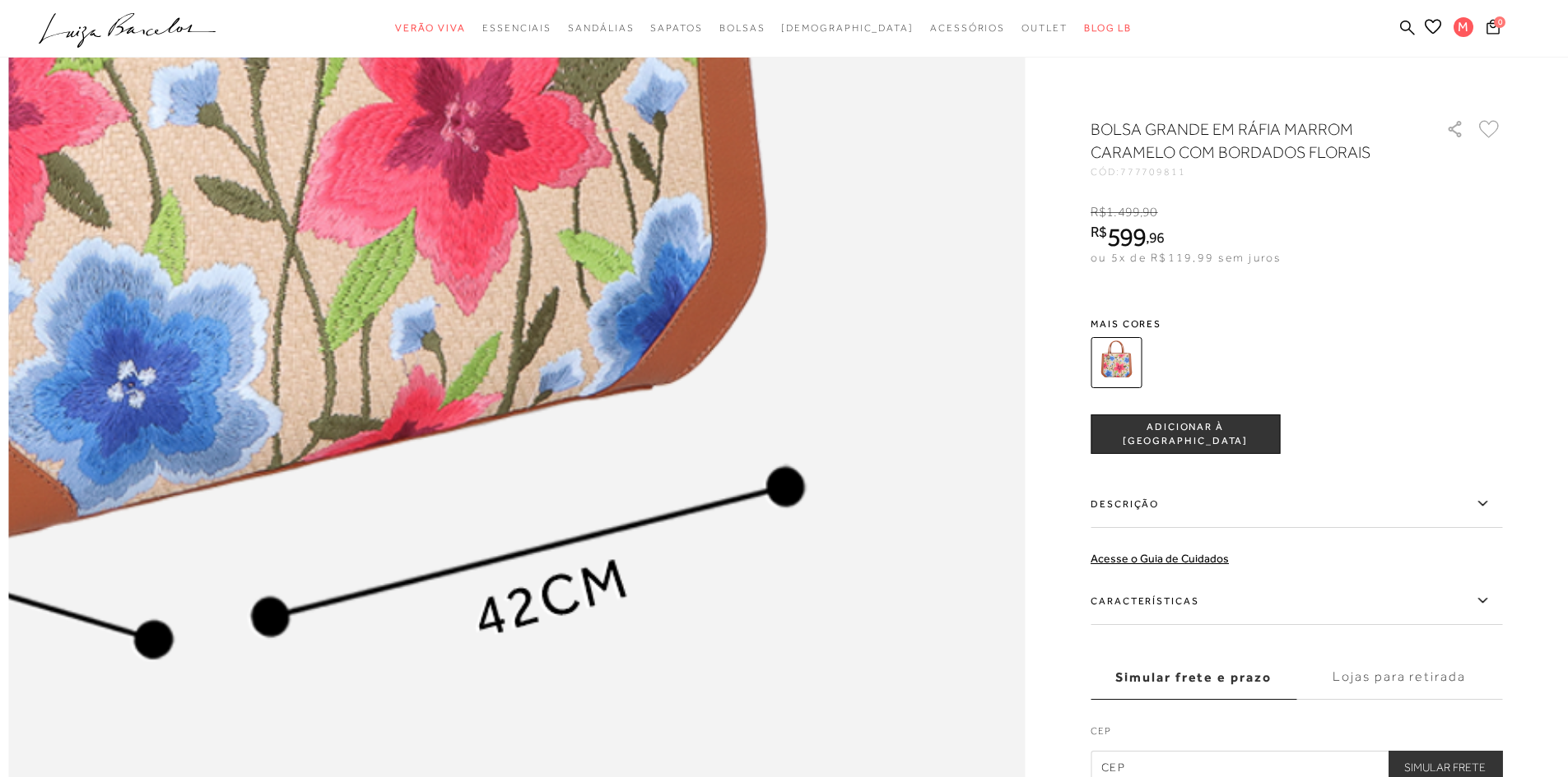
click at [864, 335] on img at bounding box center [185, 44] width 2033 height 3047
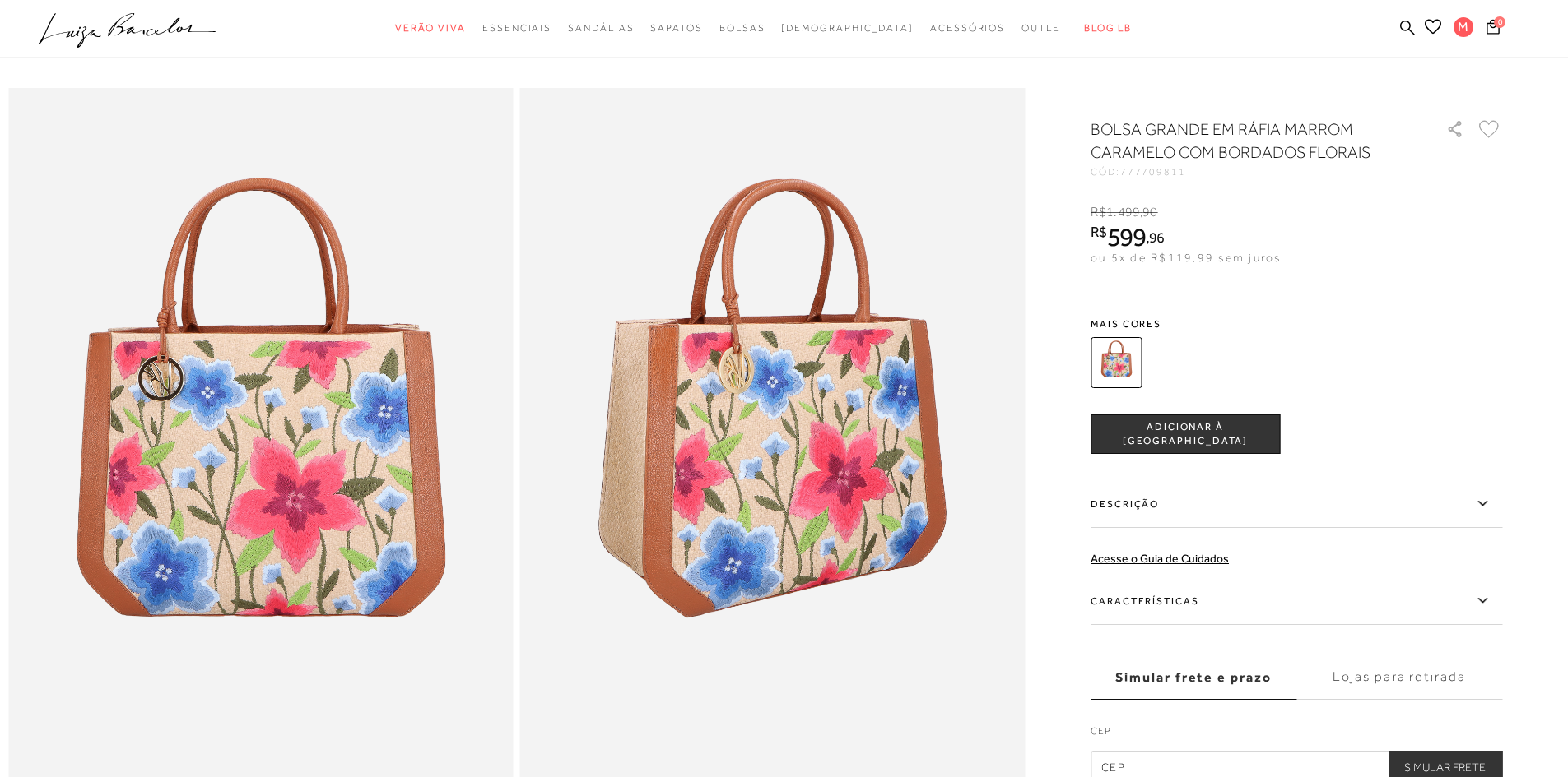
scroll to position [0, 0]
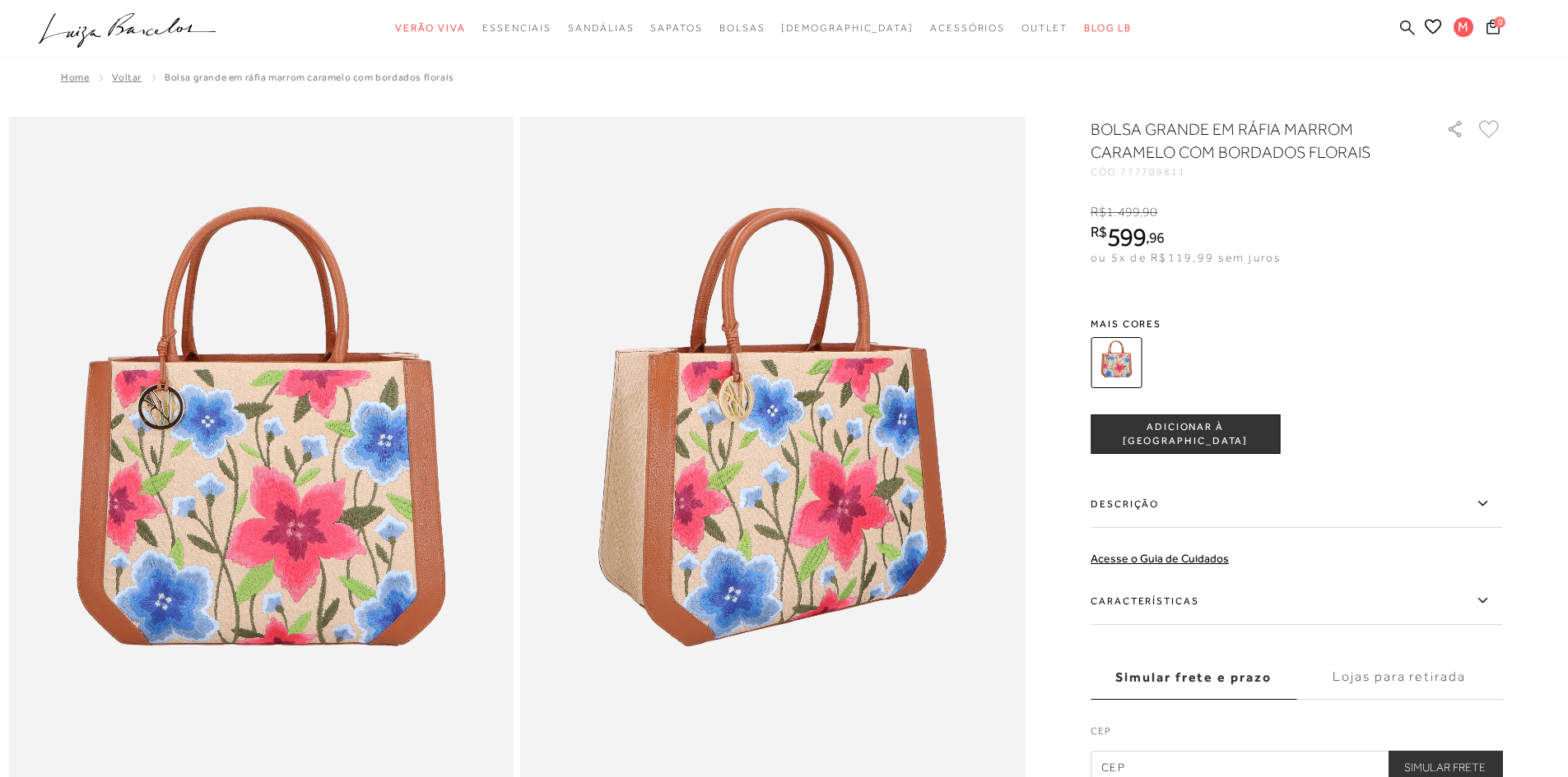
click at [1399, 28] on icon at bounding box center [1406, 28] width 15 height 16
click at [1400, 29] on icon at bounding box center [1406, 27] width 15 height 15
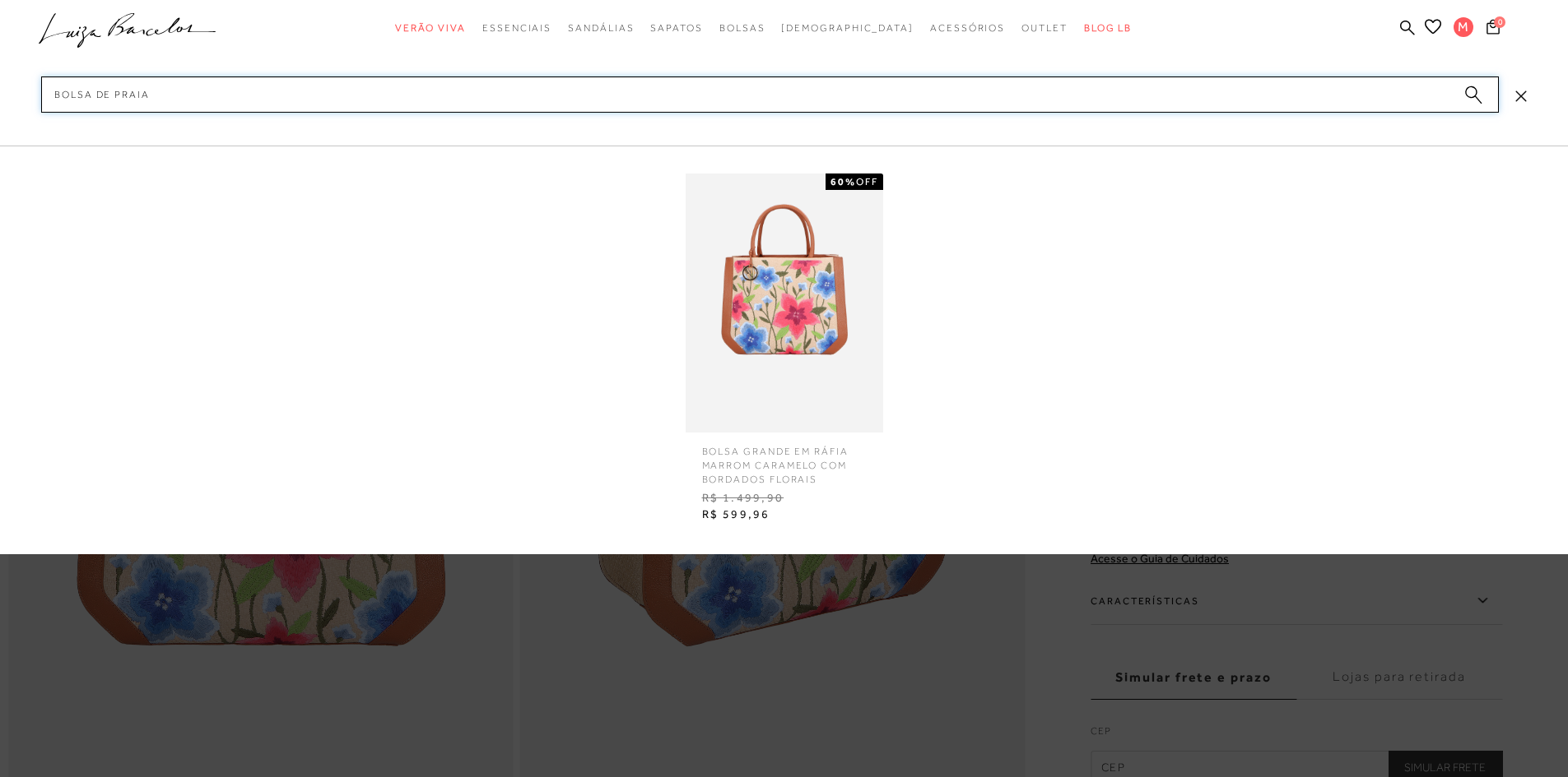
type input "bolsa de praia"
click at [815, 291] on img at bounding box center [784, 303] width 197 height 259
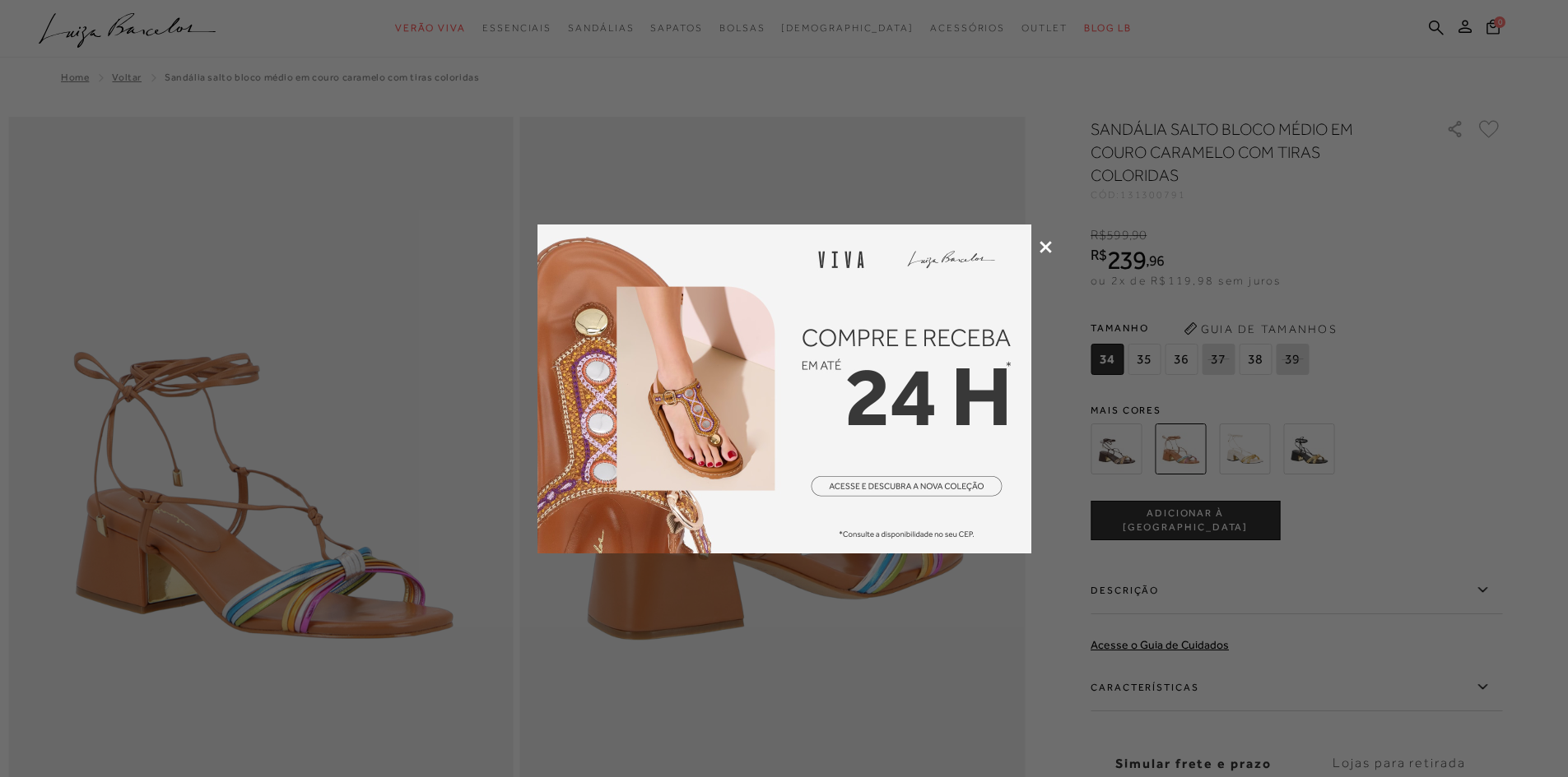
click at [1052, 248] on div at bounding box center [784, 388] width 1568 height 777
click at [1043, 247] on icon at bounding box center [1046, 247] width 12 height 12
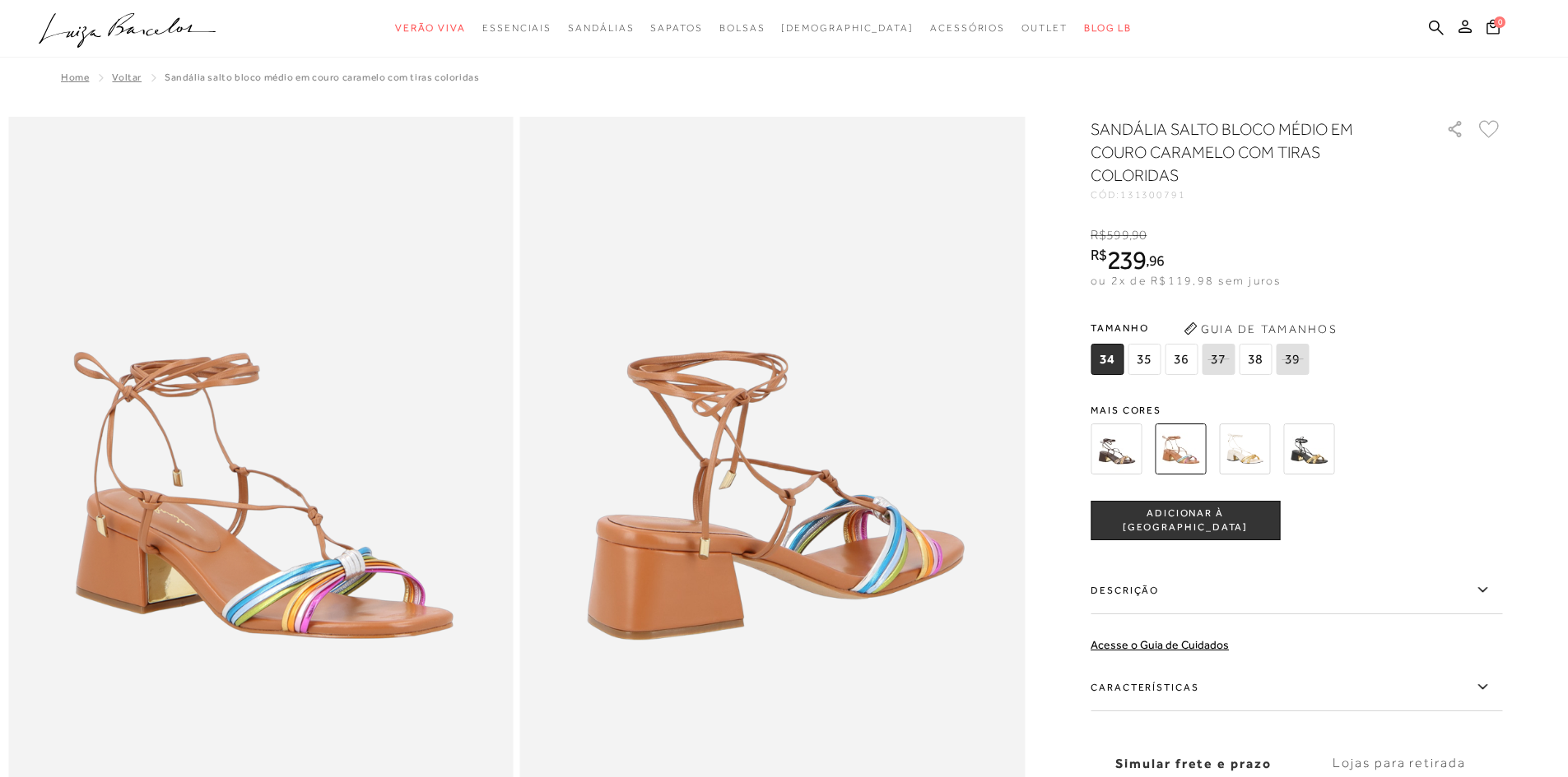
click at [1329, 448] on img at bounding box center [1309, 449] width 51 height 51
